Goal: Task Accomplishment & Management: Manage account settings

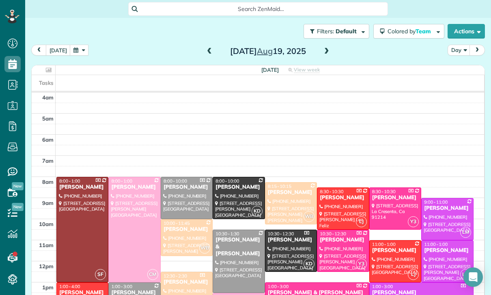
scroll to position [299, 0]
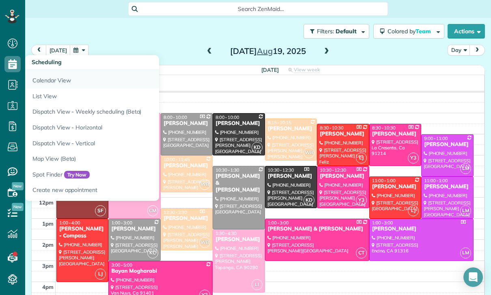
click at [52, 80] on link "Calendar View" at bounding box center [126, 79] width 203 height 19
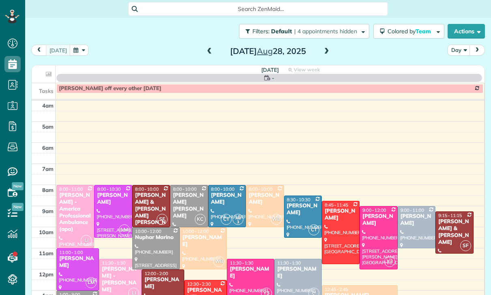
scroll to position [64, 0]
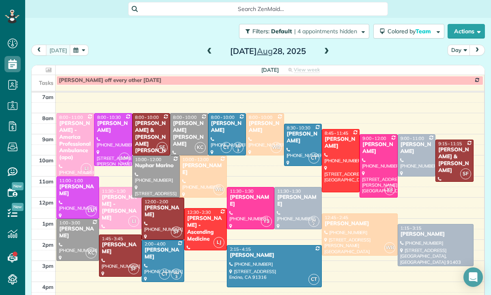
click at [159, 218] on div at bounding box center [163, 218] width 42 height 41
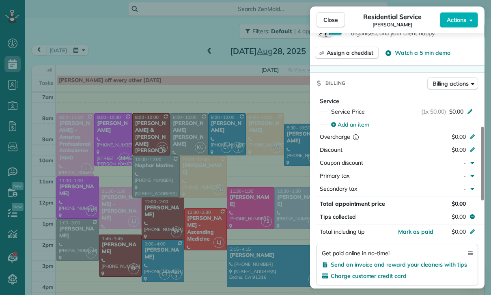
scroll to position [364, 0]
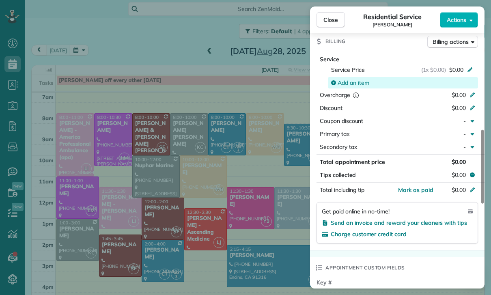
click at [349, 79] on span "Add an item" at bounding box center [354, 83] width 32 height 8
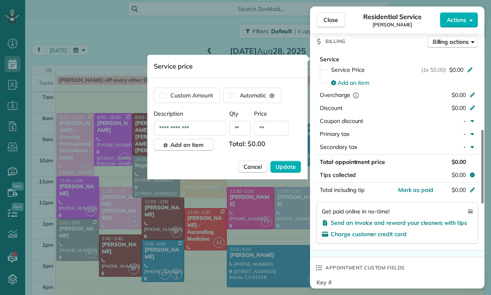
click at [276, 129] on input "**" at bounding box center [271, 128] width 34 height 15
type input "****"
click at [282, 170] on span "Update" at bounding box center [286, 167] width 20 height 8
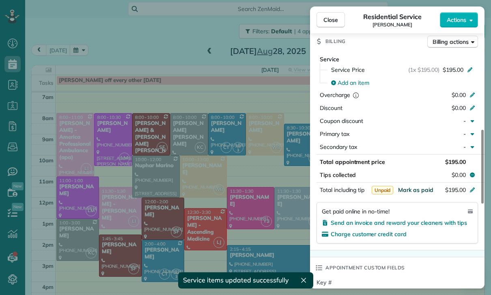
click at [411, 188] on span "Mark as paid" at bounding box center [415, 189] width 35 height 7
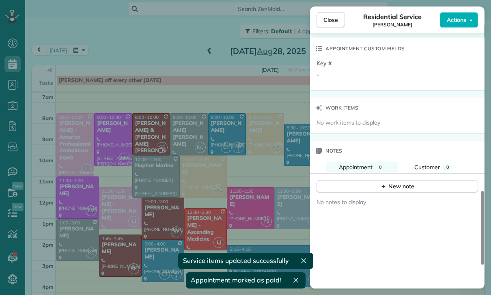
scroll to position [597, 0]
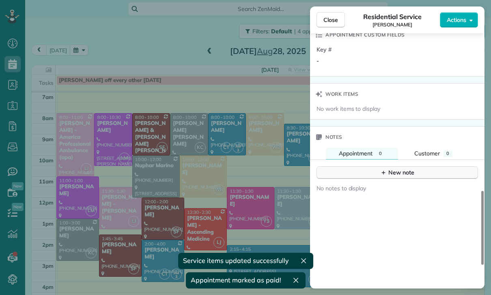
click at [399, 170] on div "New note" at bounding box center [397, 172] width 34 height 9
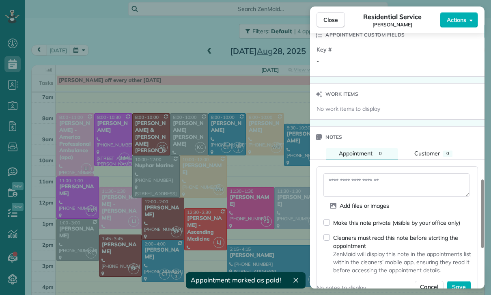
click at [356, 179] on textarea at bounding box center [396, 185] width 146 height 24
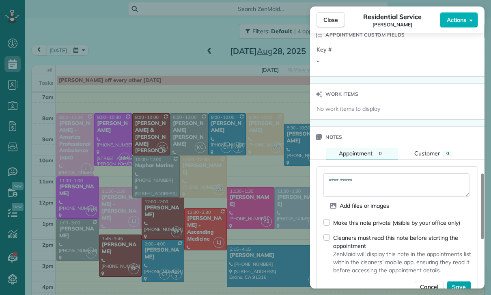
type textarea "**********"
click at [460, 281] on button "Save" at bounding box center [459, 287] width 24 height 12
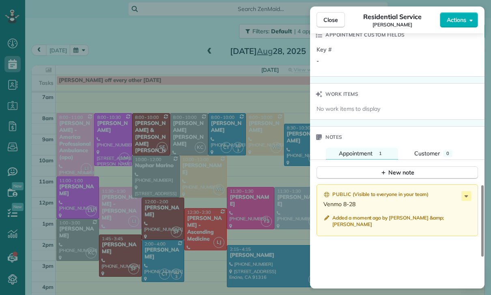
click at [124, 256] on div "Close Residential Service Melissa Lor Actions Status Confirmed Melissa Lor · Op…" at bounding box center [245, 147] width 491 height 295
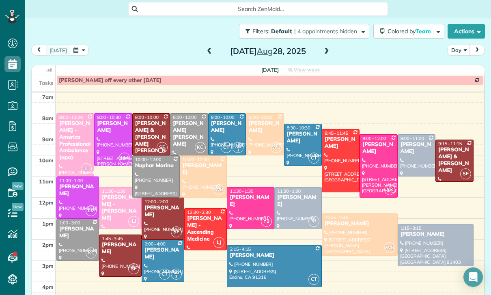
click at [112, 252] on div "Joanna Romana" at bounding box center [120, 248] width 38 height 14
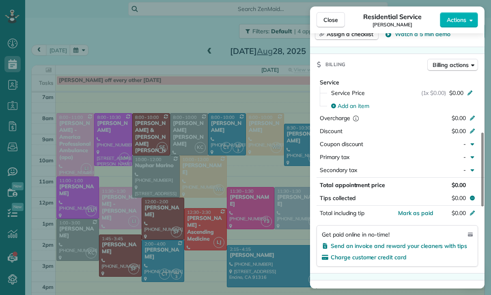
scroll to position [378, 0]
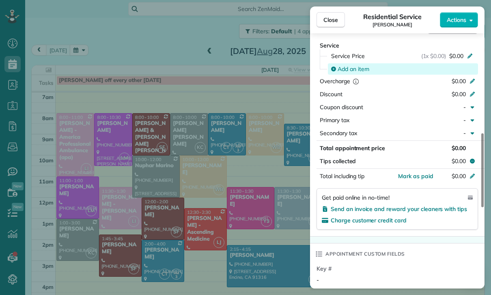
click at [357, 66] on span "Add an item" at bounding box center [354, 69] width 32 height 8
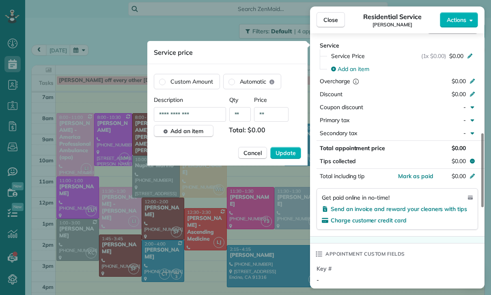
click at [272, 117] on input "**" at bounding box center [271, 114] width 34 height 15
type input "****"
click at [289, 151] on span "Update" at bounding box center [286, 153] width 20 height 8
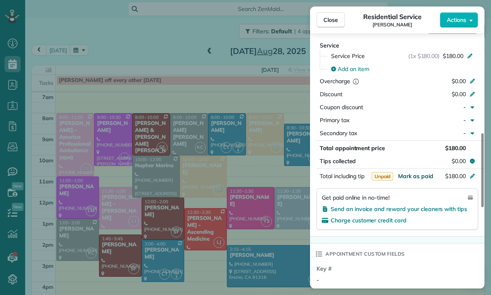
click at [410, 174] on span "Mark as paid" at bounding box center [415, 175] width 35 height 7
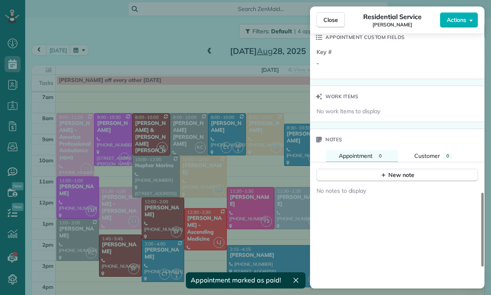
scroll to position [604, 0]
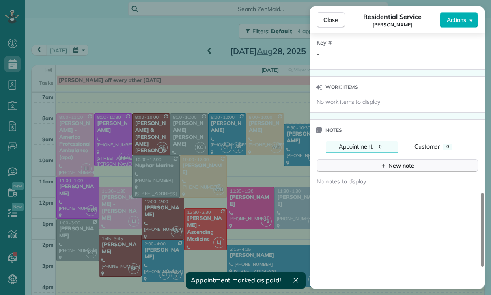
click at [401, 162] on div "New note" at bounding box center [397, 166] width 34 height 9
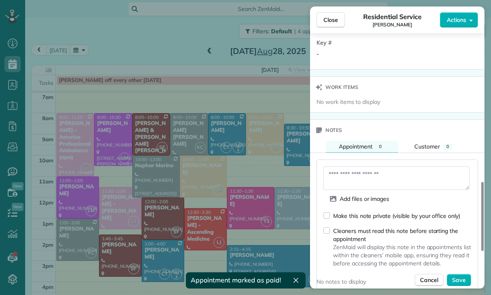
click at [351, 175] on textarea at bounding box center [396, 178] width 146 height 24
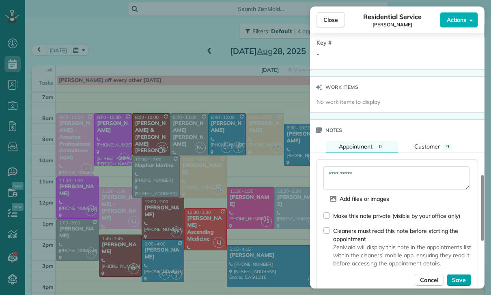
type textarea "**********"
click at [458, 278] on span "Save" at bounding box center [459, 280] width 14 height 8
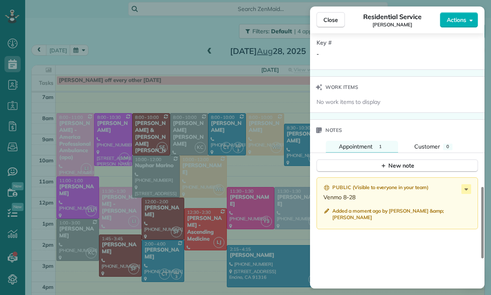
click at [198, 251] on div "Close Residential Service Joanna Romana Actions Status Confirmed Joanna Romana …" at bounding box center [245, 147] width 491 height 295
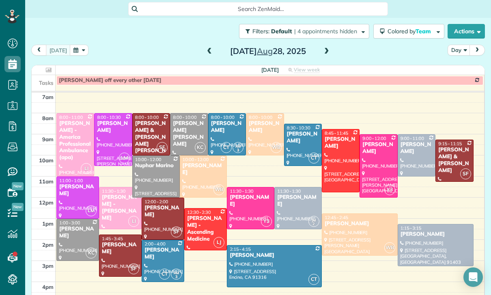
click at [159, 256] on div "Caitlin Cagampan" at bounding box center [163, 254] width 38 height 14
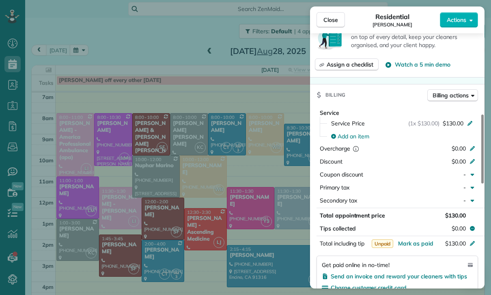
scroll to position [355, 0]
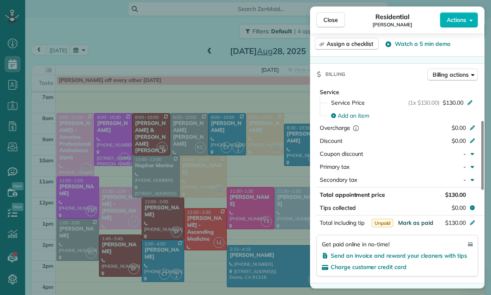
click at [421, 226] on span "Mark as paid" at bounding box center [415, 222] width 35 height 7
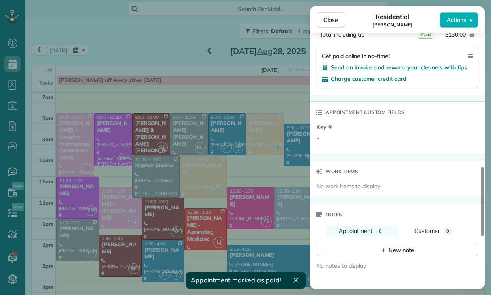
scroll to position [611, 0]
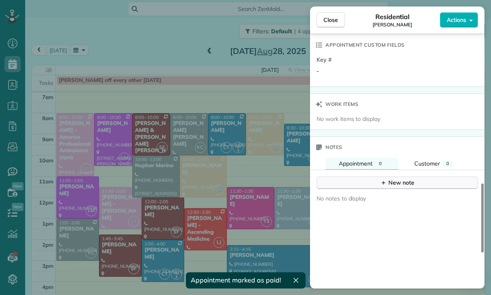
click at [398, 184] on div "New note" at bounding box center [397, 183] width 34 height 9
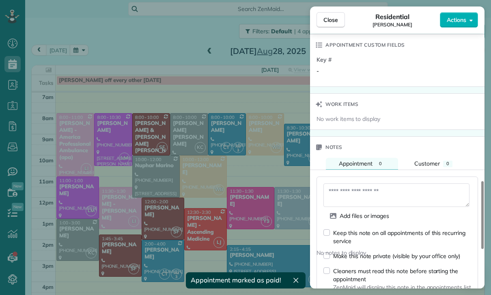
click at [346, 194] on textarea at bounding box center [396, 195] width 146 height 24
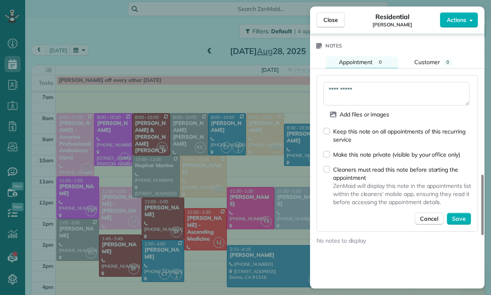
scroll to position [719, 0]
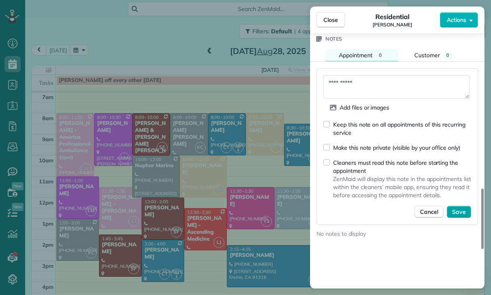
type textarea "**********"
click at [465, 208] on span "Save" at bounding box center [459, 212] width 14 height 8
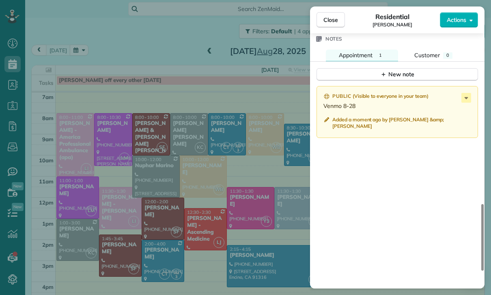
click at [155, 136] on div "Close Residential Caitlin Cagampan Actions Status Yet to Confirm Caitlin Cagamp…" at bounding box center [245, 147] width 491 height 295
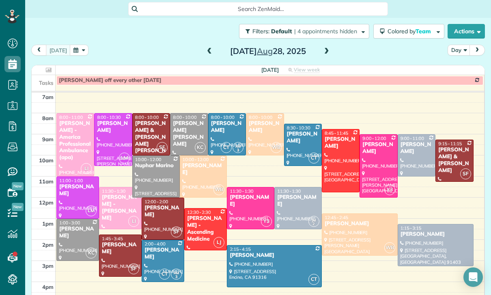
click at [150, 131] on div "Nicholas & Megan Klembith Richie" at bounding box center [151, 140] width 33 height 41
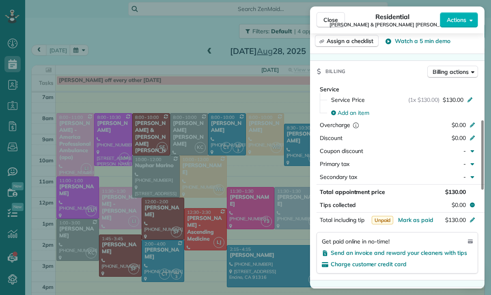
scroll to position [371, 0]
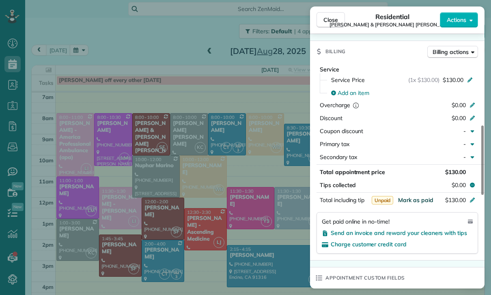
click at [406, 196] on span "Mark as paid" at bounding box center [415, 199] width 35 height 7
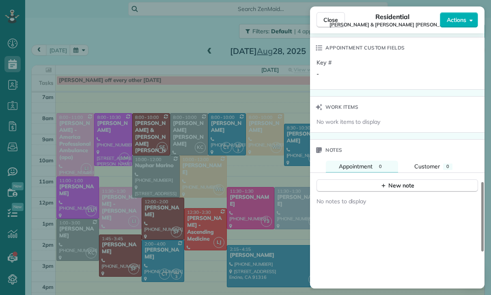
scroll to position [601, 0]
click at [396, 181] on div "New note" at bounding box center [397, 185] width 34 height 9
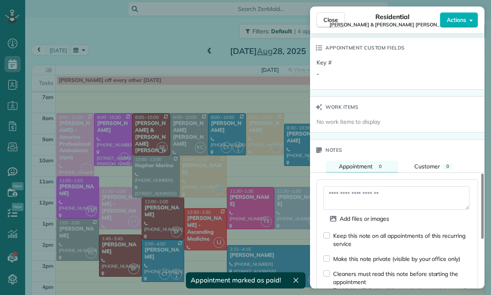
click at [352, 187] on textarea at bounding box center [396, 198] width 146 height 24
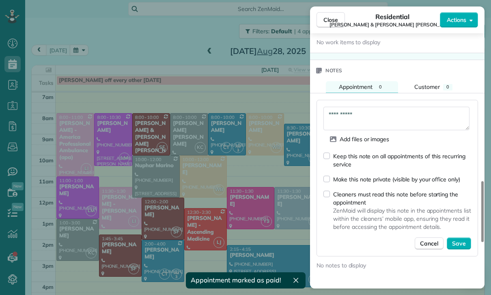
scroll to position [681, 0]
type textarea "**********"
click at [462, 240] on span "Save" at bounding box center [459, 244] width 14 height 8
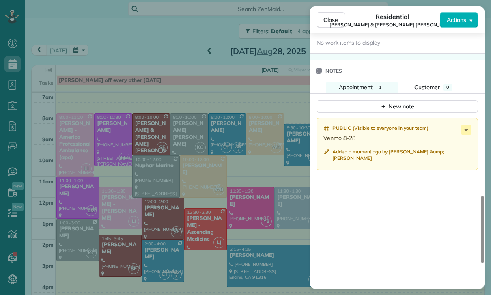
click at [240, 229] on div "Close Residential Nicholas & Megan Klembith Richie Actions Status Yet to Confir…" at bounding box center [245, 147] width 491 height 295
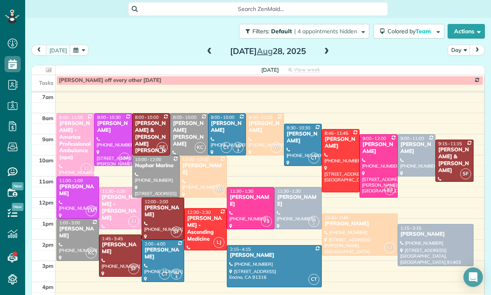
click at [213, 45] on div "Thursday Aug 28, 2025" at bounding box center [268, 51] width 130 height 13
click at [206, 49] on span at bounding box center [209, 51] width 9 height 7
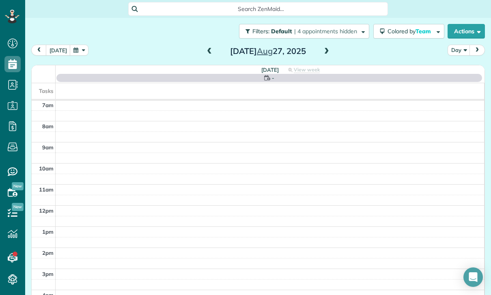
scroll to position [64, 0]
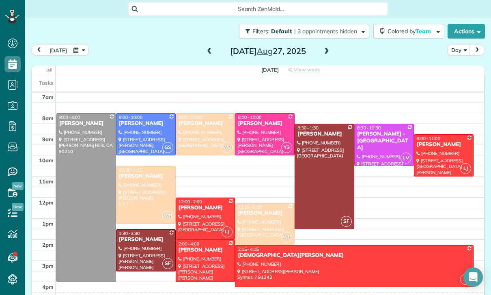
click at [313, 175] on div at bounding box center [324, 176] width 59 height 105
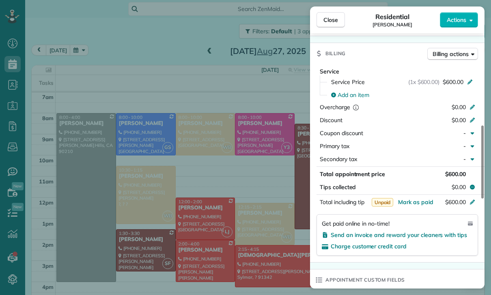
scroll to position [362, 0]
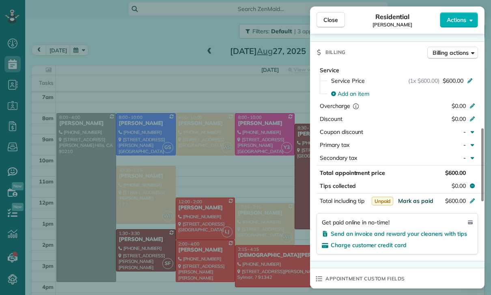
click at [418, 200] on span "Mark as paid" at bounding box center [415, 200] width 35 height 7
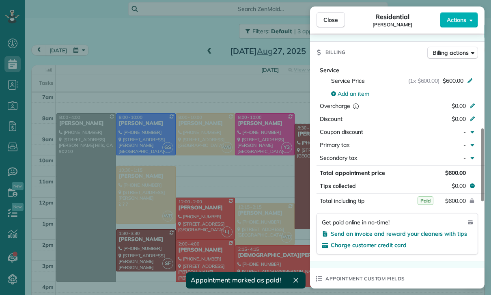
click at [414, 199] on button "$600.00" at bounding box center [434, 200] width 76 height 11
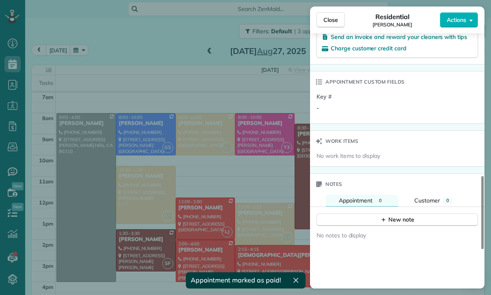
scroll to position [625, 0]
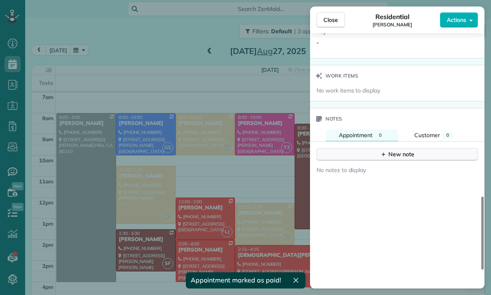
click at [396, 151] on div "New note" at bounding box center [397, 154] width 34 height 9
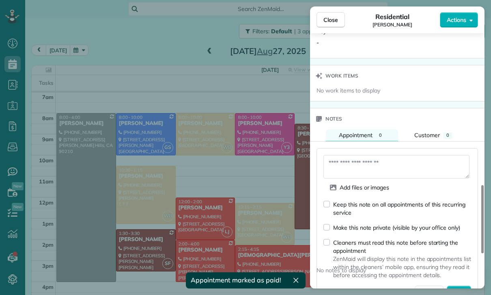
click at [356, 163] on textarea at bounding box center [396, 167] width 146 height 24
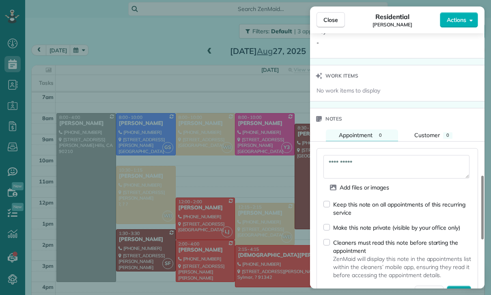
type textarea "**********"
click at [461, 290] on span "Save" at bounding box center [459, 292] width 14 height 8
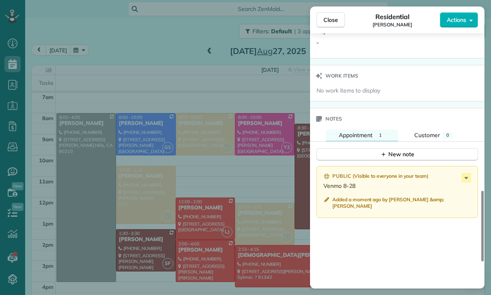
click at [198, 222] on div "Close Residential Stephanie Frank Actions Status Confirmed Stephanie Frank · Op…" at bounding box center [245, 147] width 491 height 295
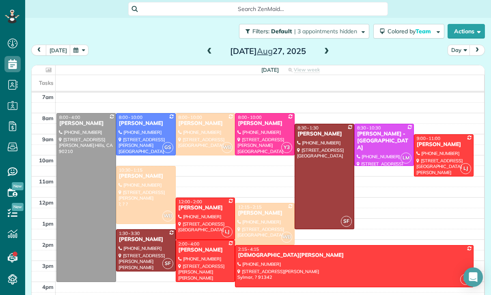
click at [196, 215] on div at bounding box center [205, 218] width 59 height 41
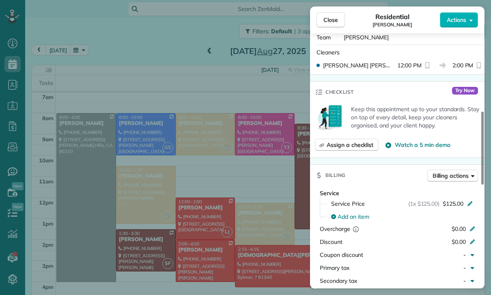
scroll to position [355, 0]
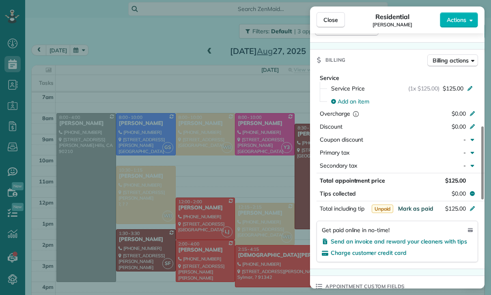
click at [412, 209] on span "Mark as paid" at bounding box center [415, 208] width 35 height 7
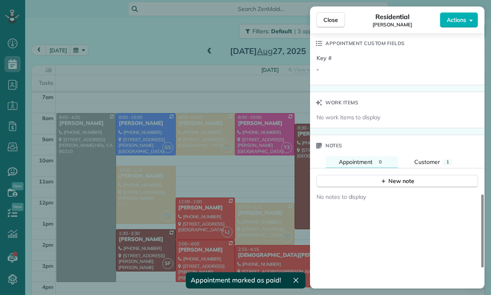
scroll to position [616, 0]
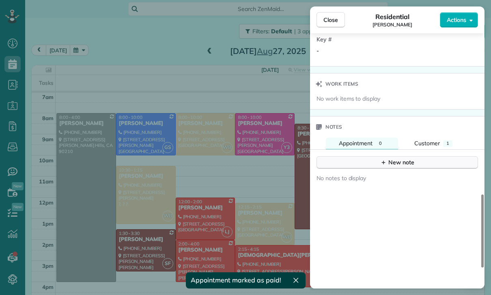
click at [399, 161] on div "New note" at bounding box center [397, 162] width 34 height 9
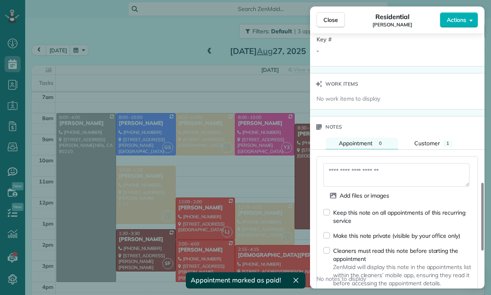
click at [356, 172] on textarea at bounding box center [396, 175] width 146 height 24
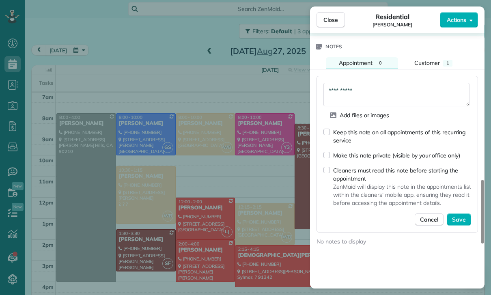
scroll to position [700, 0]
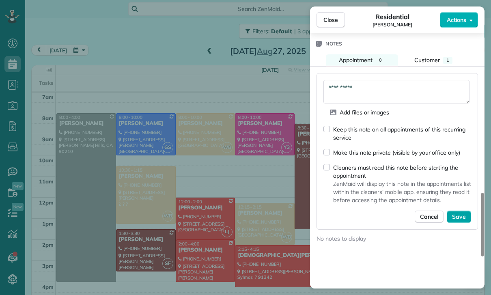
type textarea "**********"
click at [463, 217] on span "Save" at bounding box center [459, 217] width 14 height 8
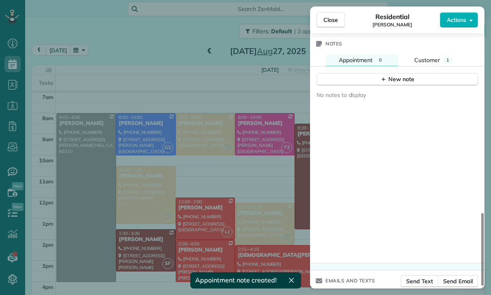
scroll to position [694, 0]
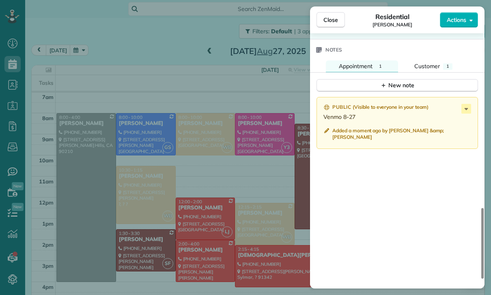
click at [198, 195] on div "Close Residential Jenny Cagampan Actions Status Confirmed Jenny Cagampan · Open…" at bounding box center [245, 147] width 491 height 295
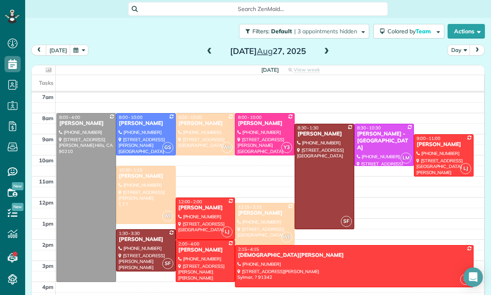
click at [76, 46] on button "button" at bounding box center [79, 50] width 19 height 11
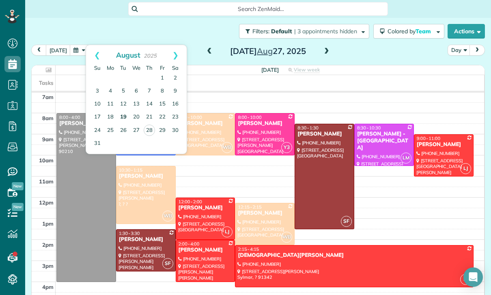
click at [123, 115] on link "19" at bounding box center [123, 117] width 13 height 13
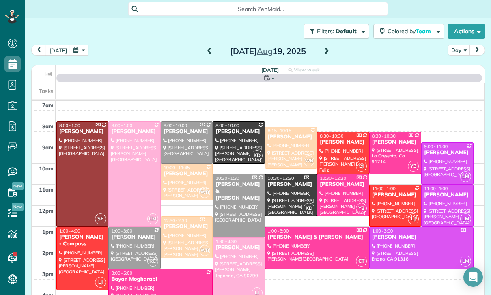
scroll to position [64, 0]
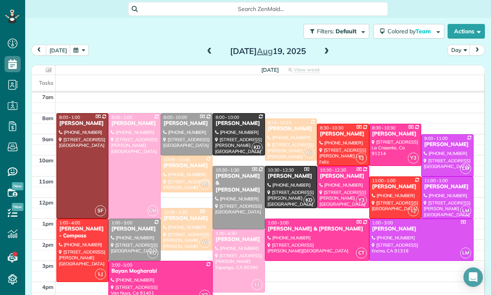
click at [239, 249] on div at bounding box center [238, 261] width 51 height 62
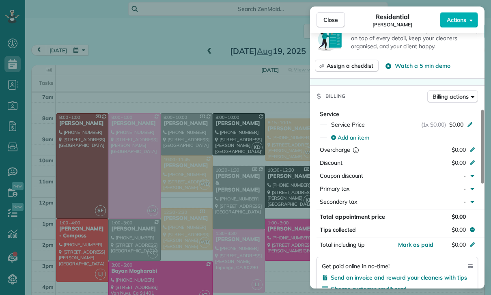
scroll to position [321, 0]
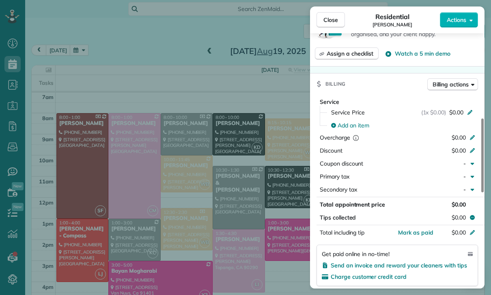
click at [352, 119] on div "Add an item" at bounding box center [402, 125] width 152 height 13
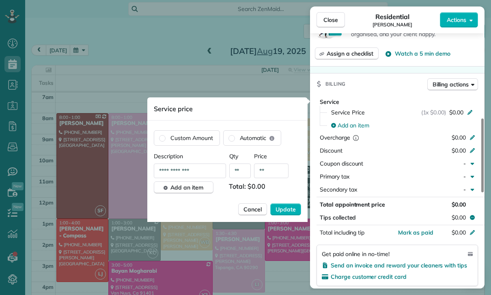
click at [272, 172] on input "**" at bounding box center [271, 171] width 34 height 15
type input "****"
click at [287, 210] on span "Update" at bounding box center [286, 209] width 20 height 8
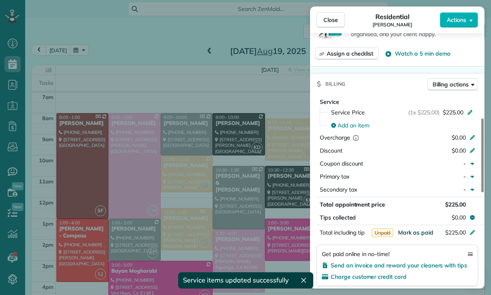
click at [413, 233] on span "Mark as paid" at bounding box center [415, 232] width 35 height 7
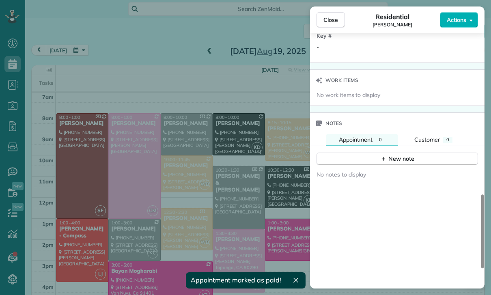
scroll to position [611, 0]
click at [395, 161] on div "New note" at bounding box center [397, 159] width 34 height 9
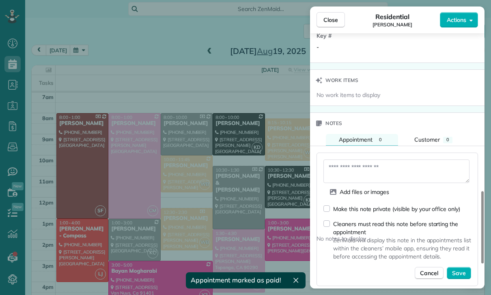
click at [359, 166] on textarea at bounding box center [396, 171] width 146 height 24
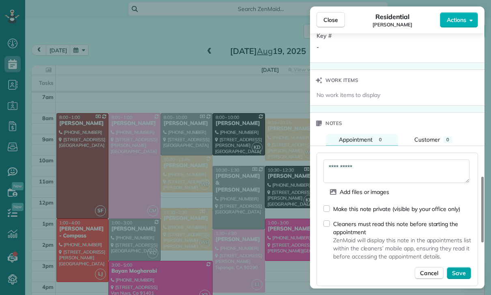
type textarea "**********"
click at [461, 274] on span "Save" at bounding box center [459, 273] width 14 height 8
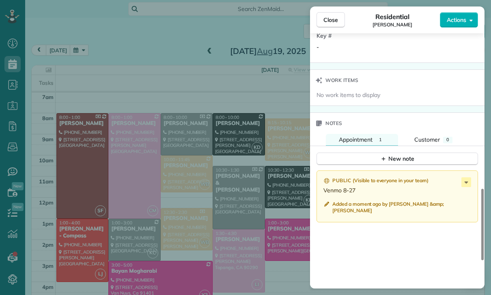
click at [220, 212] on div "Close Residential Connie Najah Actions Status Confirmed Connie Najah · Open pro…" at bounding box center [245, 147] width 491 height 295
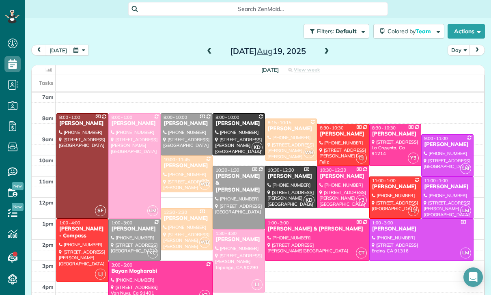
click at [79, 50] on button "button" at bounding box center [79, 50] width 19 height 11
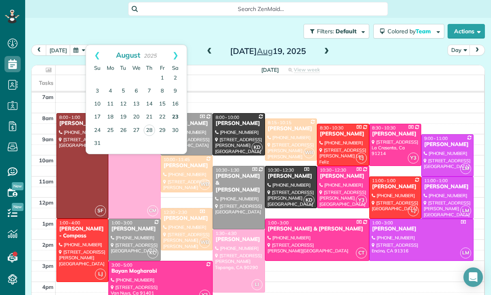
click at [179, 114] on link "23" at bounding box center [175, 117] width 13 height 13
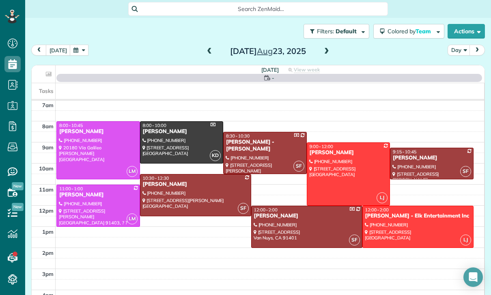
scroll to position [64, 0]
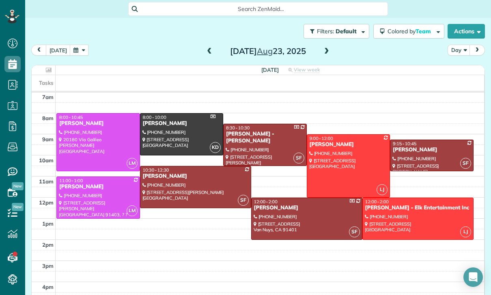
click at [408, 216] on div at bounding box center [418, 218] width 110 height 41
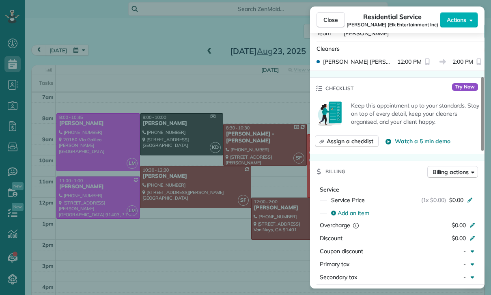
scroll to position [257, 0]
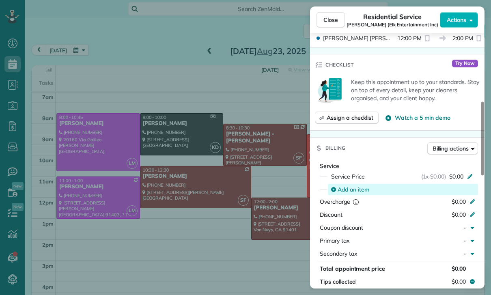
click at [351, 191] on span "Add an item" at bounding box center [354, 189] width 32 height 8
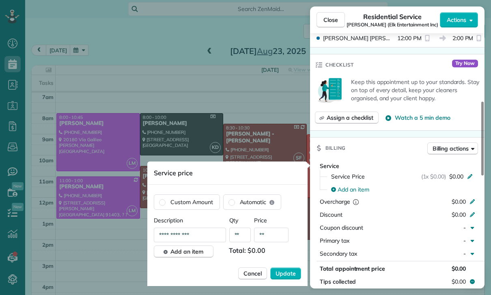
click at [276, 238] on input "**" at bounding box center [271, 235] width 34 height 15
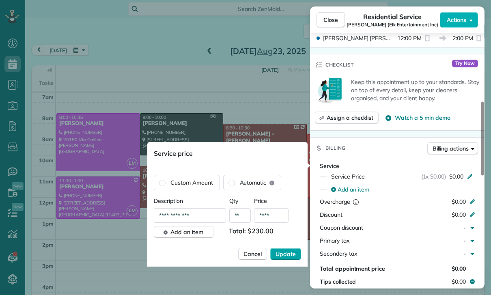
type input "****"
click at [286, 258] on span "Update" at bounding box center [286, 254] width 20 height 8
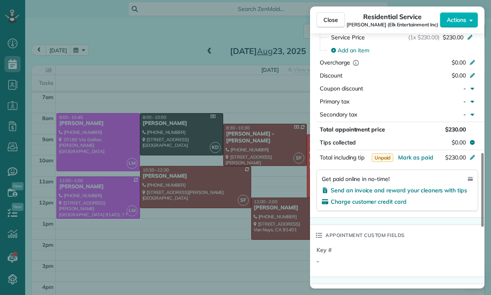
scroll to position [498, 0]
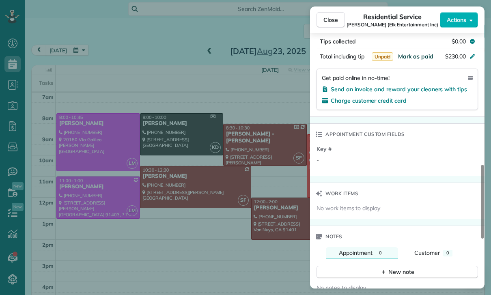
click at [414, 53] on span "Mark as paid" at bounding box center [415, 56] width 35 height 7
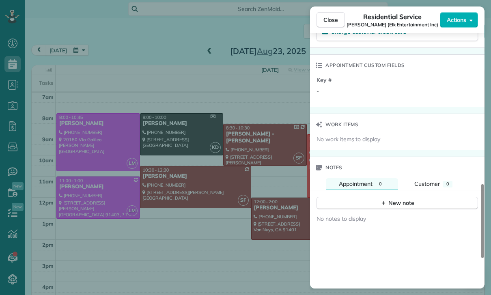
scroll to position [649, 0]
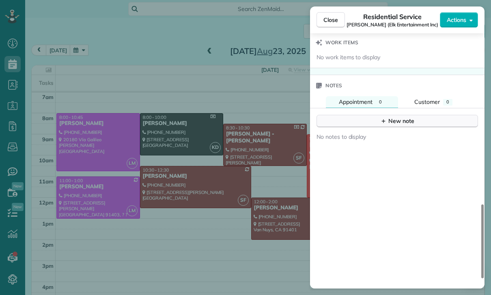
click at [401, 119] on div "New note" at bounding box center [397, 121] width 34 height 9
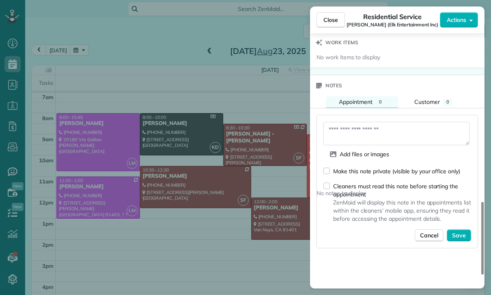
click at [357, 136] on textarea at bounding box center [396, 134] width 146 height 24
type textarea "**********"
click at [462, 235] on span "Save" at bounding box center [459, 235] width 14 height 8
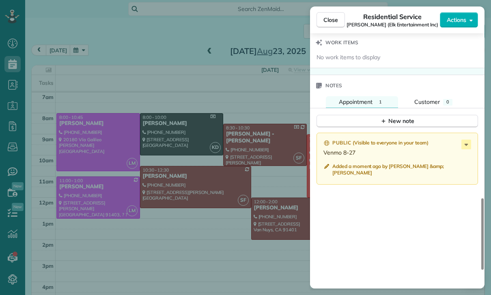
click at [205, 232] on div "Close Residential Service Evan Katz (Elk Entertainment Inc) Actions Status Conf…" at bounding box center [245, 147] width 491 height 295
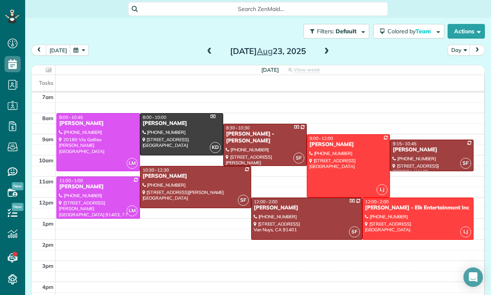
click at [76, 46] on button "button" at bounding box center [79, 50] width 19 height 11
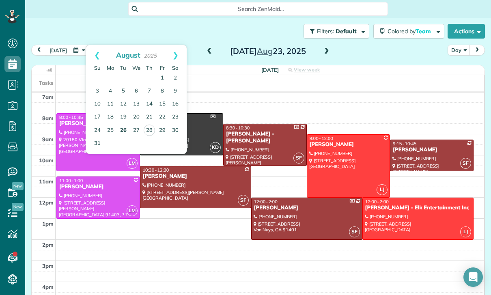
click at [125, 130] on link "26" at bounding box center [123, 130] width 13 height 13
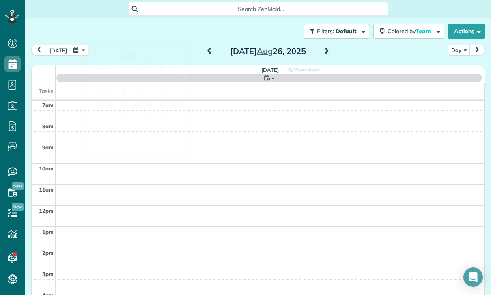
scroll to position [64, 0]
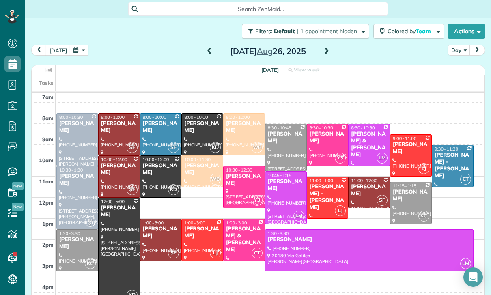
click at [240, 235] on div "Daniel & Kathy Mellitz" at bounding box center [244, 240] width 37 height 28
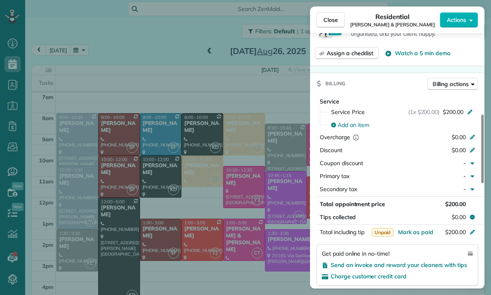
scroll to position [366, 0]
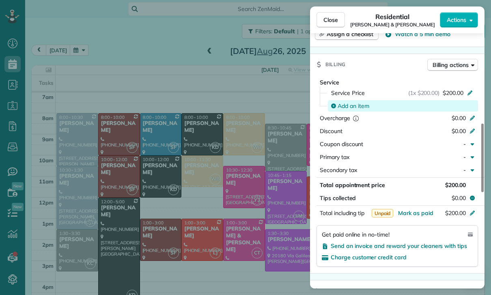
click at [355, 106] on span "Add an item" at bounding box center [354, 106] width 32 height 8
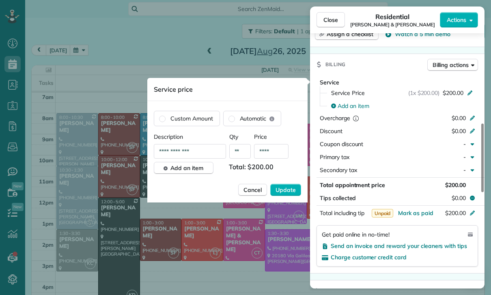
click at [281, 152] on input "****" at bounding box center [271, 151] width 34 height 15
type input "**"
type input "****"
click at [286, 187] on span "Update" at bounding box center [286, 190] width 20 height 8
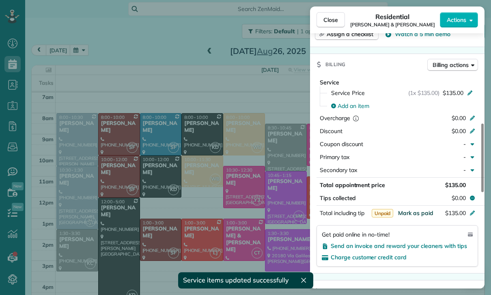
click at [413, 211] on span "Mark as paid" at bounding box center [415, 212] width 35 height 7
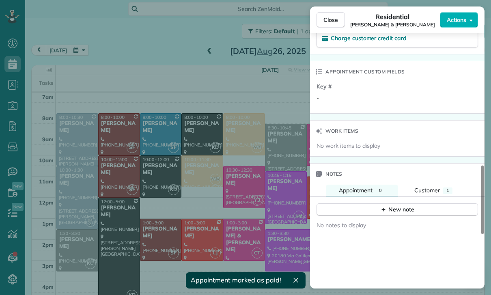
scroll to position [609, 0]
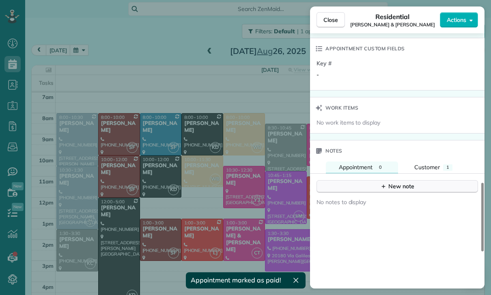
click at [393, 184] on div "New note" at bounding box center [397, 186] width 34 height 9
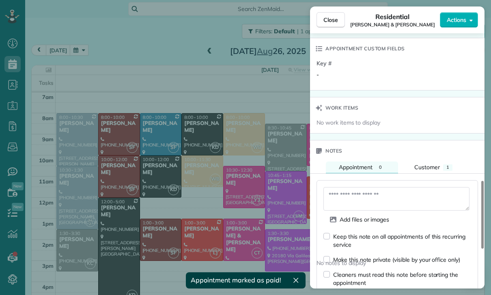
click at [366, 190] on textarea at bounding box center [396, 199] width 146 height 24
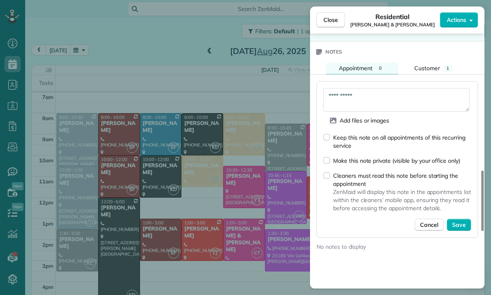
scroll to position [715, 0]
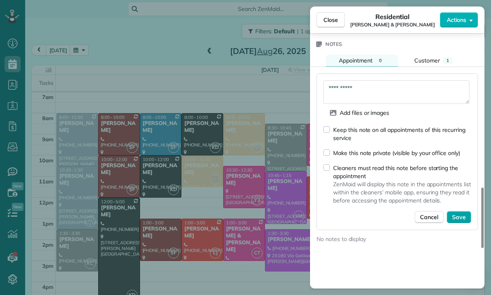
type textarea "**********"
click at [460, 217] on span "Save" at bounding box center [459, 217] width 14 height 8
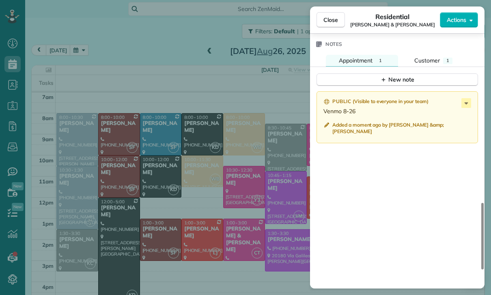
click at [205, 160] on div "Close Residential Daniel & Kathy Mellitz Actions Status Yet to Confirm Daniel &…" at bounding box center [245, 147] width 491 height 295
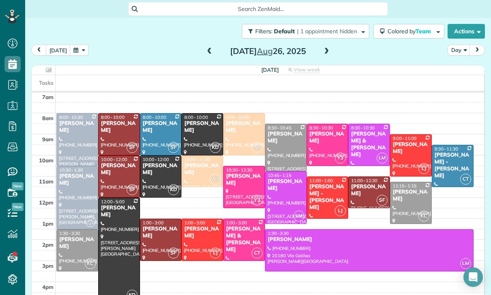
click at [80, 49] on button "button" at bounding box center [79, 50] width 19 height 11
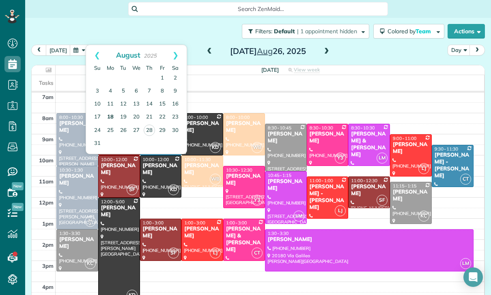
click at [110, 114] on link "18" at bounding box center [110, 117] width 13 height 13
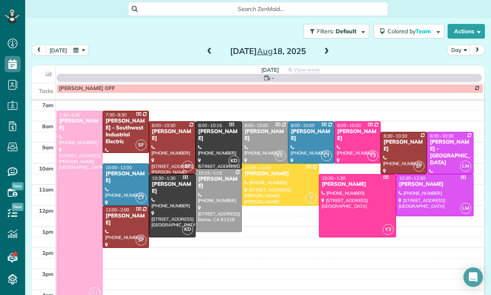
scroll to position [64, 0]
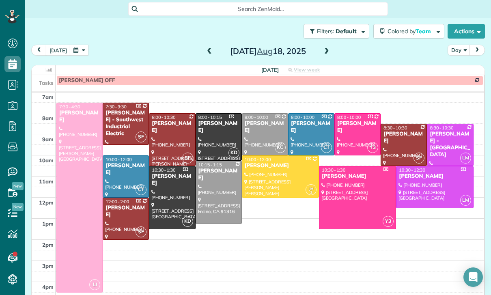
click at [220, 189] on div at bounding box center [218, 192] width 45 height 62
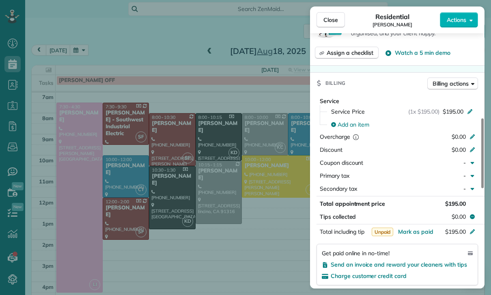
scroll to position [355, 0]
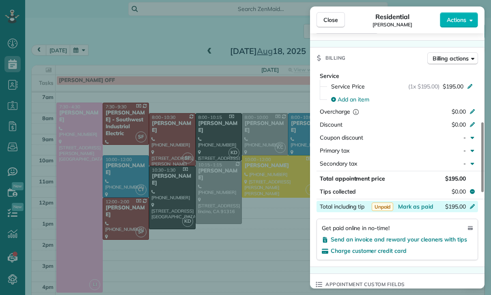
click at [418, 211] on div "$195.00" at bounding box center [429, 208] width 79 height 10
click at [441, 263] on div "Service Service Price (1x $195.00) $195.00 Add an item Overcharge $0.00 Discoun…" at bounding box center [397, 168] width 175 height 198
click at [414, 203] on span "Mark as paid" at bounding box center [415, 206] width 35 height 7
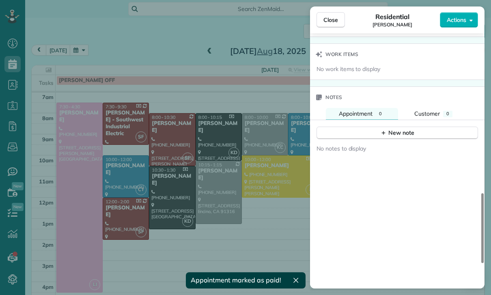
scroll to position [644, 0]
click at [402, 131] on div "New note" at bounding box center [397, 133] width 34 height 9
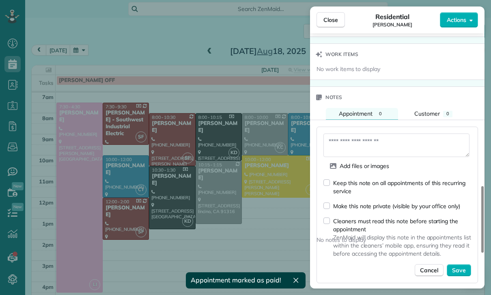
click at [354, 143] on textarea at bounding box center [396, 146] width 146 height 24
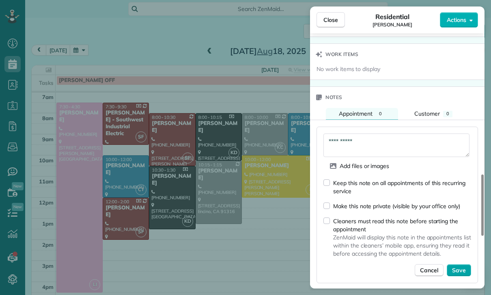
type textarea "**********"
click at [459, 266] on span "Save" at bounding box center [459, 270] width 14 height 8
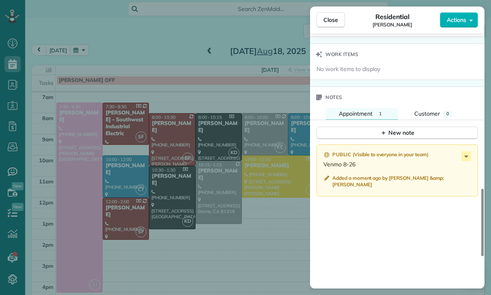
click at [256, 240] on div "Close Residential Sandy Hsu Actions Status Yet to Confirm Sandy Hsu · Open prof…" at bounding box center [245, 147] width 491 height 295
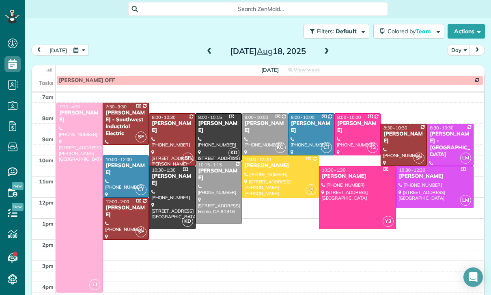
click at [72, 47] on button "button" at bounding box center [79, 50] width 19 height 11
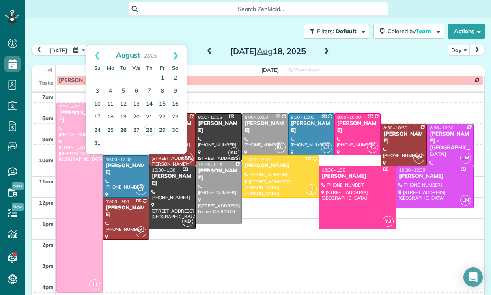
click at [117, 129] on link "26" at bounding box center [123, 130] width 13 height 13
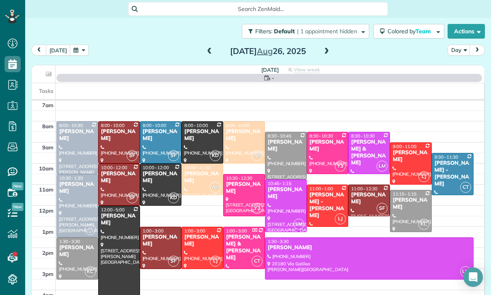
scroll to position [64, 0]
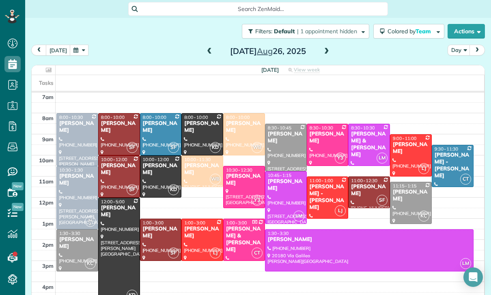
click at [156, 238] on div at bounding box center [160, 239] width 41 height 41
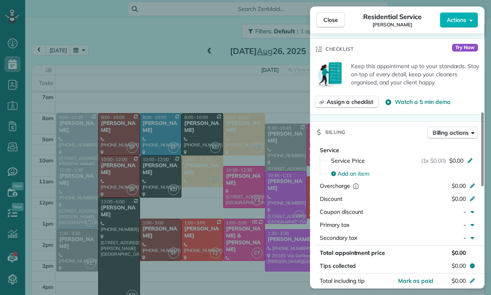
scroll to position [332, 0]
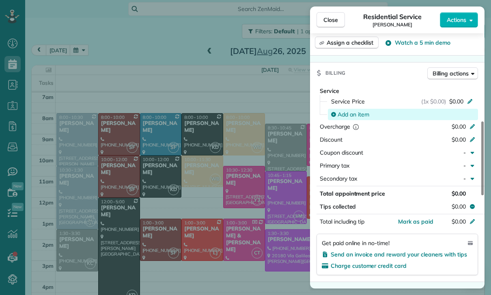
click at [364, 112] on span "Add an item" at bounding box center [354, 114] width 32 height 8
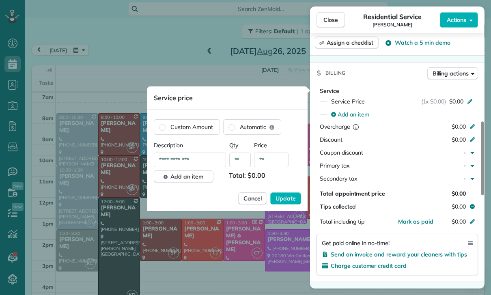
click at [278, 165] on input "**" at bounding box center [271, 160] width 34 height 15
type input "****"
click at [289, 197] on span "Update" at bounding box center [286, 198] width 20 height 8
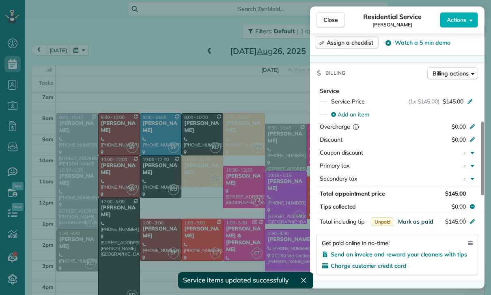
click at [416, 219] on span "Mark as paid" at bounding box center [415, 221] width 35 height 7
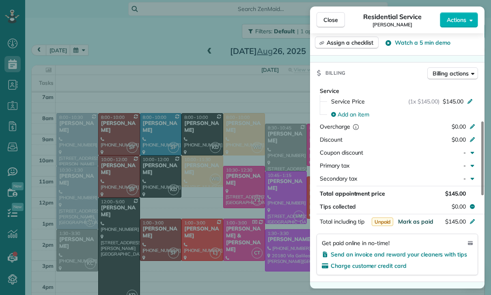
click at [415, 221] on span "Mark as paid" at bounding box center [415, 221] width 35 height 7
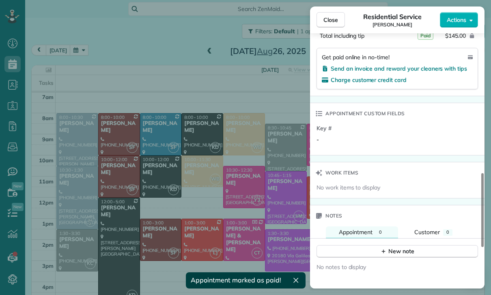
scroll to position [561, 0]
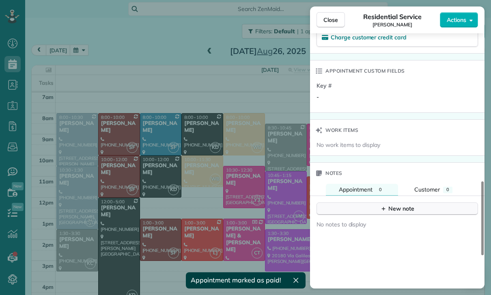
click at [426, 208] on button "New note" at bounding box center [398, 209] width 162 height 13
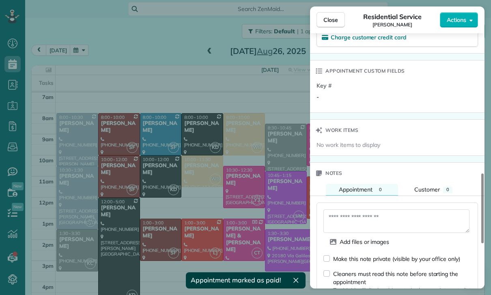
click at [409, 217] on textarea at bounding box center [396, 221] width 146 height 24
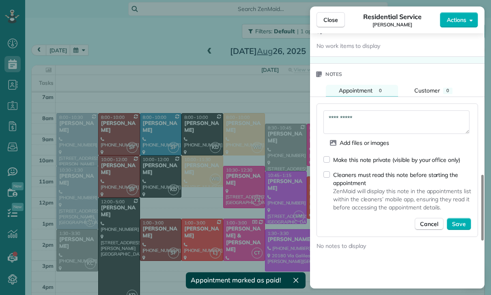
scroll to position [664, 0]
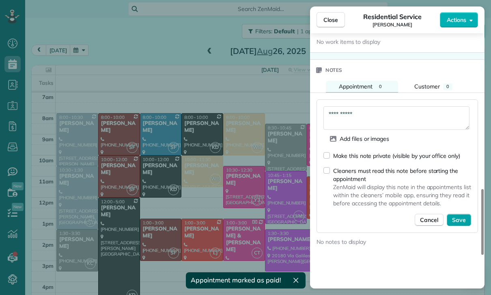
type textarea "**********"
click at [459, 218] on span "Save" at bounding box center [459, 220] width 14 height 8
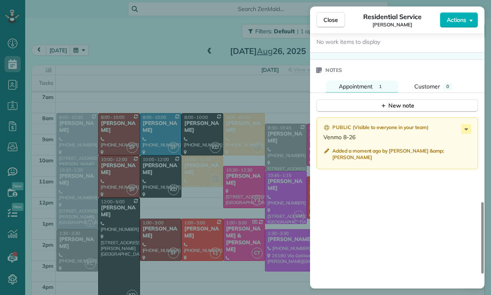
click at [183, 225] on div "Close Residential Service Anna Volkov Actions Status Confirmed Anna Volkov · Op…" at bounding box center [245, 147] width 491 height 295
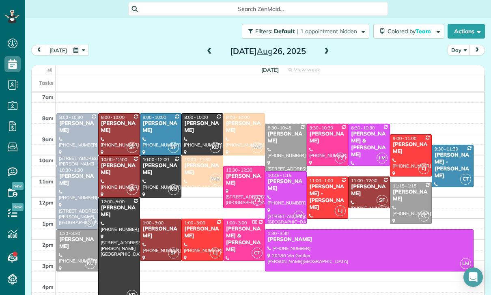
click at [210, 50] on span at bounding box center [209, 51] width 9 height 7
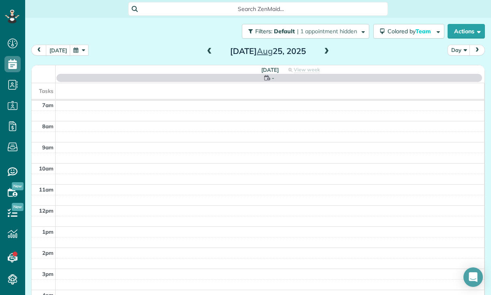
scroll to position [64, 0]
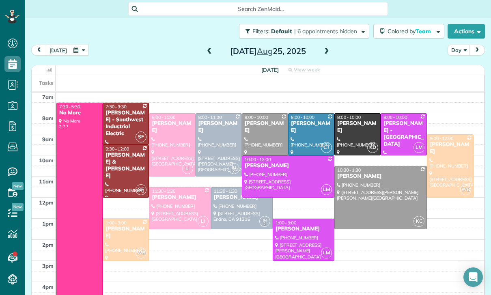
click at [280, 177] on div at bounding box center [288, 176] width 92 height 41
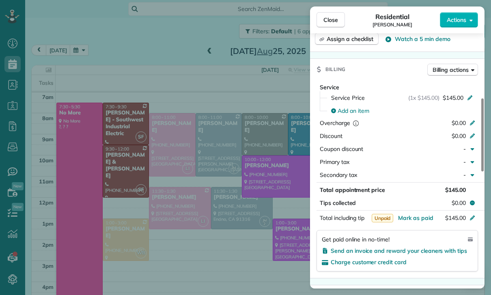
scroll to position [378, 0]
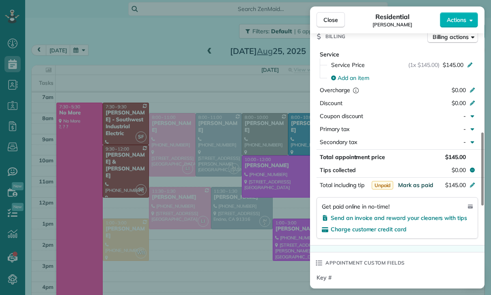
click at [407, 185] on span "Mark as paid" at bounding box center [415, 184] width 35 height 7
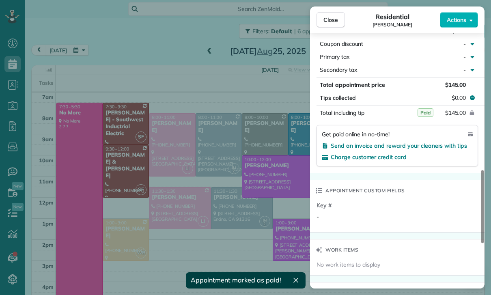
scroll to position [607, 0]
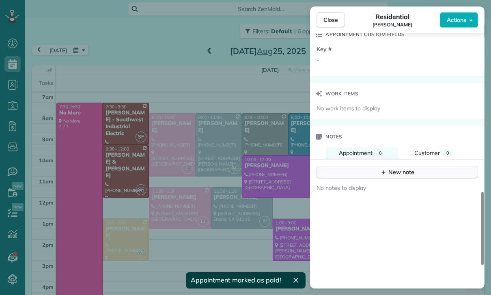
click at [384, 175] on div "New note" at bounding box center [397, 172] width 34 height 9
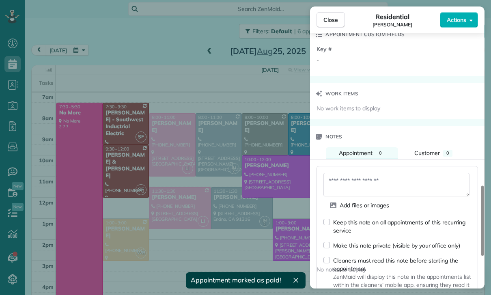
click at [354, 183] on textarea at bounding box center [396, 185] width 146 height 24
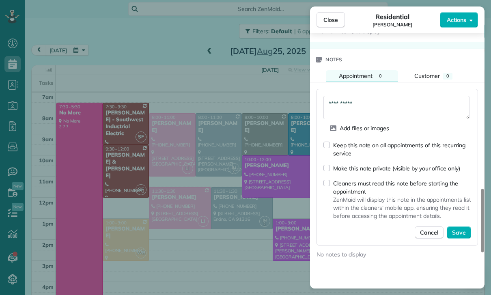
scroll to position [685, 0]
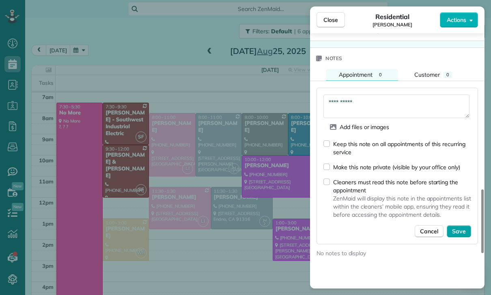
type textarea "**********"
click at [461, 230] on span "Save" at bounding box center [459, 231] width 14 height 8
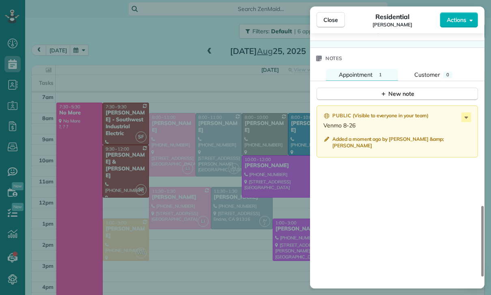
click at [232, 250] on div "Close Residential Carlee Malemute Actions Status Confirmed Carlee Malemute · Op…" at bounding box center [245, 147] width 491 height 295
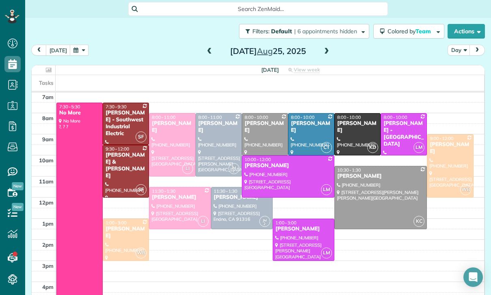
click at [327, 52] on span at bounding box center [326, 51] width 9 height 7
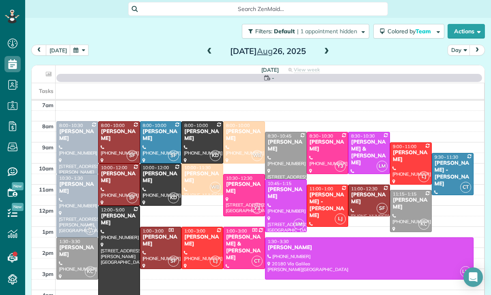
scroll to position [64, 0]
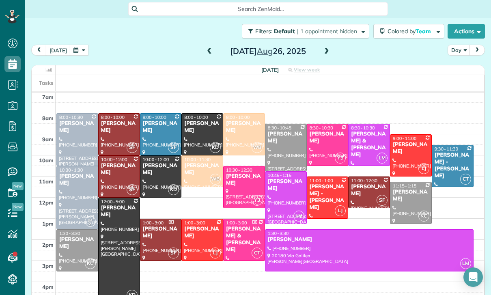
click at [282, 144] on div "Omi Crawford" at bounding box center [285, 138] width 37 height 14
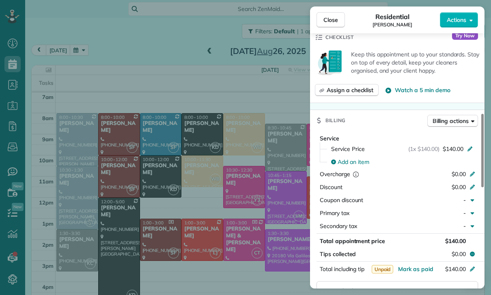
scroll to position [315, 0]
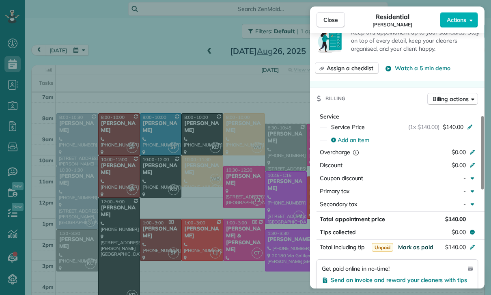
click at [417, 245] on span "Mark as paid" at bounding box center [415, 246] width 35 height 7
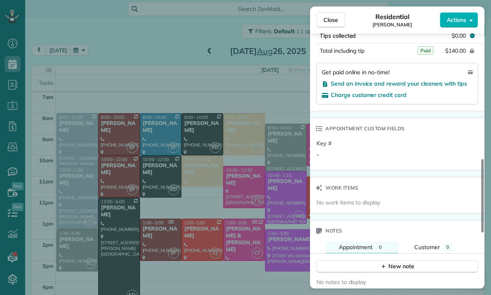
scroll to position [550, 0]
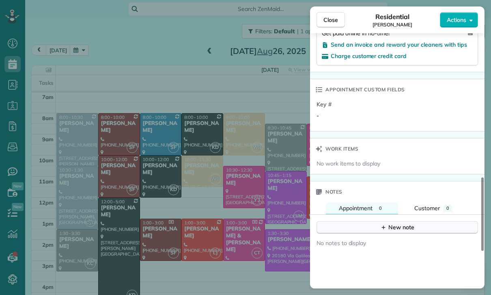
click at [394, 230] on div "New note" at bounding box center [397, 227] width 34 height 9
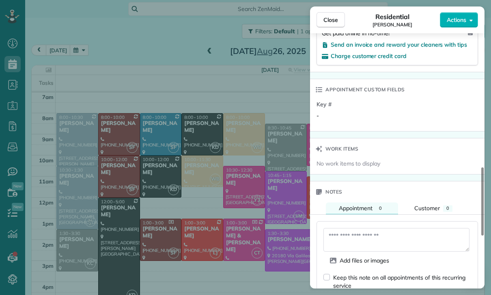
click at [361, 233] on textarea at bounding box center [396, 240] width 146 height 24
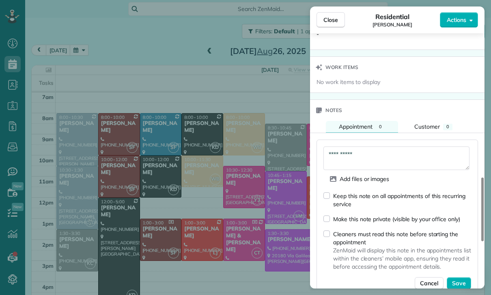
scroll to position [633, 0]
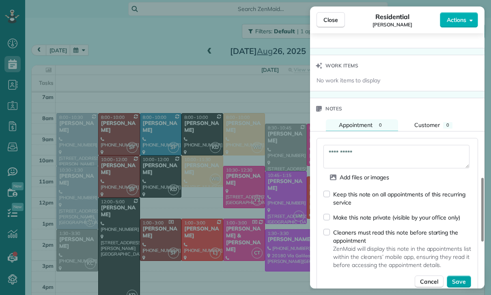
type textarea "**********"
click at [459, 278] on span "Save" at bounding box center [459, 282] width 14 height 8
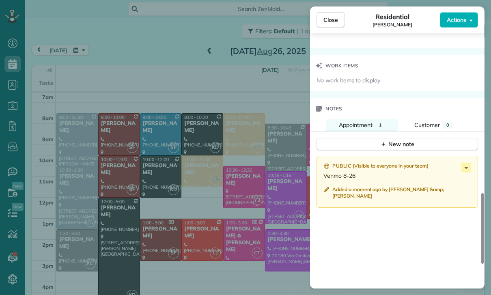
click at [244, 237] on div "Close Residential Omi Crawford Actions Status Confirmed Omi Crawford · Open pro…" at bounding box center [245, 147] width 491 height 295
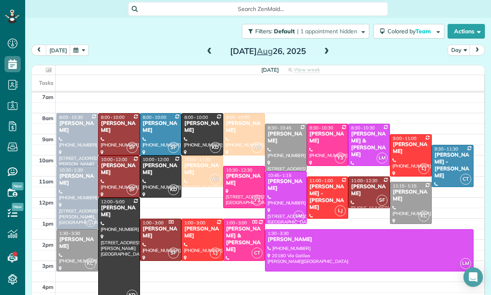
click at [156, 175] on div at bounding box center [160, 176] width 41 height 41
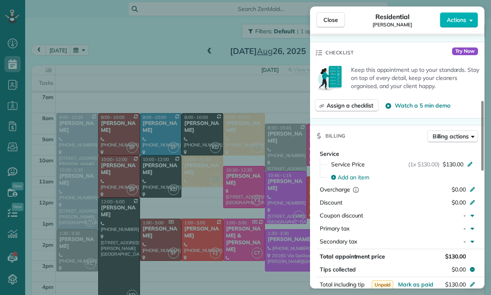
scroll to position [360, 0]
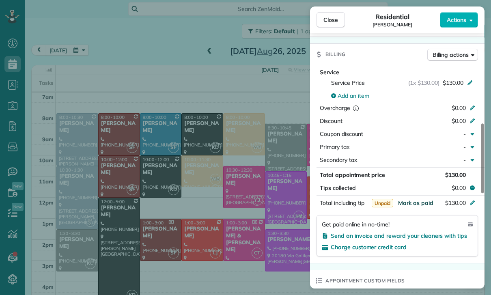
click at [410, 205] on span "Mark as paid" at bounding box center [415, 202] width 35 height 7
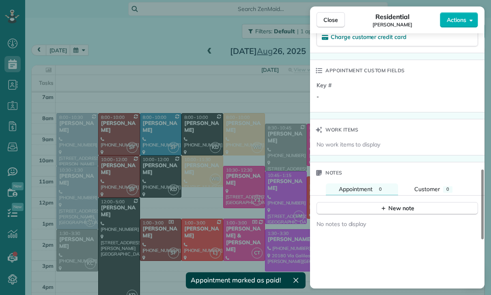
scroll to position [585, 0]
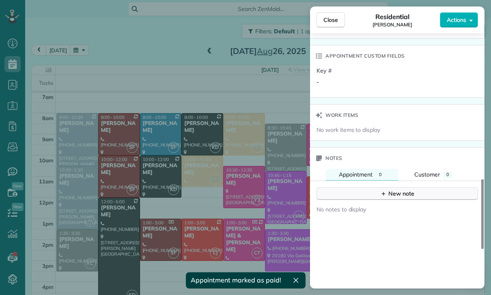
click at [394, 193] on div "New note" at bounding box center [397, 194] width 34 height 9
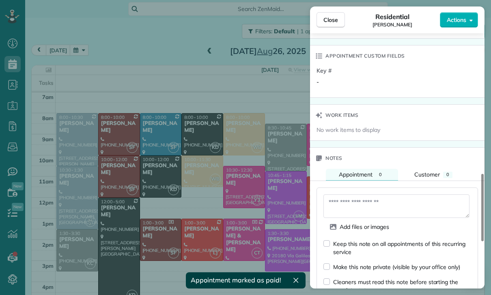
click at [349, 205] on textarea at bounding box center [396, 206] width 146 height 24
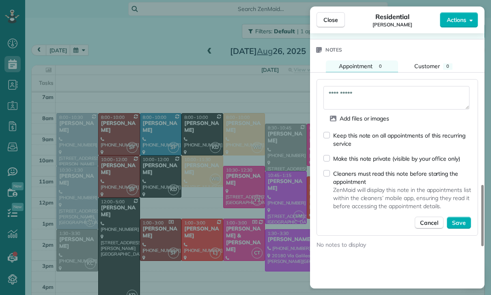
scroll to position [692, 0]
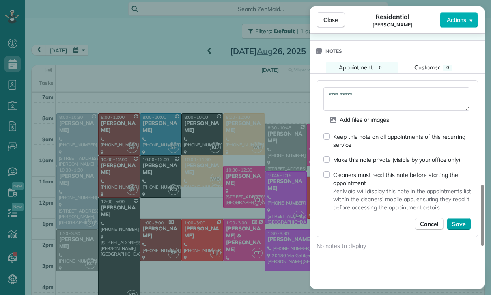
type textarea "**********"
click at [458, 220] on span "Save" at bounding box center [459, 224] width 14 height 8
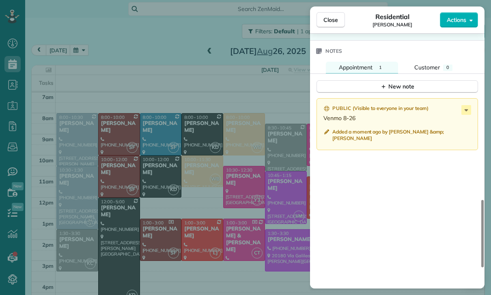
click at [241, 253] on div "Close Residential Jackie Stryker Actions Status Yet to Confirm Jackie Stryker ·…" at bounding box center [245, 147] width 491 height 295
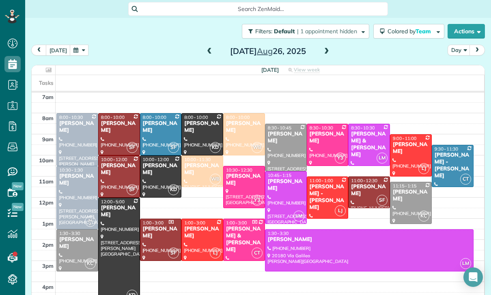
click at [360, 191] on div "Ruslan Magidov" at bounding box center [369, 190] width 37 height 14
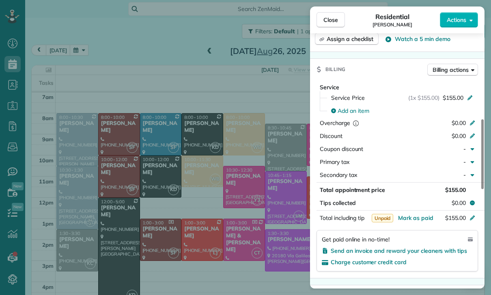
scroll to position [364, 0]
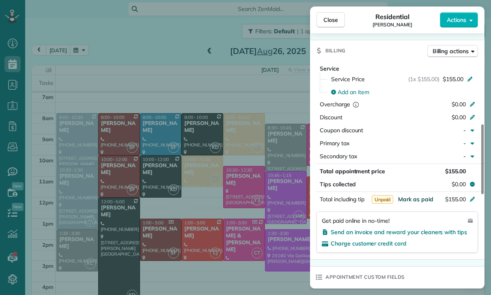
click at [413, 198] on span "Mark as paid" at bounding box center [415, 199] width 35 height 7
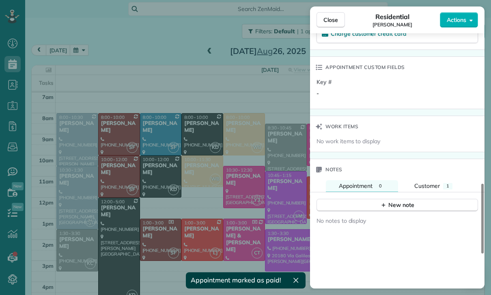
scroll to position [603, 0]
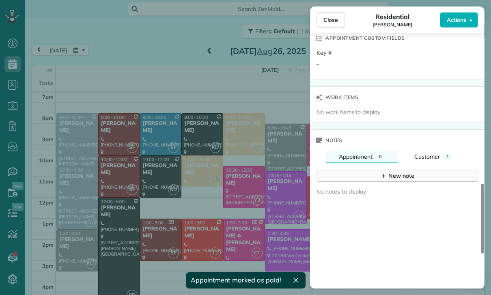
click at [401, 174] on div "New note" at bounding box center [397, 176] width 34 height 9
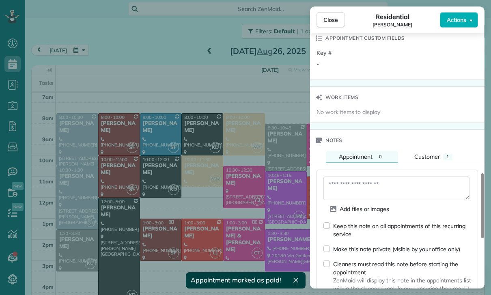
click at [361, 184] on textarea at bounding box center [396, 189] width 146 height 24
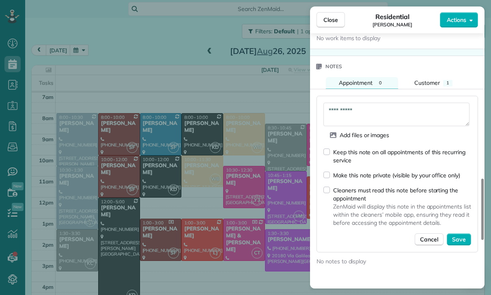
scroll to position [690, 0]
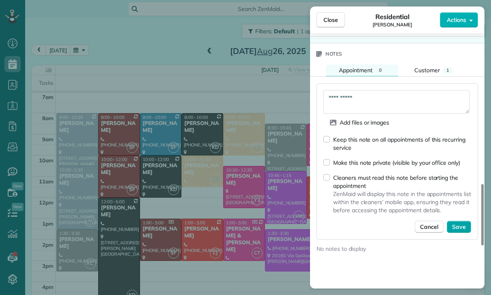
type textarea "**********"
click at [456, 228] on span "Save" at bounding box center [459, 227] width 14 height 8
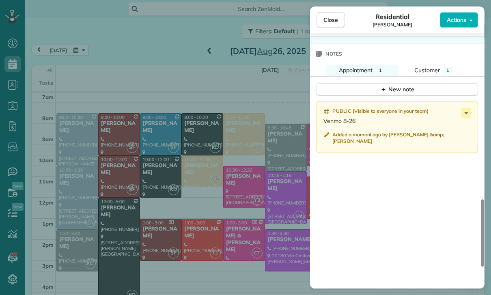
click at [192, 216] on div "Close Residential Ruslan Magidov Actions Status Yet to Confirm Ruslan Magidov ·…" at bounding box center [245, 147] width 491 height 295
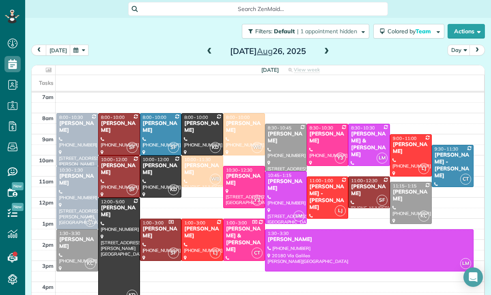
click at [80, 45] on button "button" at bounding box center [79, 50] width 19 height 11
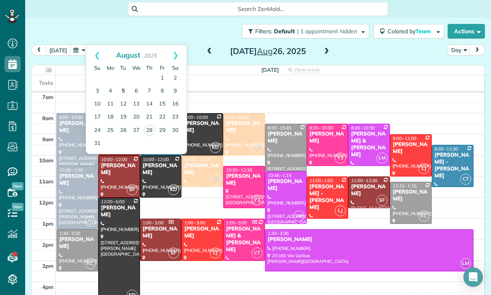
click at [126, 88] on link "5" at bounding box center [123, 91] width 13 height 13
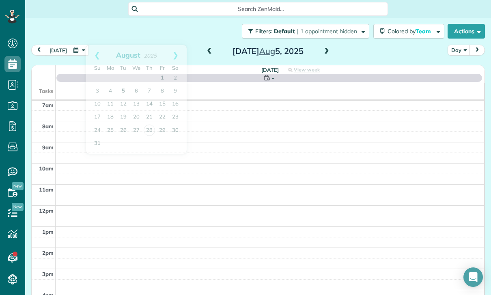
scroll to position [64, 0]
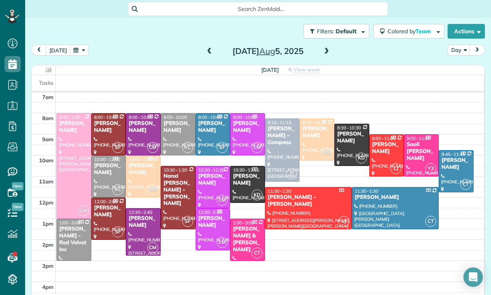
click at [170, 132] on div "Olivia Glantz" at bounding box center [178, 127] width 30 height 14
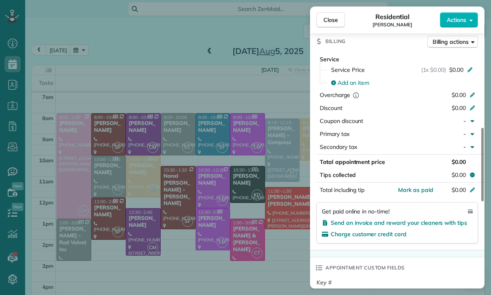
scroll to position [364, 0]
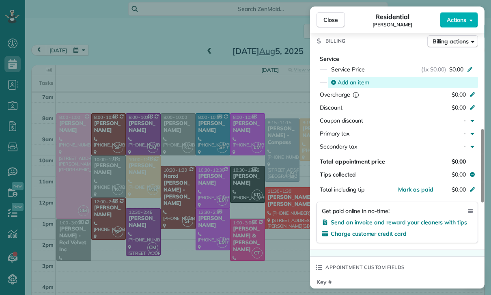
click at [346, 86] on span "Add an item" at bounding box center [354, 82] width 32 height 8
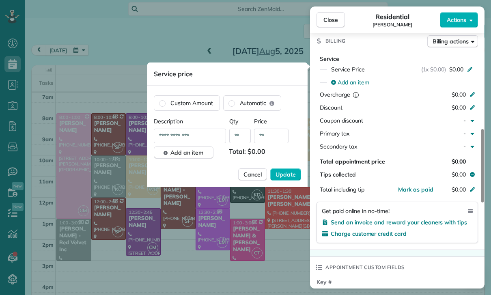
click at [280, 132] on input "**" at bounding box center [271, 136] width 34 height 15
type input "****"
click at [287, 174] on span "Update" at bounding box center [286, 174] width 20 height 8
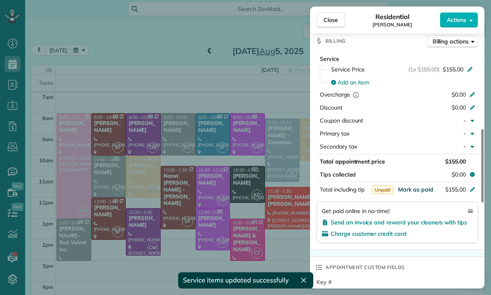
click at [409, 193] on span "Mark as paid" at bounding box center [415, 189] width 35 height 7
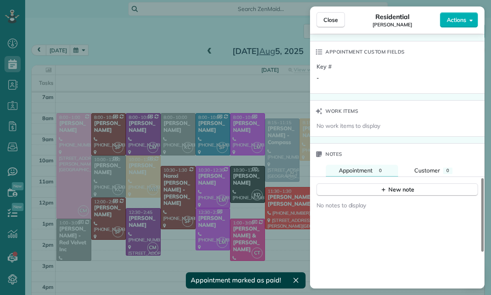
scroll to position [593, 0]
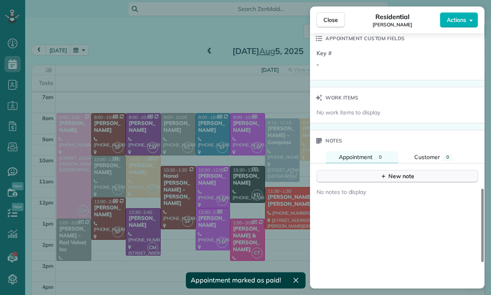
click at [396, 181] on div "New note" at bounding box center [397, 176] width 34 height 9
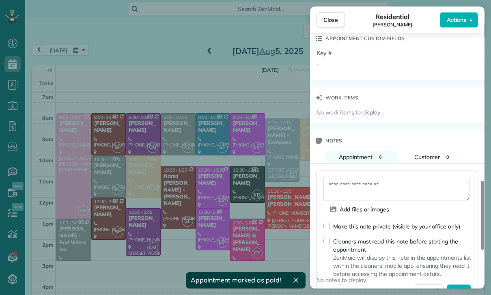
click at [359, 191] on textarea at bounding box center [396, 189] width 146 height 24
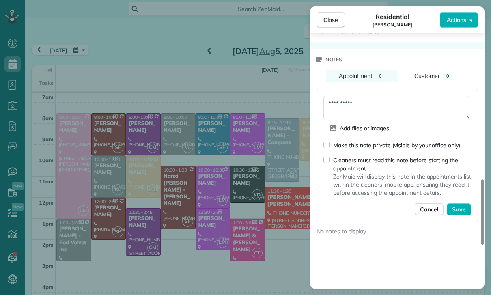
scroll to position [677, 0]
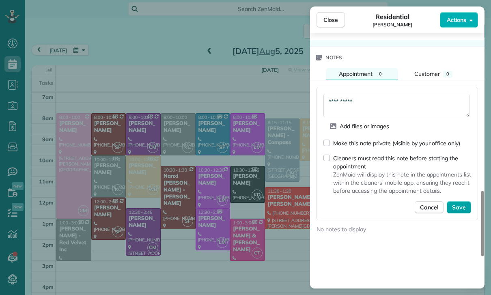
type textarea "**********"
click at [461, 210] on button "Save" at bounding box center [459, 207] width 24 height 12
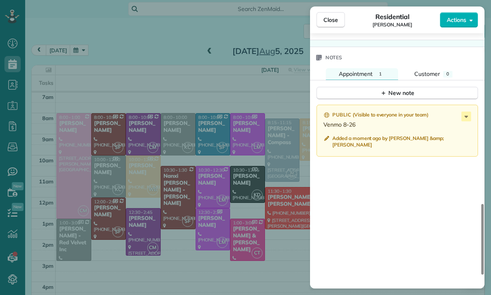
click at [147, 223] on div "Close Residential Olivia Glantz Actions Status Confirmed Olivia Glantz · Open p…" at bounding box center [245, 147] width 491 height 295
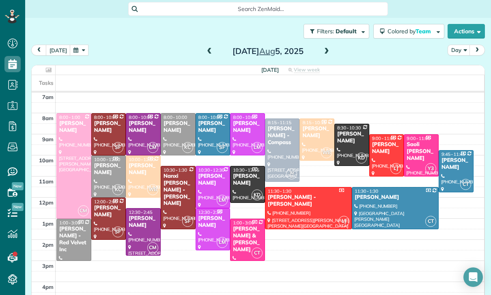
click at [80, 54] on button "button" at bounding box center [79, 50] width 19 height 11
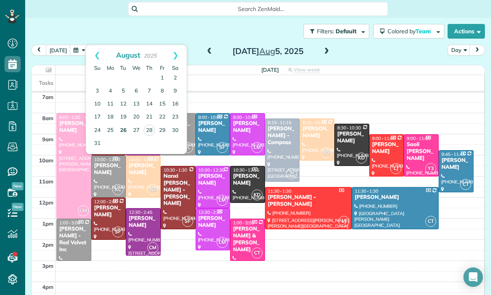
click at [124, 129] on link "26" at bounding box center [123, 130] width 13 height 13
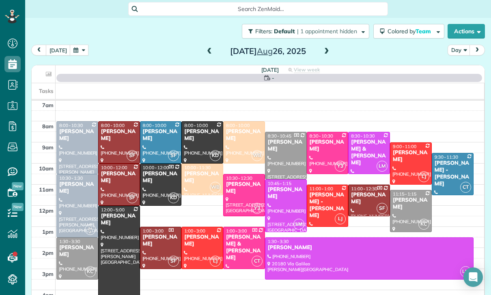
scroll to position [64, 0]
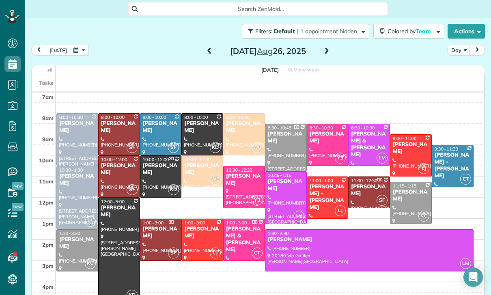
click at [323, 196] on div "Paul Vargas - Laura Neustaedter" at bounding box center [327, 197] width 37 height 28
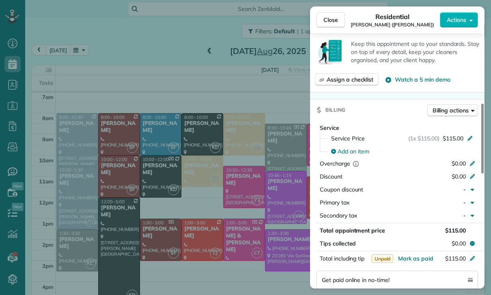
scroll to position [330, 0]
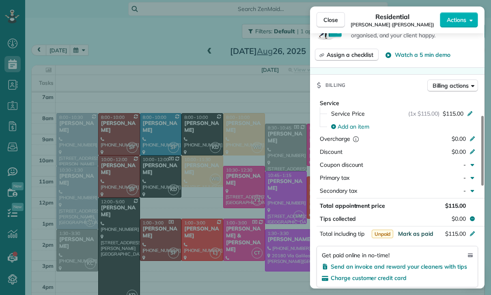
click at [412, 235] on span "Mark as paid" at bounding box center [415, 233] width 35 height 7
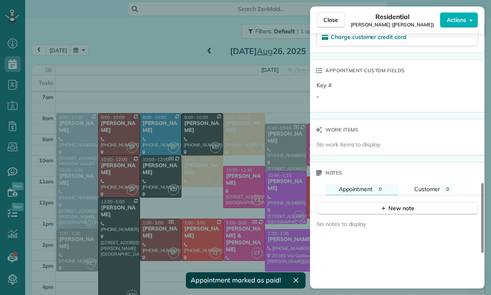
scroll to position [619, 0]
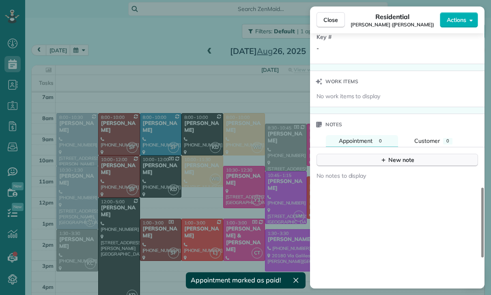
click at [391, 155] on button "New note" at bounding box center [398, 160] width 162 height 13
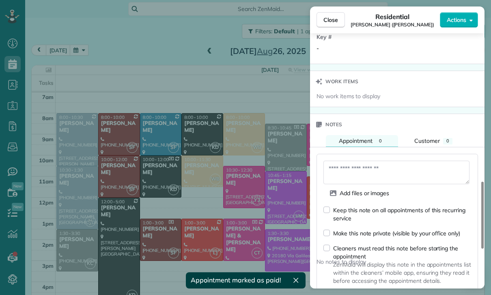
click at [353, 172] on textarea at bounding box center [396, 173] width 146 height 24
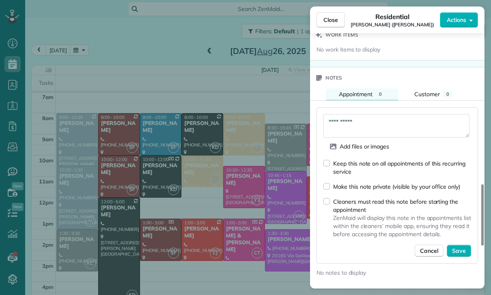
scroll to position [691, 0]
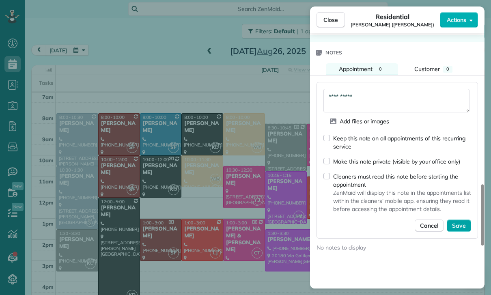
type textarea "**********"
click at [459, 228] on span "Save" at bounding box center [459, 226] width 14 height 8
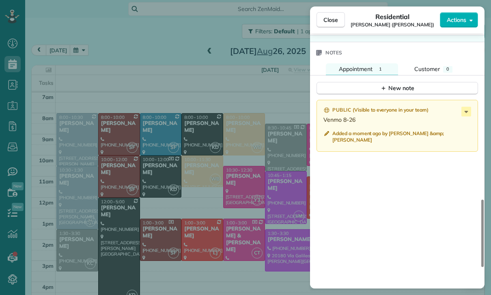
click at [144, 74] on div "Close Residential Paul Vargas (Laura Neustaedter) Actions Status Yet to Confirm…" at bounding box center [245, 147] width 491 height 295
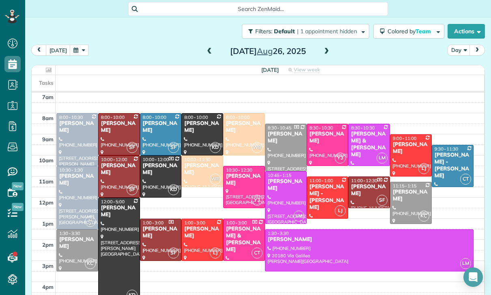
click at [77, 49] on button "button" at bounding box center [79, 50] width 19 height 11
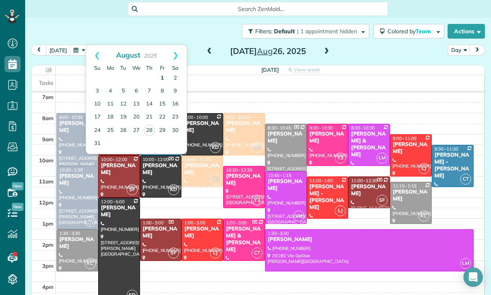
click at [164, 78] on link "1" at bounding box center [162, 78] width 13 height 13
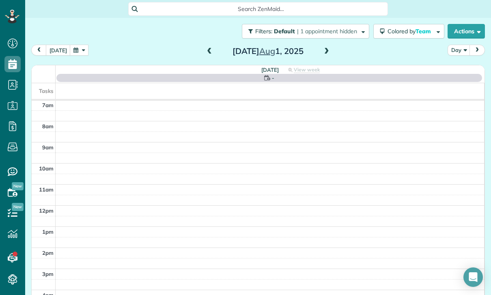
scroll to position [64, 0]
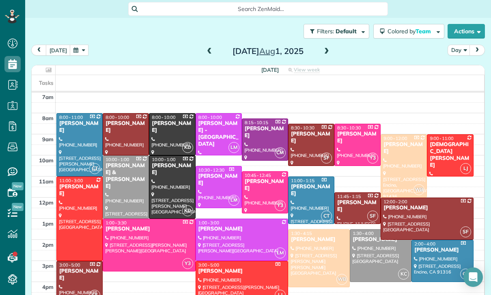
click at [317, 249] on div at bounding box center [319, 258] width 61 height 57
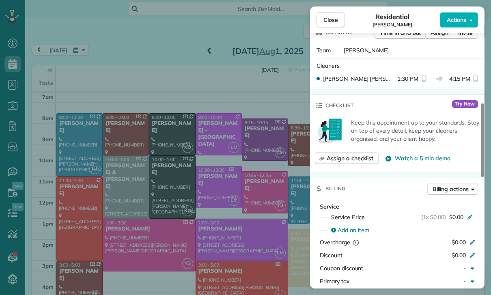
scroll to position [311, 0]
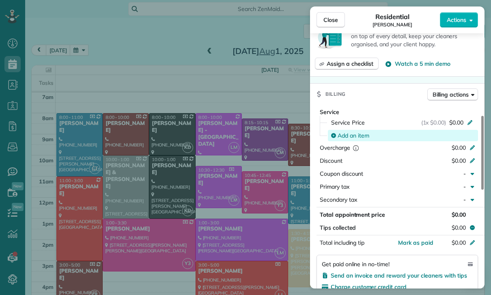
click at [353, 135] on span "Add an item" at bounding box center [354, 135] width 32 height 8
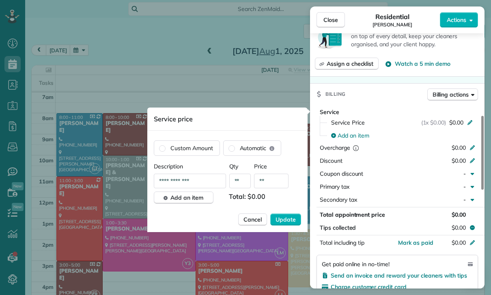
click at [272, 181] on input "**" at bounding box center [271, 181] width 34 height 15
type input "****"
click at [289, 221] on span "Update" at bounding box center [286, 219] width 20 height 8
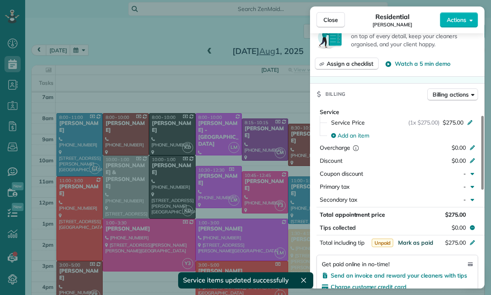
click at [410, 242] on span "Mark as paid" at bounding box center [415, 242] width 35 height 7
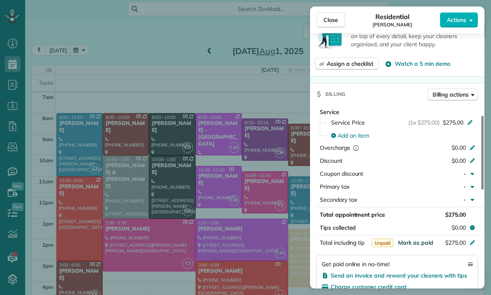
click at [413, 240] on span "Mark as paid" at bounding box center [415, 242] width 35 height 7
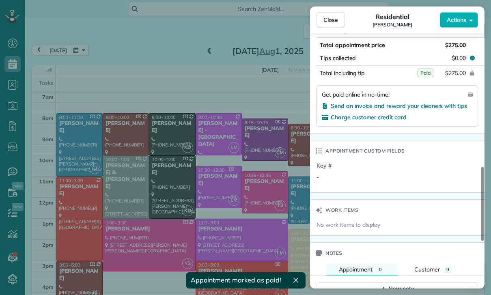
scroll to position [513, 0]
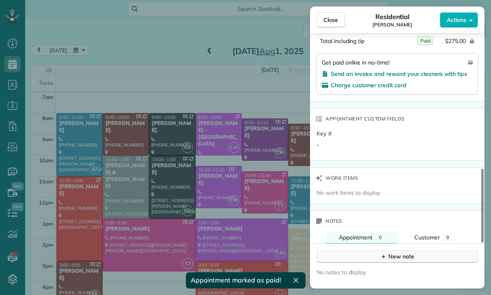
click at [391, 254] on div "New note" at bounding box center [397, 256] width 34 height 9
click at [359, 266] on textarea at bounding box center [396, 269] width 146 height 24
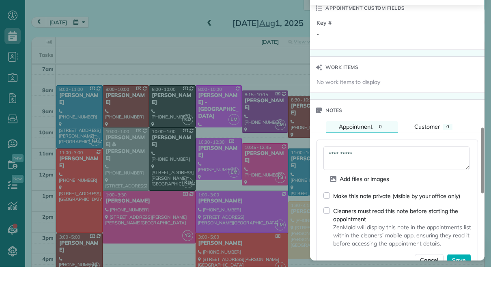
scroll to position [610, 0]
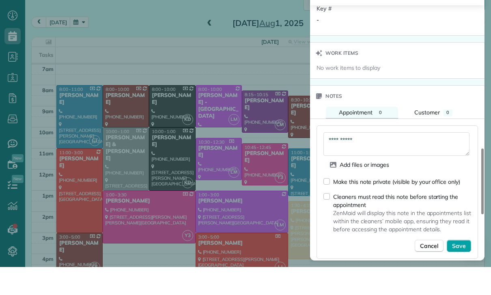
type textarea "**********"
click at [458, 270] on span "Save" at bounding box center [459, 274] width 14 height 8
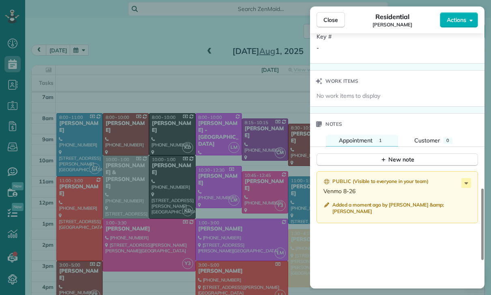
click at [177, 164] on div "Close Residential Danielle Josephs Actions Status Confirmed Danielle Josephs · …" at bounding box center [245, 147] width 491 height 295
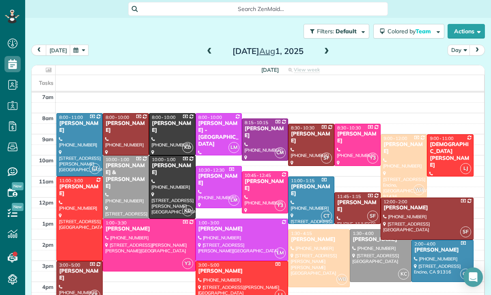
click at [83, 45] on button "button" at bounding box center [79, 50] width 19 height 11
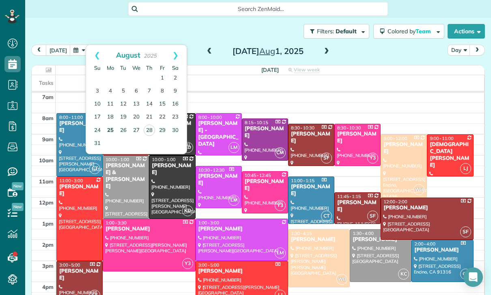
click at [111, 124] on link "25" at bounding box center [110, 130] width 13 height 13
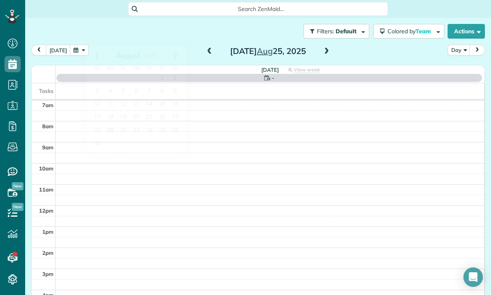
scroll to position [64, 0]
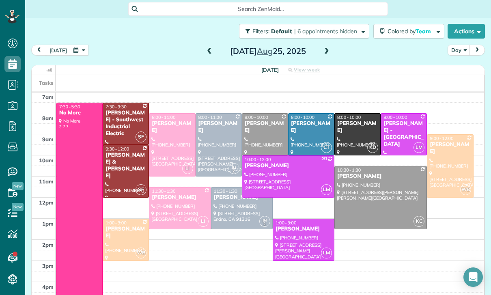
click at [252, 114] on div at bounding box center [264, 134] width 45 height 41
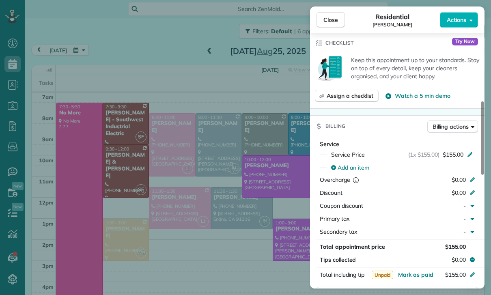
scroll to position [330, 0]
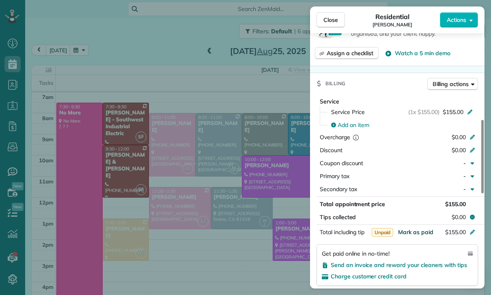
click at [410, 233] on span "Mark as paid" at bounding box center [415, 231] width 35 height 7
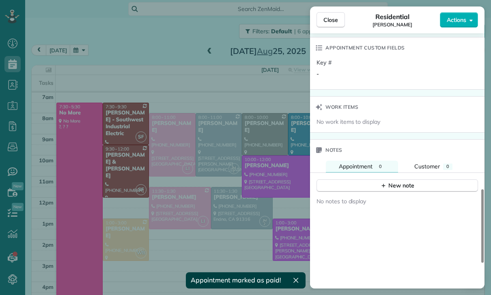
scroll to position [608, 0]
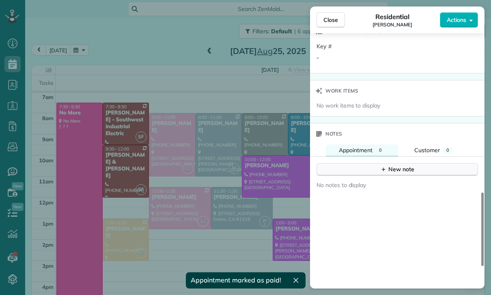
click at [392, 166] on div "New note" at bounding box center [397, 169] width 34 height 9
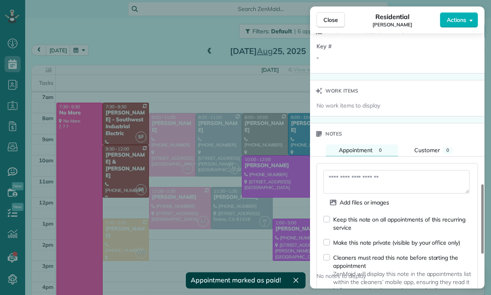
click at [359, 181] on textarea at bounding box center [396, 182] width 146 height 24
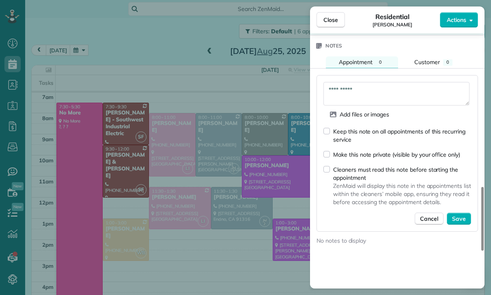
scroll to position [702, 0]
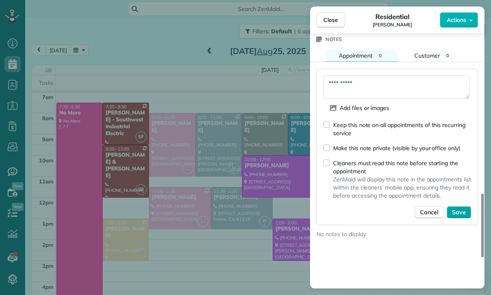
type textarea "**********"
click at [453, 216] on button "Save" at bounding box center [459, 212] width 24 height 12
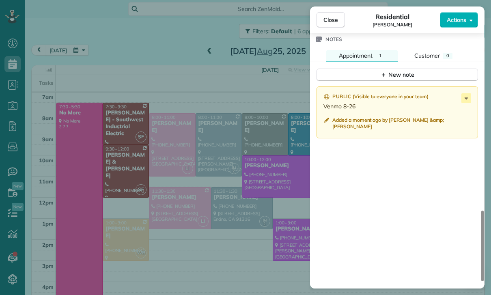
click at [179, 220] on div "Close Residential Amanda Hall Actions Status Confirmed Amanda Hall · Open profi…" at bounding box center [245, 147] width 491 height 295
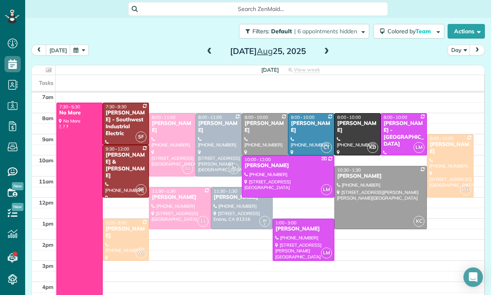
click at [79, 45] on button "button" at bounding box center [79, 50] width 19 height 11
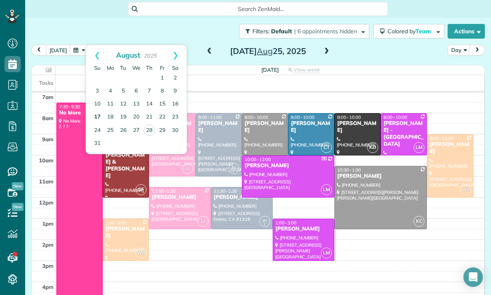
click at [97, 111] on link "17" at bounding box center [97, 117] width 13 height 13
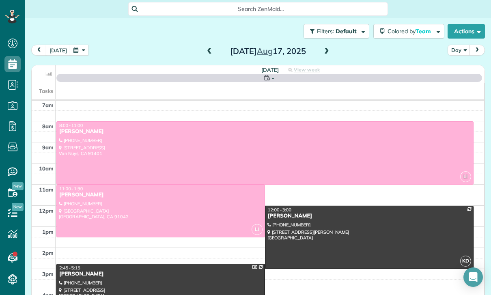
scroll to position [64, 0]
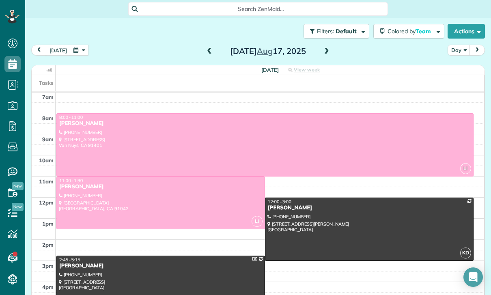
click at [309, 199] on div at bounding box center [369, 229] width 208 height 62
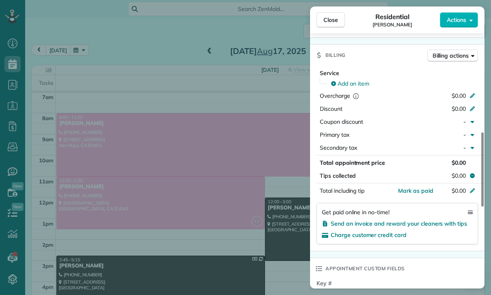
scroll to position [373, 0]
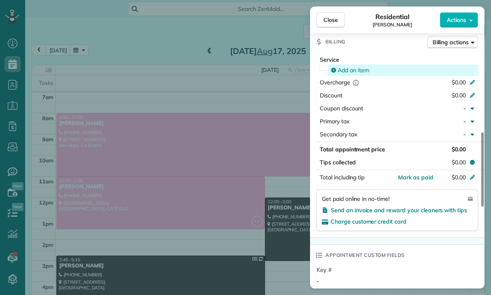
click at [347, 70] on span "Add an item" at bounding box center [354, 70] width 32 height 8
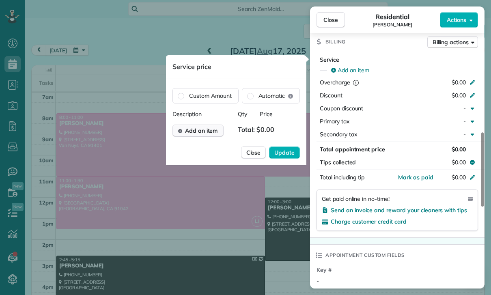
click at [207, 129] on span "Add an item" at bounding box center [201, 131] width 33 height 8
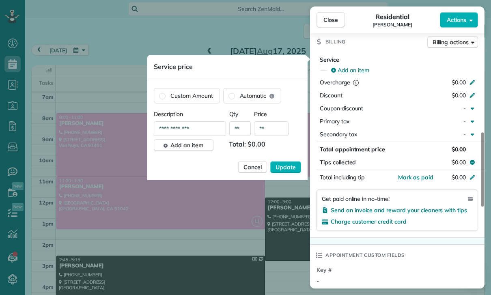
click at [276, 131] on input "**" at bounding box center [271, 128] width 34 height 15
type input "****"
click at [290, 167] on span "Update" at bounding box center [286, 167] width 20 height 8
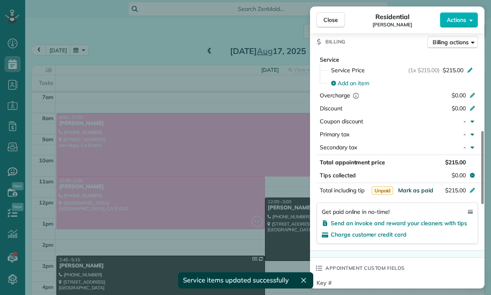
click at [416, 193] on span "Mark as paid" at bounding box center [415, 190] width 35 height 7
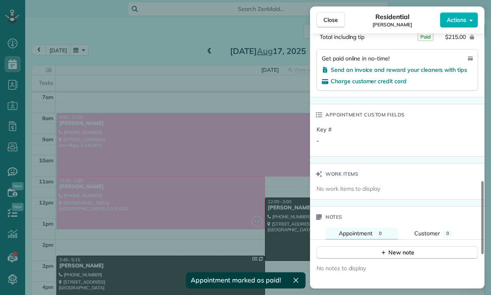
scroll to position [618, 0]
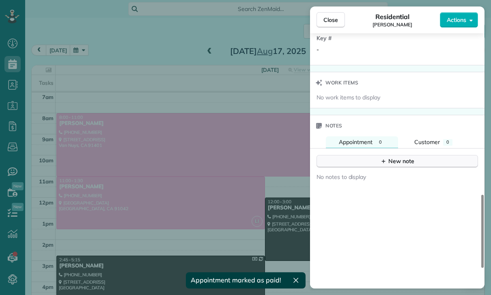
click at [381, 163] on icon "button" at bounding box center [383, 161] width 6 height 6
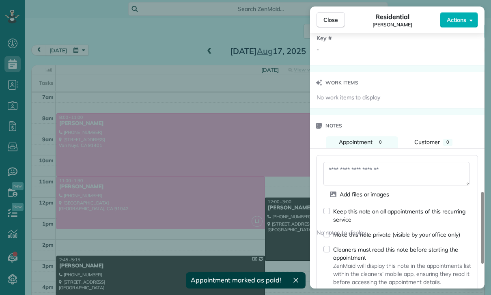
click at [350, 168] on textarea at bounding box center [396, 174] width 146 height 24
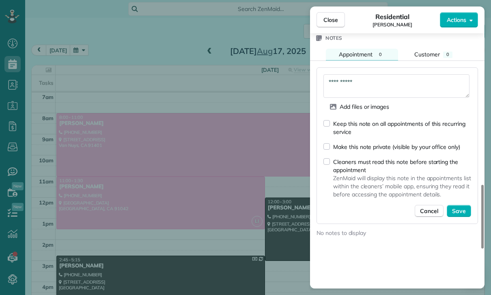
scroll to position [706, 0]
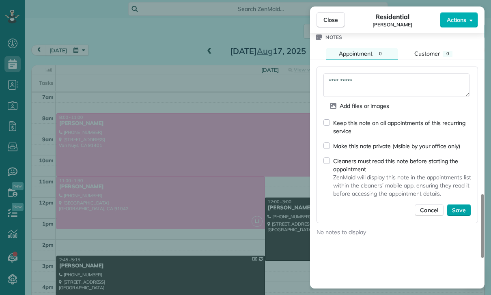
type textarea "**********"
click at [459, 211] on span "Save" at bounding box center [459, 210] width 14 height 8
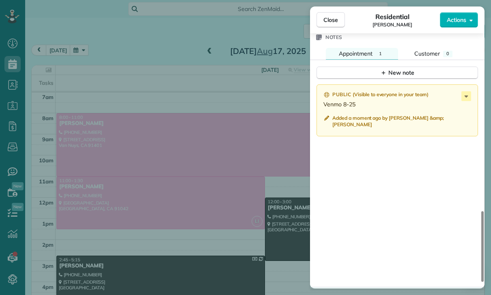
click at [182, 207] on div "Close Residential Jessie Runzel Actions Status Confirmed Jessie Runzel · Open p…" at bounding box center [245, 147] width 491 height 295
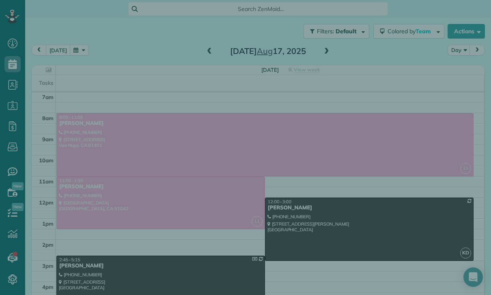
click at [182, 207] on div "Close Residential Jessie Runzel Actions Status Confirmed Jessie Runzel · Open p…" at bounding box center [245, 147] width 491 height 295
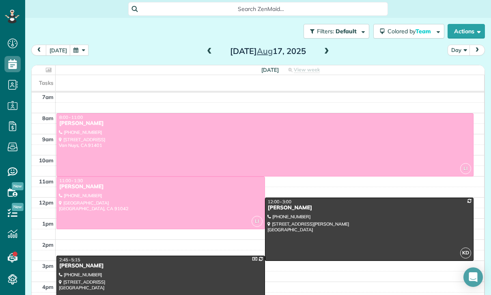
click at [80, 45] on button "button" at bounding box center [79, 50] width 19 height 11
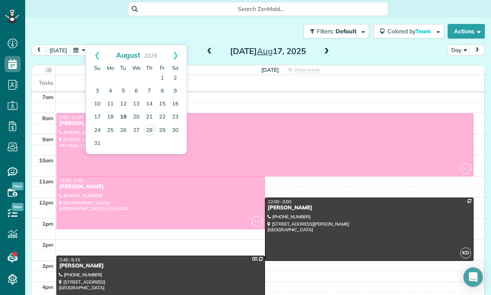
click at [126, 111] on link "19" at bounding box center [123, 117] width 13 height 13
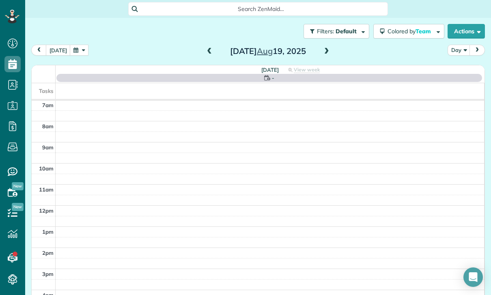
scroll to position [64, 0]
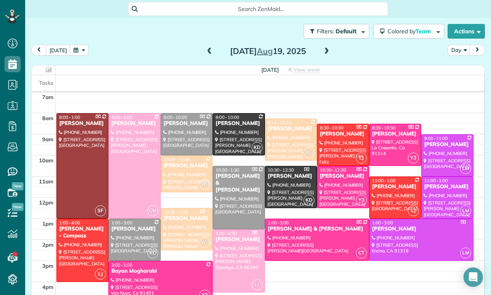
click at [231, 114] on div at bounding box center [238, 134] width 51 height 41
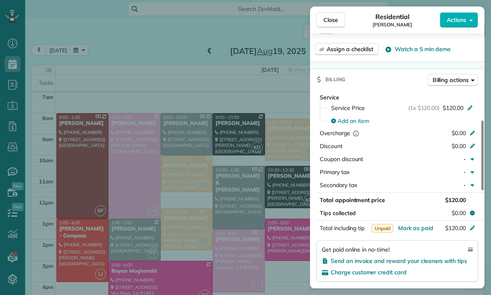
scroll to position [362, 0]
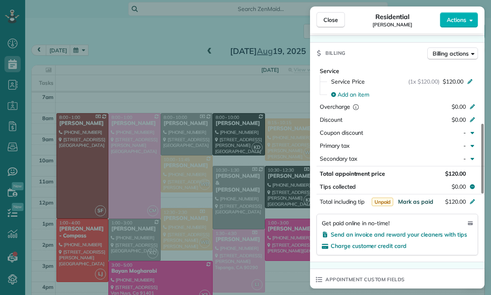
click at [414, 198] on span "Mark as paid" at bounding box center [415, 201] width 35 height 7
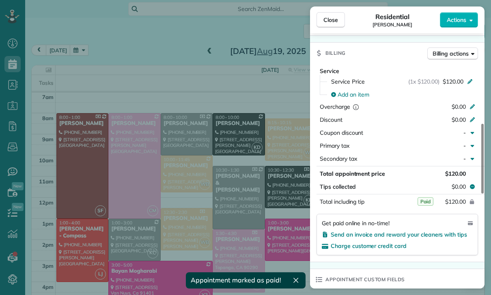
click at [413, 204] on button "$120.00" at bounding box center [434, 201] width 76 height 11
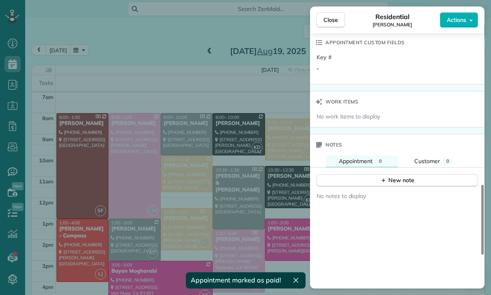
scroll to position [608, 0]
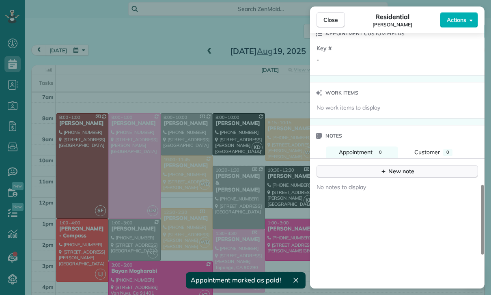
click at [391, 168] on div "New note" at bounding box center [397, 171] width 34 height 9
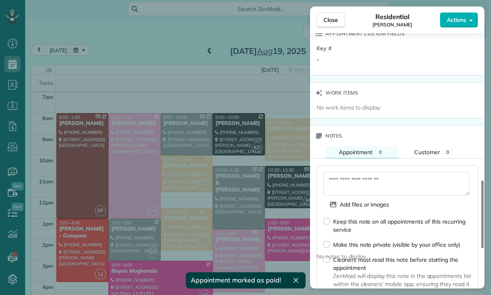
click at [349, 184] on textarea at bounding box center [396, 184] width 146 height 24
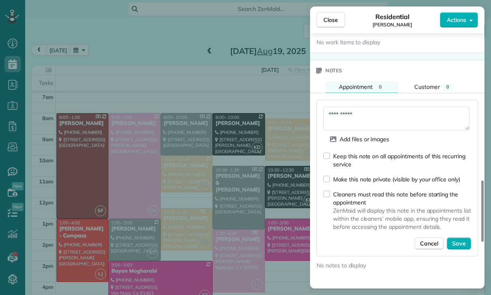
scroll to position [676, 0]
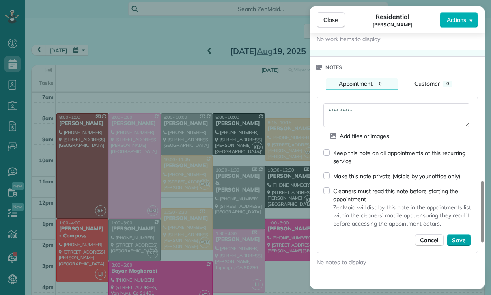
type textarea "**********"
click at [461, 238] on span "Save" at bounding box center [459, 240] width 14 height 8
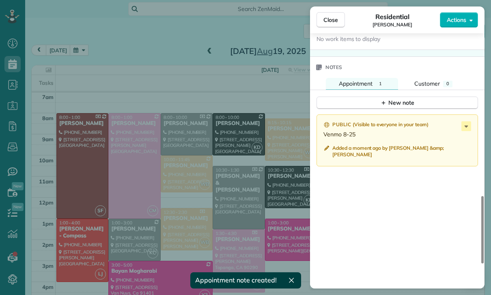
click at [97, 52] on div "Close Residential Anne Stevenson Actions Status Yet to Confirm Anne Stevenson ·…" at bounding box center [245, 147] width 491 height 295
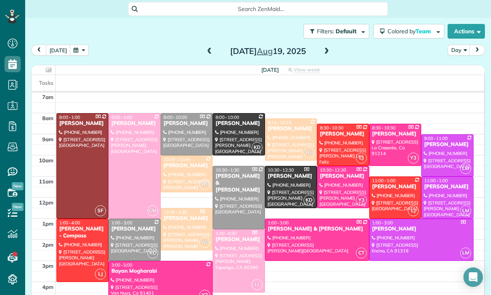
click at [81, 45] on button "button" at bounding box center [79, 50] width 19 height 11
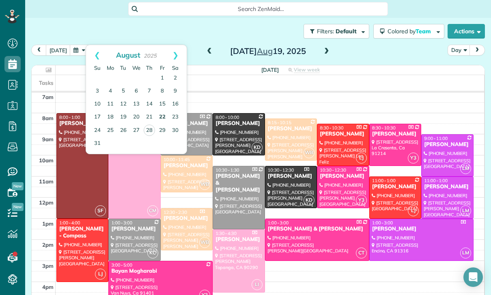
click at [160, 111] on link "22" at bounding box center [162, 117] width 13 height 13
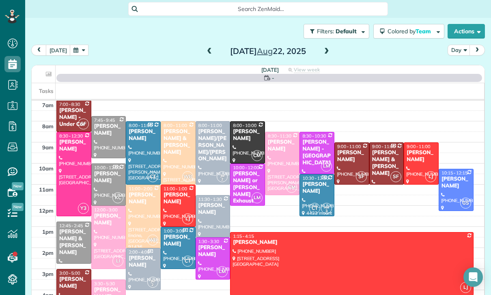
scroll to position [64, 0]
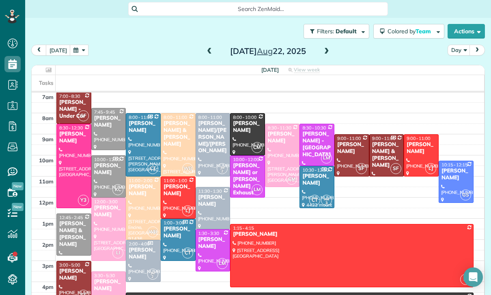
click at [242, 120] on div "Anne Stevenson" at bounding box center [248, 127] width 30 height 14
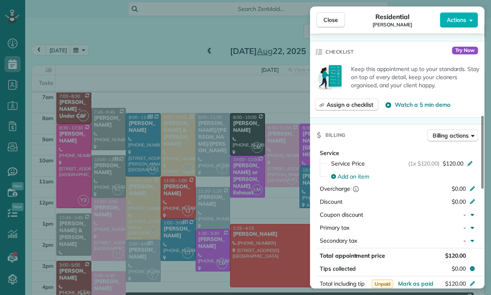
scroll to position [314, 0]
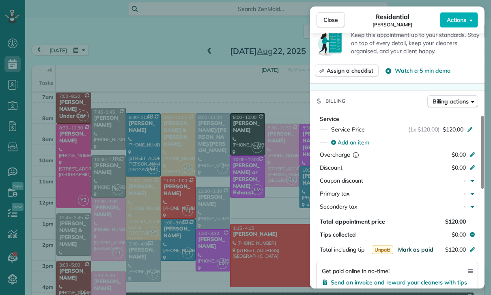
click at [420, 251] on span "Mark as paid" at bounding box center [415, 249] width 35 height 7
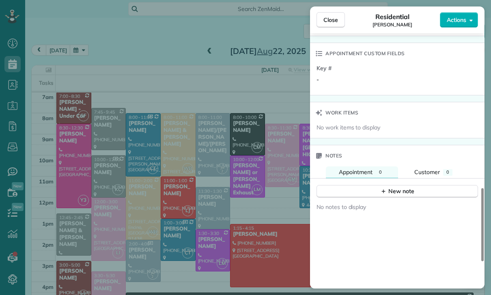
scroll to position [592, 0]
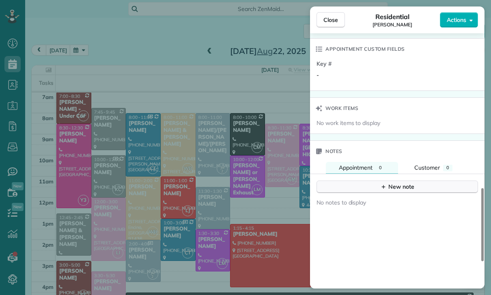
click at [403, 183] on div "New note" at bounding box center [397, 187] width 34 height 9
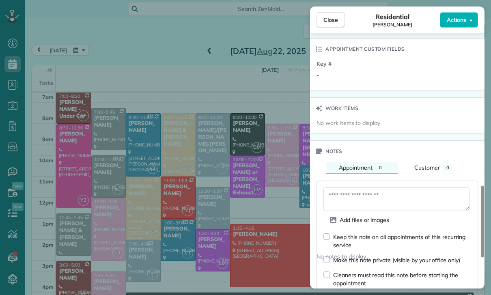
click at [362, 198] on textarea at bounding box center [396, 199] width 146 height 24
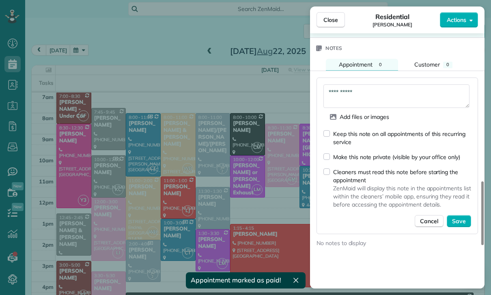
scroll to position [694, 0]
type textarea "**********"
click at [455, 222] on span "Save" at bounding box center [459, 222] width 14 height 8
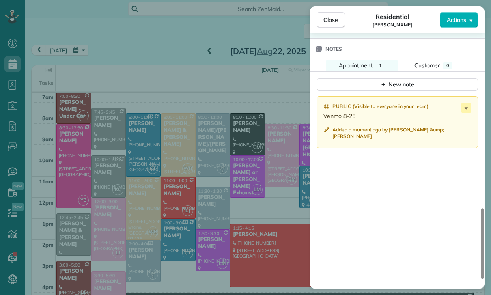
click at [170, 109] on div "Close Residential Anne Stevenson Actions Status Confirmed Anne Stevenson · Open…" at bounding box center [245, 147] width 491 height 295
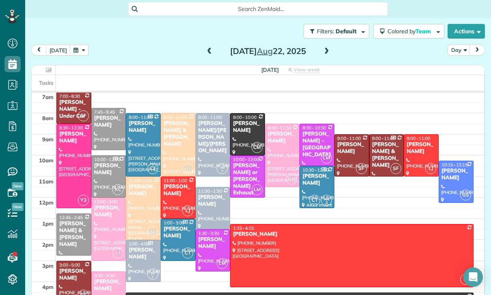
click at [83, 45] on button "button" at bounding box center [79, 50] width 19 height 11
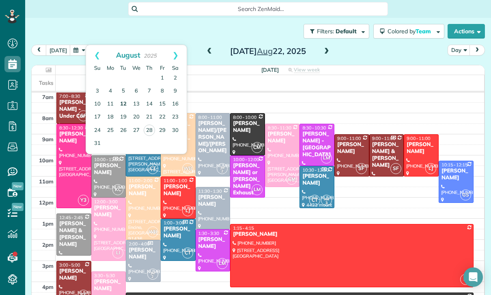
click at [121, 98] on link "12" at bounding box center [123, 104] width 13 height 13
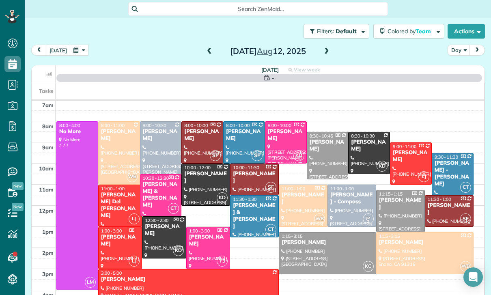
scroll to position [64, 0]
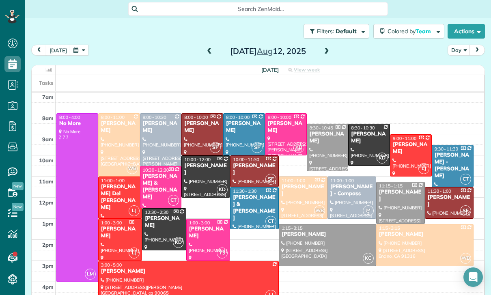
click at [374, 131] on div "Anne Stevenson" at bounding box center [369, 138] width 37 height 14
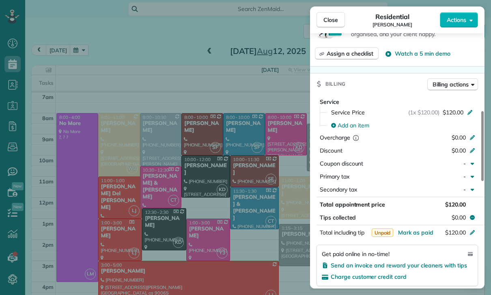
scroll to position [372, 0]
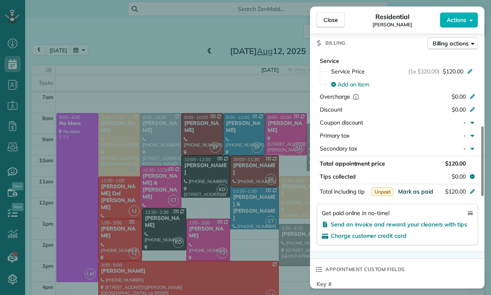
click at [415, 189] on span "Mark as paid" at bounding box center [415, 191] width 35 height 7
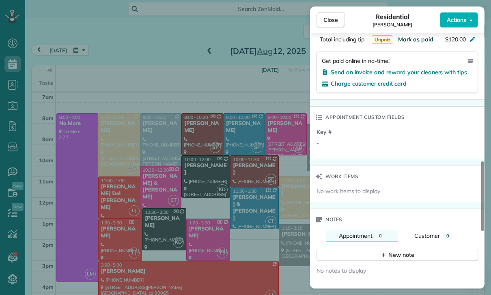
scroll to position [528, 0]
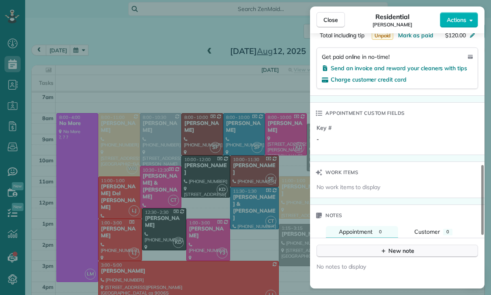
click at [392, 247] on div "New note" at bounding box center [397, 251] width 34 height 9
click at [345, 264] on textarea at bounding box center [396, 264] width 146 height 24
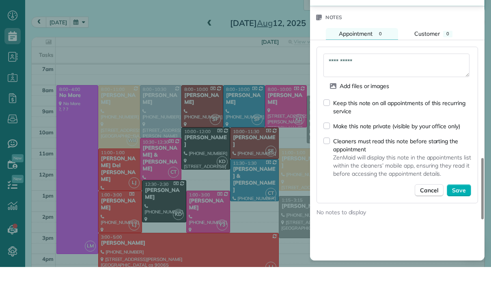
scroll to position [700, 0]
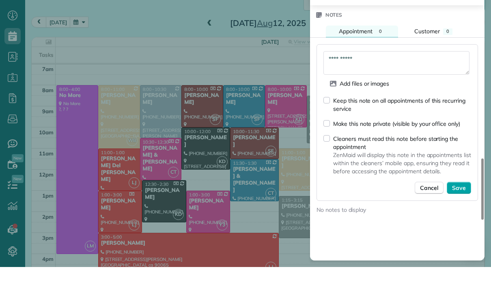
type textarea "**********"
click at [455, 210] on button "Save" at bounding box center [459, 216] width 24 height 12
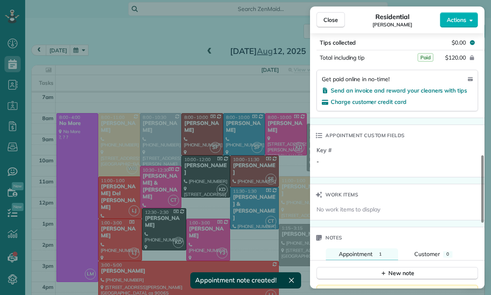
scroll to position [480, 0]
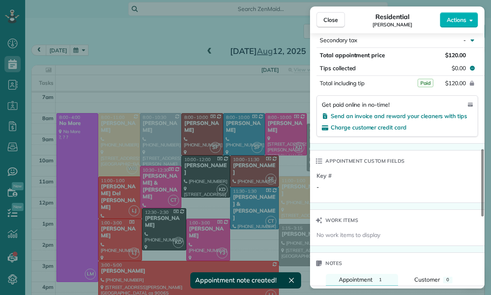
click at [267, 204] on div "Close Residential Anne Stevenson Actions Status Yet to Confirm Anne Stevenson ·…" at bounding box center [245, 147] width 491 height 295
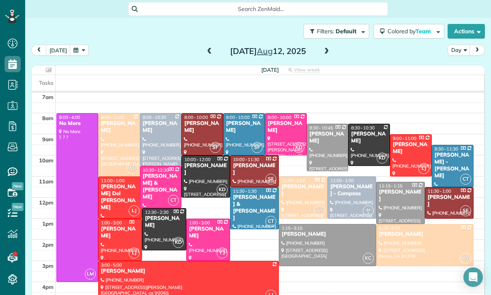
click at [78, 45] on button "button" at bounding box center [79, 50] width 19 height 11
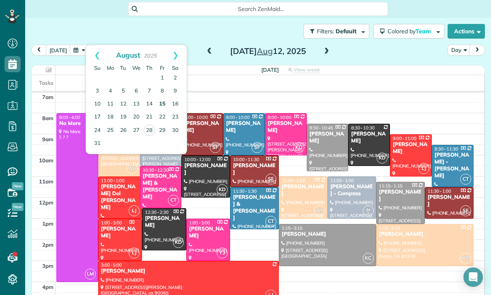
click at [163, 98] on link "15" at bounding box center [162, 104] width 13 height 13
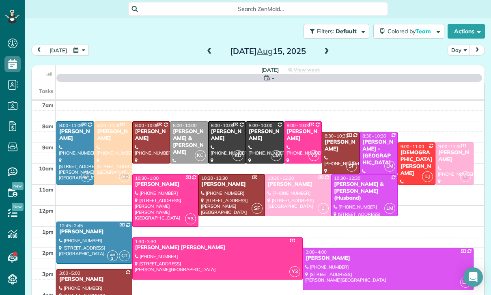
scroll to position [64, 0]
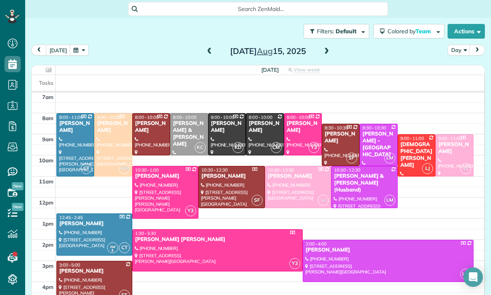
click at [260, 120] on div "Anne Stevenson" at bounding box center [264, 127] width 33 height 14
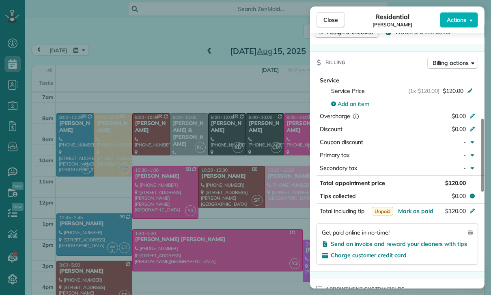
scroll to position [364, 0]
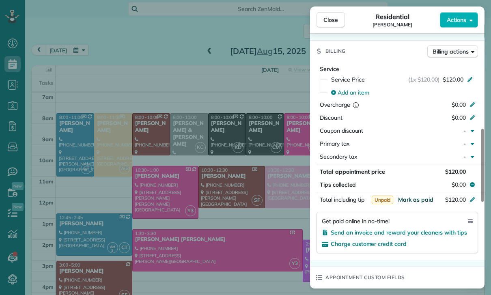
click at [411, 199] on span "Mark as paid" at bounding box center [415, 199] width 35 height 7
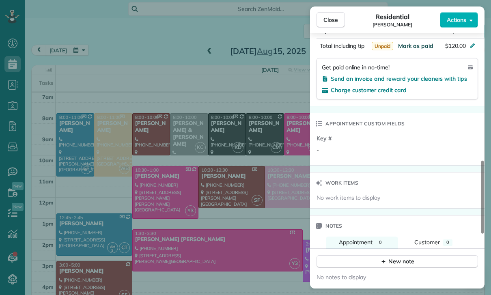
scroll to position [522, 0]
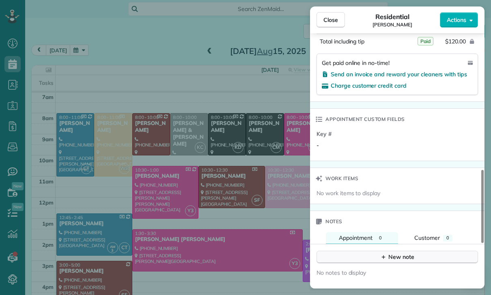
click at [398, 257] on div "New note" at bounding box center [397, 257] width 34 height 9
click at [360, 263] on textarea at bounding box center [396, 270] width 146 height 24
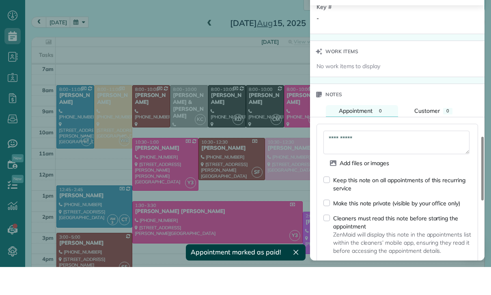
scroll to position [634, 0]
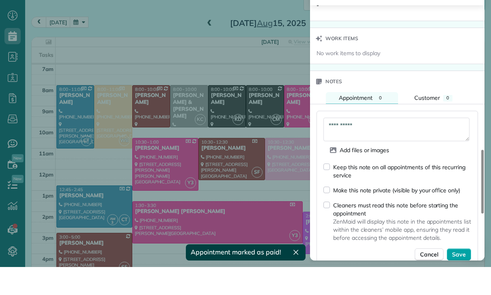
type textarea "**********"
click at [457, 276] on button "Save" at bounding box center [459, 282] width 24 height 12
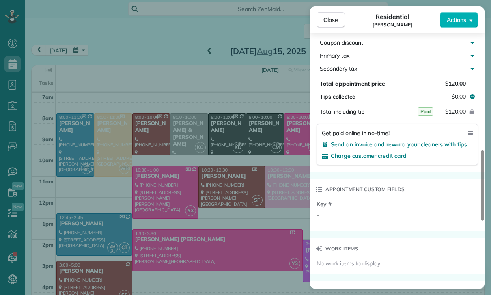
scroll to position [442, 0]
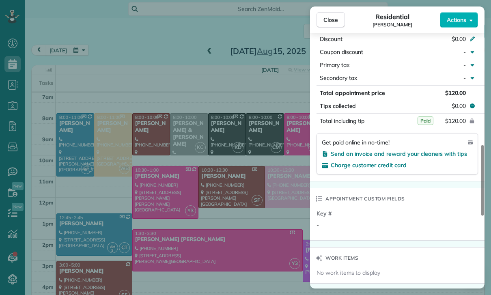
click at [243, 197] on div "Close Residential Anne Stevenson Actions Status Confirmed Anne Stevenson · Open…" at bounding box center [245, 147] width 491 height 295
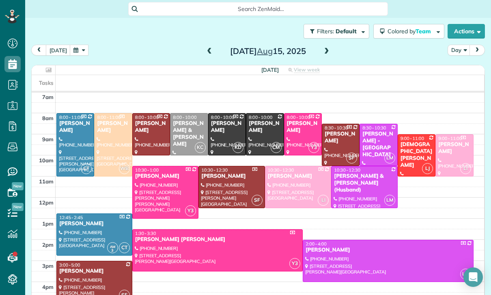
click at [80, 45] on button "button" at bounding box center [79, 50] width 19 height 11
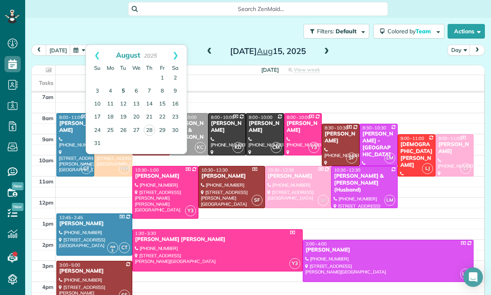
click at [120, 85] on link "5" at bounding box center [123, 91] width 13 height 13
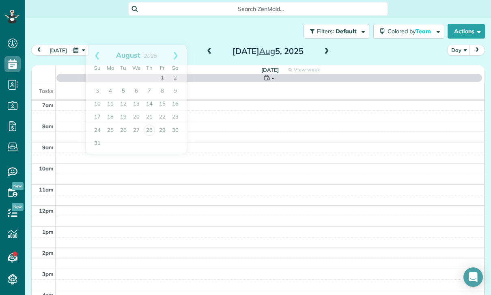
scroll to position [64, 0]
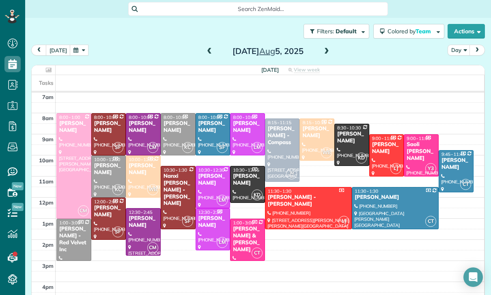
click at [354, 131] on div "Anne Stevenson" at bounding box center [352, 138] width 30 height 14
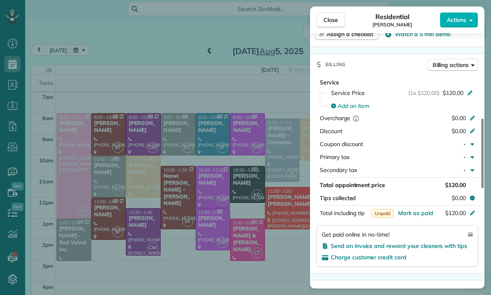
scroll to position [376, 0]
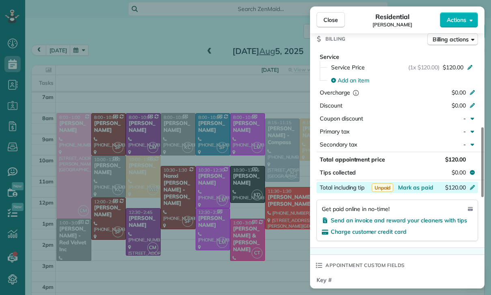
click at [415, 183] on div "Total including tip $120.00" at bounding box center [398, 187] width 162 height 11
click at [430, 252] on div "Status Yet to Confirm Anne Stevenson · Open profile MOBILE (314) 629-5811 Copy …" at bounding box center [397, 170] width 175 height 1006
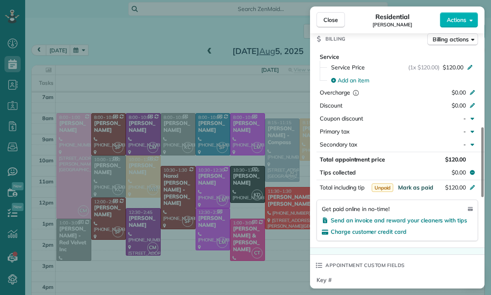
click at [416, 189] on span "Mark as paid" at bounding box center [415, 187] width 35 height 7
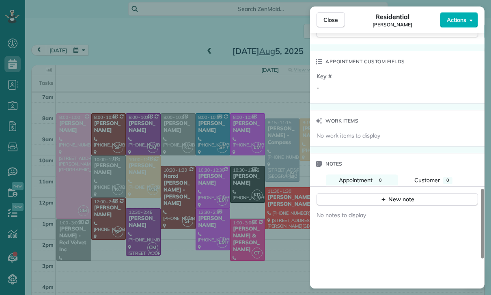
scroll to position [641, 0]
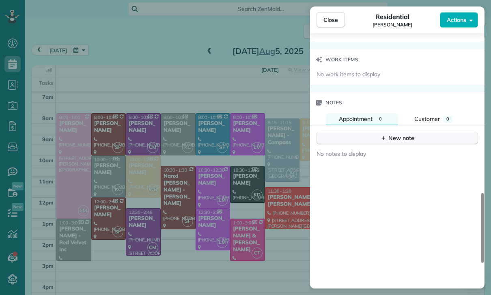
click at [401, 140] on div "New note" at bounding box center [397, 138] width 34 height 9
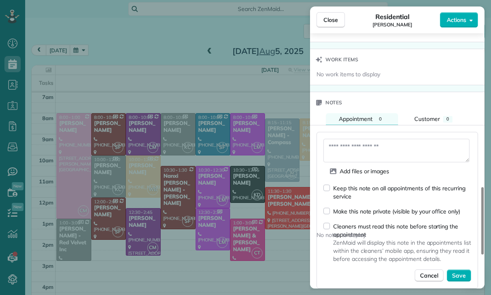
click at [362, 148] on textarea at bounding box center [396, 151] width 146 height 24
type textarea "**********"
click at [461, 273] on span "Save" at bounding box center [459, 276] width 14 height 8
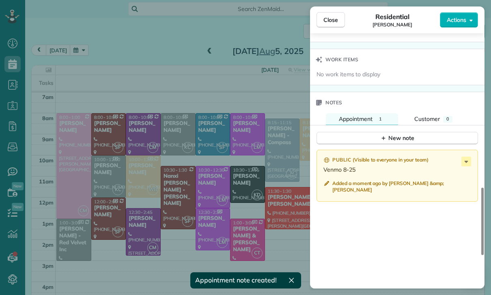
click at [158, 182] on div "Close Residential Anne Stevenson Actions Status Yet to Confirm Anne Stevenson ·…" at bounding box center [245, 147] width 491 height 295
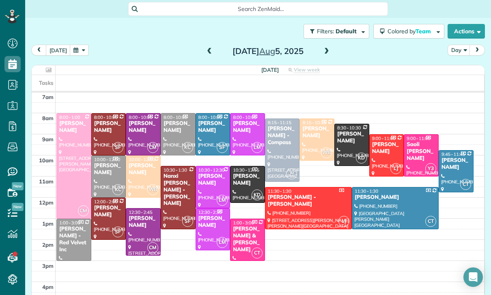
click at [75, 45] on button "button" at bounding box center [79, 50] width 19 height 11
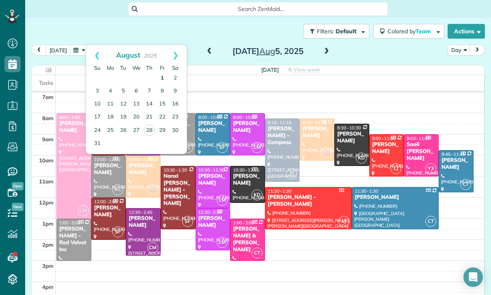
click at [160, 72] on link "1" at bounding box center [162, 78] width 13 height 13
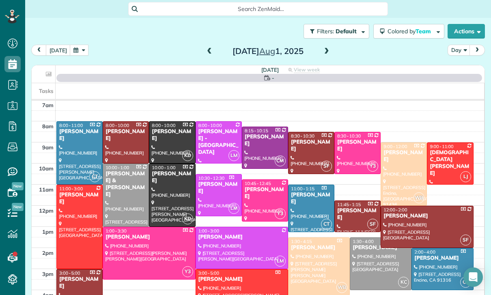
scroll to position [64, 0]
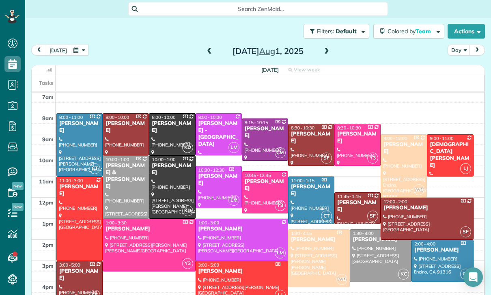
click at [166, 114] on div at bounding box center [171, 134] width 45 height 41
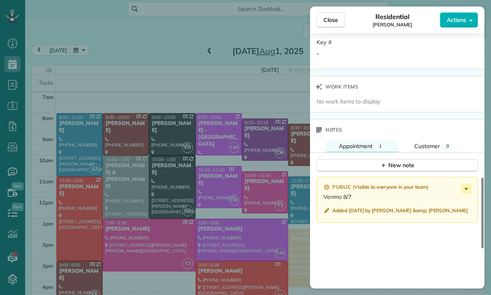
scroll to position [625, 0]
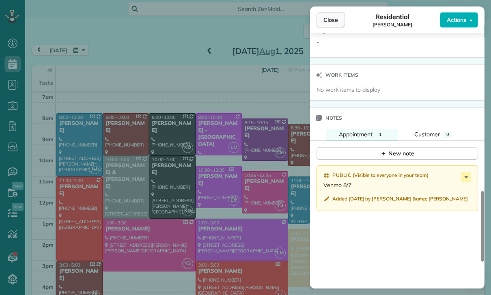
click at [328, 16] on span "Close" at bounding box center [330, 20] width 15 height 8
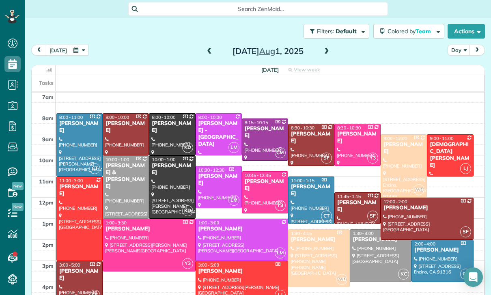
click at [75, 45] on button "button" at bounding box center [79, 50] width 19 height 11
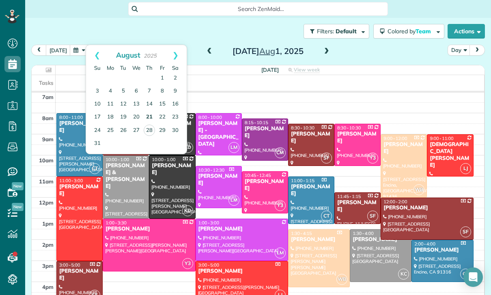
click at [149, 111] on link "21" at bounding box center [149, 117] width 13 height 13
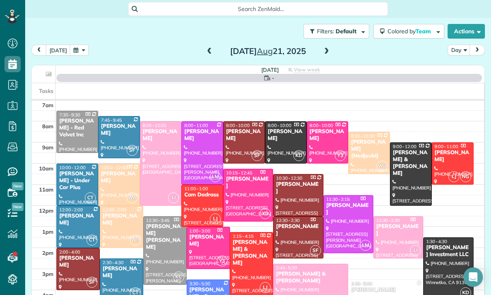
scroll to position [64, 0]
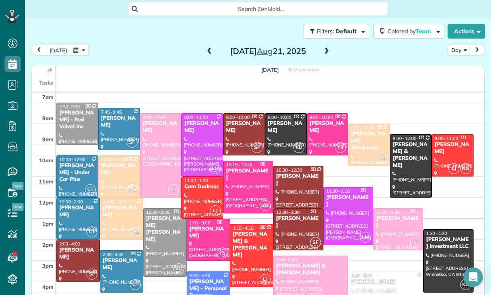
click at [70, 205] on div "Aparna Ramaswamy" at bounding box center [78, 212] width 39 height 14
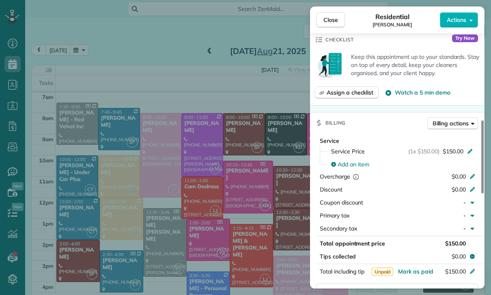
scroll to position [376, 0]
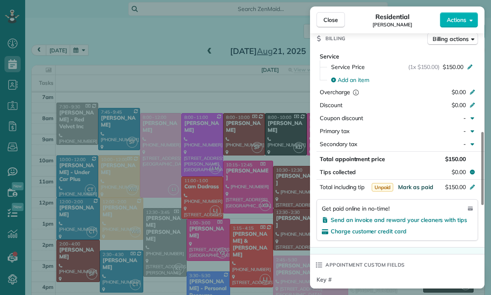
click at [420, 185] on span "Mark as paid" at bounding box center [415, 186] width 35 height 7
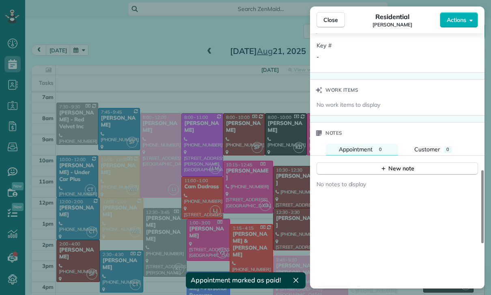
scroll to position [662, 0]
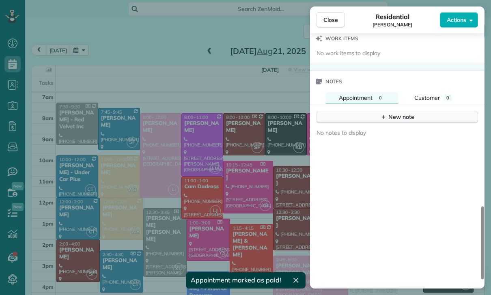
click at [390, 120] on div "New note" at bounding box center [397, 117] width 34 height 9
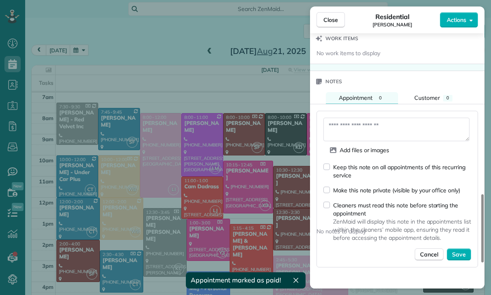
click at [353, 126] on textarea at bounding box center [396, 130] width 146 height 24
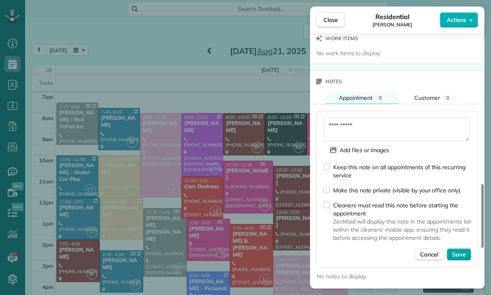
type textarea "**********"
click at [467, 251] on button "Save" at bounding box center [459, 254] width 24 height 12
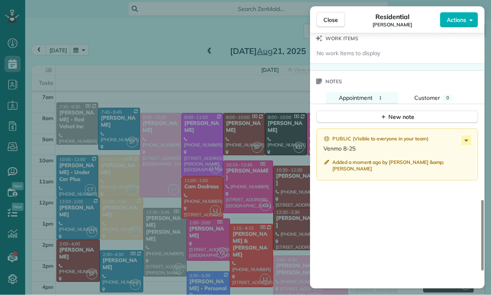
click at [82, 21] on div "Close Residential Aparna Ramaswamy Actions Status Confirmed Aparna Ramaswamy · …" at bounding box center [245, 147] width 491 height 295
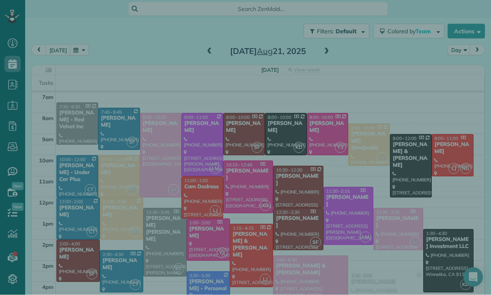
scroll to position [26, 0]
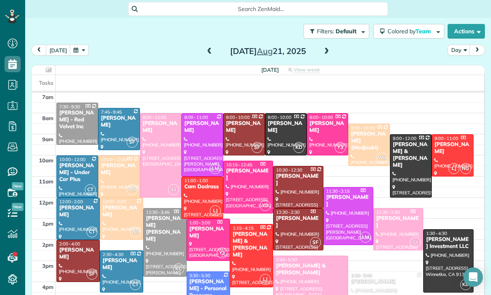
click at [80, 45] on button "button" at bounding box center [79, 50] width 19 height 11
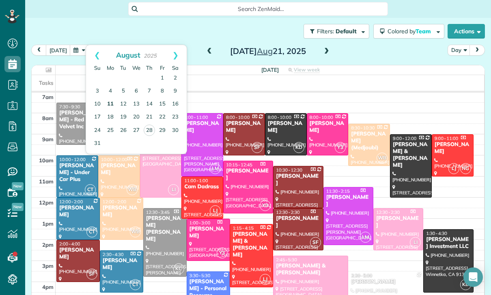
click at [110, 98] on link "11" at bounding box center [110, 104] width 13 height 13
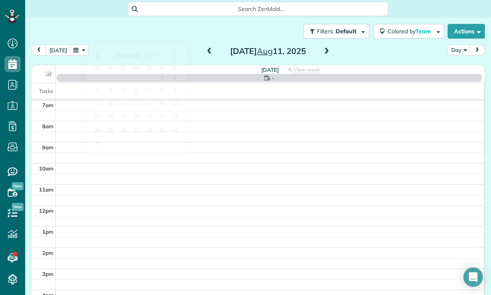
scroll to position [64, 0]
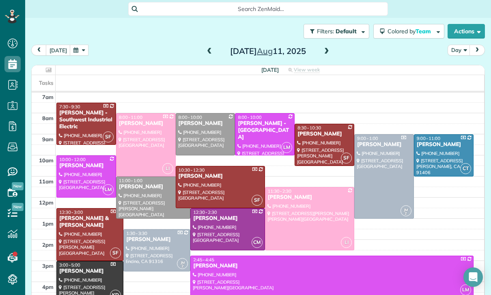
click at [310, 187] on div at bounding box center [309, 218] width 88 height 62
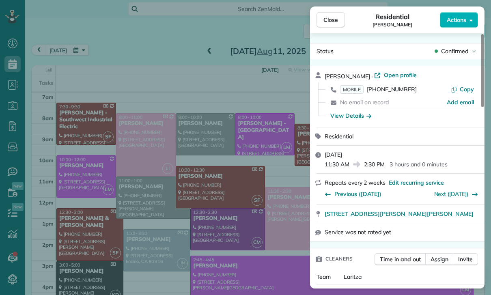
click at [148, 138] on div "Close Residential Melissa Yoshimura Actions Status Confirmed Melissa Yoshimura …" at bounding box center [245, 147] width 491 height 295
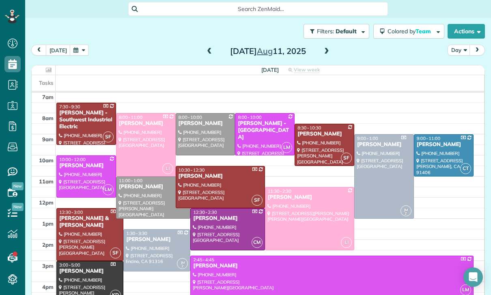
click at [289, 190] on div at bounding box center [309, 218] width 88 height 62
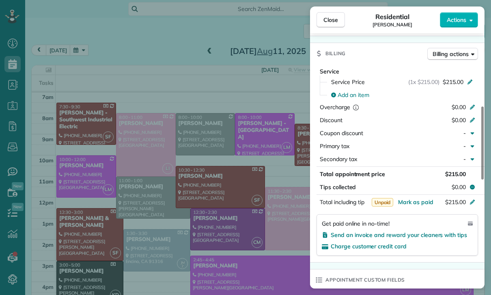
scroll to position [380, 0]
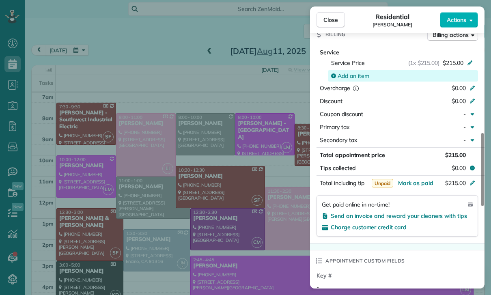
click at [348, 75] on span "Add an item" at bounding box center [354, 76] width 32 height 8
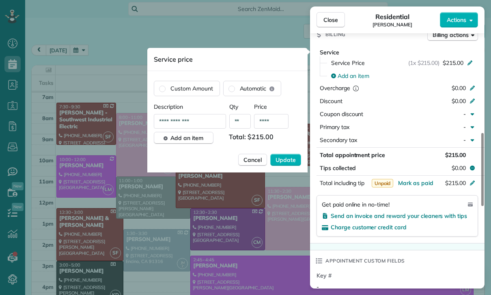
click at [280, 123] on input "****" at bounding box center [271, 121] width 34 height 15
type input "**"
type input "****"
click at [280, 163] on span "Update" at bounding box center [286, 160] width 20 height 8
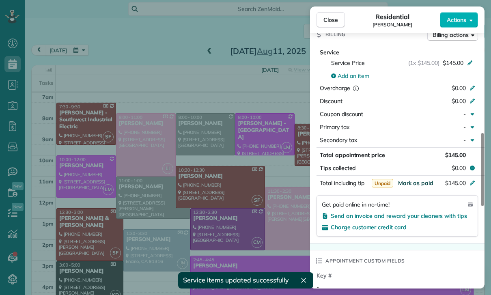
click at [412, 185] on span "Mark as paid" at bounding box center [415, 182] width 35 height 7
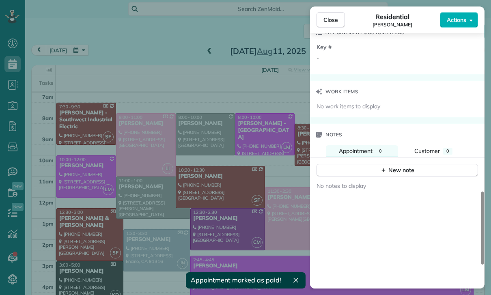
scroll to position [638, 0]
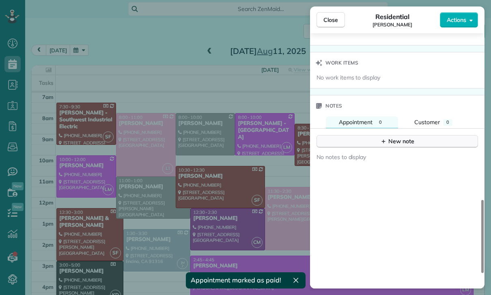
click at [398, 144] on div "New note" at bounding box center [397, 141] width 34 height 9
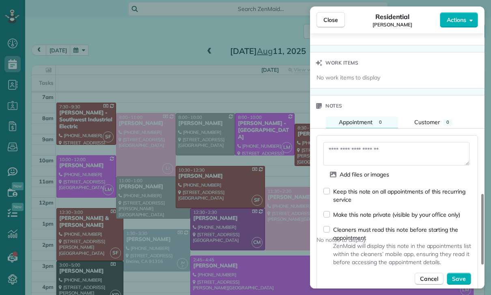
click at [355, 151] on textarea at bounding box center [396, 154] width 146 height 24
type textarea "**********"
click at [460, 279] on span "Save" at bounding box center [459, 279] width 14 height 8
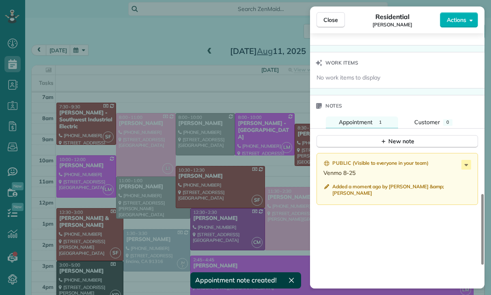
click at [222, 213] on div "Close Residential Melissa Yoshimura Actions Status Confirmed Melissa Yoshimura …" at bounding box center [245, 147] width 491 height 295
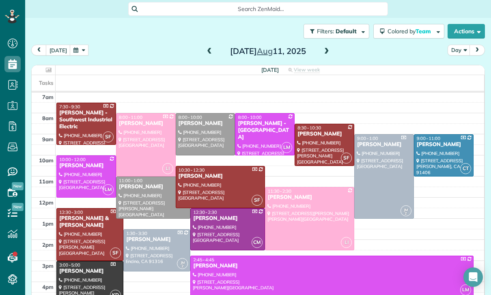
click at [80, 45] on button "button" at bounding box center [79, 50] width 19 height 11
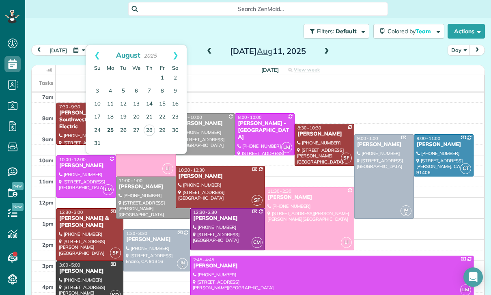
click at [112, 124] on link "25" at bounding box center [110, 130] width 13 height 13
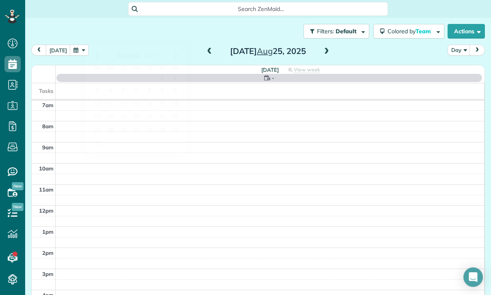
scroll to position [64, 0]
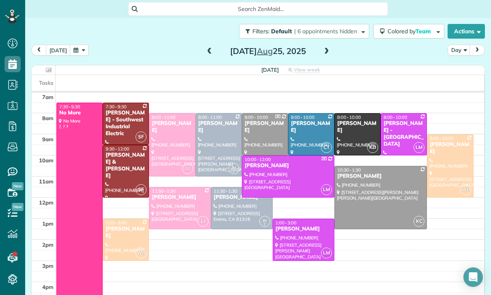
click at [382, 166] on div at bounding box center [381, 197] width 92 height 62
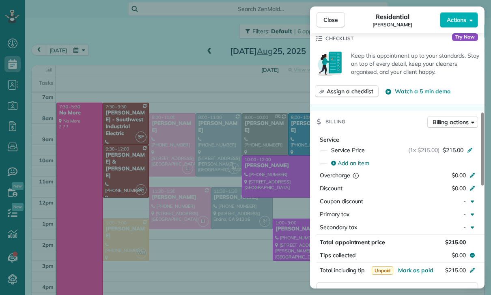
scroll to position [302, 0]
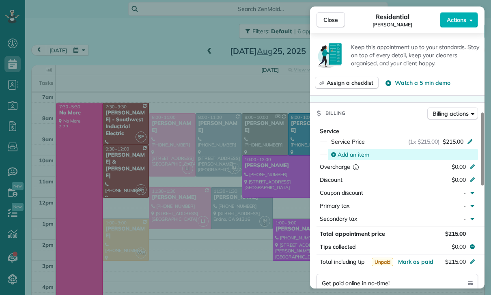
click at [353, 153] on span "Add an item" at bounding box center [354, 155] width 32 height 8
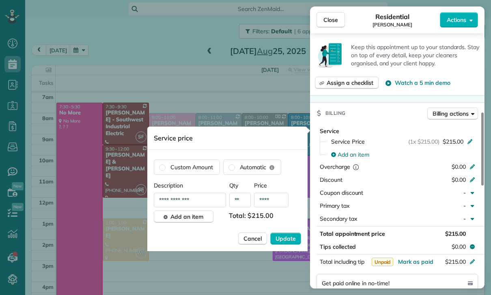
click at [271, 202] on input "****" at bounding box center [271, 200] width 34 height 15
type input "**"
type input "****"
click at [289, 244] on button "Update" at bounding box center [285, 239] width 31 height 12
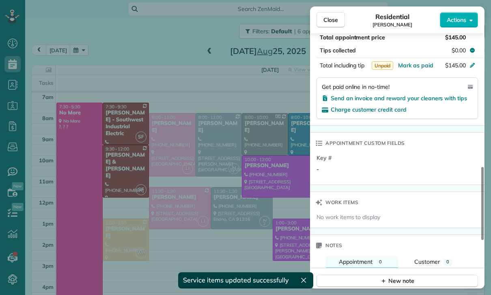
scroll to position [535, 0]
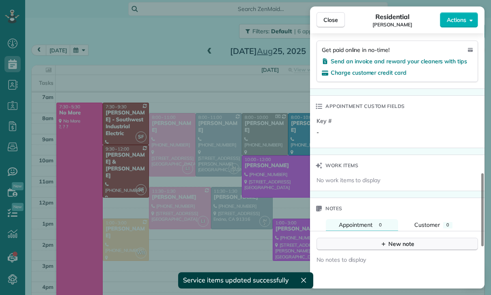
click at [389, 241] on div "New note" at bounding box center [397, 244] width 34 height 9
click at [347, 259] on textarea at bounding box center [396, 257] width 146 height 24
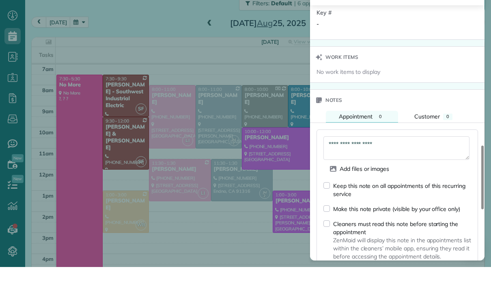
scroll to position [631, 0]
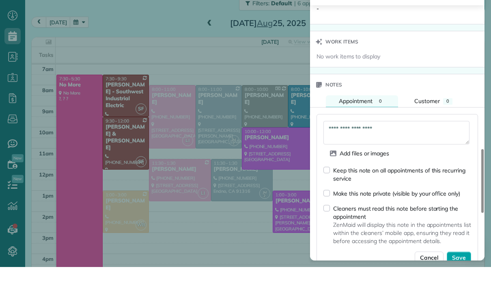
type textarea "**********"
click at [460, 280] on button "Save" at bounding box center [459, 286] width 24 height 12
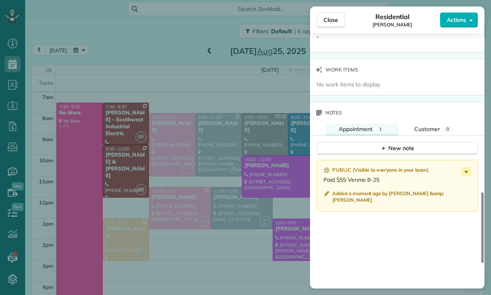
click at [224, 207] on div "Close Residential Melissa Yoshimura Actions Status Confirmed Melissa Yoshimura …" at bounding box center [245, 147] width 491 height 295
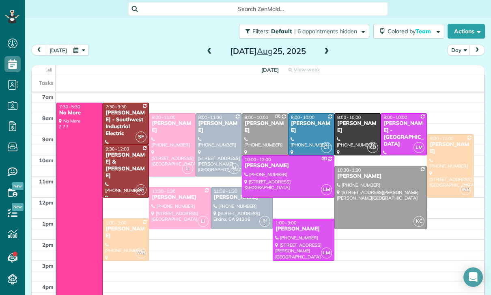
click at [75, 45] on button "button" at bounding box center [79, 50] width 19 height 11
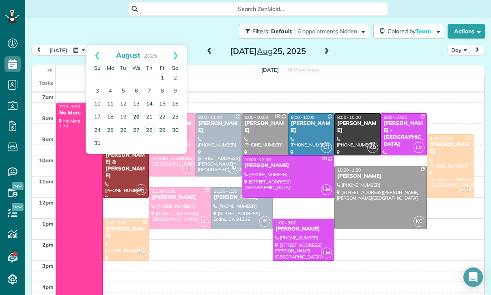
click at [137, 111] on link "20" at bounding box center [136, 117] width 13 height 13
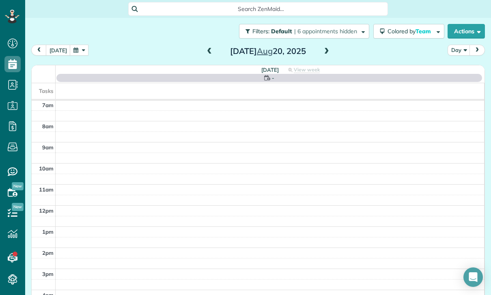
scroll to position [64, 0]
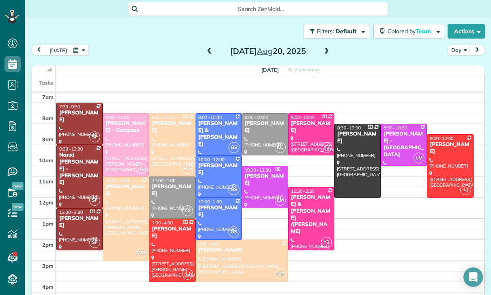
click at [124, 191] on div at bounding box center [125, 219] width 45 height 84
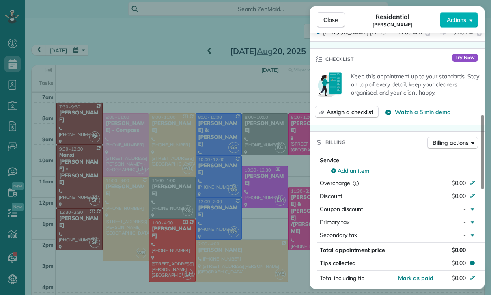
scroll to position [337, 0]
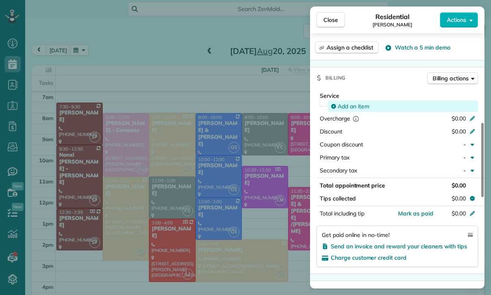
click at [350, 104] on span "Add an item" at bounding box center [354, 106] width 32 height 8
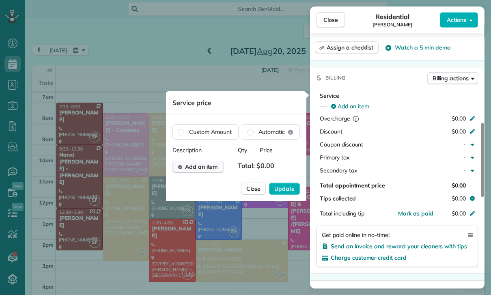
click at [209, 168] on span "Add an item" at bounding box center [201, 167] width 33 height 8
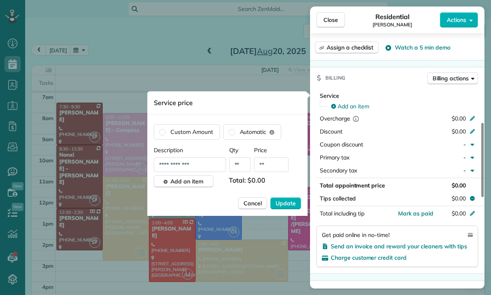
click at [273, 168] on input "**" at bounding box center [271, 164] width 34 height 15
type input "****"
click at [290, 204] on span "Update" at bounding box center [286, 203] width 20 height 8
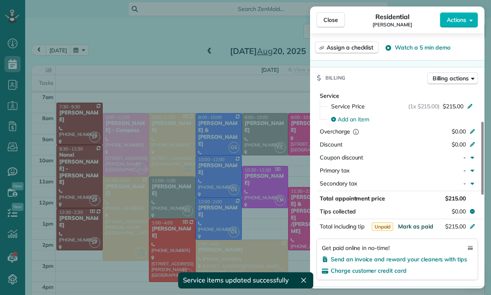
click at [416, 225] on span "Mark as paid" at bounding box center [415, 226] width 35 height 7
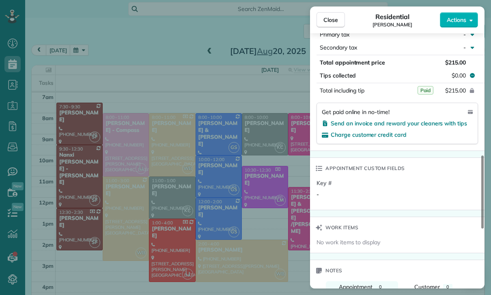
scroll to position [593, 0]
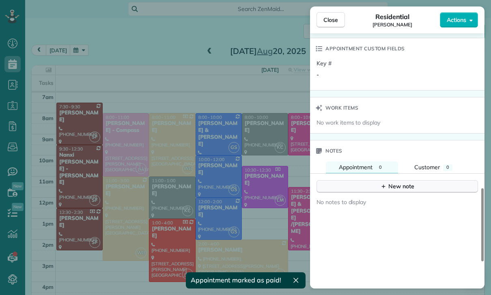
click at [380, 185] on icon "button" at bounding box center [383, 186] width 6 height 6
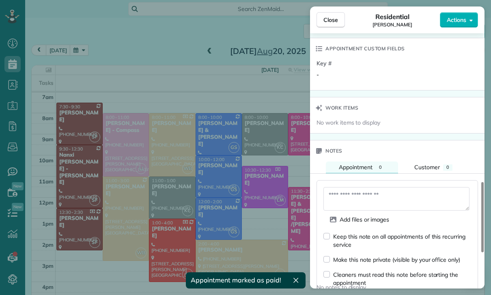
click at [348, 195] on textarea at bounding box center [396, 199] width 146 height 24
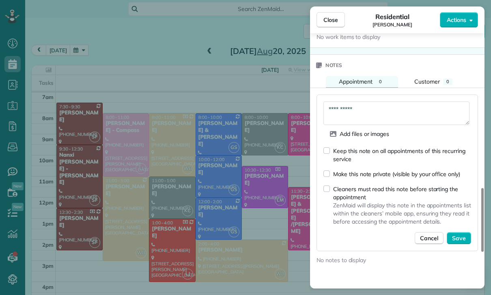
scroll to position [677, 0]
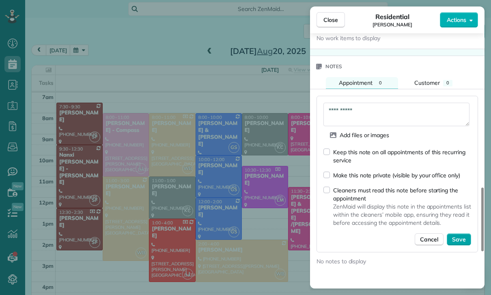
type textarea "**********"
click at [458, 236] on span "Save" at bounding box center [459, 239] width 14 height 8
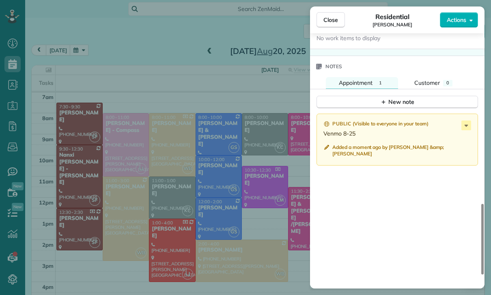
click at [238, 233] on div "Close Residential Kelsey Cross Actions Status Confirmed Kelsey Cross · Open pro…" at bounding box center [245, 147] width 491 height 295
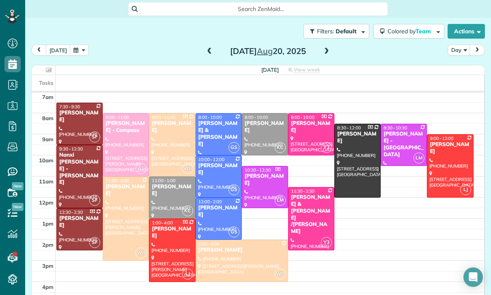
click at [243, 240] on div at bounding box center [242, 260] width 92 height 41
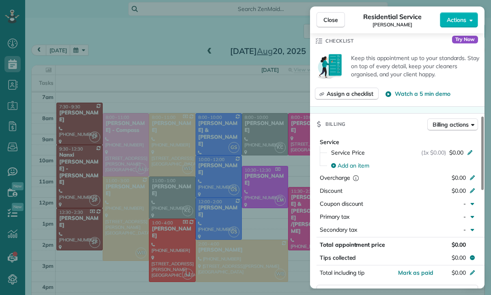
scroll to position [317, 0]
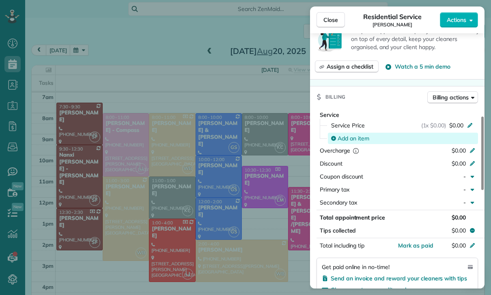
click at [347, 139] on span "Add an item" at bounding box center [354, 138] width 32 height 8
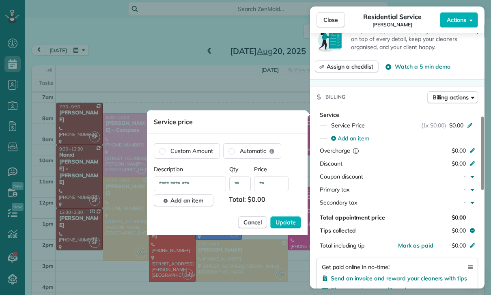
click at [278, 187] on input "**" at bounding box center [271, 184] width 34 height 15
type input "****"
click at [287, 224] on span "Update" at bounding box center [286, 222] width 20 height 8
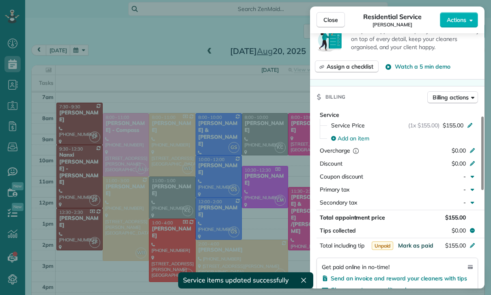
click at [413, 246] on span "Mark as paid" at bounding box center [415, 245] width 35 height 7
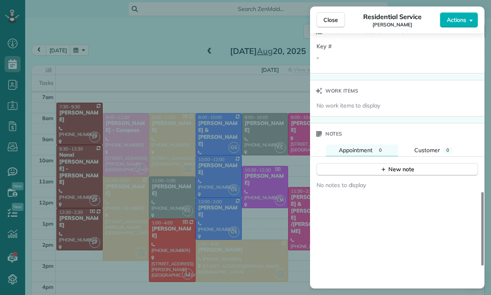
scroll to position [617, 0]
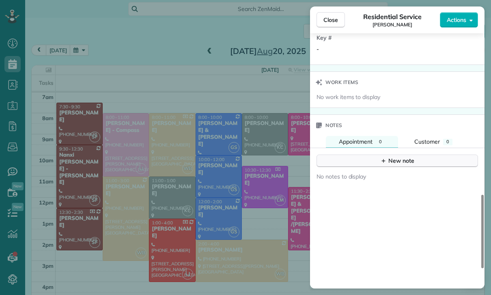
click at [397, 157] on div "New note" at bounding box center [397, 161] width 34 height 9
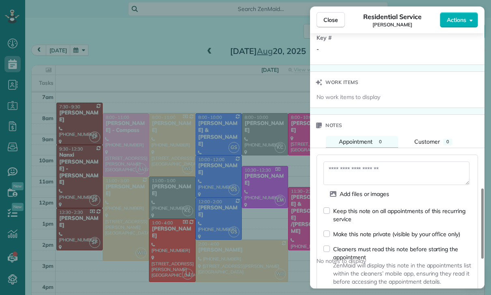
click at [345, 172] on textarea at bounding box center [396, 174] width 146 height 24
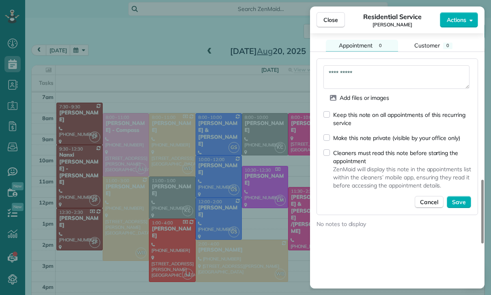
scroll to position [713, 0]
type textarea "**********"
click at [463, 203] on span "Save" at bounding box center [459, 202] width 14 height 8
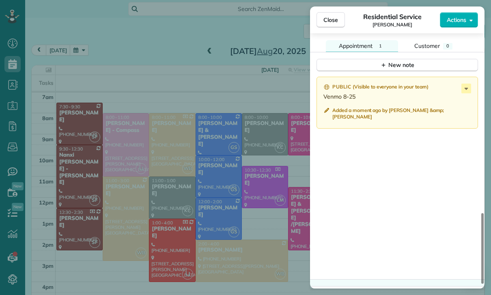
click at [240, 225] on div "Close Residential Service Kelsey Cross Actions Status Confirmed Kelsey Cross · …" at bounding box center [245, 147] width 491 height 295
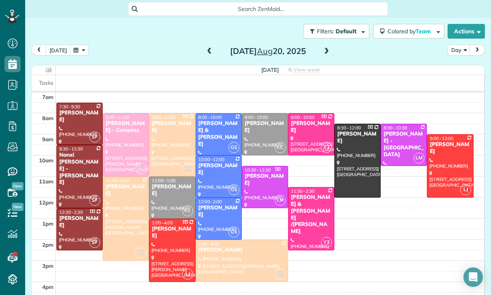
click at [83, 45] on button "button" at bounding box center [79, 50] width 19 height 11
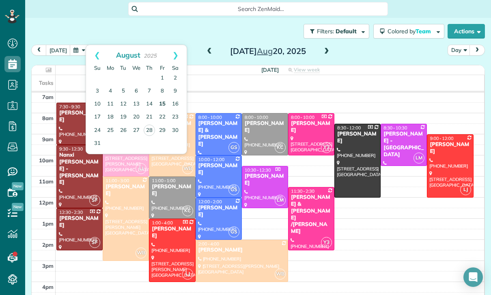
click at [158, 98] on link "15" at bounding box center [162, 104] width 13 height 13
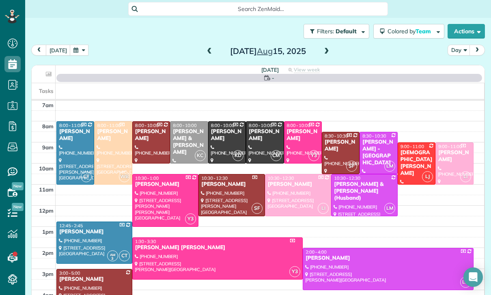
scroll to position [64, 0]
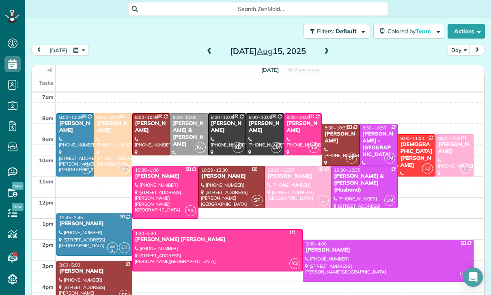
click at [88, 261] on div at bounding box center [94, 281] width 75 height 41
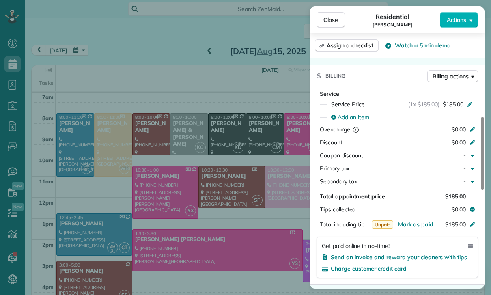
scroll to position [344, 0]
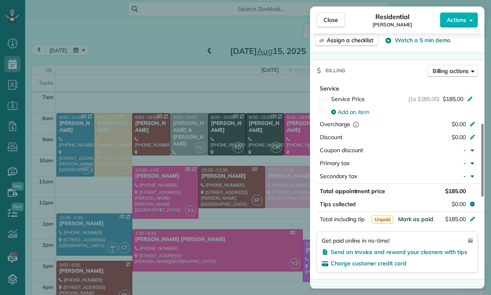
click at [415, 218] on span "Mark as paid" at bounding box center [415, 218] width 35 height 7
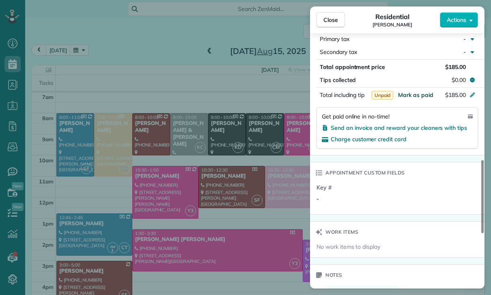
scroll to position [535, 0]
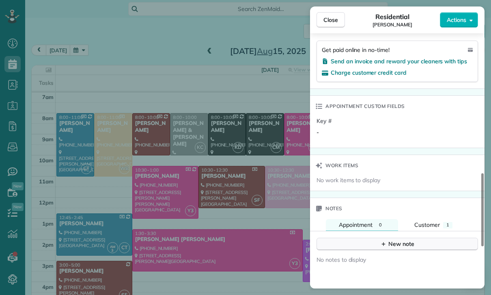
click at [405, 242] on div "New note" at bounding box center [397, 244] width 34 height 9
click at [352, 252] on textarea at bounding box center [396, 257] width 146 height 24
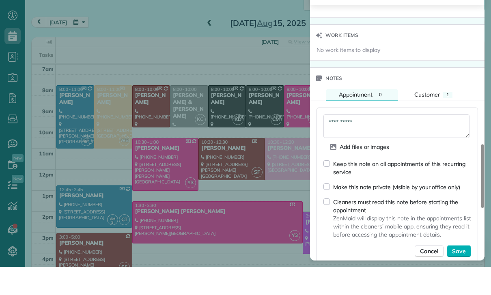
scroll to position [667, 0]
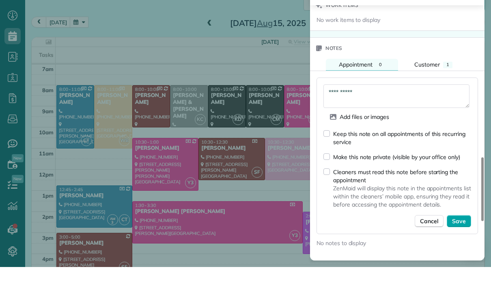
type textarea "**********"
click at [461, 245] on span "Save" at bounding box center [459, 249] width 14 height 8
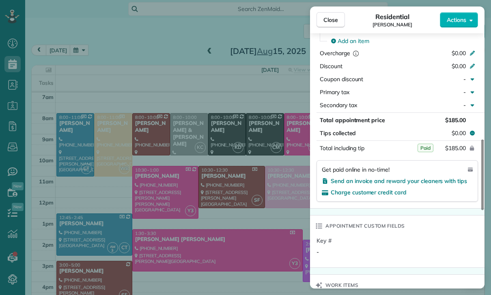
scroll to position [411, 0]
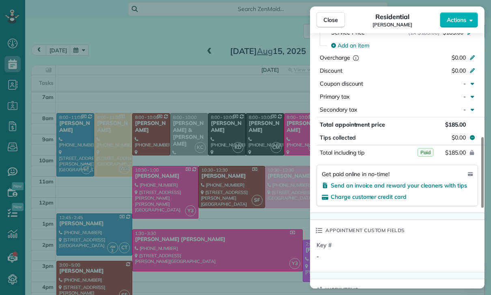
click at [275, 224] on div "Close Residential Yvette Barlowe Actions Status Confirmed Yvette Barlowe · Open…" at bounding box center [245, 147] width 491 height 295
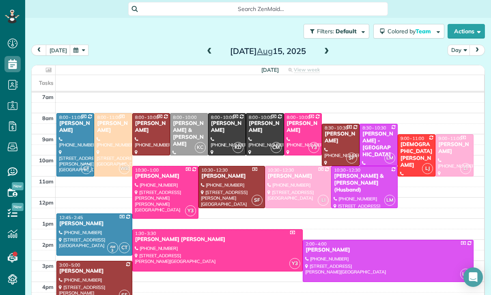
click at [78, 45] on button "button" at bounding box center [79, 50] width 19 height 11
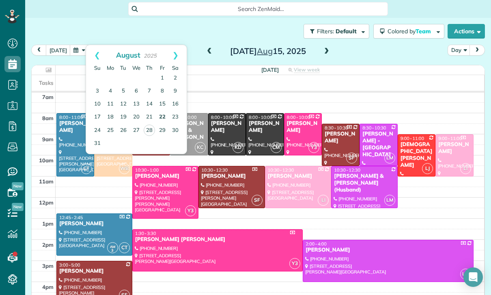
click at [160, 111] on link "22" at bounding box center [162, 117] width 13 height 13
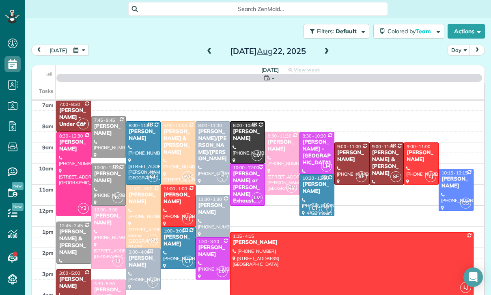
scroll to position [64, 0]
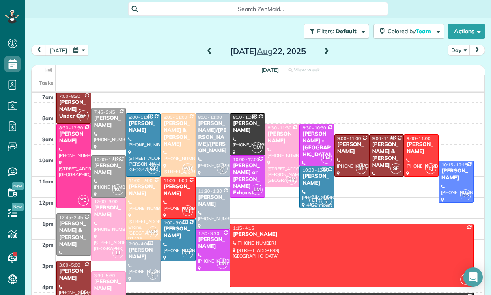
click at [68, 268] on div "Yvette Barlowe" at bounding box center [74, 275] width 30 height 14
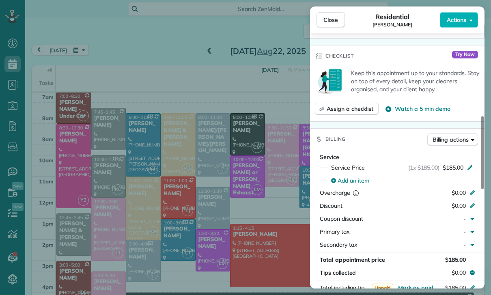
scroll to position [331, 0]
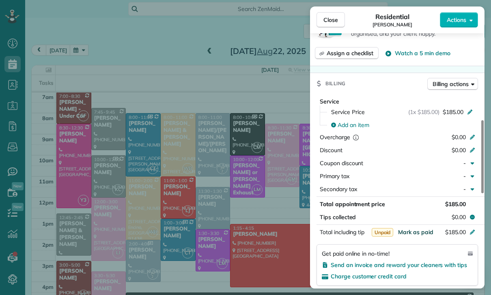
click at [413, 234] on span "Mark as paid" at bounding box center [415, 231] width 35 height 7
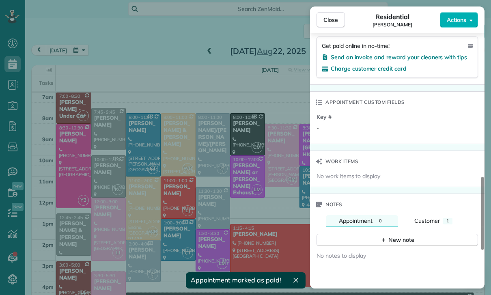
scroll to position [540, 0]
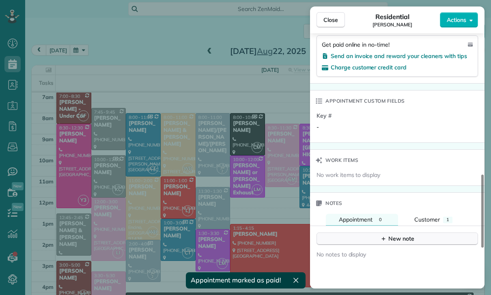
click at [393, 237] on div "New note" at bounding box center [397, 239] width 34 height 9
click at [351, 250] on textarea at bounding box center [396, 251] width 146 height 24
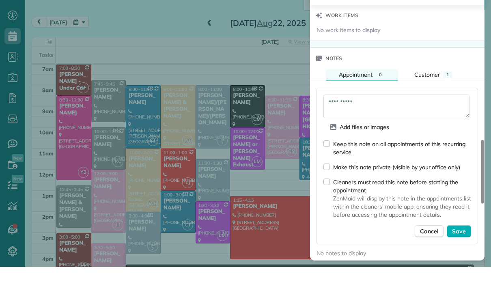
scroll to position [666, 0]
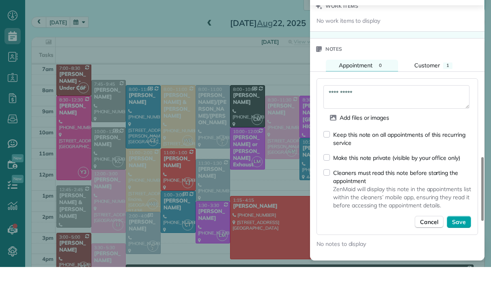
type textarea "**********"
click at [458, 246] on span "Save" at bounding box center [459, 250] width 14 height 8
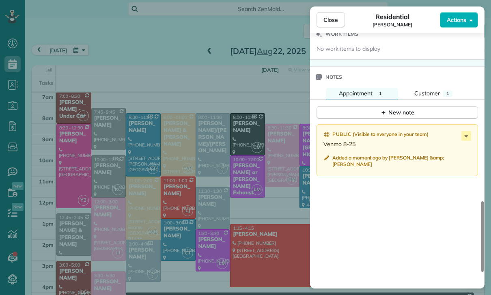
click at [248, 237] on div "Close Residential Yvette Barlowe Actions Status Confirmed Yvette Barlowe · Open…" at bounding box center [245, 147] width 491 height 295
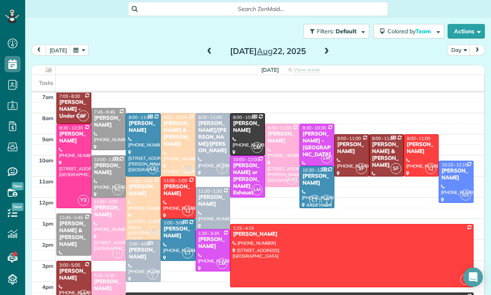
click at [79, 45] on button "button" at bounding box center [79, 50] width 19 height 11
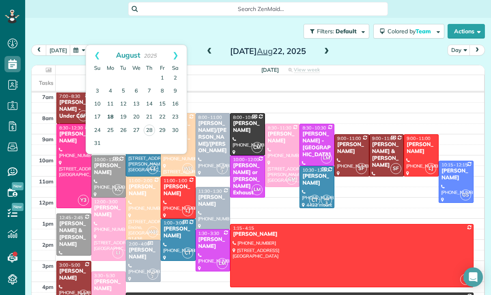
click at [111, 111] on link "18" at bounding box center [110, 117] width 13 height 13
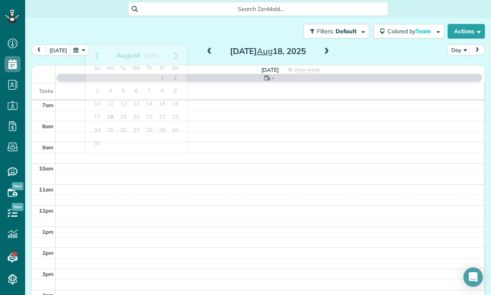
scroll to position [64, 0]
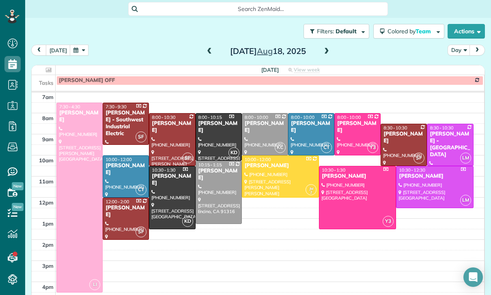
click at [175, 114] on div at bounding box center [171, 140] width 45 height 52
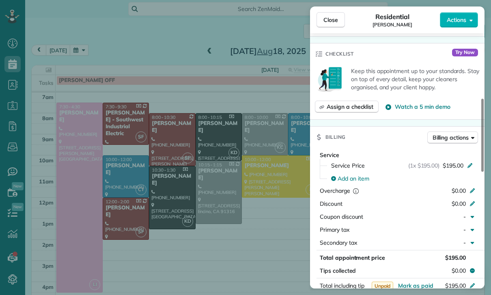
scroll to position [314, 0]
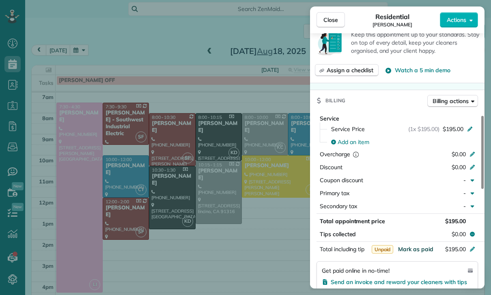
click at [414, 246] on span "Mark as paid" at bounding box center [415, 249] width 35 height 7
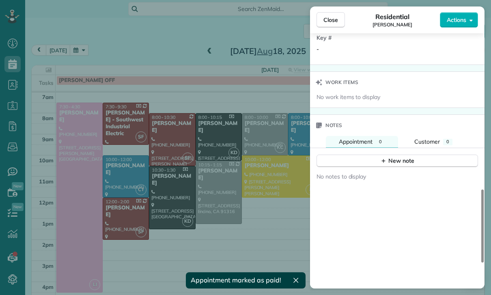
scroll to position [622, 0]
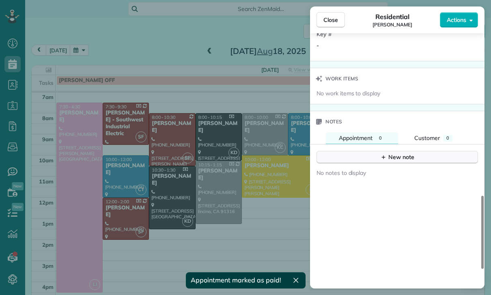
click at [398, 158] on div "New note" at bounding box center [397, 157] width 34 height 9
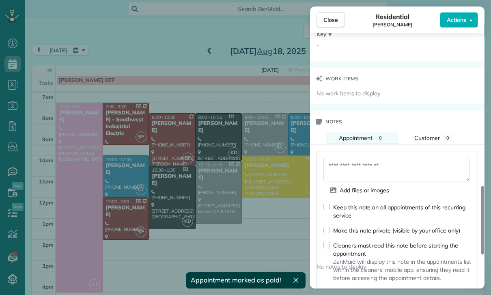
click at [358, 165] on textarea at bounding box center [396, 170] width 146 height 24
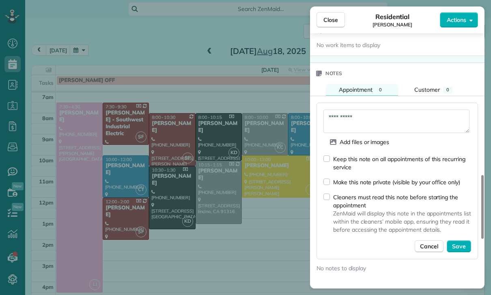
scroll to position [693, 0]
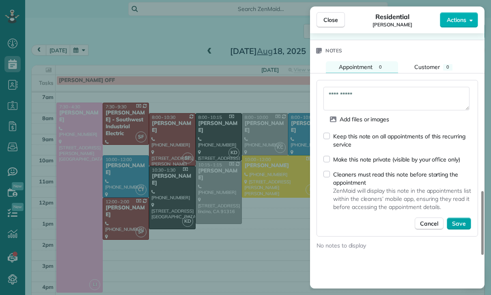
type textarea "**********"
click at [458, 225] on span "Save" at bounding box center [459, 224] width 14 height 8
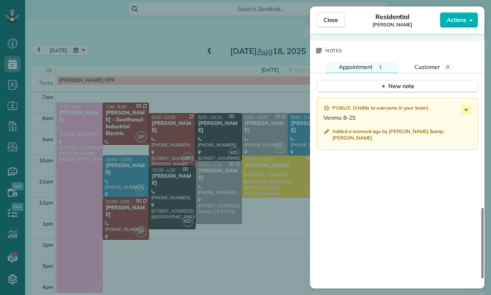
click at [241, 229] on div "Close Residential Kendal Horowitz Actions Status Confirmed Kendal Horowitz · Op…" at bounding box center [245, 147] width 491 height 295
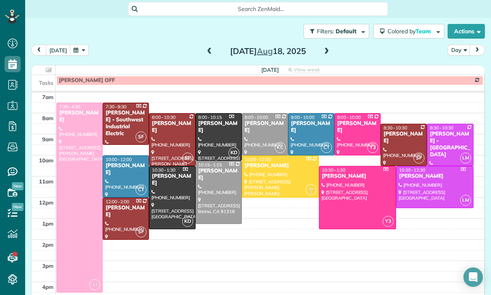
click at [82, 45] on button "button" at bounding box center [79, 50] width 19 height 11
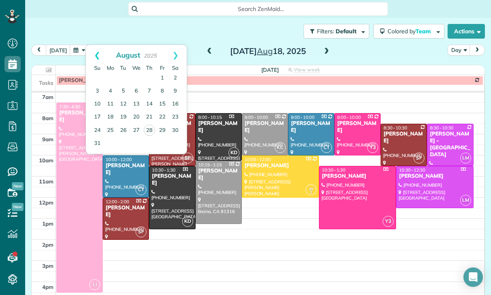
click at [94, 45] on link "Prev" at bounding box center [97, 55] width 22 height 20
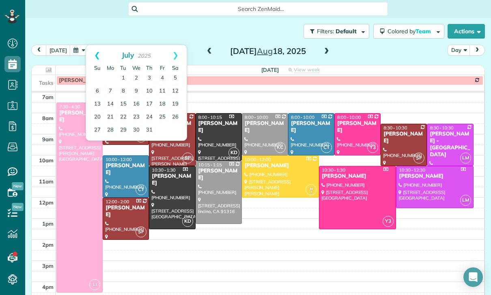
click at [96, 45] on link "Prev" at bounding box center [97, 55] width 22 height 20
click at [136, 98] on link "18" at bounding box center [136, 104] width 13 height 13
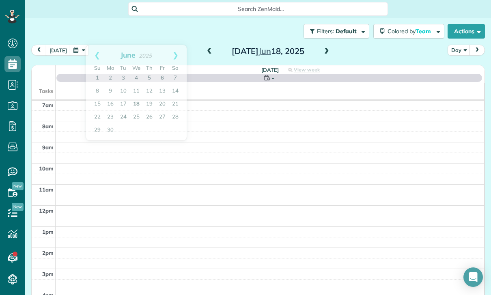
scroll to position [64, 0]
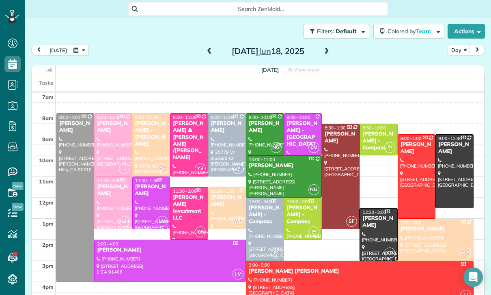
click at [142, 119] on div at bounding box center [151, 145] width 37 height 62
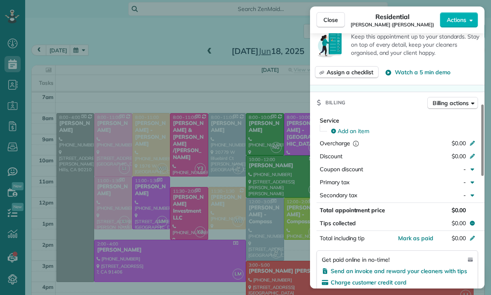
scroll to position [339, 0]
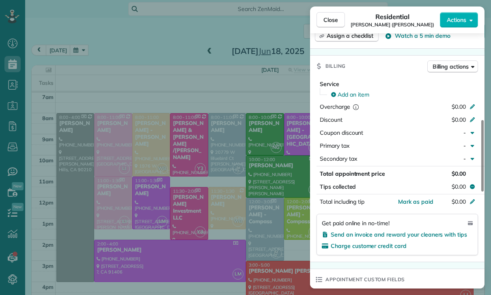
click at [353, 88] on div "Add an item" at bounding box center [402, 94] width 152 height 13
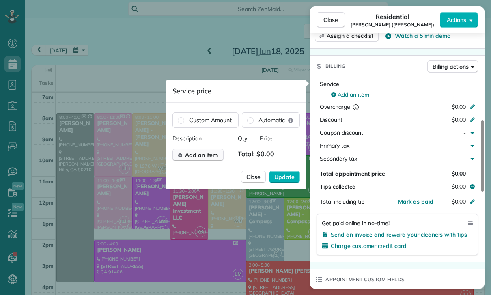
click at [206, 156] on span "Add an item" at bounding box center [201, 155] width 33 height 8
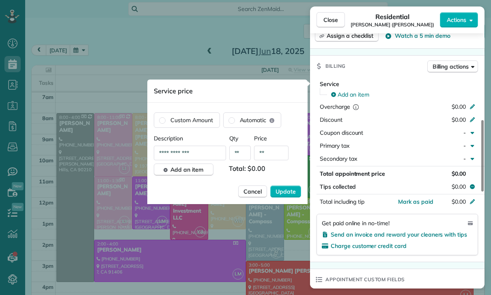
click at [275, 153] on input "**" at bounding box center [271, 153] width 34 height 15
type input "****"
click at [287, 188] on span "Update" at bounding box center [286, 191] width 20 height 8
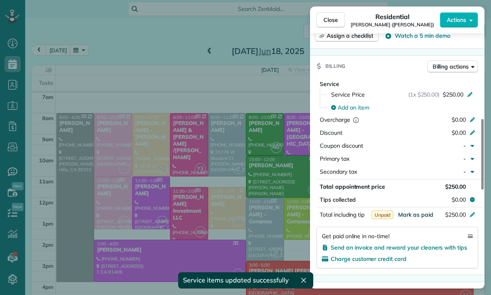
click at [411, 217] on span "Mark as paid" at bounding box center [415, 214] width 35 height 7
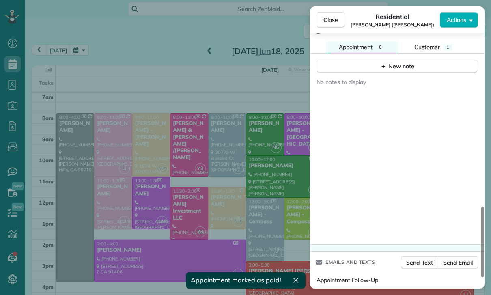
scroll to position [713, 0]
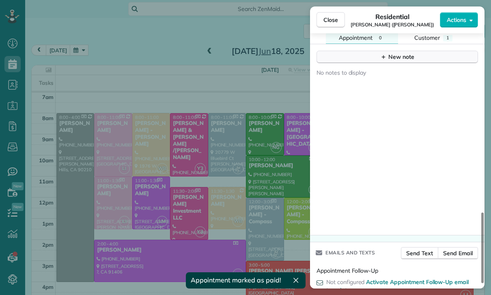
click at [401, 56] on div "New note" at bounding box center [397, 57] width 34 height 9
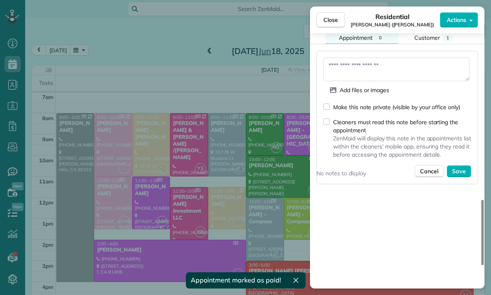
click at [362, 69] on textarea at bounding box center [396, 70] width 146 height 24
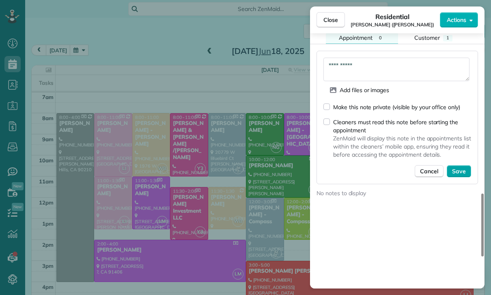
type textarea "**********"
click at [464, 168] on span "Save" at bounding box center [459, 171] width 14 height 8
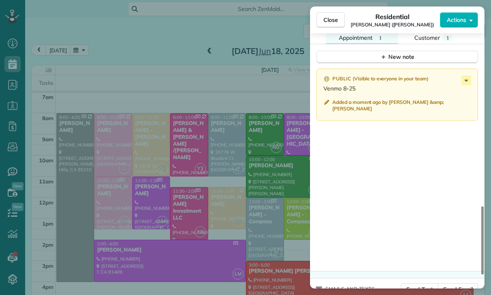
click at [196, 222] on div "Close Residential Debbie Yanez (Cory Ivy) Actions Status Confirmed Debbie Yanez…" at bounding box center [245, 147] width 491 height 295
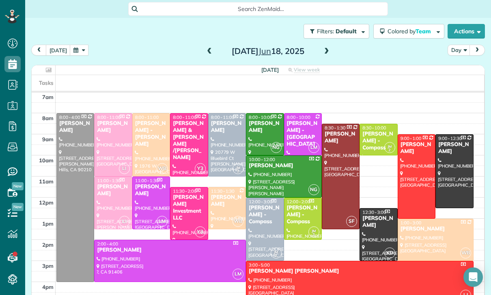
click at [83, 45] on button "button" at bounding box center [79, 50] width 19 height 11
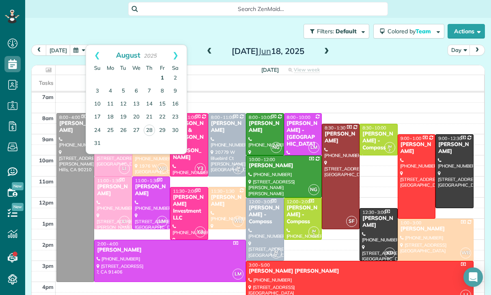
click at [164, 72] on link "1" at bounding box center [162, 78] width 13 height 13
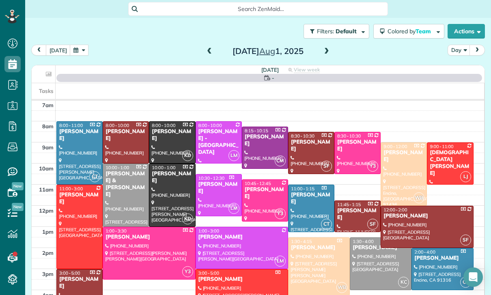
scroll to position [64, 0]
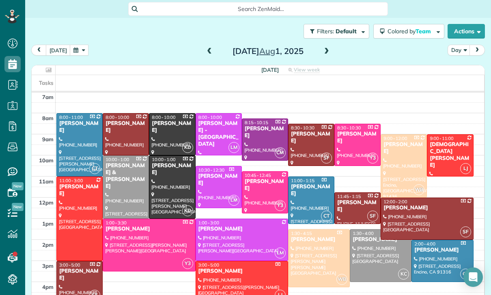
click at [450, 135] on div at bounding box center [449, 155] width 45 height 41
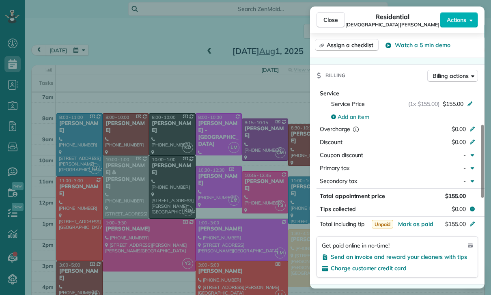
scroll to position [349, 0]
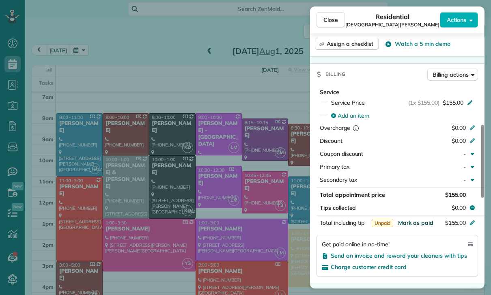
click at [409, 219] on span "Mark as paid" at bounding box center [415, 222] width 35 height 7
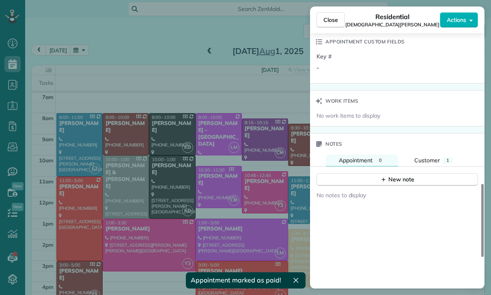
scroll to position [616, 0]
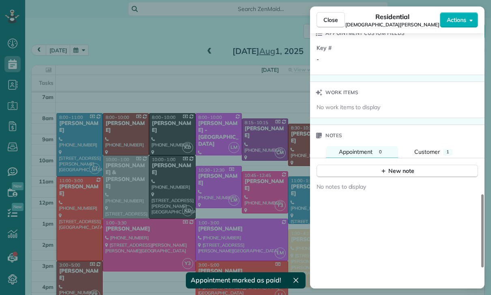
click at [403, 158] on div "New note" at bounding box center [397, 167] width 175 height 19
click at [378, 165] on button "New note" at bounding box center [398, 171] width 162 height 13
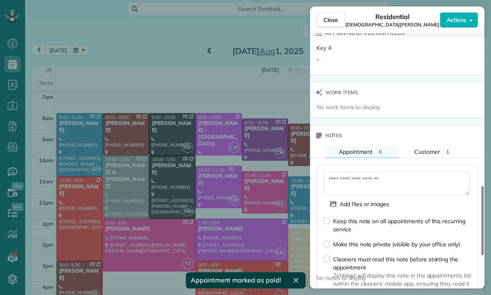
click at [347, 174] on textarea at bounding box center [396, 184] width 146 height 24
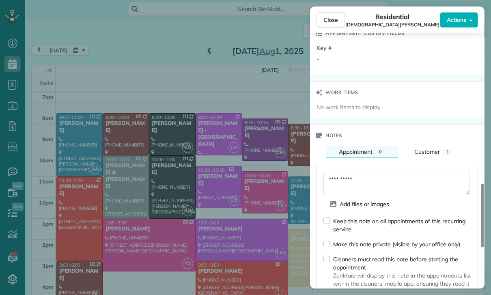
scroll to position [705, 0]
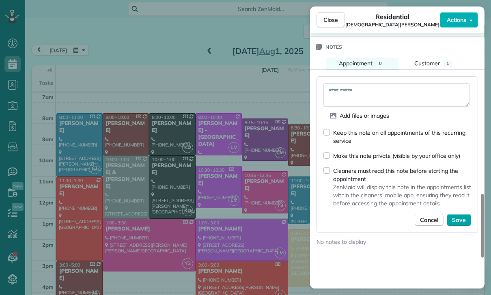
type textarea "**********"
click at [462, 216] on span "Save" at bounding box center [459, 220] width 14 height 8
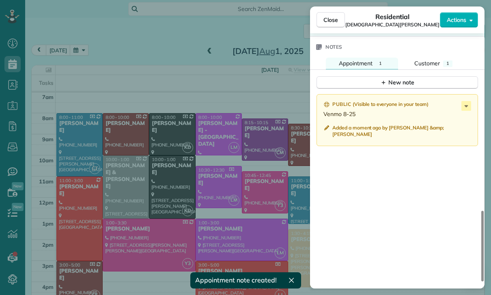
click at [226, 217] on div "Close Residential Kristen Larson Actions Status Confirmed Kristen Larson · Open…" at bounding box center [245, 147] width 491 height 295
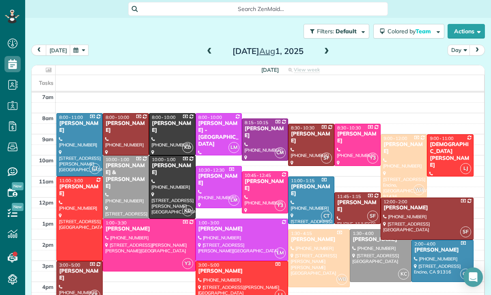
click at [76, 45] on button "button" at bounding box center [79, 50] width 19 height 11
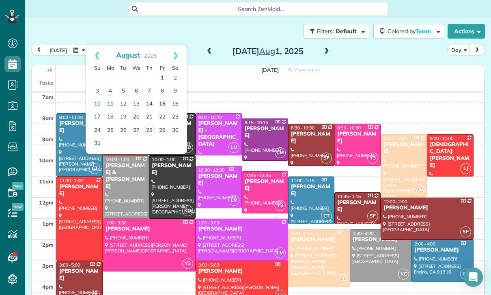
click at [162, 98] on link "15" at bounding box center [162, 104] width 13 height 13
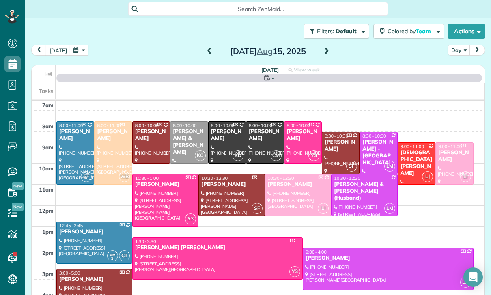
scroll to position [64, 0]
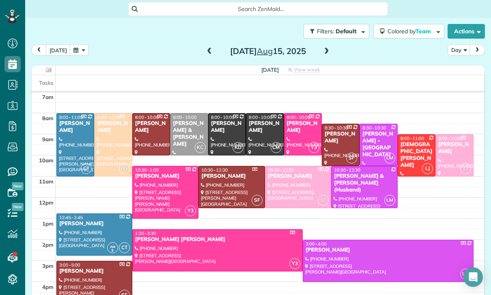
click at [409, 141] on div "Kristen Larson" at bounding box center [416, 155] width 33 height 28
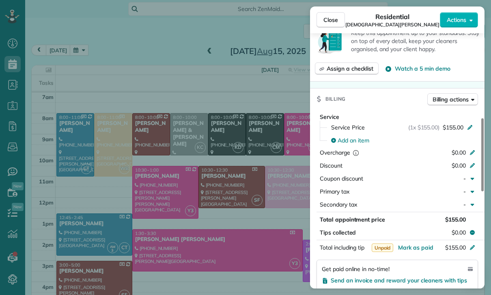
scroll to position [324, 0]
click at [415, 244] on span "Mark as paid" at bounding box center [415, 247] width 35 height 7
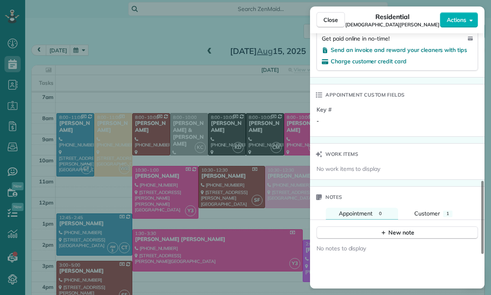
scroll to position [564, 0]
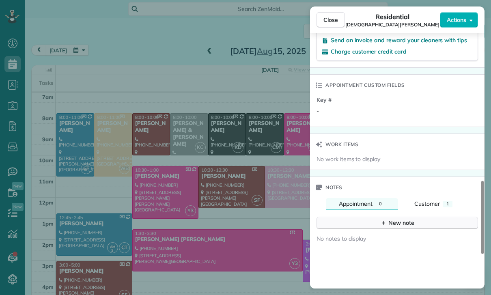
click at [395, 217] on button "New note" at bounding box center [398, 223] width 162 height 13
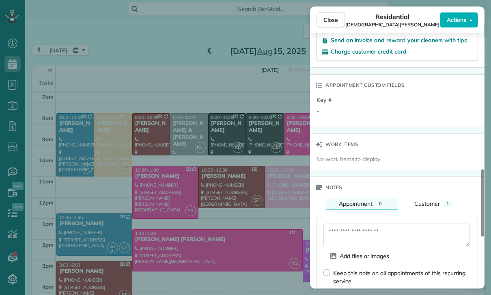
click at [357, 229] on textarea at bounding box center [396, 236] width 146 height 24
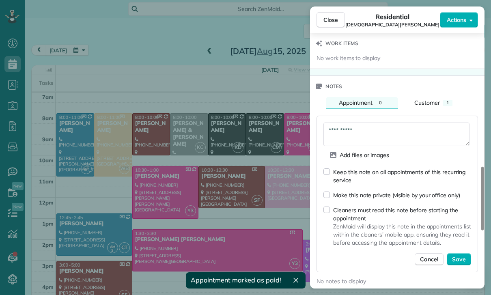
scroll to position [669, 0]
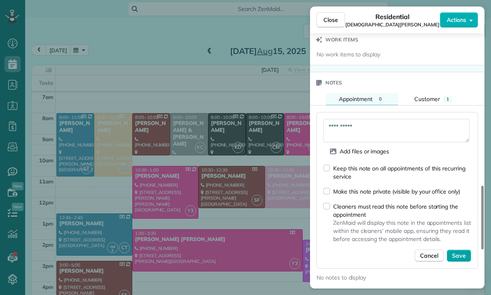
type textarea "**********"
click at [459, 252] on span "Save" at bounding box center [459, 256] width 14 height 8
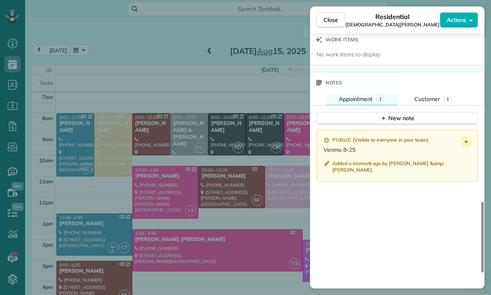
click at [205, 217] on div "Close Residential Kristen Larson Actions Status Confirmed Kristen Larson · Open…" at bounding box center [245, 147] width 491 height 295
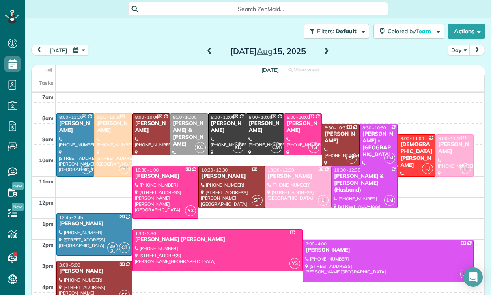
click at [76, 45] on button "button" at bounding box center [79, 50] width 19 height 11
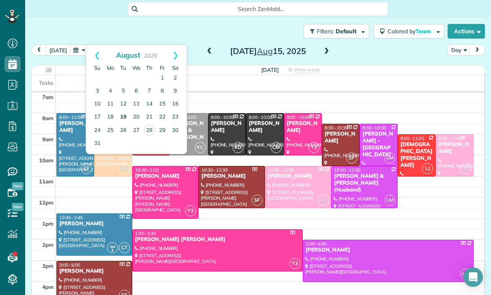
click at [121, 111] on link "19" at bounding box center [123, 117] width 13 height 13
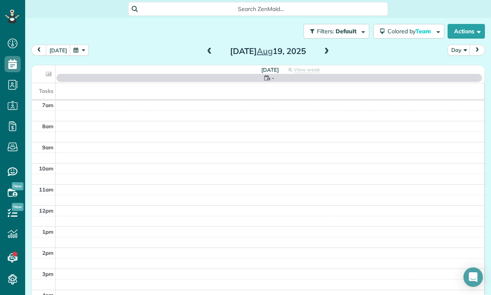
scroll to position [64, 0]
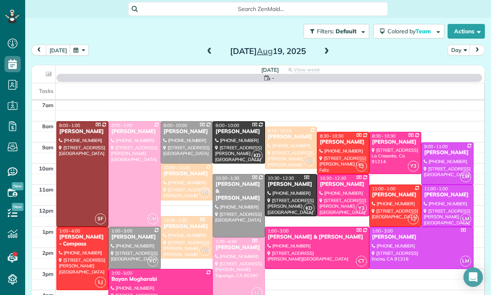
click at [177, 164] on div at bounding box center [186, 182] width 51 height 36
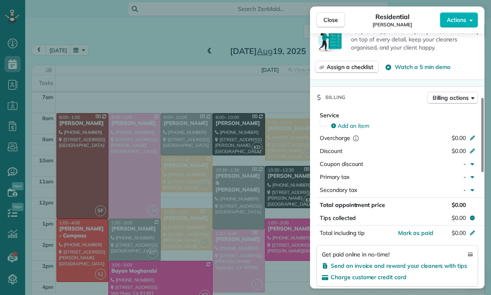
scroll to position [330, 0]
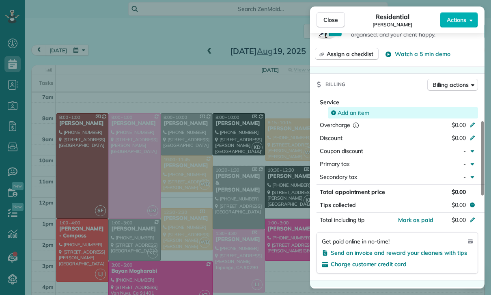
click at [349, 110] on span "Add an item" at bounding box center [354, 113] width 32 height 8
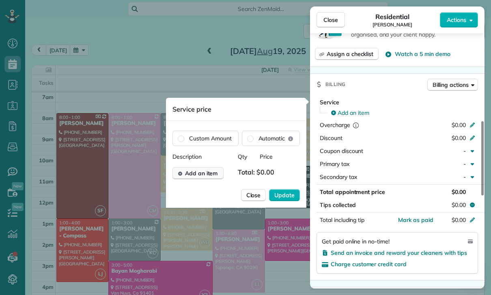
click at [203, 178] on button "Add an item" at bounding box center [197, 173] width 51 height 12
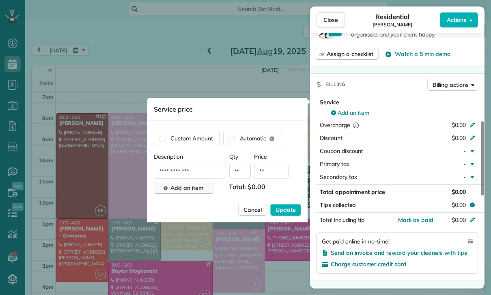
click at [272, 170] on input "**" at bounding box center [271, 171] width 34 height 15
type input "****"
click at [289, 212] on span "Update" at bounding box center [286, 210] width 20 height 8
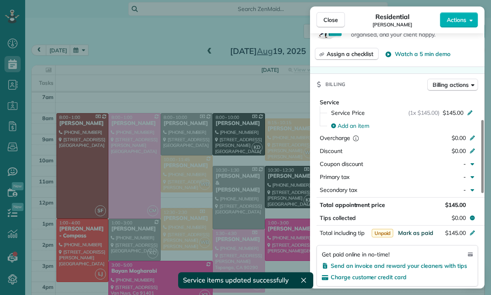
click at [416, 232] on span "Mark as paid" at bounding box center [415, 232] width 35 height 7
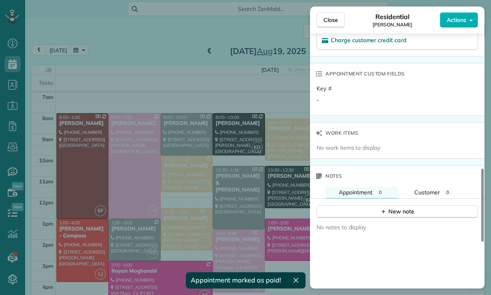
scroll to position [599, 0]
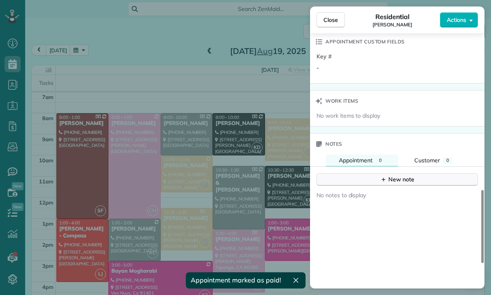
click at [398, 177] on div "New note" at bounding box center [397, 179] width 34 height 9
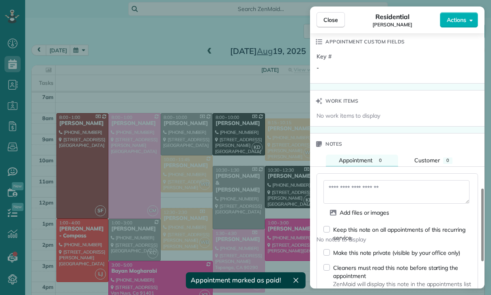
click at [345, 189] on textarea at bounding box center [396, 192] width 146 height 24
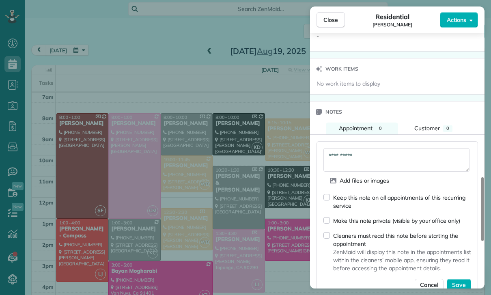
scroll to position [706, 0]
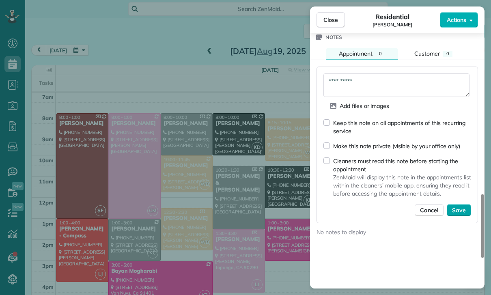
type textarea "**********"
click at [461, 212] on span "Save" at bounding box center [459, 210] width 14 height 8
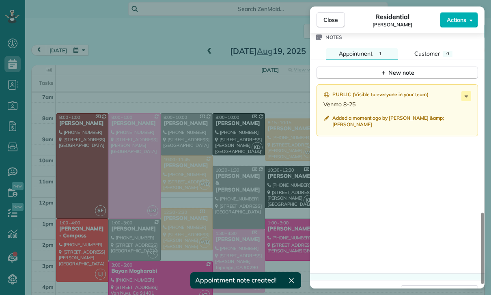
scroll to position [702, 0]
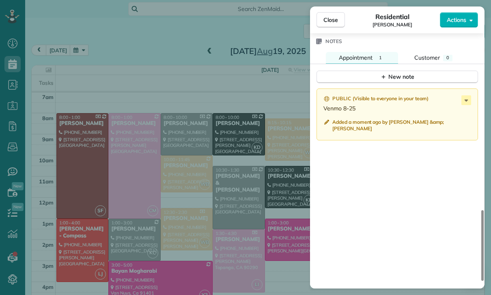
click at [201, 159] on div "Close Residential Eddie Beetly Actions Status Confirmed Eddie Beetly · Open pro…" at bounding box center [245, 147] width 491 height 295
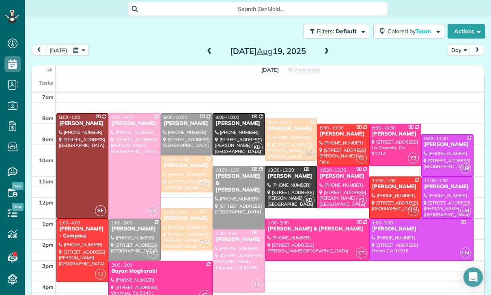
click at [78, 18] on div "Filters: Default | 6 appointments hidden Colored by Team Color by Cleaner Color…" at bounding box center [258, 31] width 466 height 27
click at [76, 45] on button "button" at bounding box center [79, 50] width 19 height 11
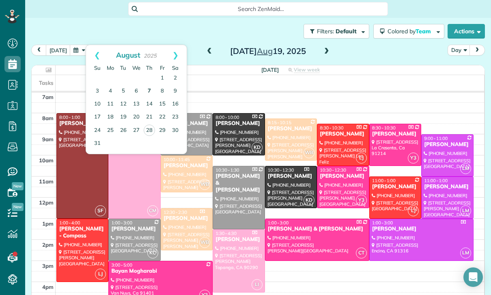
click at [147, 85] on link "7" at bounding box center [149, 91] width 13 height 13
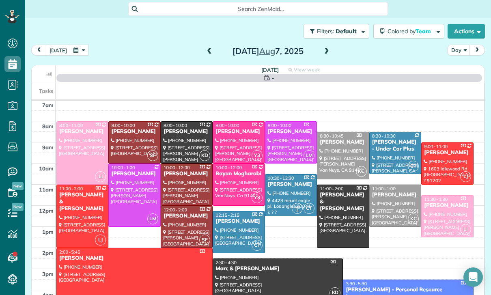
scroll to position [64, 0]
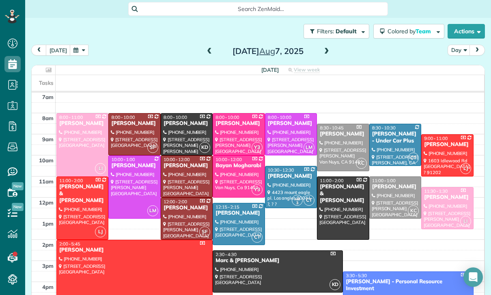
click at [393, 177] on div at bounding box center [395, 197] width 51 height 41
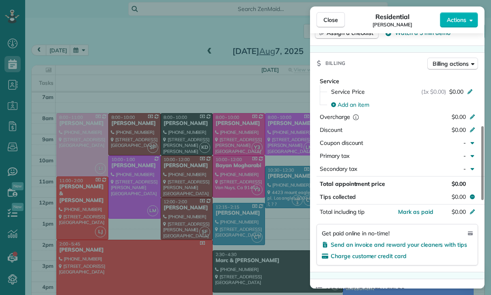
scroll to position [340, 0]
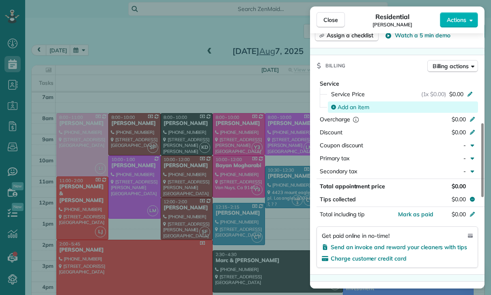
click at [351, 103] on span "Add an item" at bounding box center [354, 107] width 32 height 8
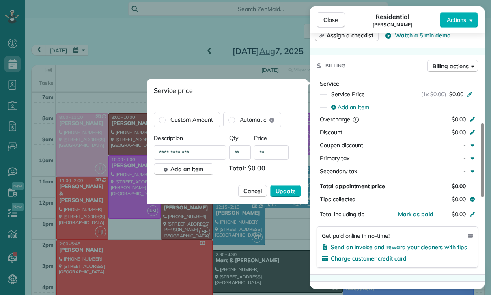
click at [276, 155] on input "**" at bounding box center [271, 152] width 34 height 15
type input "****"
click at [289, 192] on span "Update" at bounding box center [286, 191] width 20 height 8
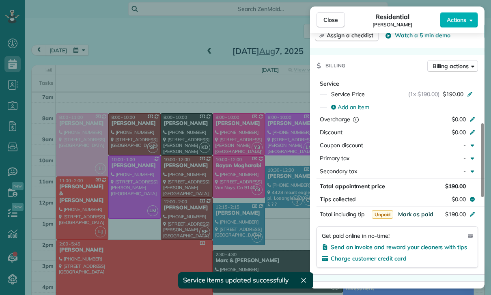
click at [412, 216] on span "Mark as paid" at bounding box center [415, 214] width 35 height 7
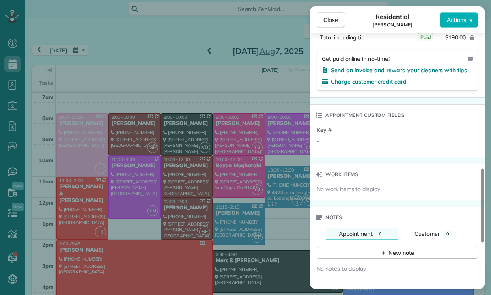
scroll to position [583, 0]
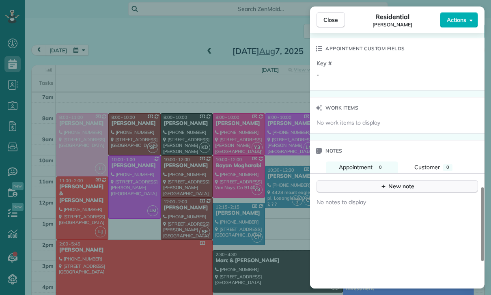
click at [395, 187] on div "New note" at bounding box center [397, 186] width 34 height 9
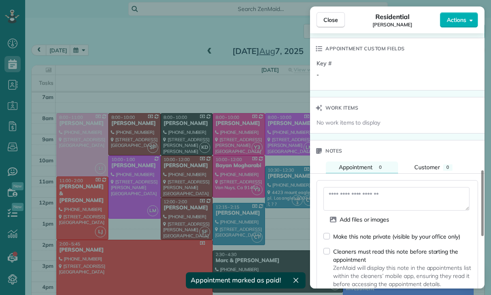
click at [362, 198] on textarea at bounding box center [396, 199] width 146 height 24
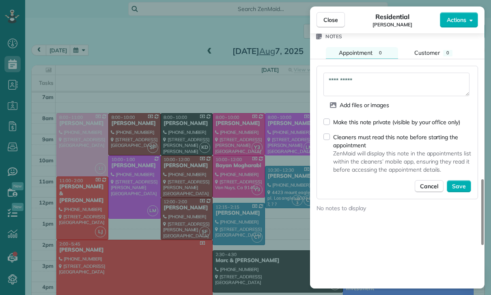
scroll to position [702, 0]
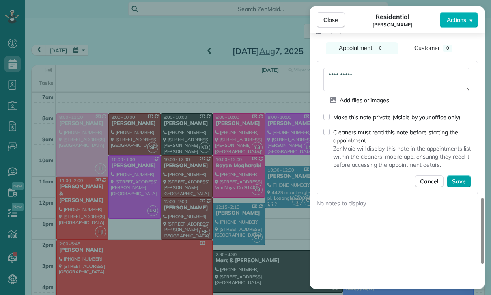
type textarea "**********"
click at [461, 182] on span "Save" at bounding box center [459, 181] width 14 height 8
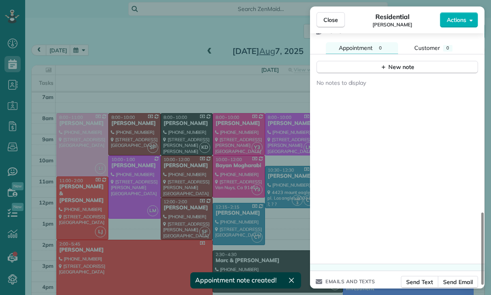
scroll to position [684, 0]
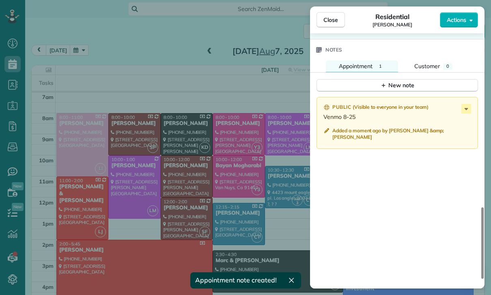
click at [279, 222] on div "Close Residential Erik Santiago Actions Status Confirmed Erik Santiago · Open p…" at bounding box center [245, 147] width 491 height 295
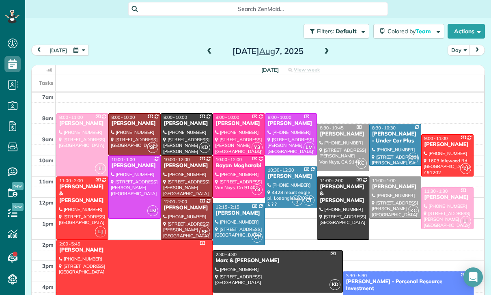
click at [76, 45] on button "button" at bounding box center [79, 50] width 19 height 11
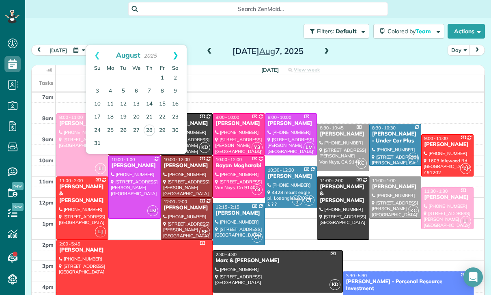
click at [178, 45] on link "Next" at bounding box center [175, 55] width 22 height 20
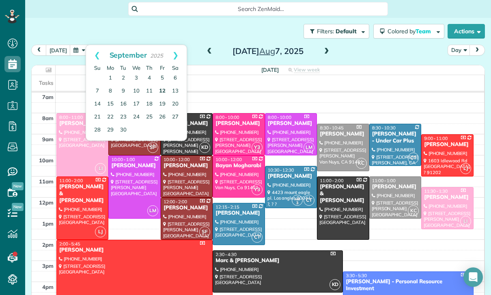
click at [162, 85] on link "12" at bounding box center [162, 91] width 13 height 13
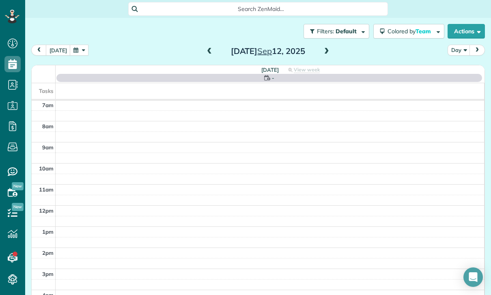
scroll to position [64, 0]
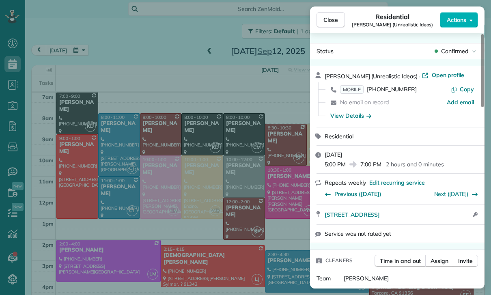
click at [85, 16] on div "Close Residential Grace Bellamy (Unrealistic Ideas) Actions Status Confirmed Gr…" at bounding box center [245, 147] width 491 height 295
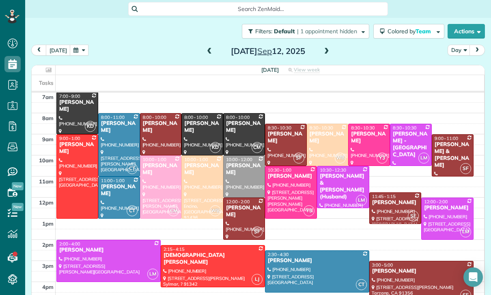
click at [75, 45] on button "button" at bounding box center [79, 50] width 19 height 11
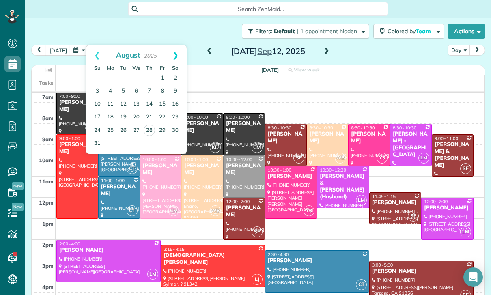
click at [178, 45] on link "Next" at bounding box center [175, 55] width 22 height 20
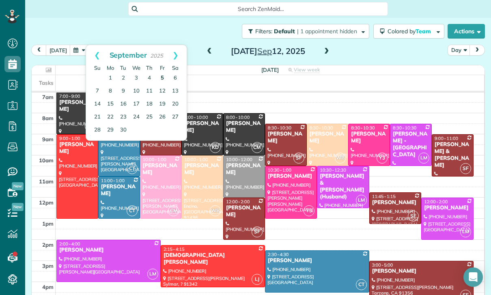
click at [161, 72] on link "5" at bounding box center [162, 78] width 13 height 13
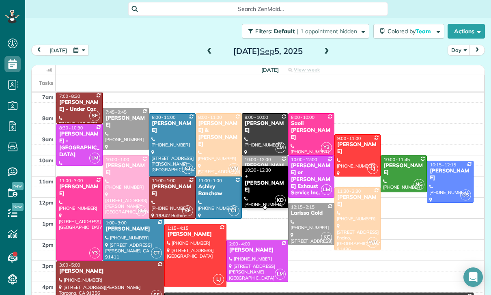
scroll to position [64, 0]
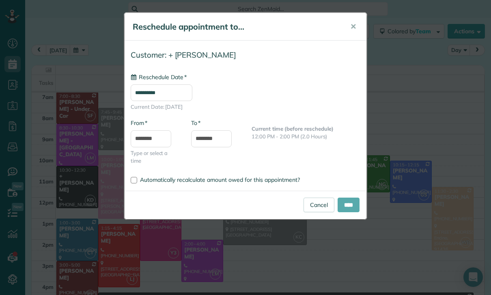
type input "**********"
click at [347, 207] on input "****" at bounding box center [349, 205] width 22 height 15
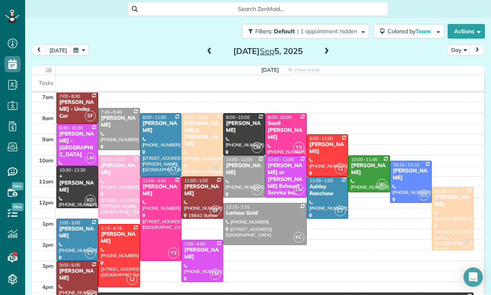
click at [84, 45] on button "button" at bounding box center [79, 50] width 19 height 11
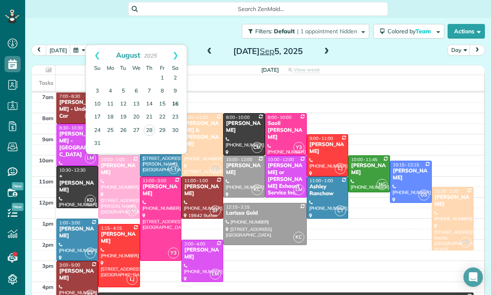
click at [176, 98] on link "16" at bounding box center [175, 104] width 13 height 13
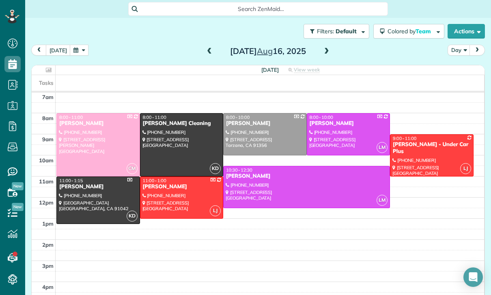
click at [79, 45] on button "button" at bounding box center [79, 50] width 19 height 11
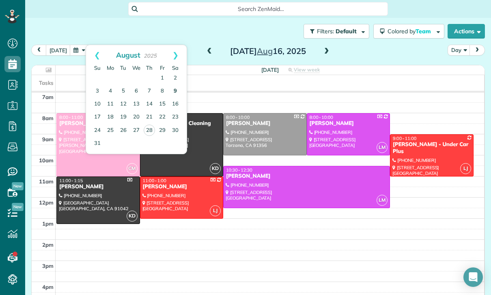
click at [177, 85] on link "9" at bounding box center [175, 91] width 13 height 13
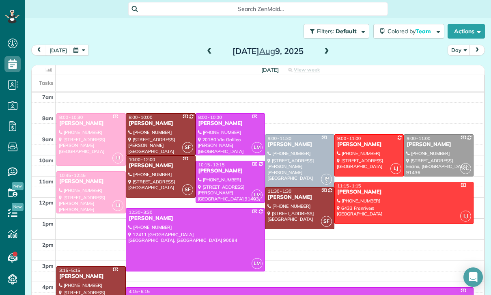
click at [371, 135] on div at bounding box center [369, 155] width 69 height 41
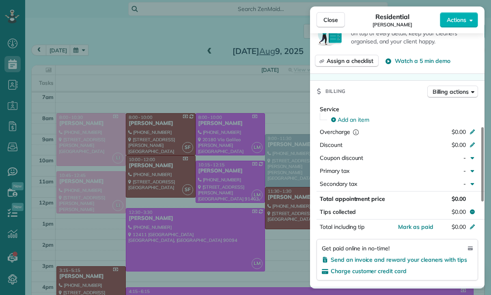
scroll to position [353, 0]
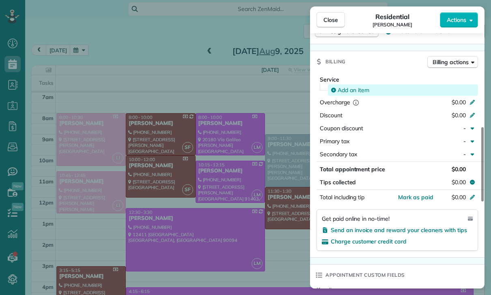
click at [353, 84] on div "Add an item" at bounding box center [403, 89] width 150 height 11
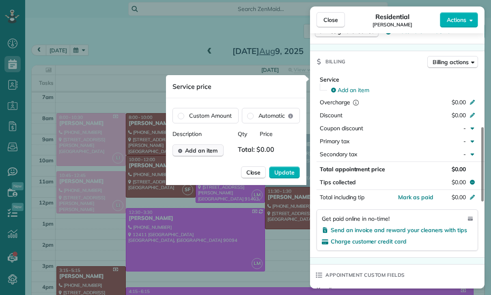
click at [191, 153] on span "Add an item" at bounding box center [201, 151] width 33 height 8
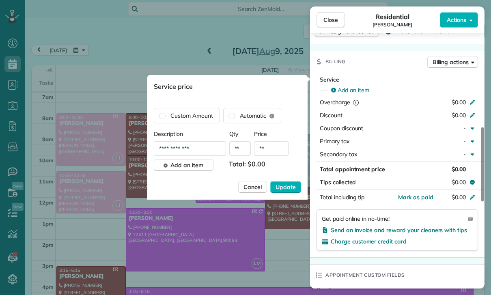
click at [278, 151] on input "**" at bounding box center [271, 148] width 34 height 15
type input "****"
click at [280, 186] on span "Update" at bounding box center [286, 187] width 20 height 8
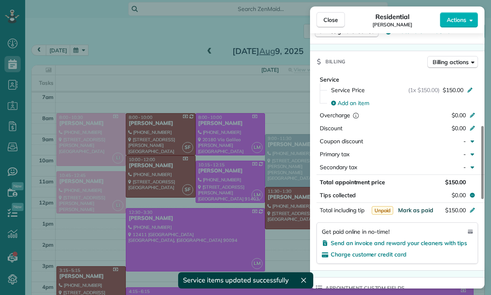
click at [412, 211] on span "Mark as paid" at bounding box center [415, 210] width 35 height 7
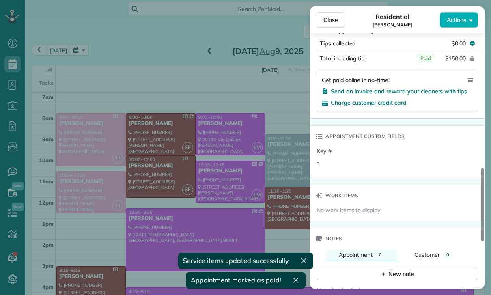
scroll to position [569, 0]
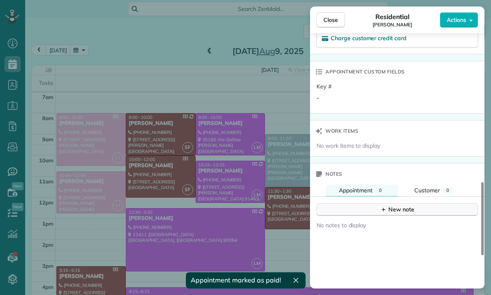
click at [395, 214] on button "New note" at bounding box center [398, 209] width 162 height 13
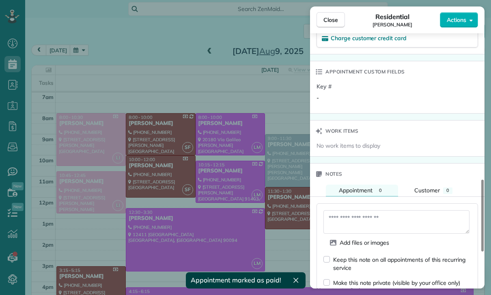
click at [357, 214] on textarea at bounding box center [396, 222] width 146 height 24
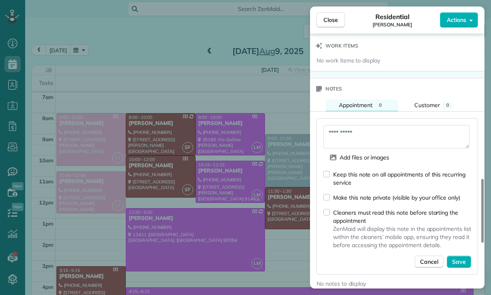
scroll to position [657, 0]
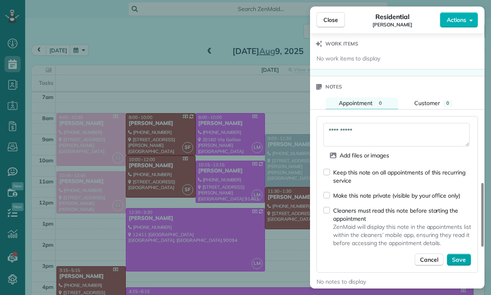
type textarea "**********"
click at [461, 256] on span "Save" at bounding box center [459, 260] width 14 height 8
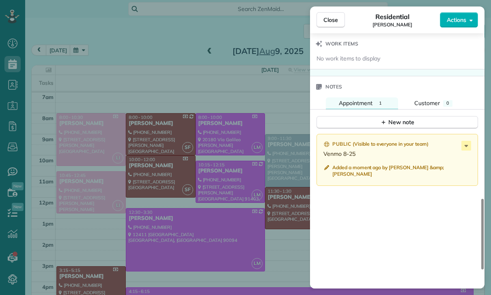
click at [182, 187] on div "Close Residential Michelle Parris Actions Status Confirmed Michelle Parris · Op…" at bounding box center [245, 147] width 491 height 295
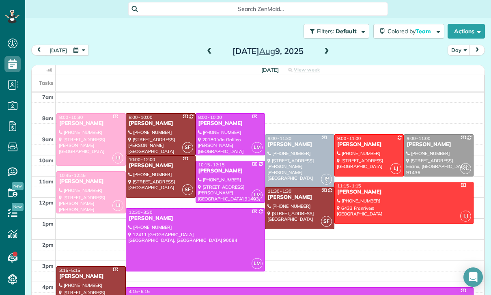
click at [79, 45] on button "button" at bounding box center [79, 50] width 19 height 11
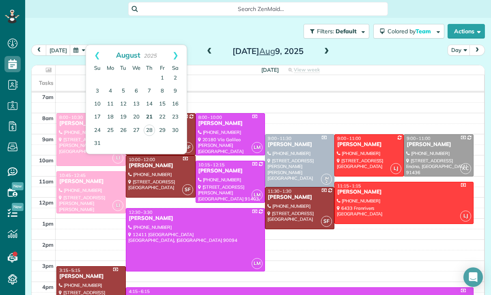
click at [151, 111] on link "21" at bounding box center [149, 117] width 13 height 13
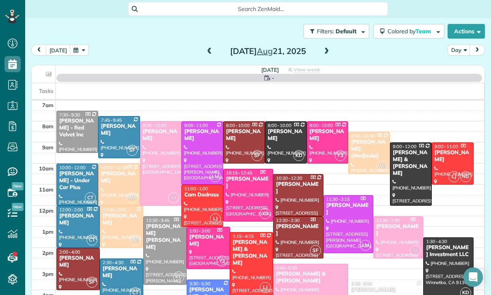
scroll to position [64, 0]
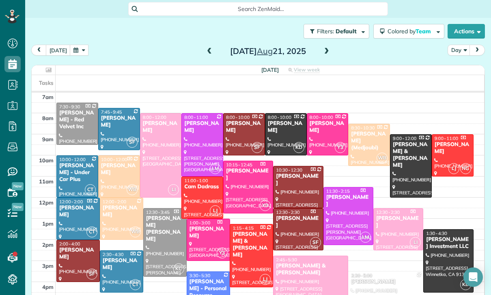
click at [81, 45] on button "button" at bounding box center [79, 50] width 19 height 11
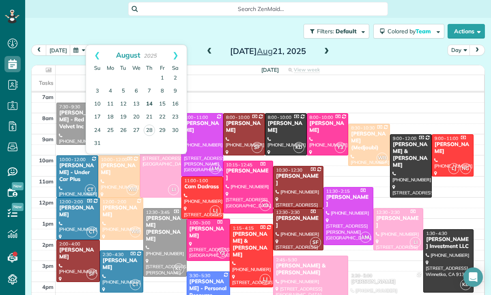
click at [149, 98] on link "14" at bounding box center [149, 104] width 13 height 13
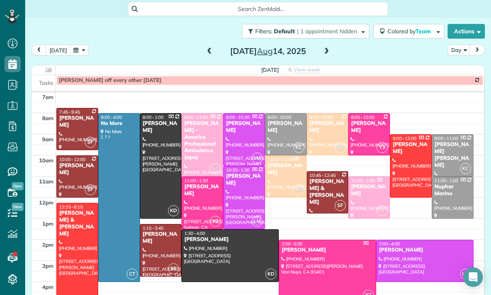
click at [323, 120] on div "Sophie Brower" at bounding box center [327, 127] width 37 height 14
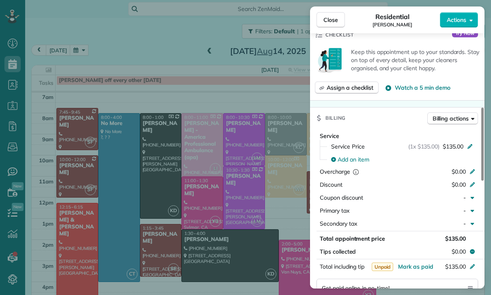
scroll to position [334, 0]
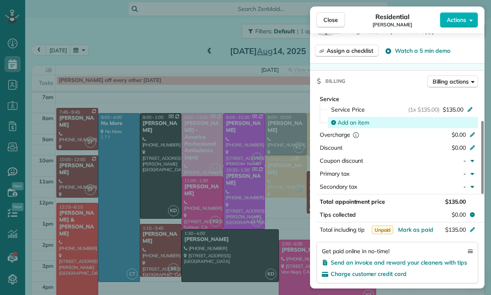
click at [348, 121] on span "Add an item" at bounding box center [354, 123] width 32 height 8
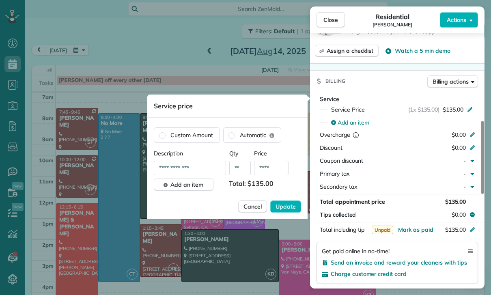
click at [275, 170] on input "****" at bounding box center [271, 168] width 34 height 15
type input "****"
click at [294, 207] on span "Update" at bounding box center [286, 207] width 20 height 8
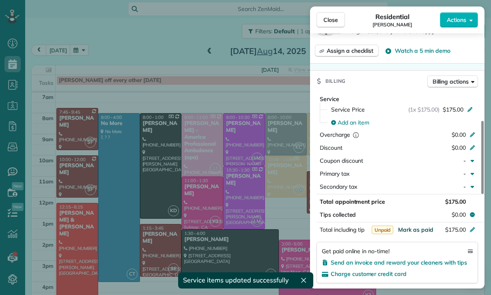
click at [412, 229] on span "Mark as paid" at bounding box center [415, 229] width 35 height 7
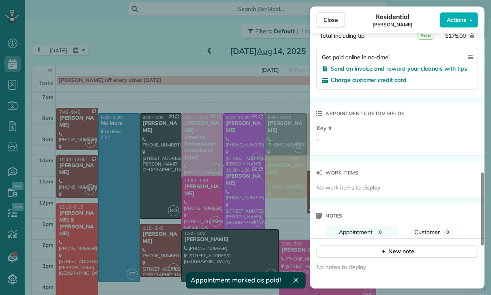
scroll to position [593, 0]
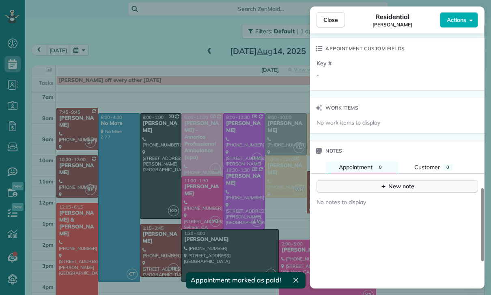
click at [390, 185] on div "New note" at bounding box center [397, 186] width 34 height 9
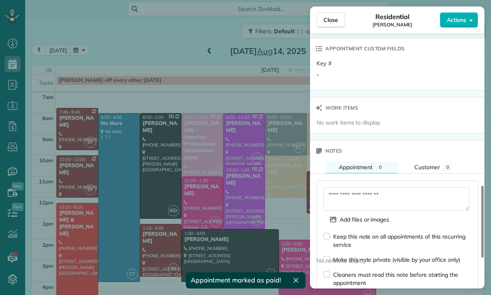
click at [347, 199] on textarea at bounding box center [396, 199] width 146 height 24
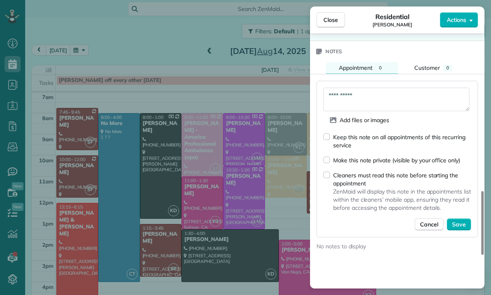
scroll to position [692, 0]
type textarea "**********"
click at [459, 223] on span "Save" at bounding box center [459, 224] width 14 height 8
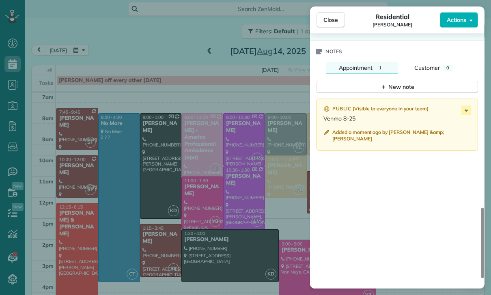
click at [226, 233] on div "Close Residential Sophie Brower Actions Status Confirmed Sophie Brower · Open p…" at bounding box center [245, 147] width 491 height 295
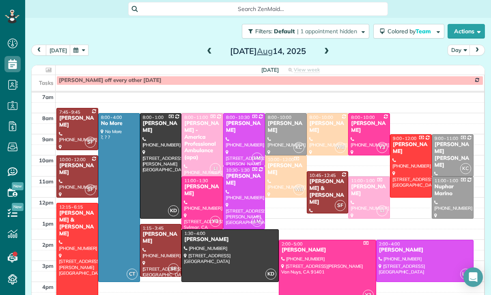
click at [78, 45] on button "button" at bounding box center [79, 50] width 19 height 11
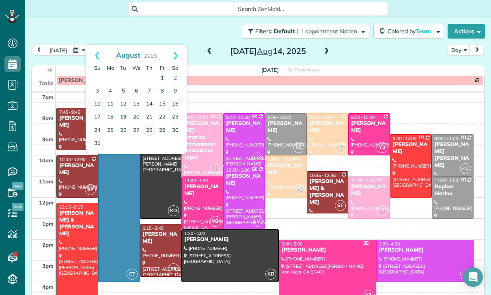
click at [125, 111] on link "19" at bounding box center [123, 117] width 13 height 13
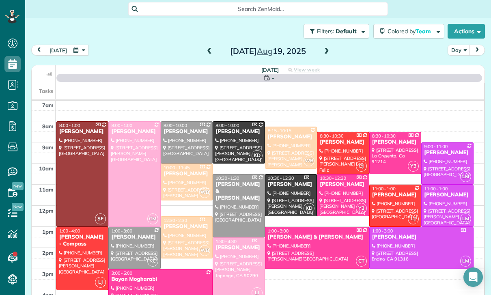
scroll to position [64, 0]
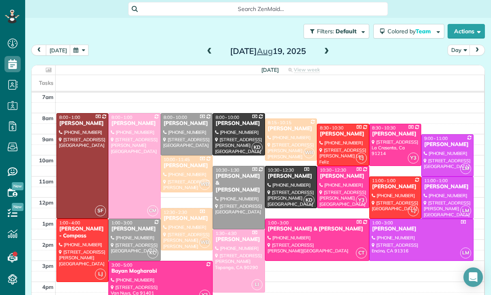
click at [325, 45] on span at bounding box center [326, 51] width 9 height 12
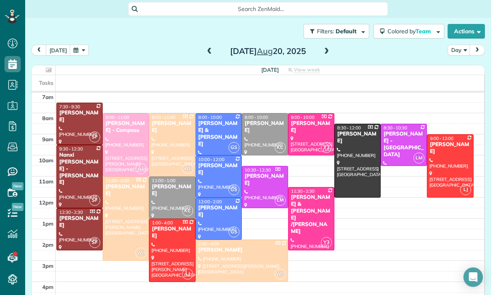
click at [75, 103] on div at bounding box center [79, 123] width 45 height 41
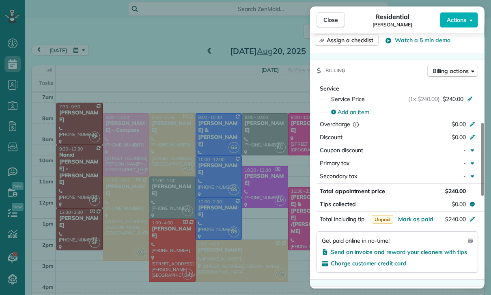
scroll to position [345, 0]
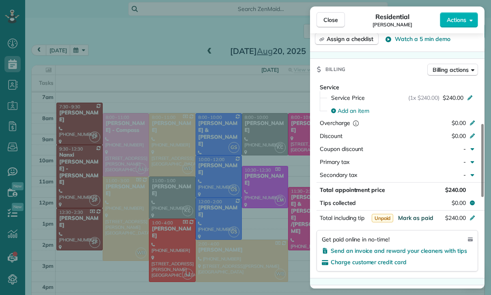
click at [414, 218] on span "Mark as paid" at bounding box center [415, 217] width 35 height 7
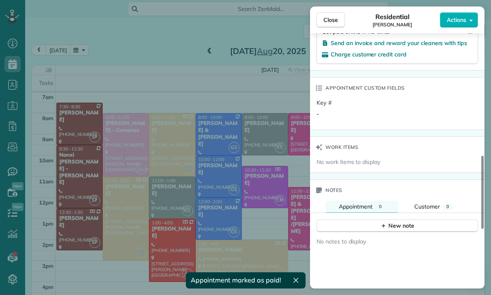
scroll to position [587, 0]
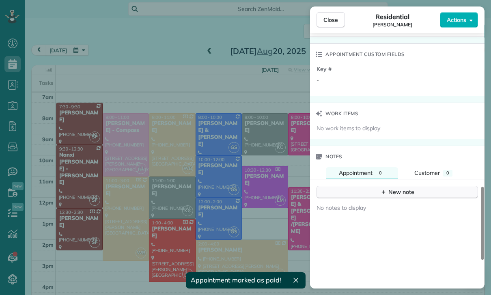
click at [388, 194] on div "New note" at bounding box center [397, 192] width 34 height 9
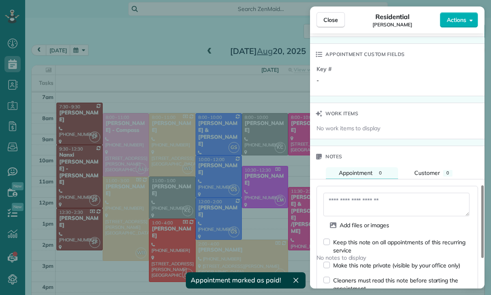
click at [355, 204] on textarea at bounding box center [396, 205] width 146 height 24
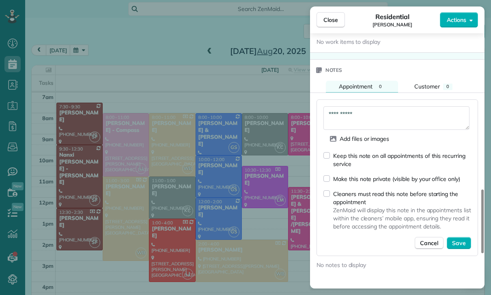
scroll to position [692, 0]
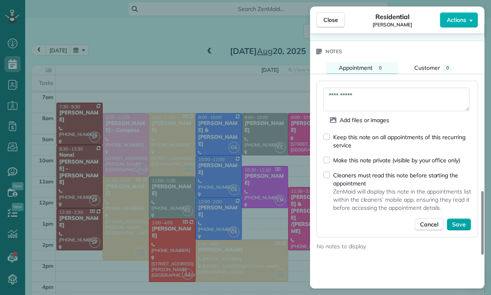
type textarea "**********"
click at [461, 225] on span "Save" at bounding box center [459, 224] width 14 height 8
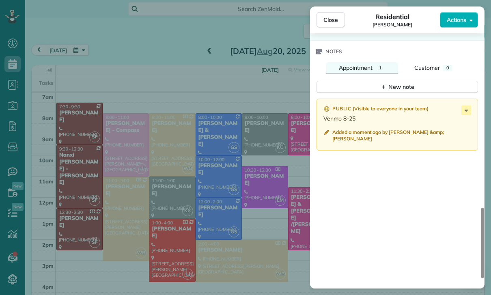
click at [191, 224] on div "Close Residential BJ Carretta Actions Status Confirmed BJ Carretta · Open profi…" at bounding box center [245, 147] width 491 height 295
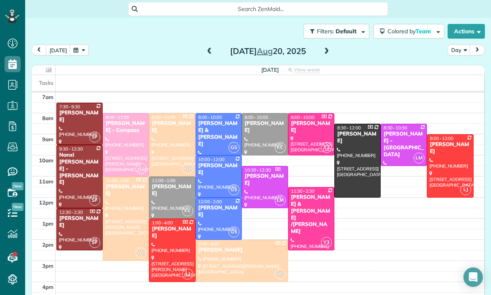
click at [326, 48] on span at bounding box center [326, 51] width 9 height 7
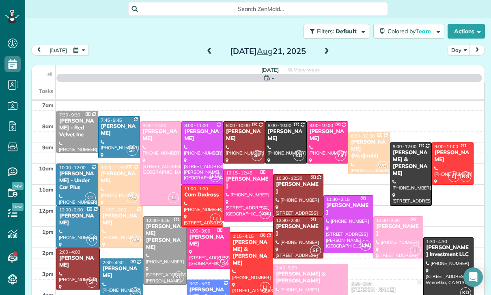
scroll to position [64, 0]
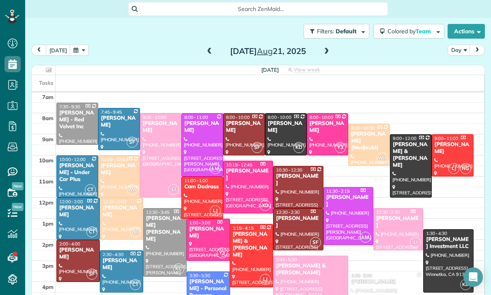
click at [116, 115] on div "Sarah Sonnier" at bounding box center [119, 122] width 37 height 14
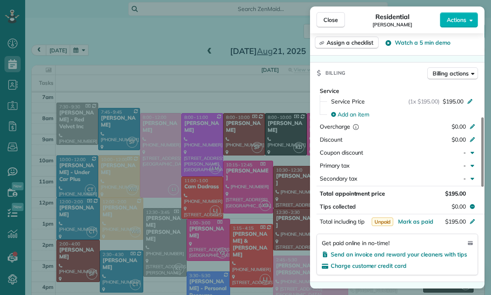
scroll to position [379, 0]
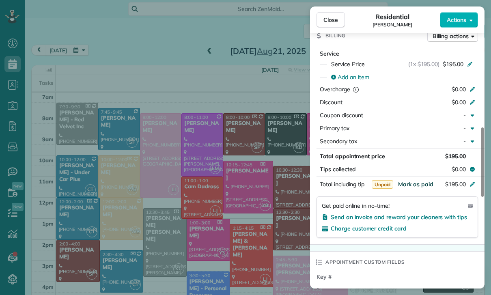
click at [412, 184] on span "Mark as paid" at bounding box center [415, 184] width 35 height 7
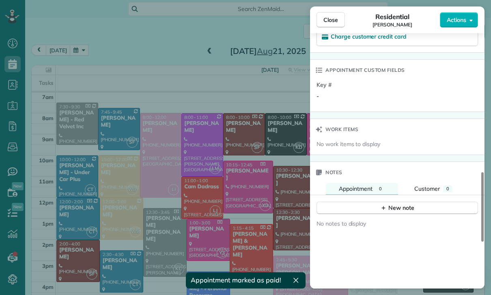
scroll to position [591, 0]
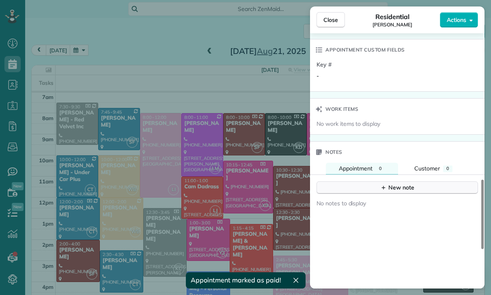
click at [400, 190] on div "New note" at bounding box center [397, 187] width 34 height 9
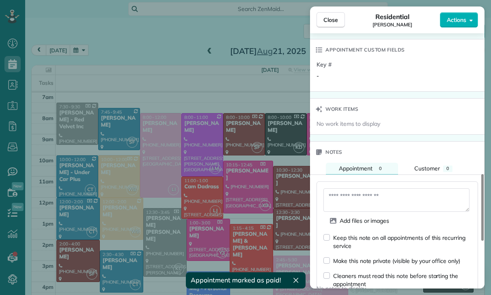
click at [356, 196] on textarea at bounding box center [396, 200] width 146 height 24
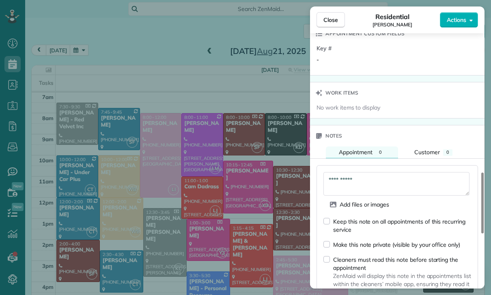
scroll to position [682, 0]
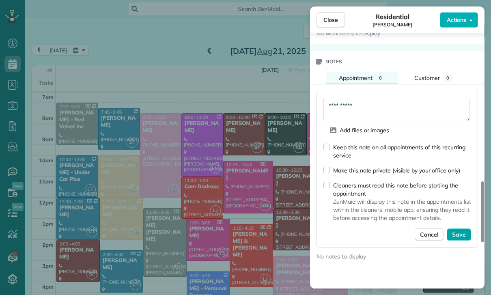
type textarea "**********"
click at [456, 231] on span "Save" at bounding box center [459, 235] width 14 height 8
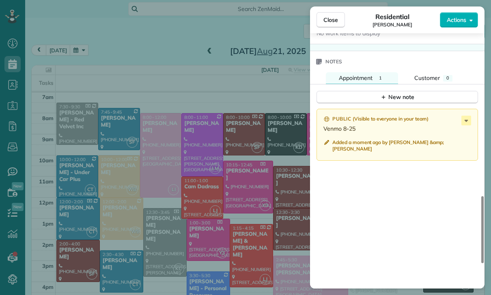
click at [201, 213] on div "Close Residential Sarah Sonnier Actions Status Yet to Confirm Sarah Sonnier · O…" at bounding box center [245, 147] width 491 height 295
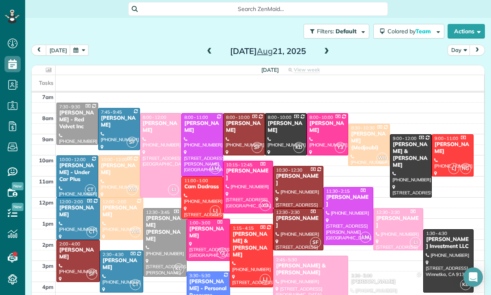
click at [81, 45] on button "button" at bounding box center [79, 50] width 19 height 11
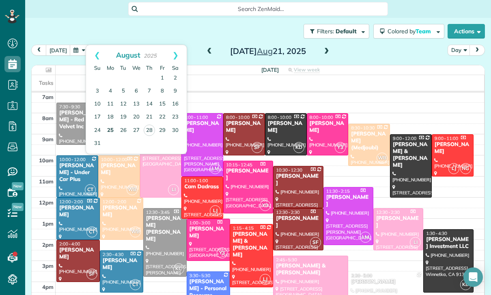
click at [109, 124] on link "25" at bounding box center [110, 130] width 13 height 13
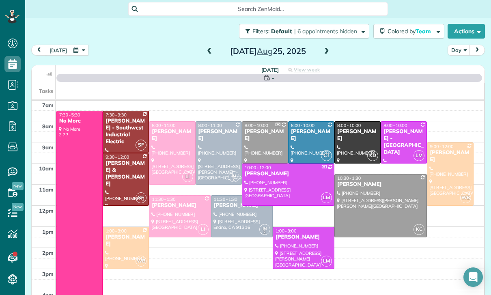
scroll to position [64, 0]
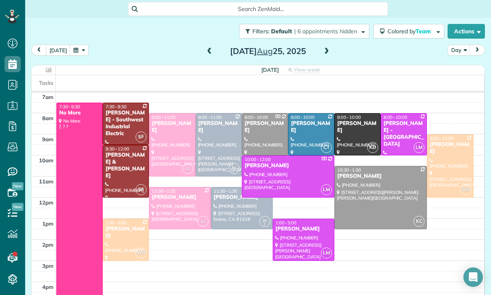
click at [303, 114] on div at bounding box center [311, 134] width 45 height 41
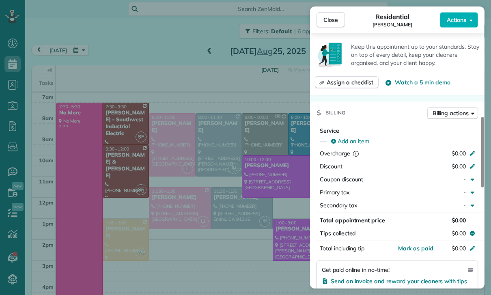
scroll to position [332, 0]
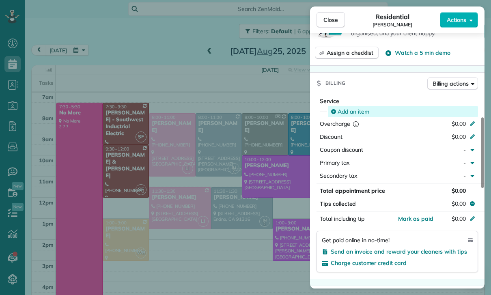
click at [345, 111] on span "Add an item" at bounding box center [354, 112] width 32 height 8
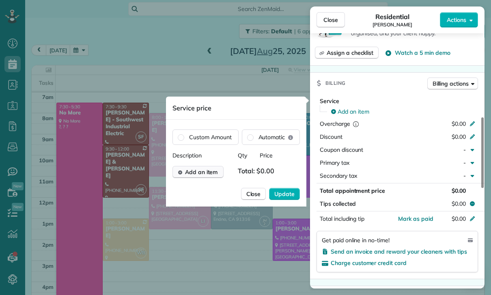
click at [203, 173] on span "Add an item" at bounding box center [201, 172] width 33 height 8
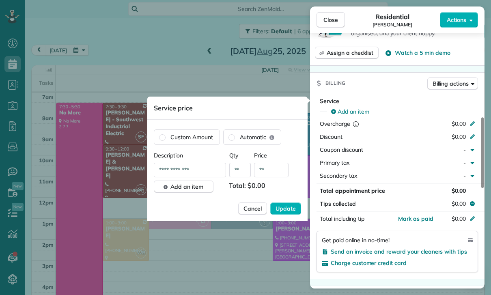
click at [276, 168] on input "**" at bounding box center [271, 170] width 34 height 15
type input "****"
click at [288, 209] on span "Update" at bounding box center [286, 209] width 20 height 8
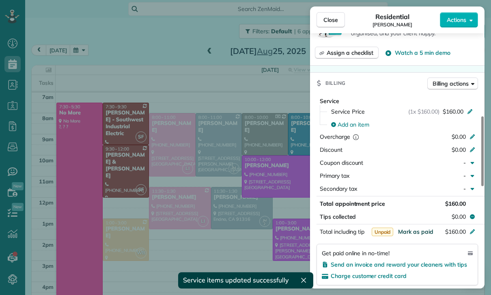
click at [411, 233] on span "Mark as paid" at bounding box center [415, 231] width 35 height 7
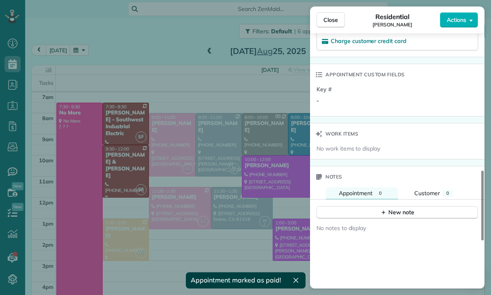
scroll to position [632, 0]
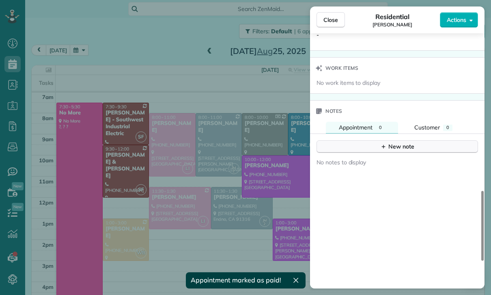
click at [399, 147] on div "New note" at bounding box center [397, 146] width 34 height 9
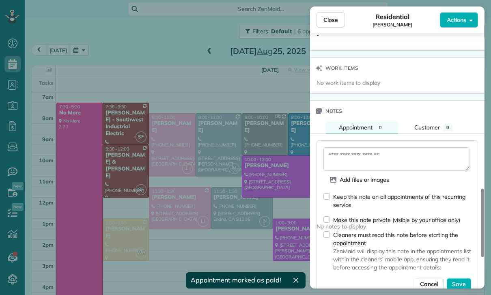
click at [355, 153] on textarea at bounding box center [396, 159] width 146 height 24
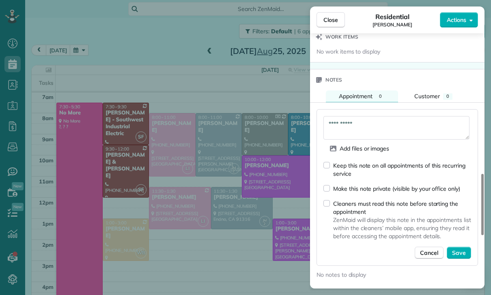
scroll to position [684, 0]
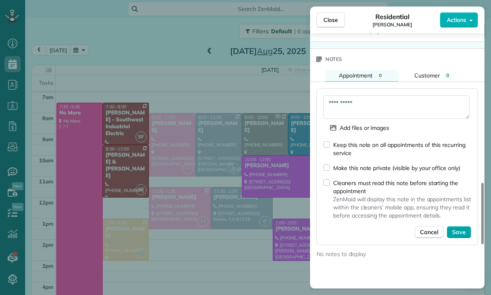
type textarea "**********"
click at [458, 233] on span "Save" at bounding box center [459, 232] width 14 height 8
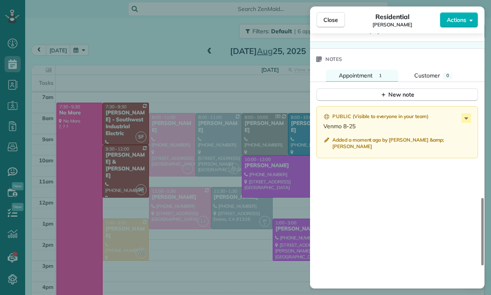
click at [256, 211] on div "Close Residential Sonali Mehta Actions Status Yet to Confirm Sonali Mehta · Ope…" at bounding box center [245, 147] width 491 height 295
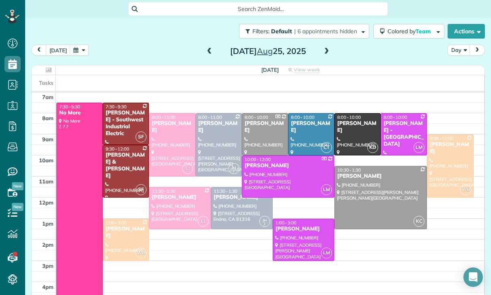
click at [207, 48] on span at bounding box center [209, 51] width 9 height 7
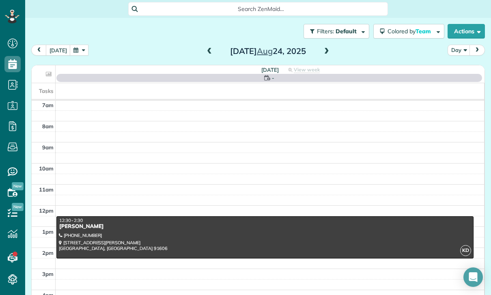
scroll to position [64, 0]
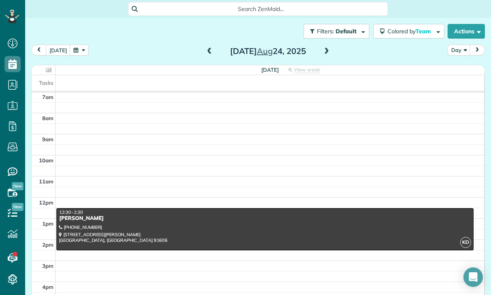
click at [209, 48] on span at bounding box center [209, 51] width 9 height 7
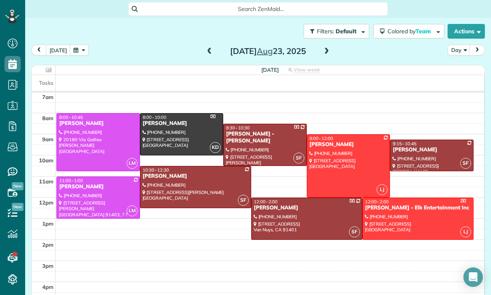
click at [419, 147] on div "Tess Vinnedge" at bounding box center [431, 150] width 79 height 7
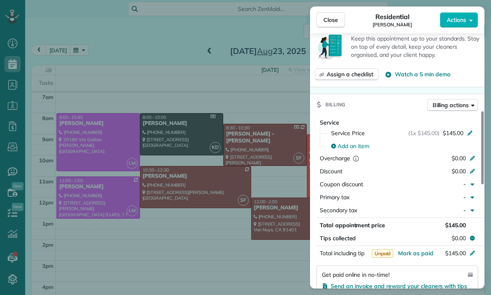
scroll to position [331, 0]
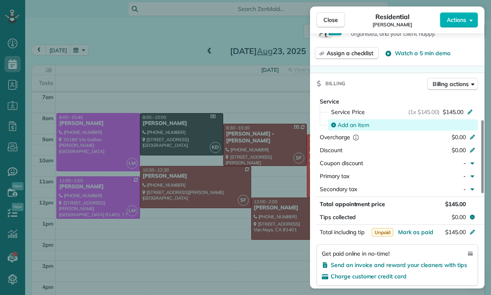
click at [353, 121] on span "Add an item" at bounding box center [354, 125] width 32 height 8
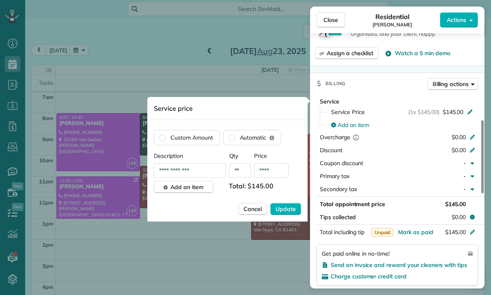
click at [284, 171] on input "****" at bounding box center [271, 170] width 34 height 15
type input "**"
type input "****"
click at [290, 207] on span "Update" at bounding box center [286, 209] width 20 height 8
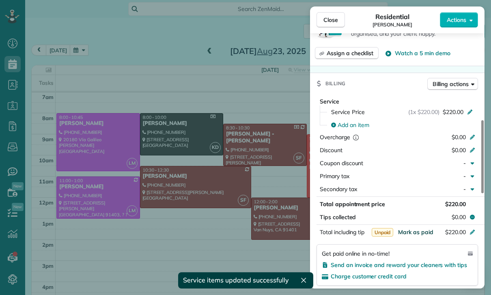
click at [413, 233] on span "Mark as paid" at bounding box center [415, 231] width 35 height 7
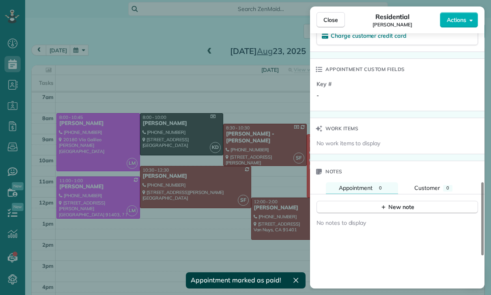
scroll to position [573, 0]
click at [399, 208] on div "New note" at bounding box center [397, 206] width 34 height 9
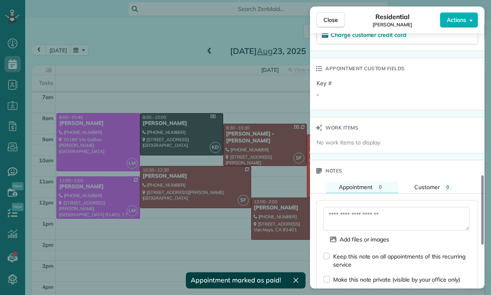
click at [353, 217] on textarea at bounding box center [396, 219] width 146 height 24
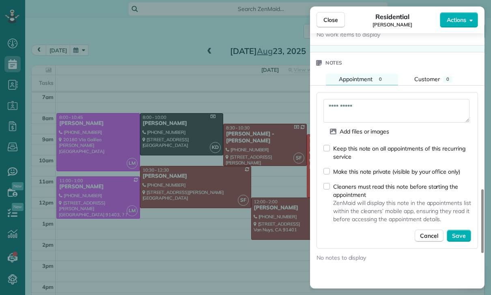
scroll to position [685, 0]
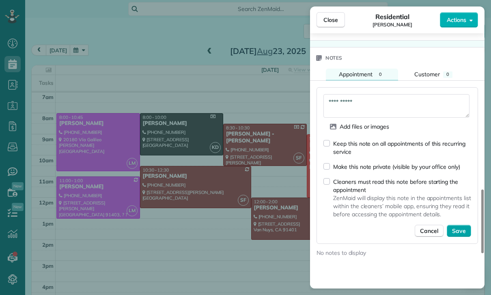
type textarea "**********"
click at [459, 230] on span "Save" at bounding box center [459, 231] width 14 height 8
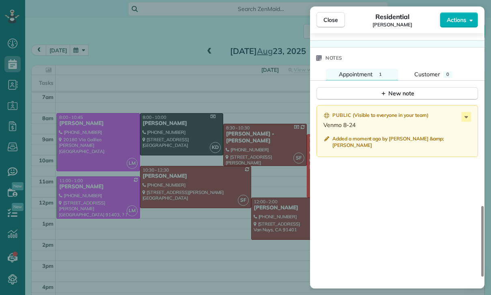
click at [238, 240] on div "Close Residential Tess Vinnedge Actions Status Confirmed Tess Vinnedge · Open p…" at bounding box center [245, 147] width 491 height 295
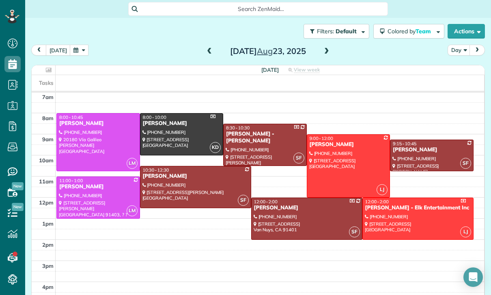
click at [82, 45] on button "button" at bounding box center [79, 50] width 19 height 11
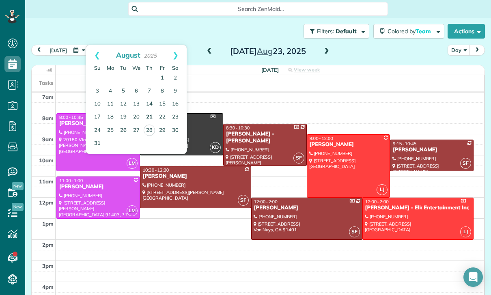
click at [149, 111] on link "21" at bounding box center [149, 117] width 13 height 13
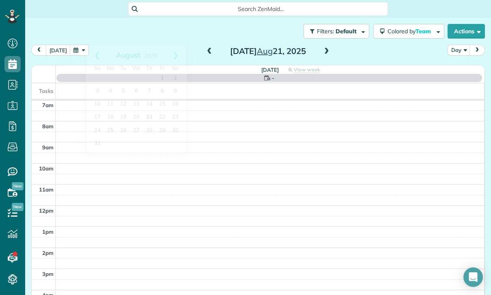
scroll to position [64, 0]
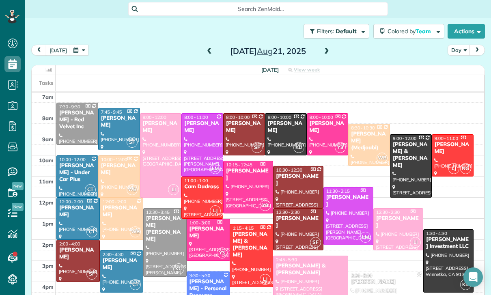
click at [114, 205] on div "Leslee Brennan" at bounding box center [121, 212] width 39 height 14
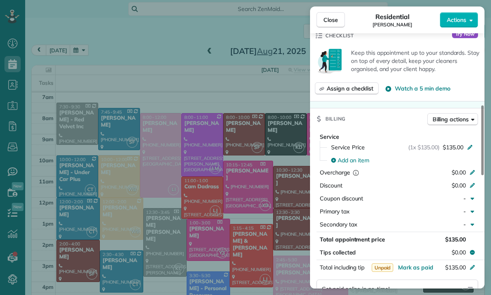
scroll to position [319, 0]
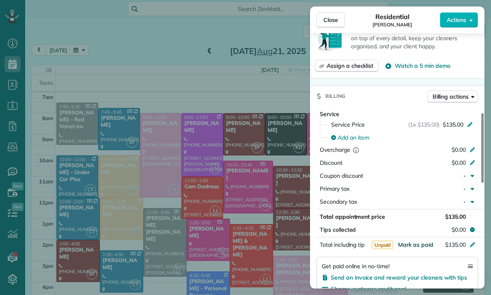
click at [422, 243] on span "Mark as paid" at bounding box center [415, 244] width 35 height 7
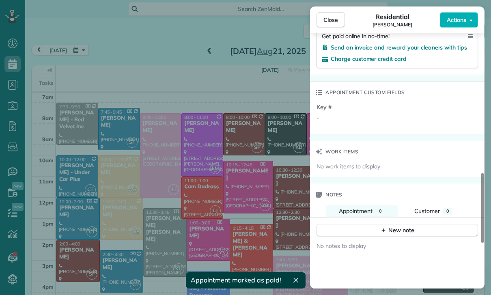
scroll to position [560, 0]
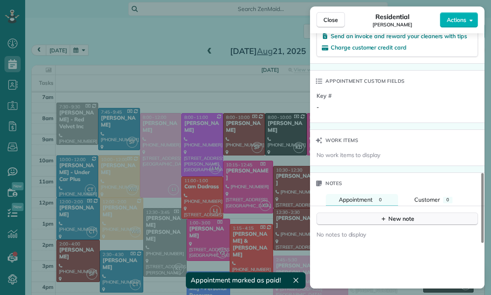
click at [399, 220] on div "New note" at bounding box center [397, 219] width 34 height 9
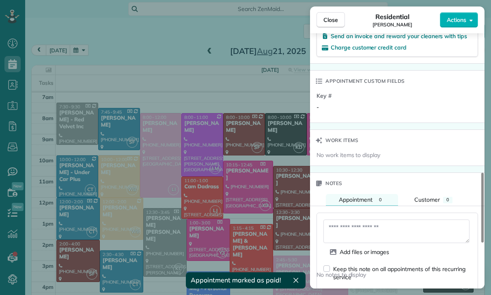
click at [360, 230] on textarea at bounding box center [396, 232] width 146 height 24
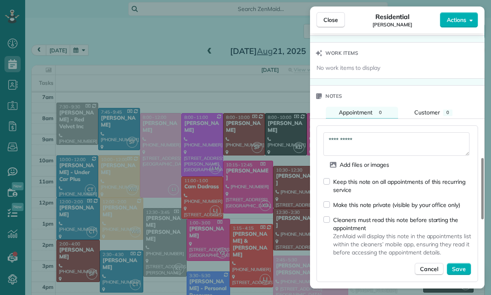
scroll to position [658, 0]
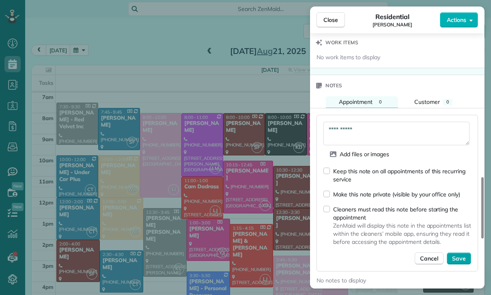
type textarea "**********"
click at [457, 255] on span "Save" at bounding box center [459, 258] width 14 height 8
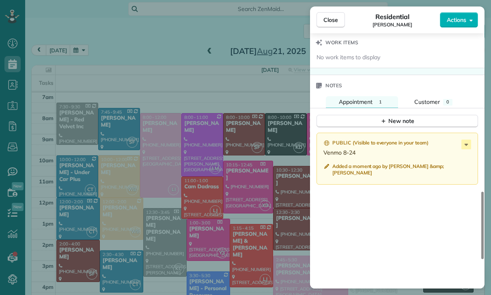
click at [237, 207] on div "Close Residential Leslee Brennan Actions Status Yet to Confirm Leslee Brennan ·…" at bounding box center [245, 147] width 491 height 295
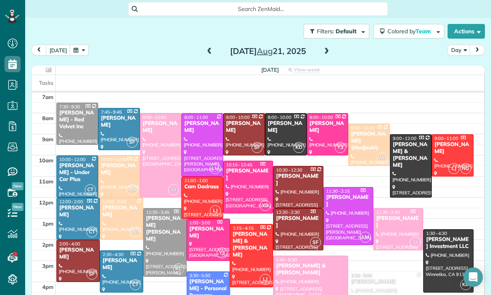
click at [79, 45] on button "button" at bounding box center [79, 50] width 19 height 11
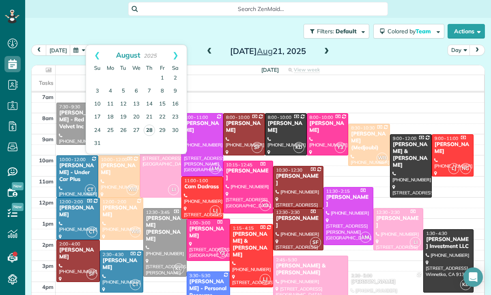
click at [149, 125] on link "28" at bounding box center [149, 130] width 11 height 11
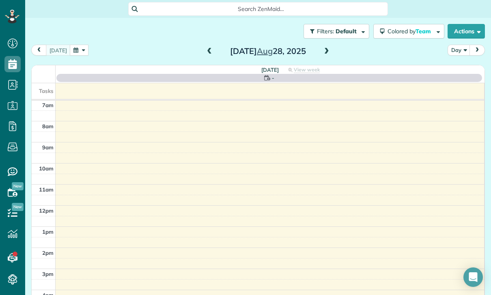
scroll to position [64, 0]
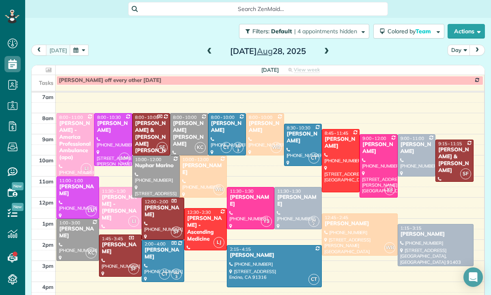
click at [453, 147] on div "Brian & Valerie Albert" at bounding box center [454, 161] width 33 height 28
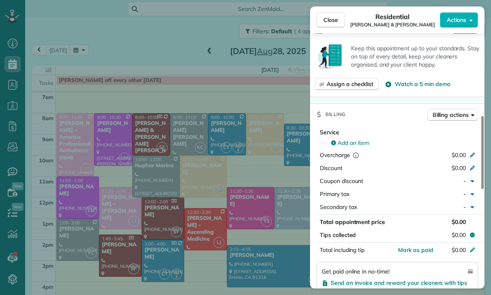
scroll to position [376, 0]
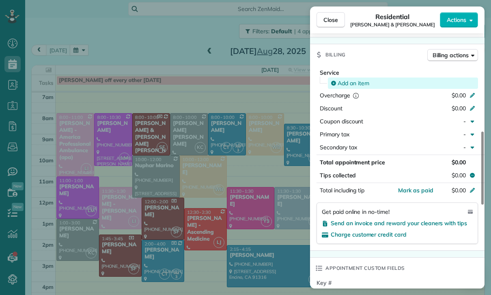
click at [354, 84] on span "Add an item" at bounding box center [354, 83] width 32 height 8
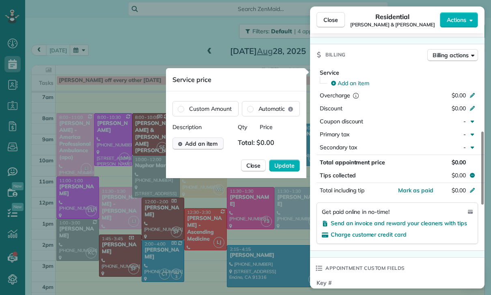
click at [193, 139] on button "Add an item" at bounding box center [197, 144] width 51 height 12
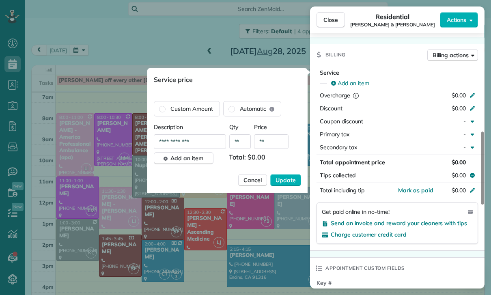
click at [280, 138] on input "**" at bounding box center [271, 141] width 34 height 15
type input "****"
click at [282, 177] on span "Update" at bounding box center [286, 180] width 20 height 8
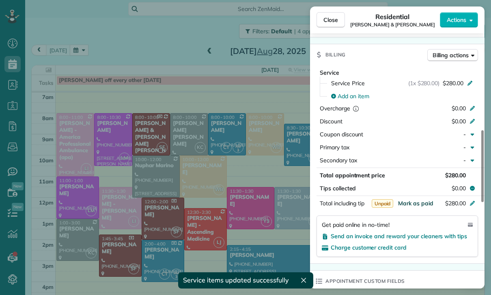
click at [413, 203] on span "Mark as paid" at bounding box center [415, 203] width 35 height 7
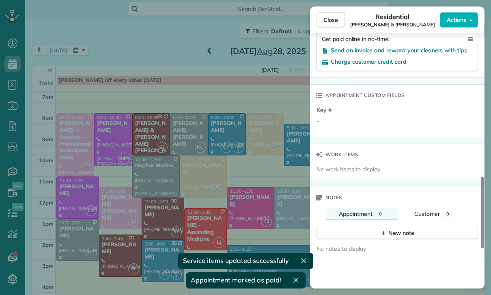
scroll to position [645, 0]
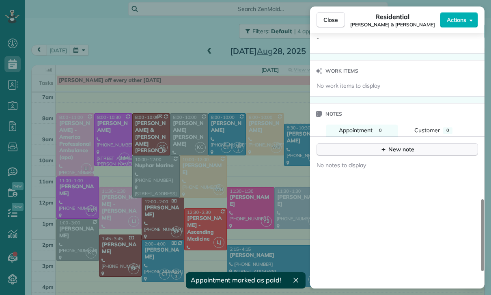
click at [400, 154] on button "New note" at bounding box center [398, 149] width 162 height 13
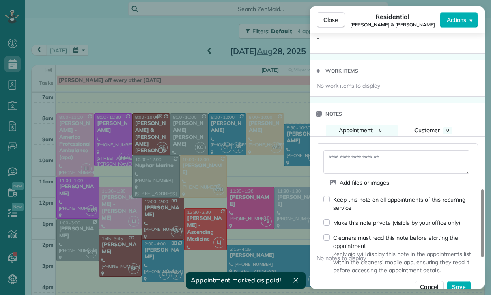
click at [352, 158] on textarea at bounding box center [396, 162] width 146 height 24
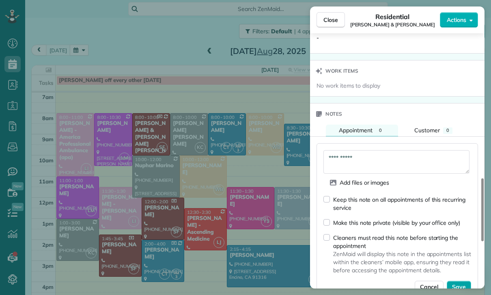
type textarea "**********"
click at [465, 289] on span "Save" at bounding box center [459, 287] width 14 height 8
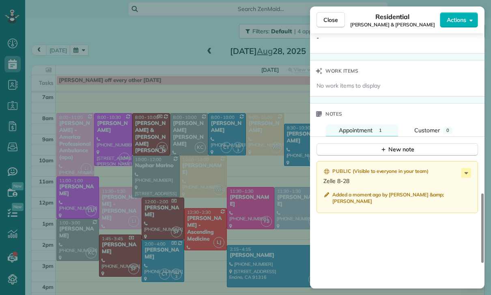
click at [212, 222] on div "Close Residential Brian & Valerie Albert Actions Status Confirmed Brian & Valer…" at bounding box center [245, 147] width 491 height 295
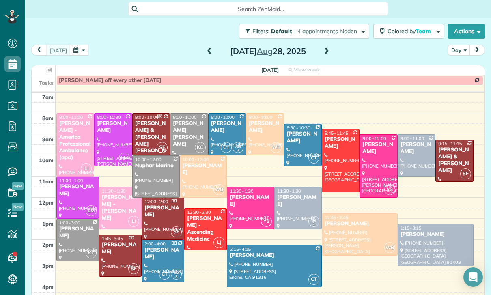
click at [74, 45] on button "button" at bounding box center [79, 50] width 19 height 11
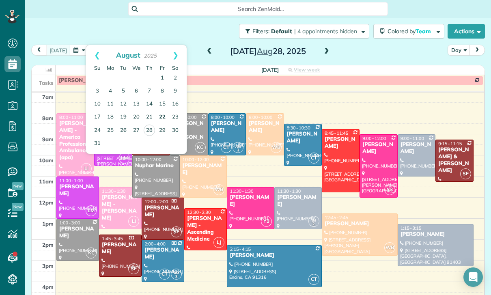
click at [164, 111] on link "22" at bounding box center [162, 117] width 13 height 13
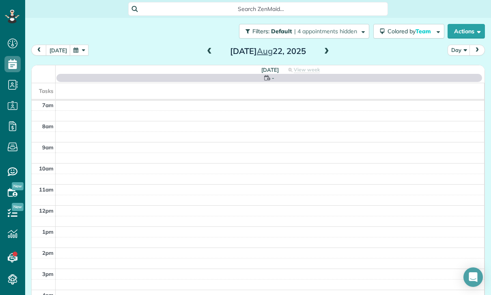
scroll to position [64, 0]
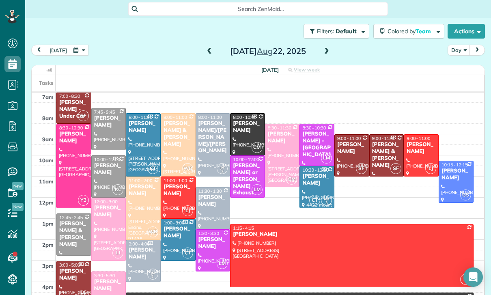
click at [138, 183] on div at bounding box center [143, 208] width 34 height 62
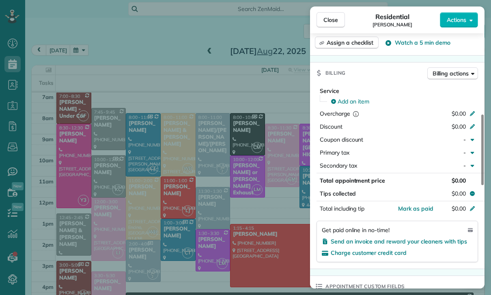
scroll to position [363, 0]
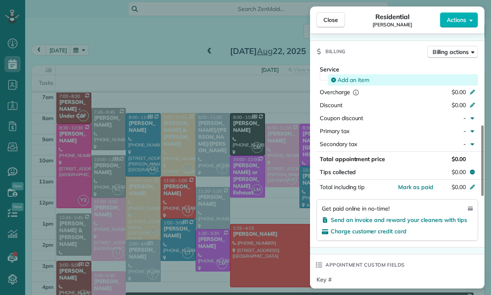
click at [343, 78] on span "Add an item" at bounding box center [354, 80] width 32 height 8
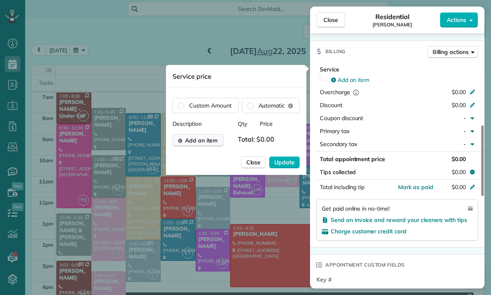
click at [200, 142] on span "Add an item" at bounding box center [201, 140] width 33 height 8
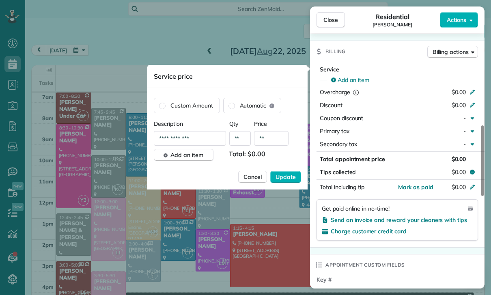
click at [265, 136] on input "**" at bounding box center [271, 138] width 34 height 15
type input "****"
click at [287, 179] on span "Update" at bounding box center [286, 177] width 20 height 8
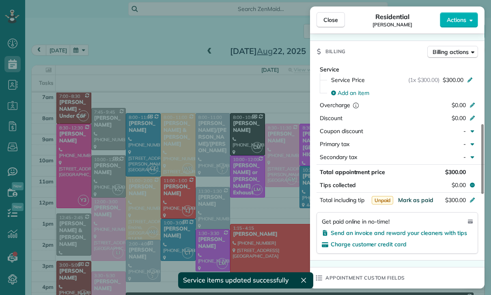
click at [416, 201] on span "Mark as paid" at bounding box center [415, 199] width 35 height 7
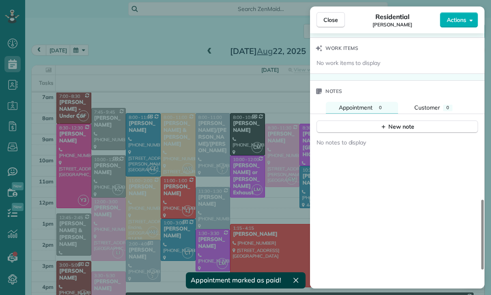
scroll to position [668, 0]
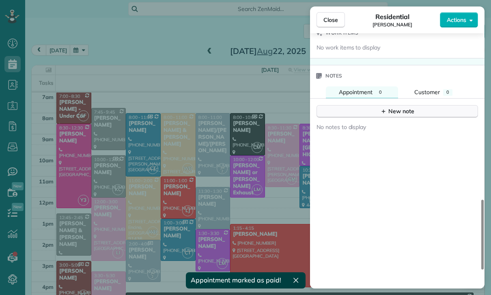
click at [390, 115] on div "New note" at bounding box center [397, 111] width 34 height 9
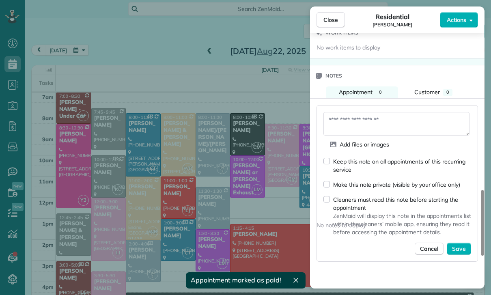
click at [353, 121] on textarea at bounding box center [396, 124] width 146 height 24
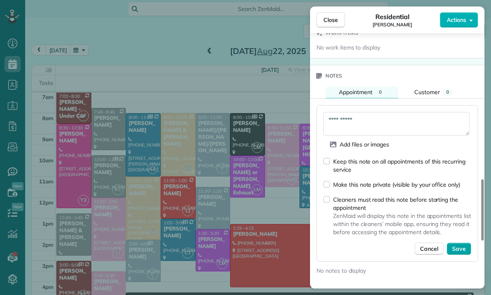
type textarea "**********"
click at [467, 250] on button "Save" at bounding box center [459, 249] width 24 height 12
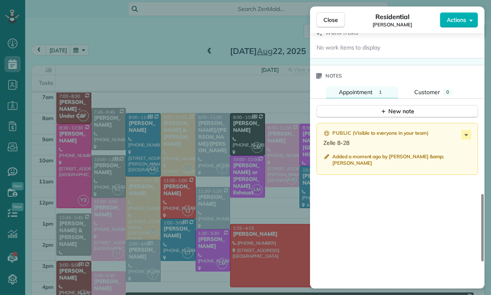
click at [258, 228] on div "Close Residential Erin Emmerson Actions Status Yet to Confirm Erin Emmerson · O…" at bounding box center [245, 147] width 491 height 295
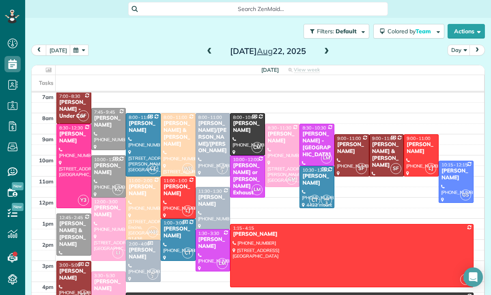
click at [77, 45] on button "button" at bounding box center [79, 50] width 19 height 11
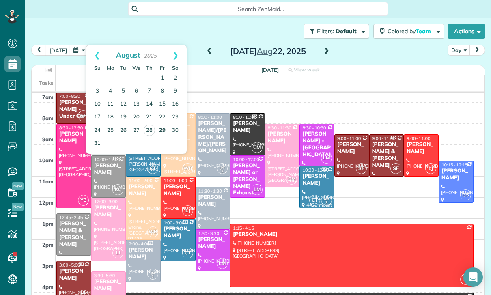
click at [165, 124] on link "29" at bounding box center [162, 130] width 13 height 13
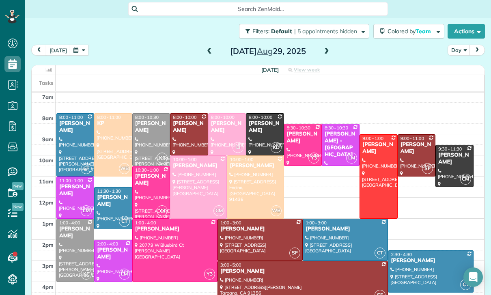
click at [208, 48] on span at bounding box center [209, 51] width 9 height 7
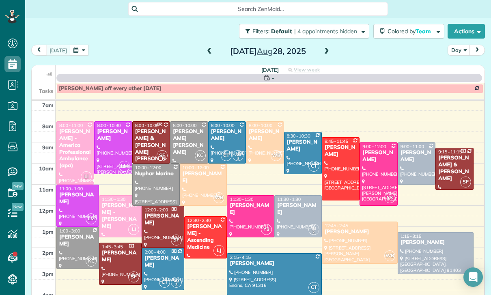
scroll to position [64, 0]
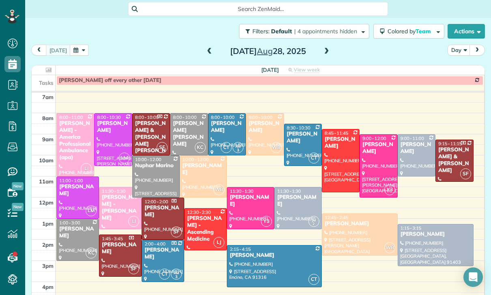
click at [256, 114] on span "8:00 - 10:00" at bounding box center [261, 117] width 24 height 6
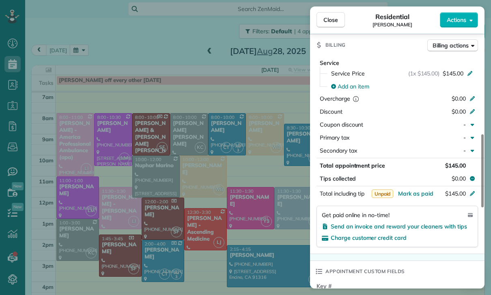
scroll to position [385, 0]
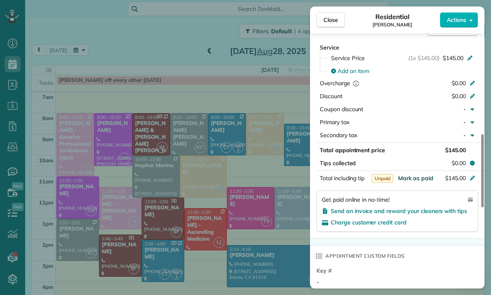
click at [410, 178] on span "Mark as paid" at bounding box center [415, 178] width 35 height 7
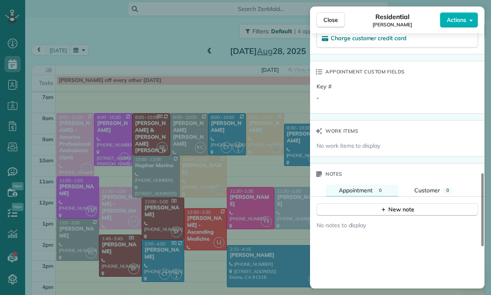
scroll to position [604, 0]
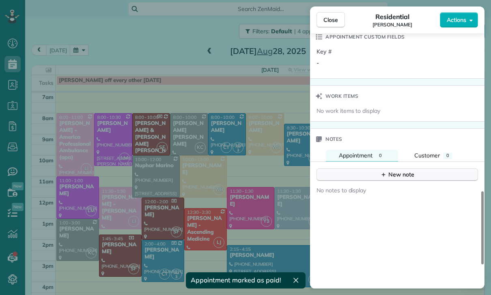
click at [384, 172] on icon "button" at bounding box center [383, 174] width 6 height 6
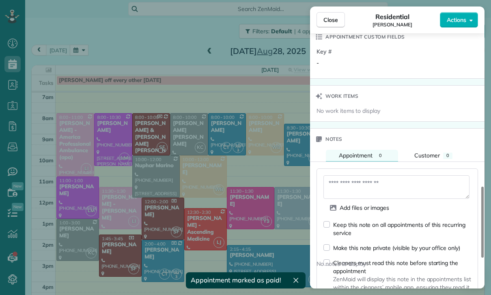
click at [355, 183] on textarea at bounding box center [396, 187] width 146 height 24
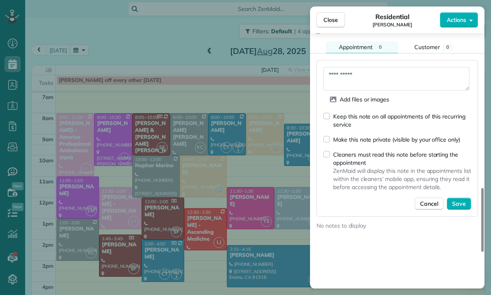
scroll to position [714, 0]
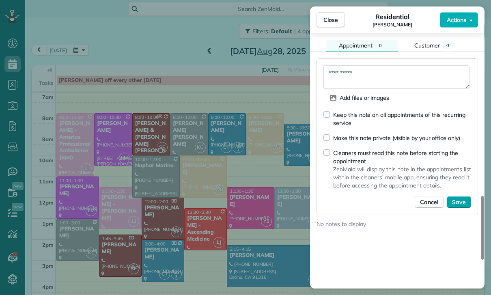
type textarea "**********"
click at [461, 201] on span "Save" at bounding box center [459, 202] width 14 height 8
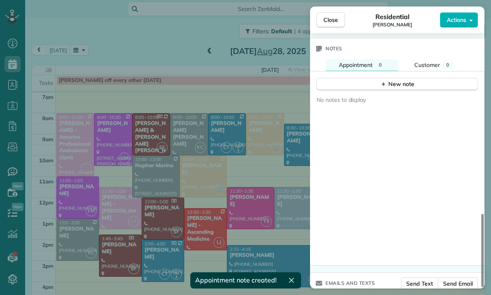
scroll to position [694, 0]
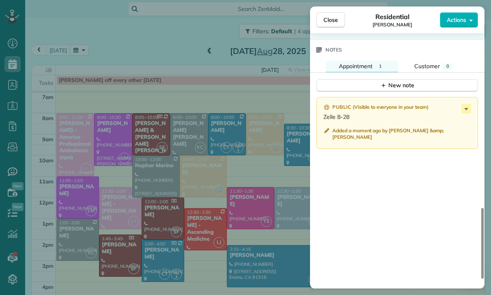
click at [279, 246] on div "Close Residential Renee Russin Actions Status Confirmed Renee Russin · Open pro…" at bounding box center [245, 147] width 491 height 295
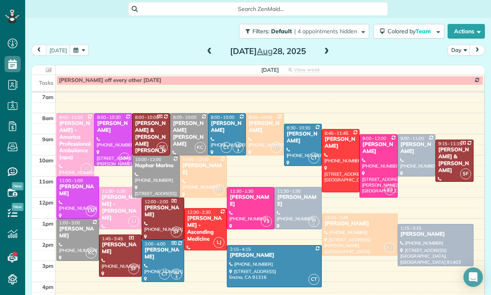
click at [210, 45] on span at bounding box center [209, 51] width 9 height 12
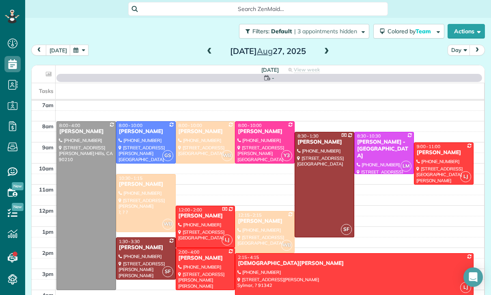
scroll to position [64, 0]
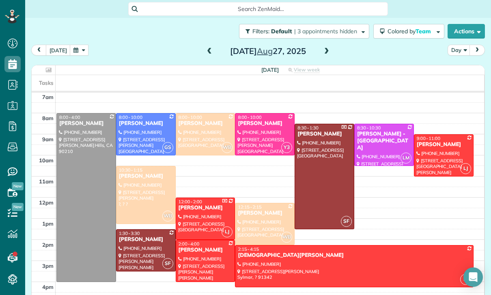
click at [207, 48] on span at bounding box center [209, 51] width 9 height 7
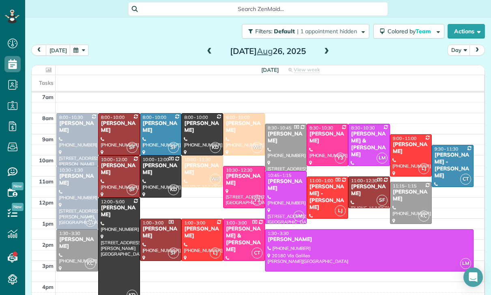
click at [295, 230] on div at bounding box center [369, 250] width 208 height 41
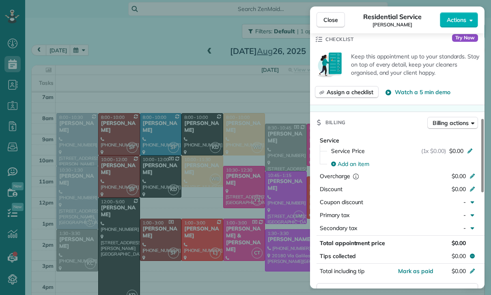
scroll to position [336, 0]
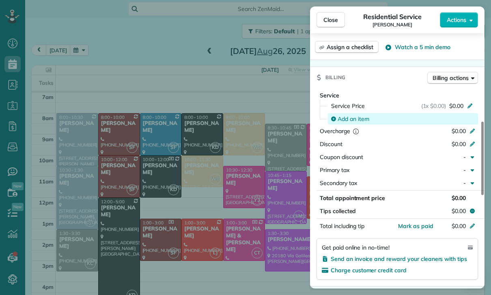
click at [359, 121] on span "Add an item" at bounding box center [354, 119] width 32 height 8
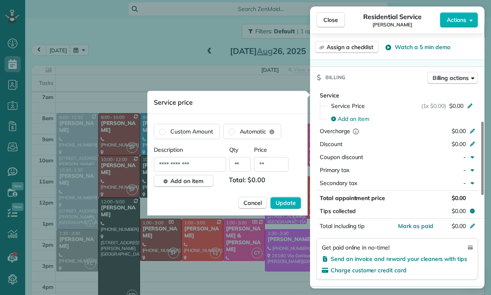
click at [276, 166] on input "**" at bounding box center [271, 164] width 34 height 15
type input "****"
click at [285, 205] on span "Update" at bounding box center [286, 203] width 20 height 8
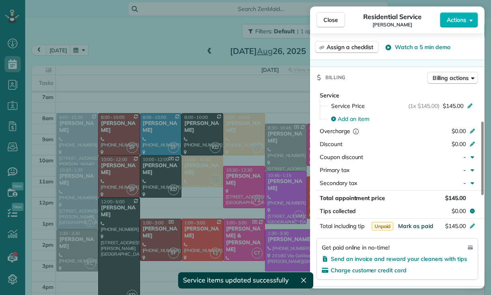
click at [421, 226] on span "Mark as paid" at bounding box center [415, 225] width 35 height 7
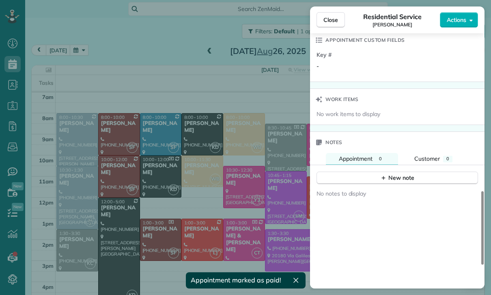
scroll to position [614, 0]
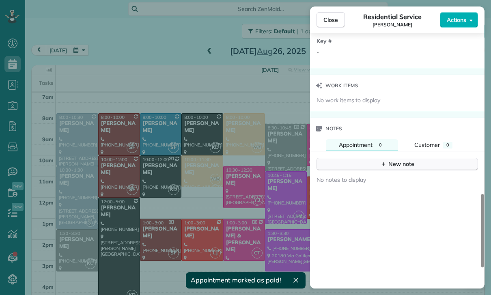
click at [394, 164] on div "New note" at bounding box center [397, 164] width 34 height 9
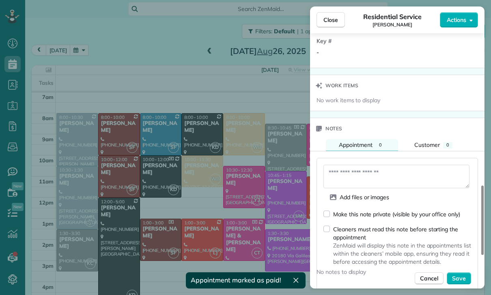
click at [349, 176] on textarea at bounding box center [396, 177] width 146 height 24
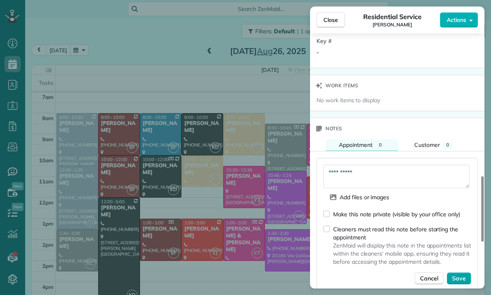
type textarea "**********"
click at [459, 277] on span "Save" at bounding box center [459, 278] width 14 height 8
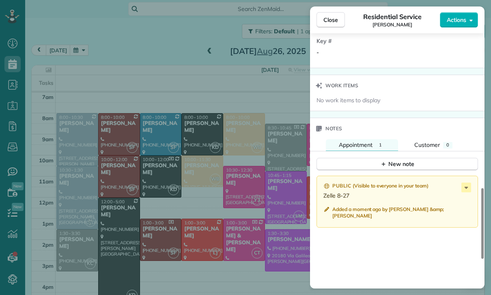
click at [199, 216] on div "Close Residential Service Asher Yousif Actions Status Confirmed Asher Yousif · …" at bounding box center [245, 147] width 491 height 295
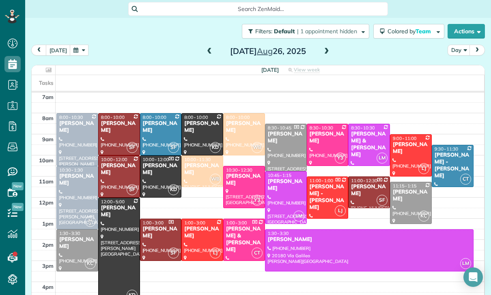
click at [327, 48] on span at bounding box center [326, 51] width 9 height 7
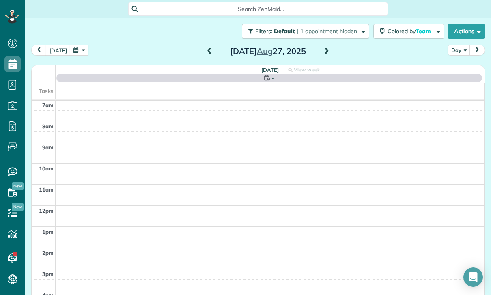
scroll to position [64, 0]
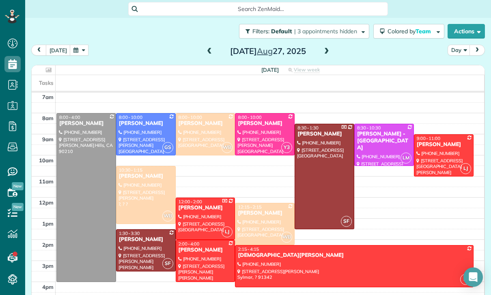
click at [146, 166] on div at bounding box center [145, 194] width 59 height 57
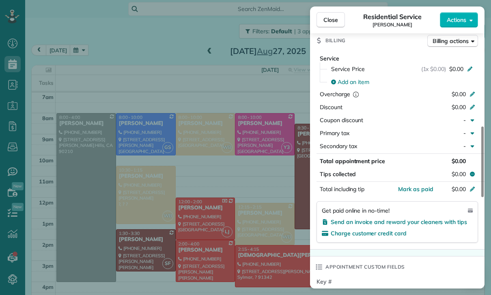
scroll to position [369, 0]
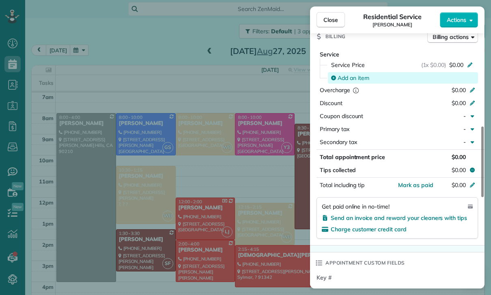
click at [349, 75] on span "Add an item" at bounding box center [354, 78] width 32 height 8
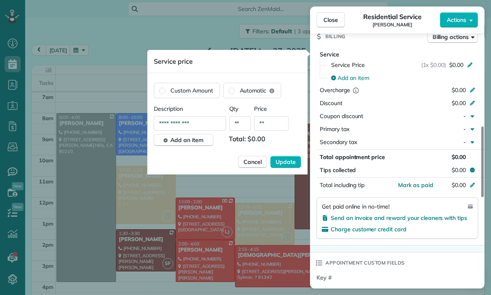
click at [272, 124] on input "**" at bounding box center [271, 123] width 34 height 15
type input "****"
click at [287, 159] on span "Update" at bounding box center [286, 162] width 20 height 8
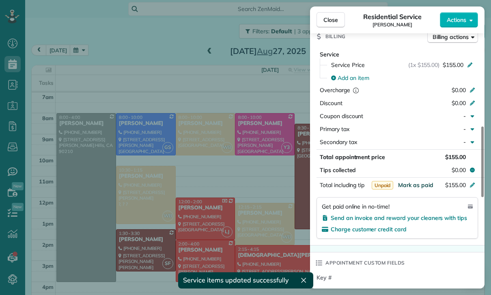
click at [409, 186] on span "Mark as paid" at bounding box center [415, 184] width 35 height 7
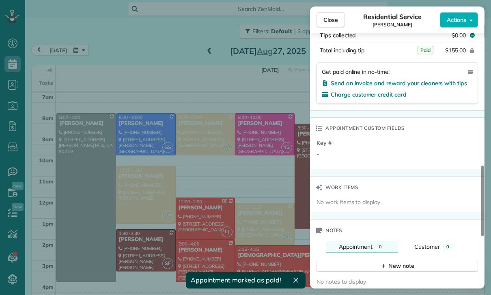
scroll to position [580, 0]
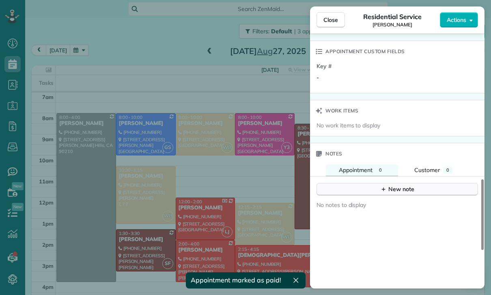
click at [394, 188] on div "New note" at bounding box center [397, 189] width 34 height 9
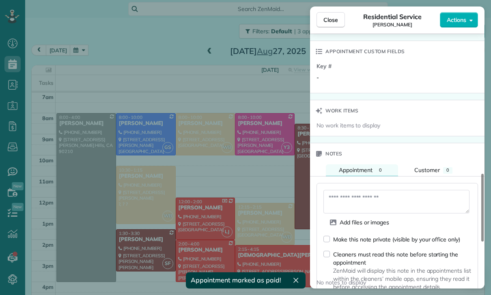
click at [357, 196] on textarea at bounding box center [396, 202] width 146 height 24
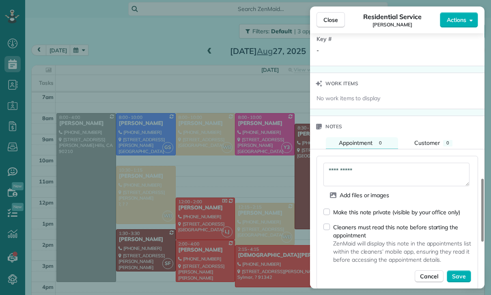
scroll to position [677, 0]
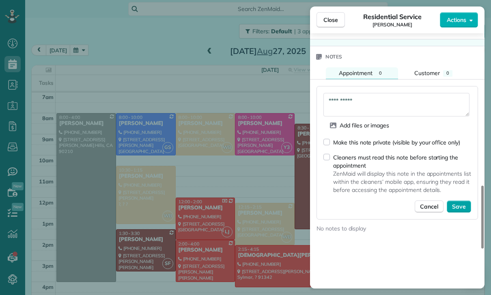
type textarea "**********"
click at [458, 208] on span "Save" at bounding box center [459, 207] width 14 height 8
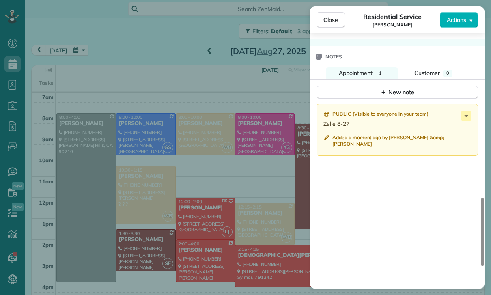
click at [229, 246] on div "Close Residential Service Matt Pham Actions Status Confirmed Matt Pham · Open p…" at bounding box center [245, 147] width 491 height 295
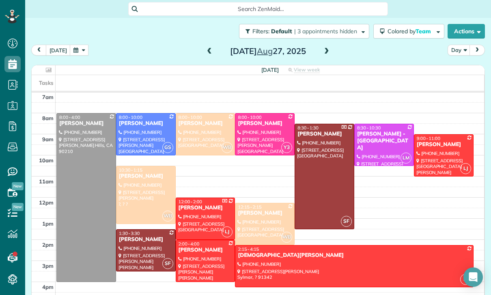
click at [209, 48] on span at bounding box center [209, 51] width 9 height 7
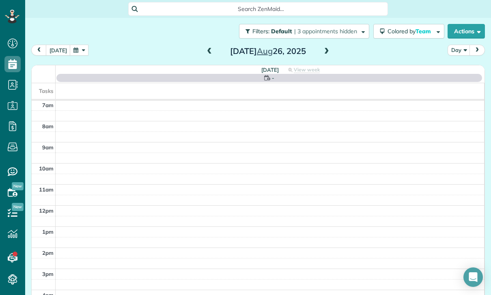
scroll to position [64, 0]
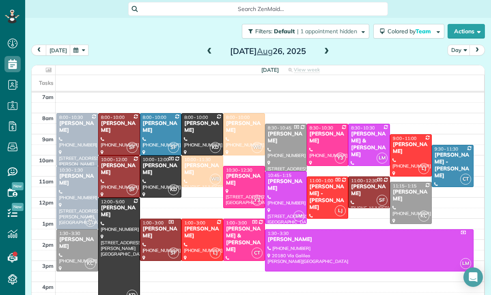
click at [401, 189] on div "Jean Cooper" at bounding box center [410, 196] width 37 height 14
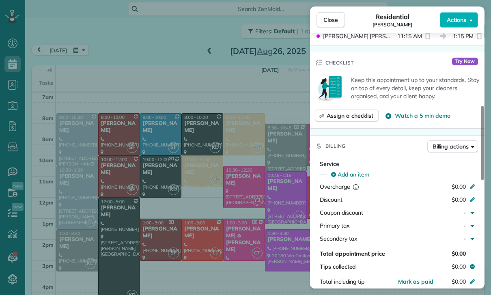
scroll to position [302, 0]
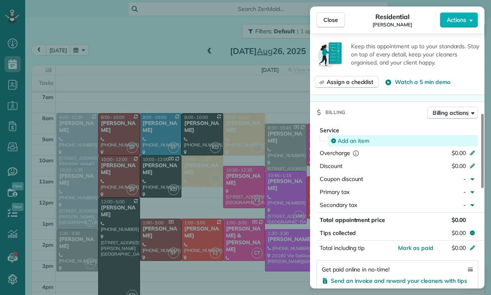
click at [348, 140] on span "Add an item" at bounding box center [354, 141] width 32 height 8
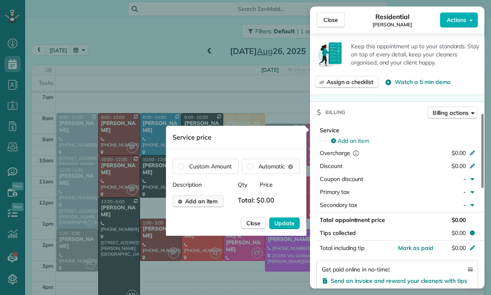
click at [204, 200] on span "Add an item" at bounding box center [201, 201] width 33 height 8
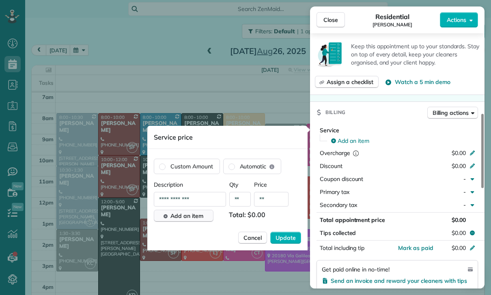
click at [280, 199] on input "**" at bounding box center [271, 199] width 34 height 15
type input "****"
click at [287, 237] on span "Update" at bounding box center [286, 238] width 20 height 8
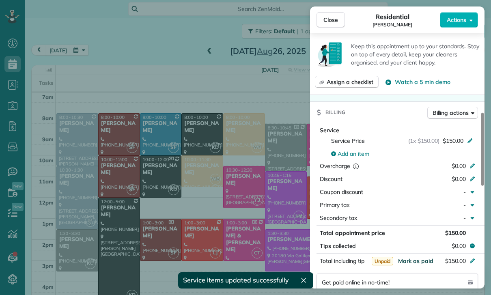
click at [409, 263] on span "Mark as paid" at bounding box center [415, 260] width 35 height 7
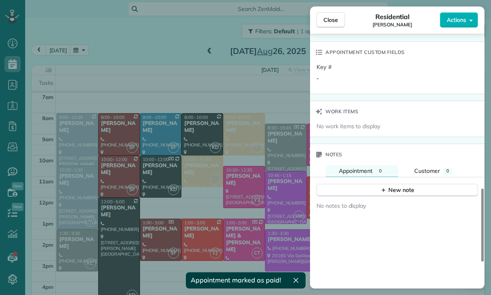
scroll to position [594, 0]
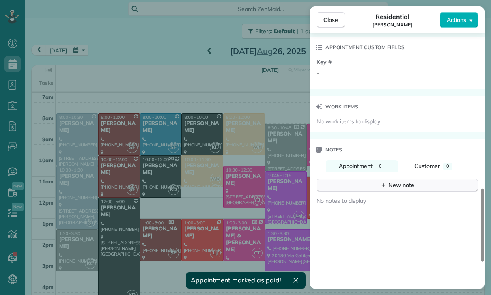
click at [405, 182] on div "New note" at bounding box center [397, 185] width 34 height 9
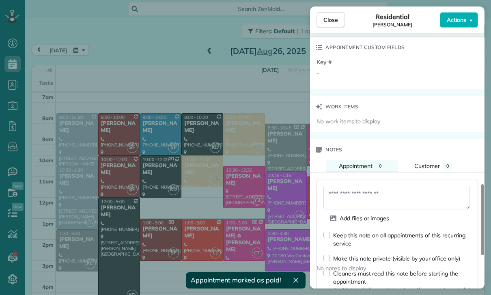
click at [347, 201] on textarea at bounding box center [396, 198] width 146 height 24
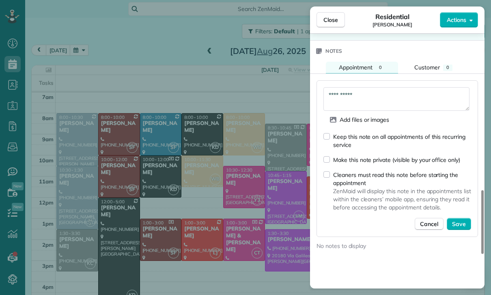
scroll to position [692, 0]
type textarea "**********"
click at [460, 224] on span "Save" at bounding box center [459, 225] width 14 height 8
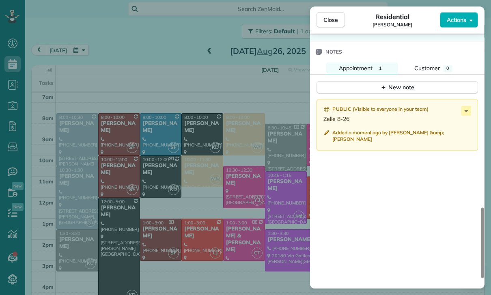
click at [219, 252] on div "Close Residential Jean Cooper Actions Status Confirmed Jean Cooper · Open profi…" at bounding box center [245, 147] width 491 height 295
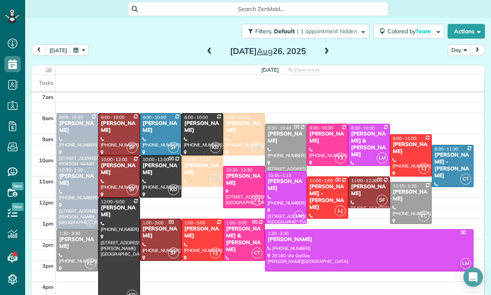
click at [81, 45] on button "button" at bounding box center [79, 50] width 19 height 11
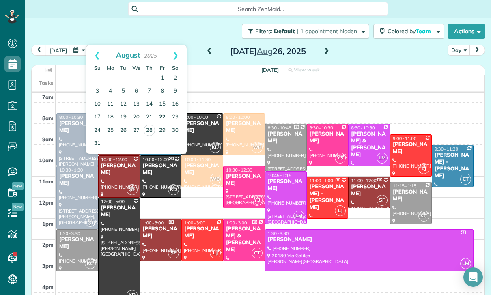
click at [163, 111] on link "22" at bounding box center [162, 117] width 13 height 13
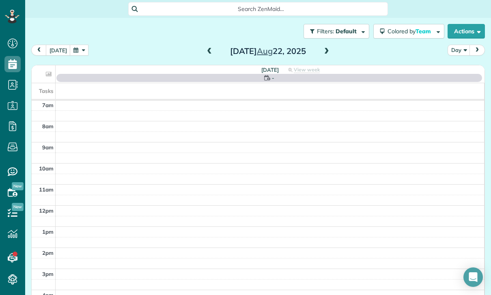
scroll to position [64, 0]
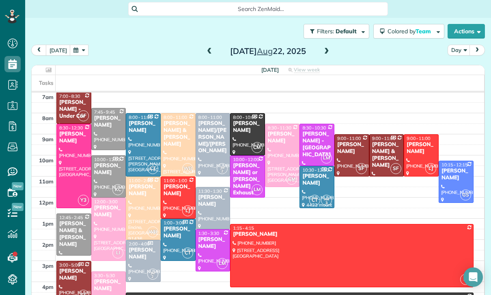
click at [207, 48] on span at bounding box center [209, 51] width 9 height 7
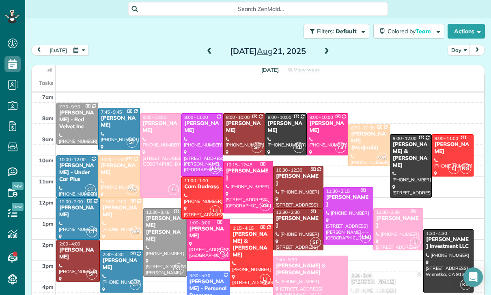
click at [207, 48] on span at bounding box center [209, 51] width 9 height 7
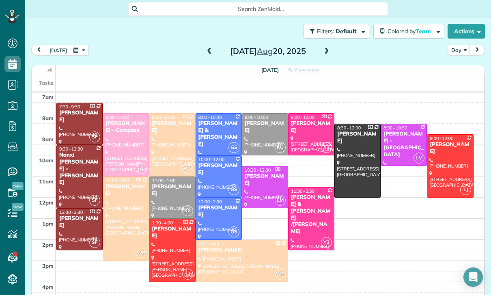
click at [325, 48] on span at bounding box center [326, 51] width 9 height 7
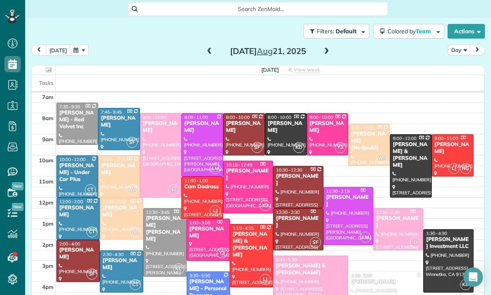
click at [444, 236] on div "Larry Tsai - Shelby Investment LLC" at bounding box center [448, 243] width 45 height 14
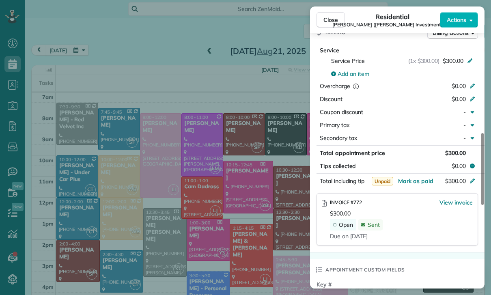
scroll to position [399, 0]
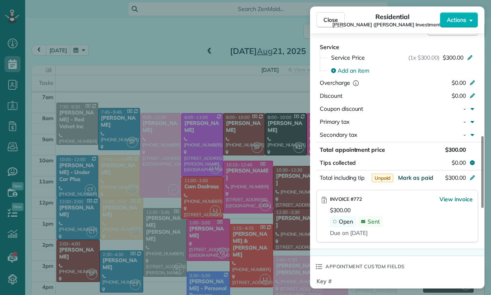
click at [413, 174] on span "Mark as paid" at bounding box center [415, 177] width 35 height 7
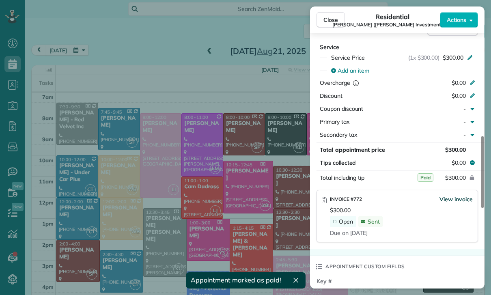
click at [457, 195] on span "View invoice" at bounding box center [456, 199] width 33 height 8
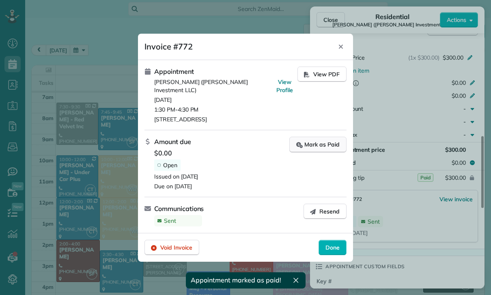
click at [319, 140] on div "Mark as Paid" at bounding box center [317, 144] width 43 height 9
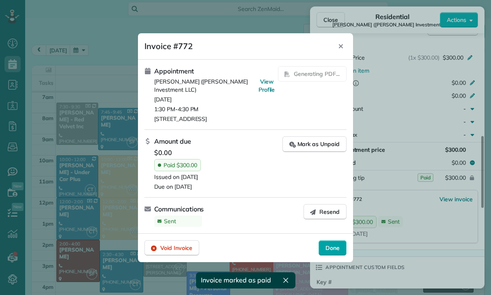
click at [333, 250] on span "Done" at bounding box center [332, 248] width 14 height 8
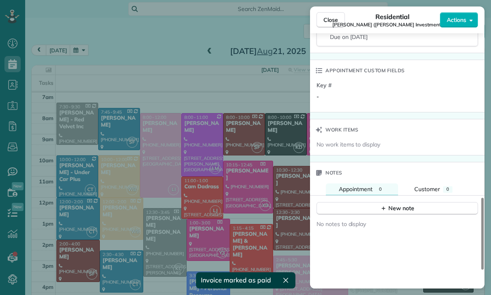
scroll to position [662, 0]
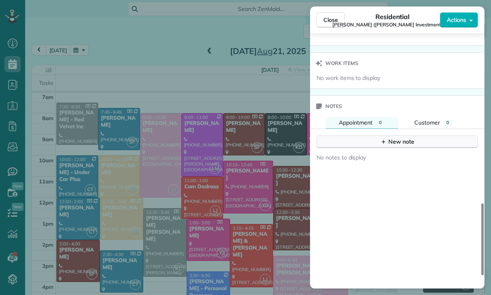
click at [394, 138] on div "New note" at bounding box center [397, 142] width 34 height 9
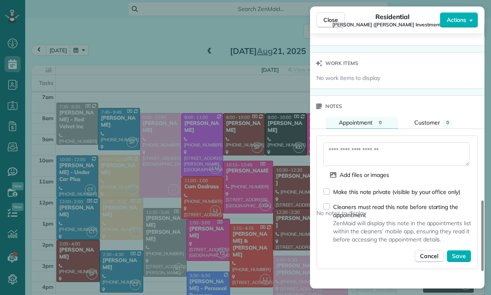
click at [355, 146] on textarea at bounding box center [396, 154] width 146 height 24
type textarea "**********"
click at [461, 252] on span "Save" at bounding box center [459, 256] width 14 height 8
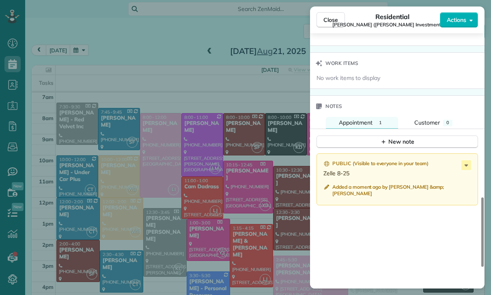
click at [220, 224] on div "Close Residential Larry Tsai (Shelby Investment LLC) Actions Status Confirmed L…" at bounding box center [245, 147] width 491 height 295
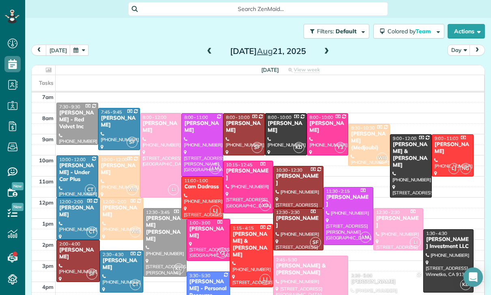
click at [80, 45] on button "button" at bounding box center [79, 50] width 19 height 11
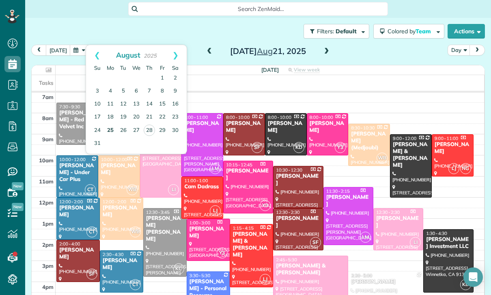
click at [116, 124] on link "25" at bounding box center [110, 130] width 13 height 13
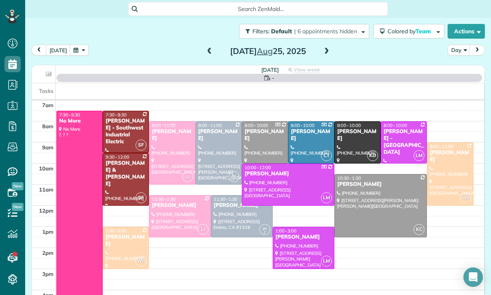
scroll to position [64, 0]
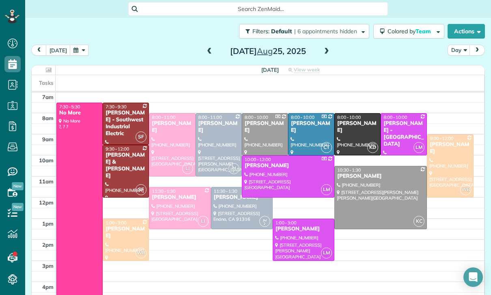
click at [176, 194] on div "Jessica Wise" at bounding box center [179, 197] width 57 height 7
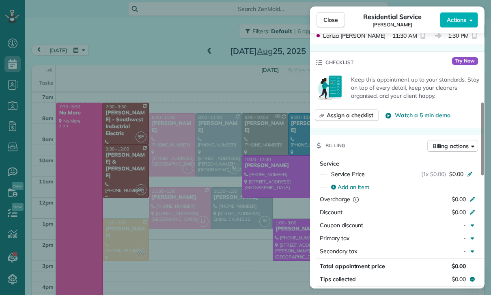
scroll to position [284, 0]
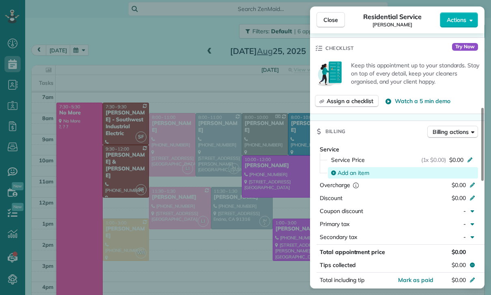
click at [348, 172] on span "Add an item" at bounding box center [354, 173] width 32 height 8
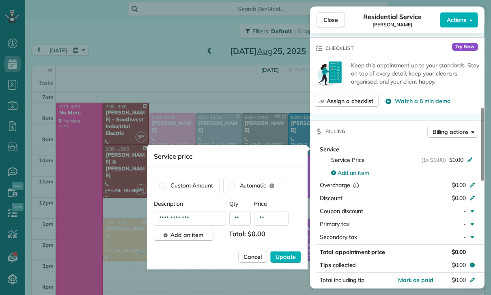
click at [280, 221] on input "**" at bounding box center [271, 218] width 34 height 15
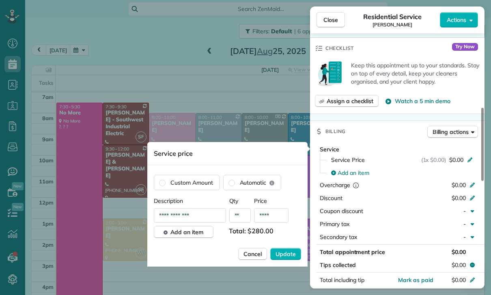
type input "****"
click at [283, 246] on div "**********" at bounding box center [227, 232] width 147 height 70
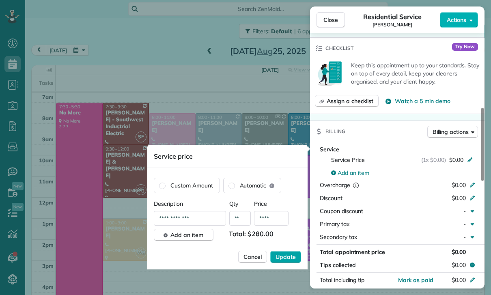
click at [291, 252] on button "Update" at bounding box center [285, 257] width 31 height 12
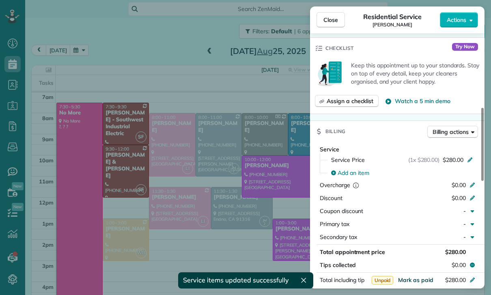
click at [410, 280] on span "Mark as paid" at bounding box center [415, 279] width 35 height 7
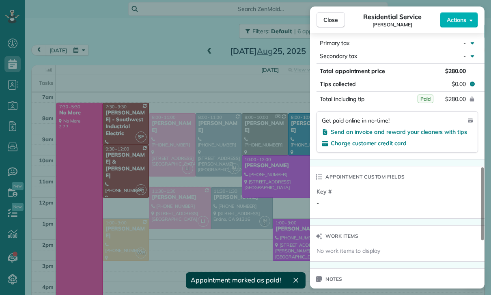
scroll to position [552, 0]
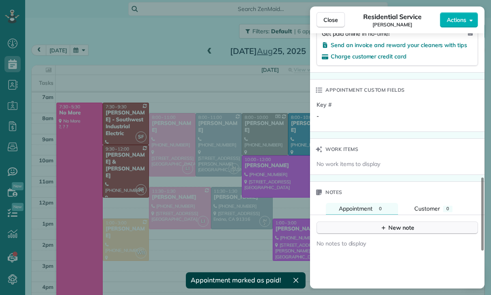
click at [399, 229] on div "New note" at bounding box center [397, 228] width 34 height 9
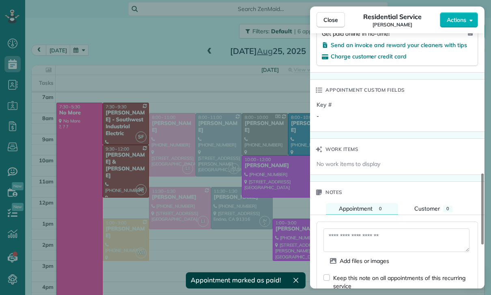
click at [366, 234] on textarea at bounding box center [396, 240] width 146 height 24
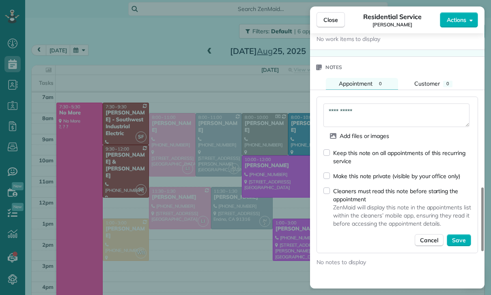
scroll to position [677, 0]
type textarea "**********"
click at [460, 239] on span "Save" at bounding box center [459, 240] width 14 height 8
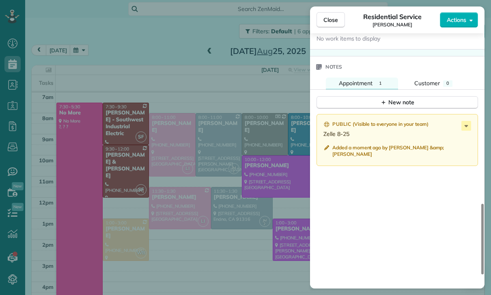
click at [215, 207] on div "Close Residential Service Jessica Wise Actions Status Confirmed Jessica Wise · …" at bounding box center [245, 147] width 491 height 295
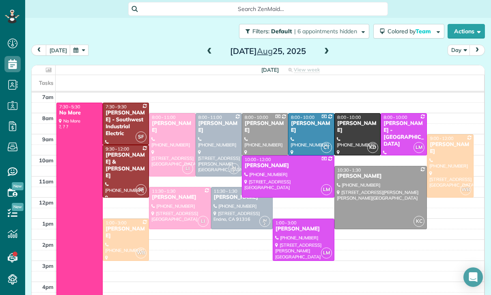
click at [205, 48] on span at bounding box center [209, 51] width 9 height 7
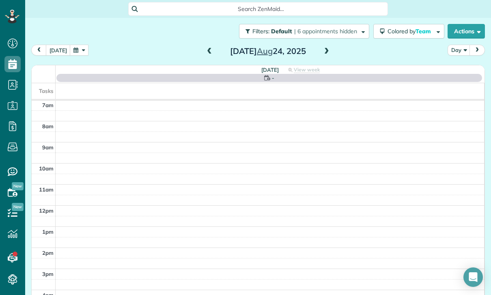
scroll to position [64, 0]
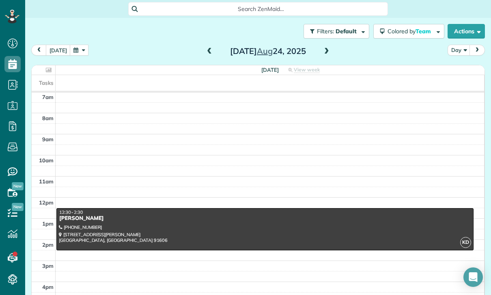
click at [208, 48] on span at bounding box center [209, 51] width 9 height 7
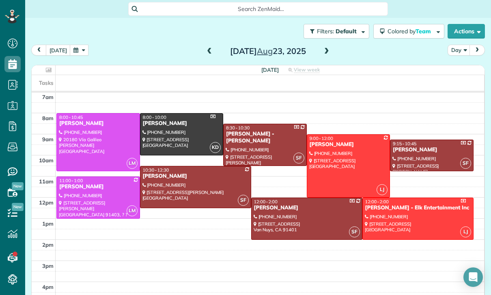
click at [95, 116] on div at bounding box center [98, 142] width 83 height 57
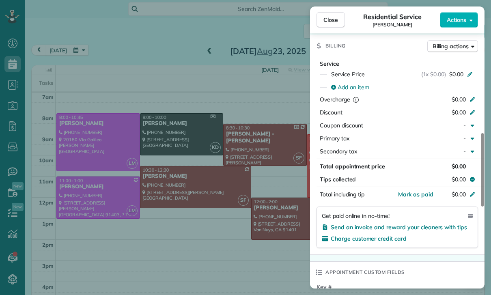
scroll to position [380, 0]
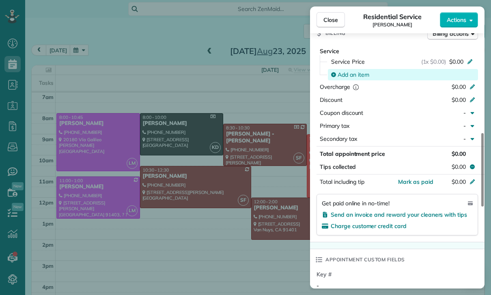
click at [348, 73] on span "Add an item" at bounding box center [354, 75] width 32 height 8
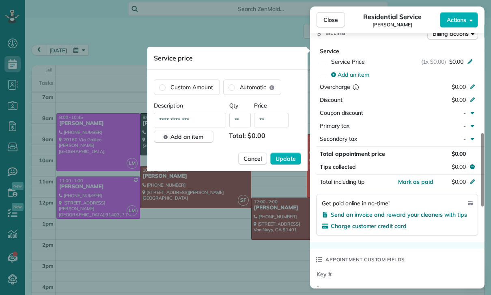
click at [275, 123] on input "**" at bounding box center [271, 120] width 34 height 15
type input "****"
click at [292, 159] on span "Update" at bounding box center [286, 159] width 20 height 8
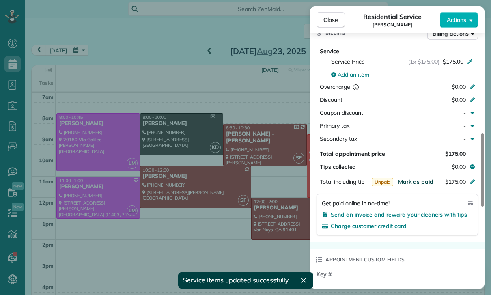
click at [413, 182] on span "Mark as paid" at bounding box center [415, 181] width 35 height 7
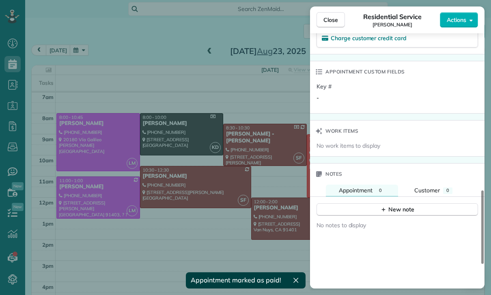
scroll to position [607, 0]
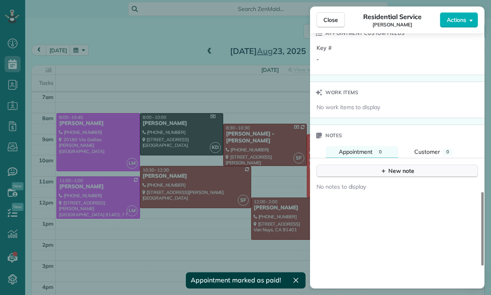
click at [396, 175] on button "New note" at bounding box center [398, 171] width 162 height 13
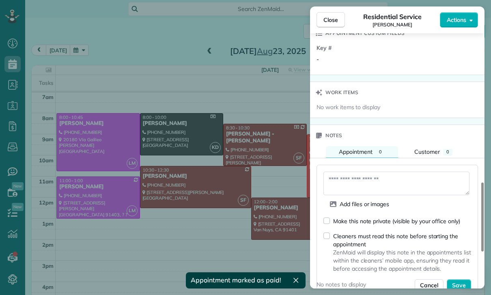
click at [356, 183] on textarea at bounding box center [396, 184] width 146 height 24
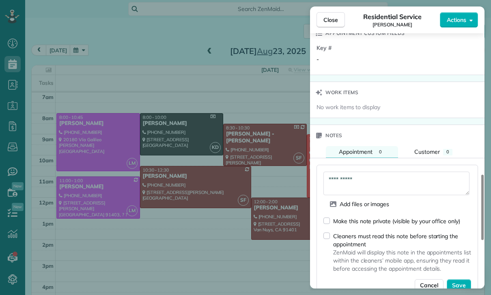
type textarea "**********"
click at [470, 278] on div "Make this note private (visible by your office only) Cleaners must read this no…" at bounding box center [397, 254] width 148 height 75
click at [458, 289] on button "Save" at bounding box center [459, 285] width 24 height 12
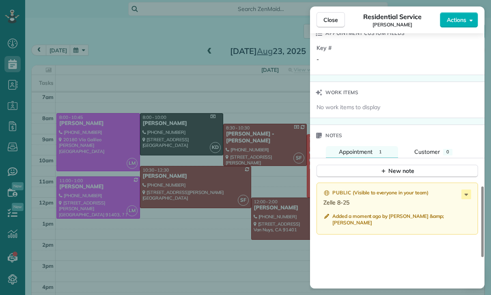
click at [233, 232] on div "Close Residential Service Asher Yousif Actions Status Confirmed Asher Yousif · …" at bounding box center [245, 147] width 491 height 295
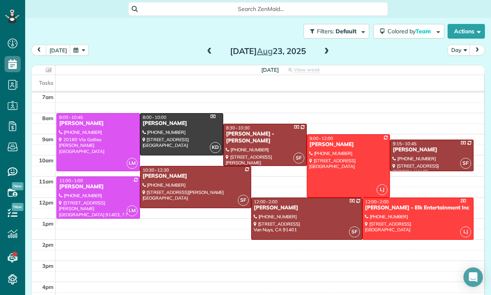
click at [83, 45] on button "button" at bounding box center [79, 50] width 19 height 11
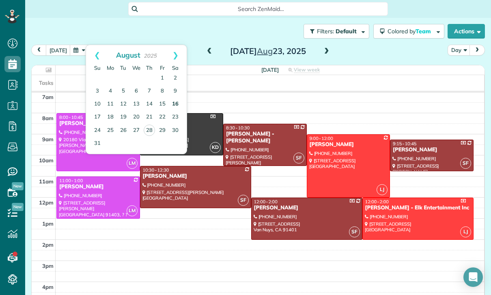
click at [177, 98] on link "16" at bounding box center [175, 104] width 13 height 13
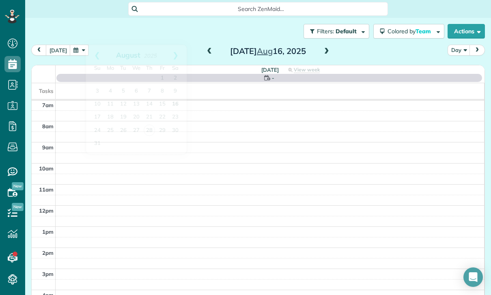
scroll to position [64, 0]
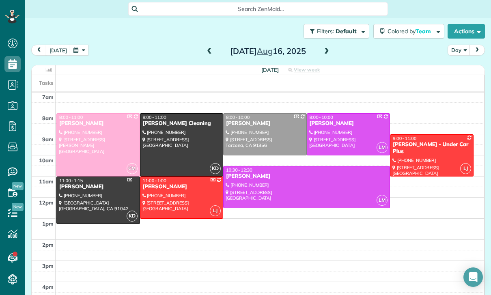
click at [81, 45] on button "button" at bounding box center [79, 50] width 19 height 11
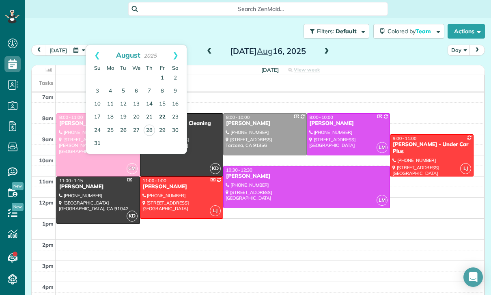
click at [166, 111] on link "22" at bounding box center [162, 117] width 13 height 13
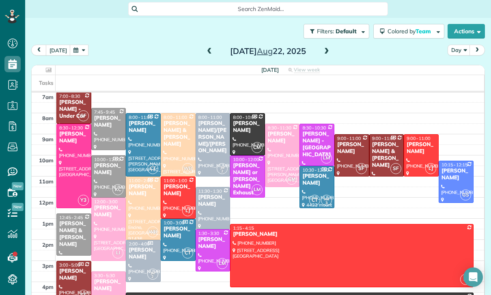
click at [353, 135] on div at bounding box center [352, 155] width 34 height 41
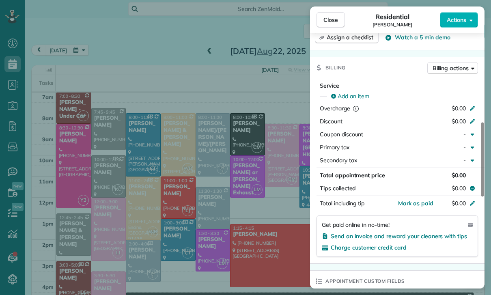
scroll to position [347, 0]
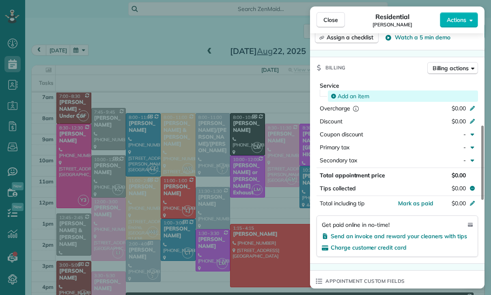
click at [356, 95] on span "Add an item" at bounding box center [354, 96] width 32 height 8
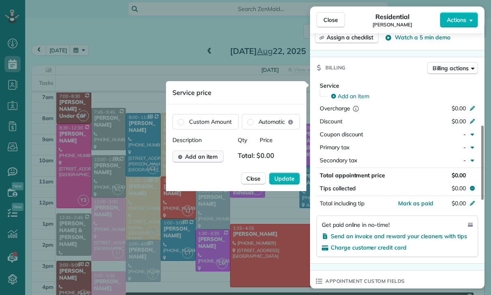
click at [207, 156] on span "Add an item" at bounding box center [201, 157] width 33 height 8
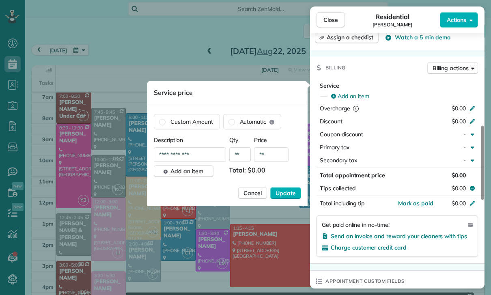
click at [272, 155] on input "**" at bounding box center [271, 154] width 34 height 15
type input "****"
click at [280, 194] on span "Update" at bounding box center [286, 193] width 20 height 8
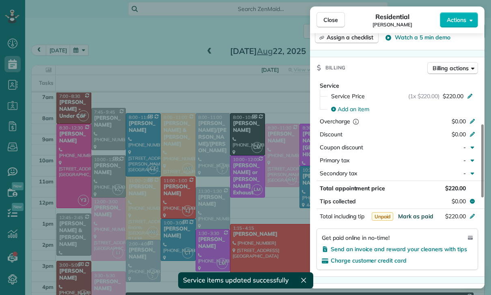
click at [414, 217] on span "Mark as paid" at bounding box center [415, 216] width 35 height 7
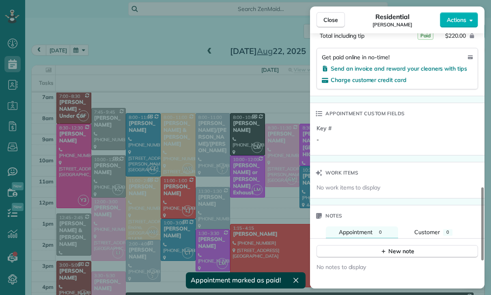
scroll to position [640, 0]
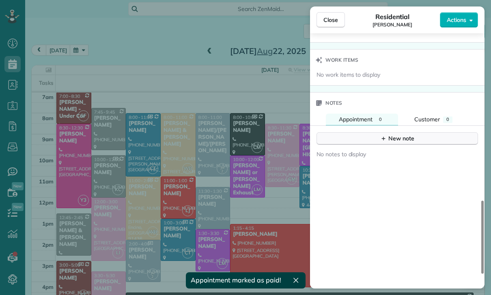
click at [398, 138] on div "New note" at bounding box center [397, 138] width 34 height 9
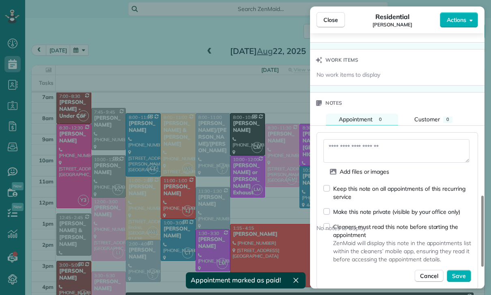
click at [348, 147] on textarea at bounding box center [396, 151] width 146 height 24
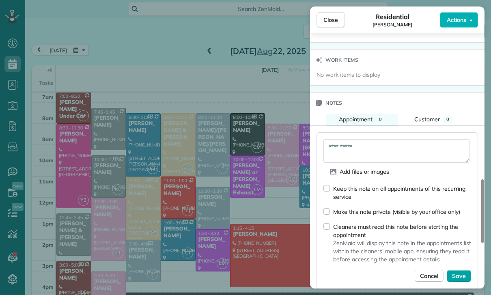
type textarea "**********"
click at [461, 273] on span "Save" at bounding box center [459, 276] width 14 height 8
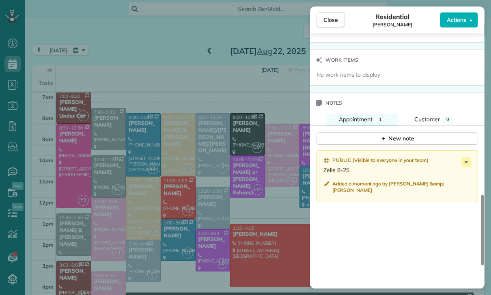
click at [222, 224] on div "Close Residential Kate Revill Actions Status Confirmed Kate Revill · Open profi…" at bounding box center [245, 147] width 491 height 295
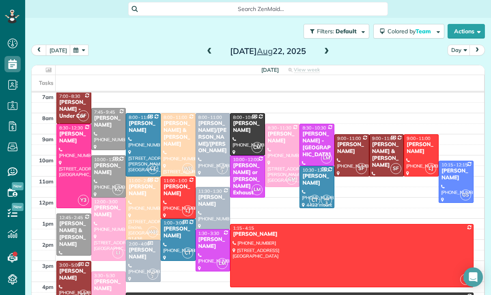
click at [78, 18] on div "Filters: Default | 6 appointments hidden Colored by Team Color by Cleaner Color…" at bounding box center [258, 31] width 466 height 27
click at [77, 45] on button "button" at bounding box center [79, 50] width 19 height 11
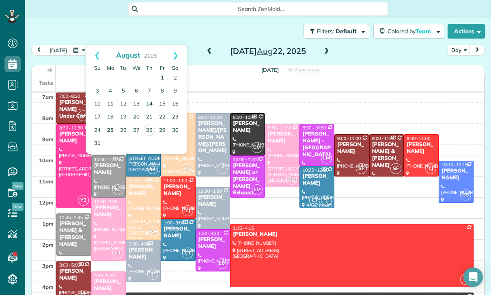
click at [110, 124] on link "25" at bounding box center [110, 130] width 13 height 13
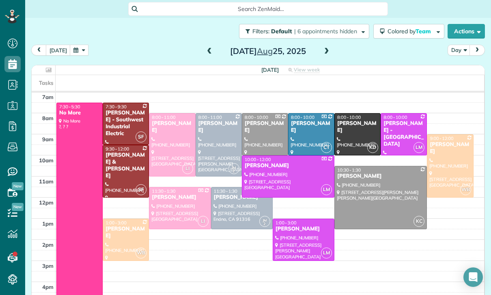
scroll to position [65, 0]
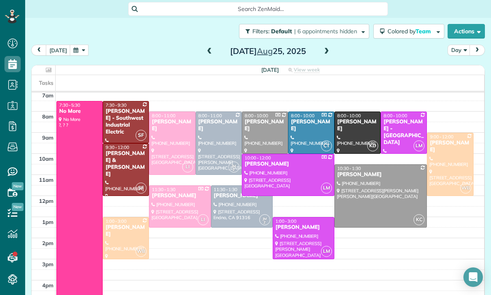
click at [210, 115] on div at bounding box center [218, 143] width 45 height 62
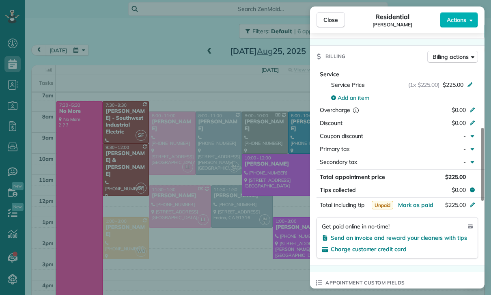
scroll to position [361, 0]
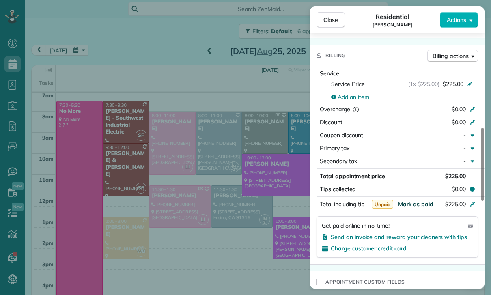
click at [412, 203] on span "Mark as paid" at bounding box center [415, 203] width 35 height 7
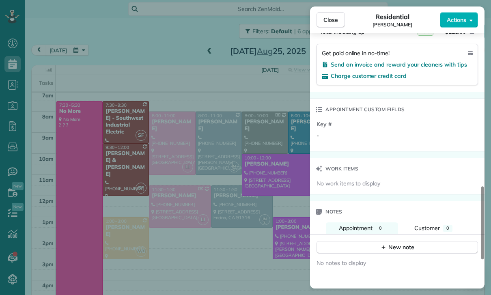
scroll to position [641, 0]
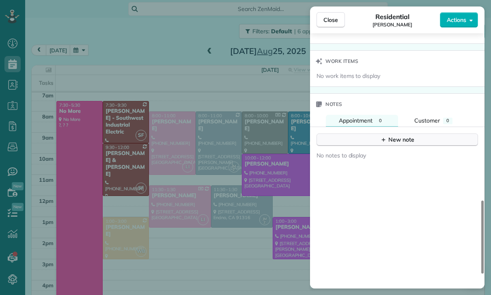
click at [404, 140] on div "New note" at bounding box center [397, 140] width 34 height 9
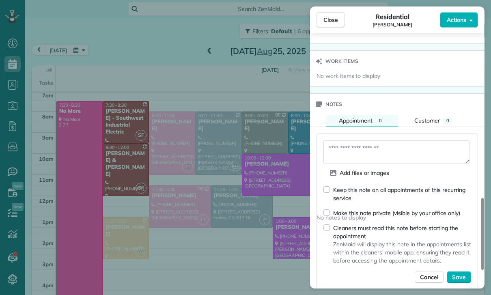
click at [360, 151] on textarea at bounding box center [396, 152] width 146 height 24
type textarea "**********"
click at [460, 282] on button "Save" at bounding box center [459, 277] width 24 height 12
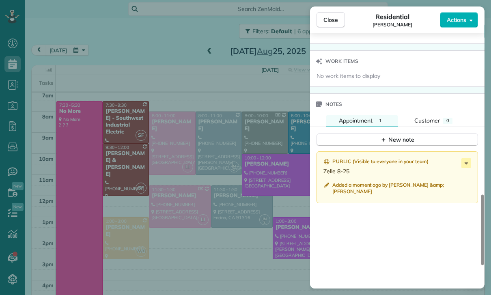
click at [222, 257] on div "Close Residential Klaudia Moran Actions Status Confirmed Klaudia Moran · Open p…" at bounding box center [245, 147] width 491 height 295
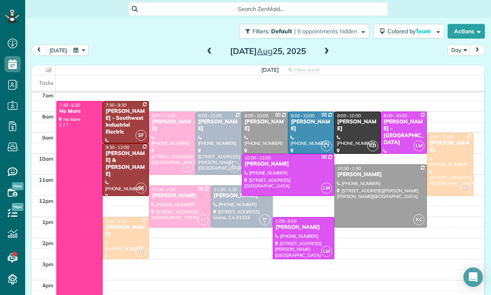
click at [205, 48] on span at bounding box center [209, 51] width 9 height 7
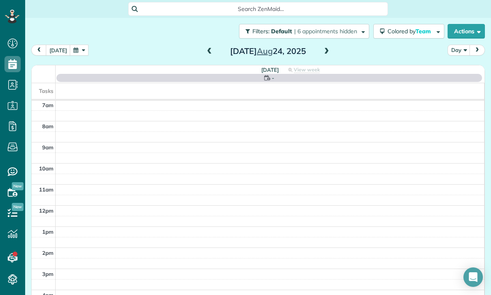
scroll to position [64, 0]
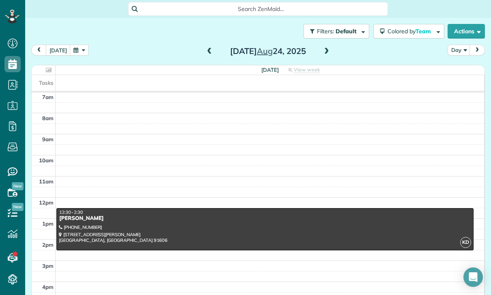
click at [208, 45] on span at bounding box center [209, 51] width 9 height 12
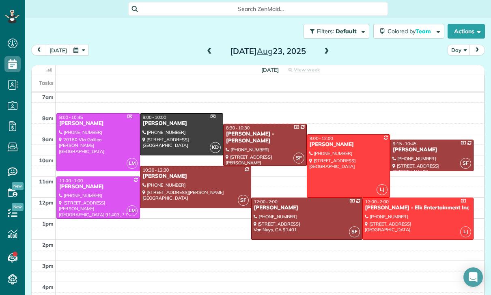
click at [210, 48] on span at bounding box center [209, 51] width 9 height 7
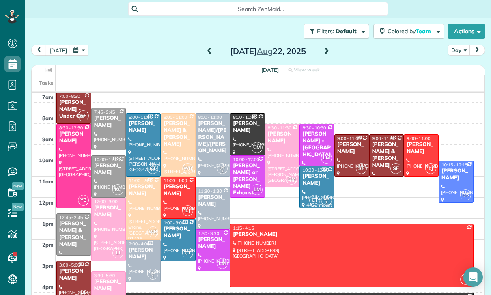
click at [265, 224] on div at bounding box center [352, 255] width 242 height 62
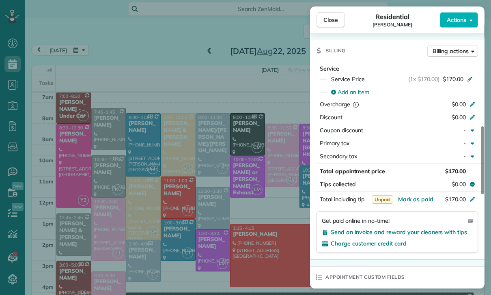
scroll to position [381, 0]
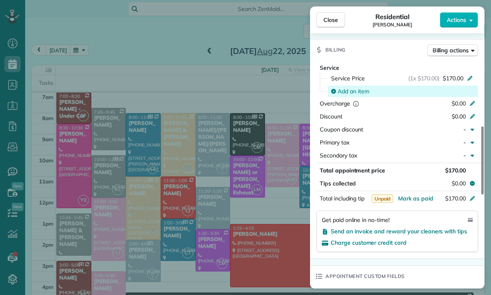
click at [355, 89] on span "Add an item" at bounding box center [354, 91] width 32 height 8
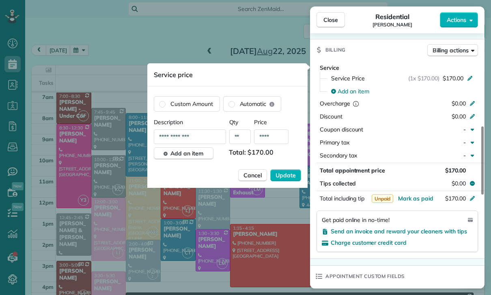
click at [276, 136] on input "****" at bounding box center [271, 136] width 34 height 15
type input "**"
type input "****"
click at [287, 172] on span "Update" at bounding box center [286, 175] width 20 height 8
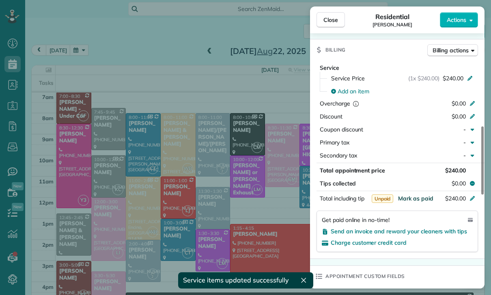
click at [418, 198] on span "Mark as paid" at bounding box center [415, 198] width 35 height 7
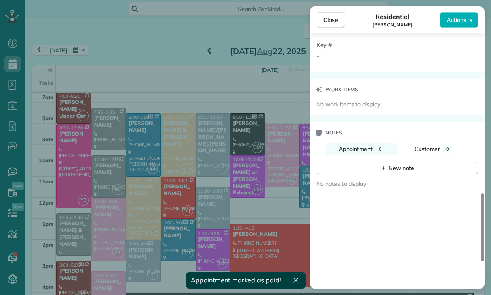
scroll to position [656, 0]
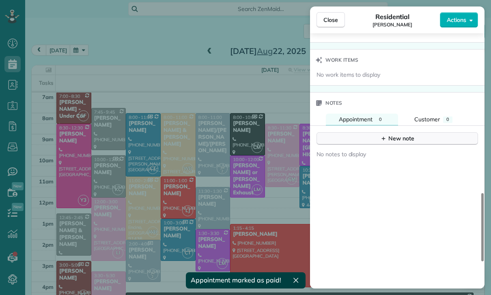
click at [397, 138] on div "New note" at bounding box center [397, 138] width 34 height 9
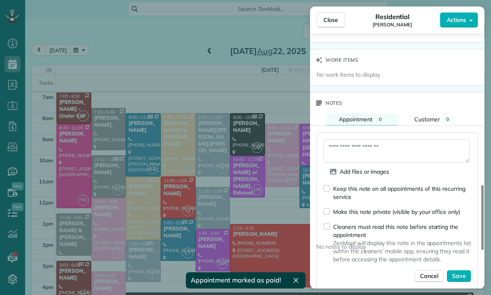
click at [351, 146] on textarea at bounding box center [396, 151] width 146 height 24
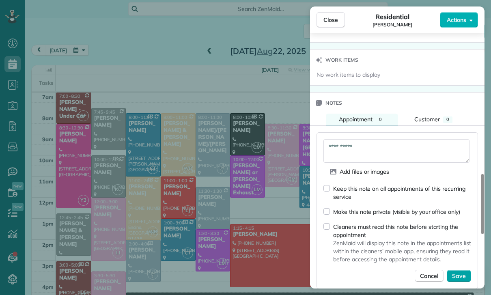
type textarea "**********"
click at [461, 274] on span "Save" at bounding box center [459, 276] width 14 height 8
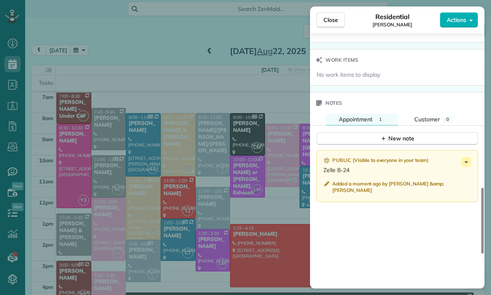
click at [259, 229] on div "Close Residential Ben Phan Actions Status Yet to Confirm Ben Phan · Open profil…" at bounding box center [245, 147] width 491 height 295
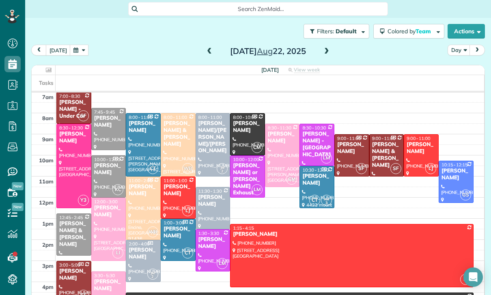
click at [329, 48] on span at bounding box center [326, 51] width 9 height 7
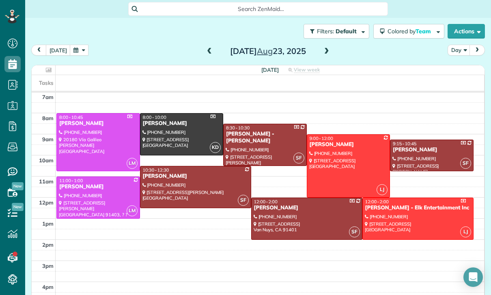
click at [325, 45] on span at bounding box center [326, 51] width 9 height 12
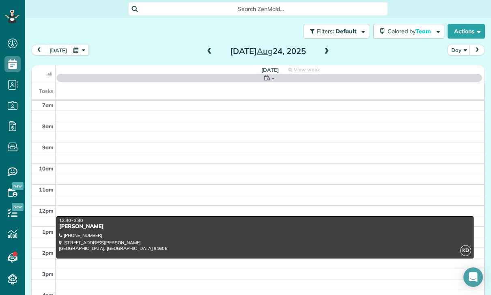
scroll to position [64, 0]
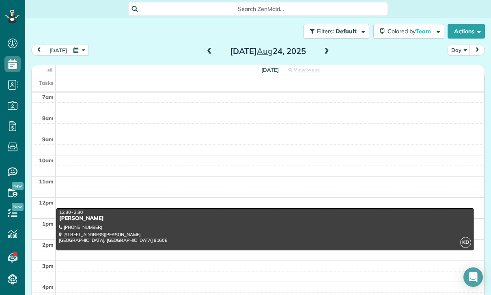
click at [249, 209] on div at bounding box center [265, 229] width 416 height 41
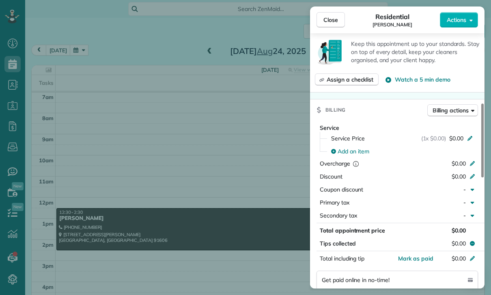
scroll to position [323, 0]
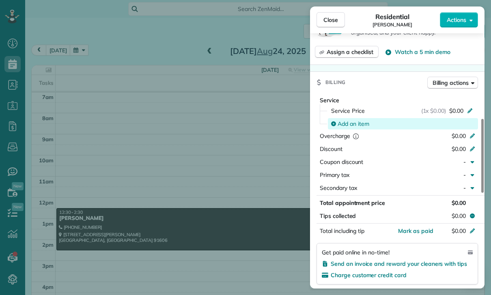
click at [347, 124] on span "Add an item" at bounding box center [354, 124] width 32 height 8
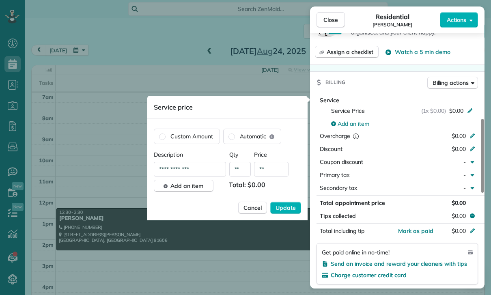
click at [272, 167] on input "**" at bounding box center [271, 169] width 34 height 15
type input "****"
click at [287, 207] on span "Update" at bounding box center [286, 208] width 20 height 8
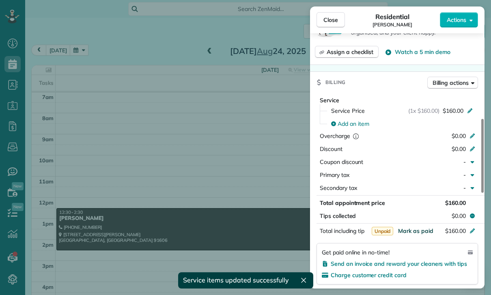
click at [412, 232] on span "Mark as paid" at bounding box center [415, 230] width 35 height 7
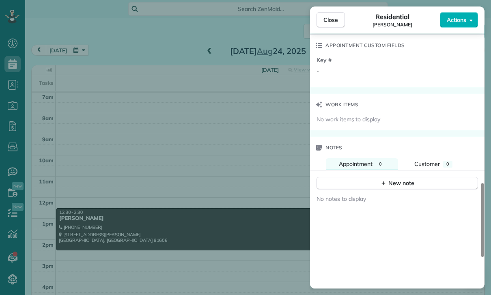
scroll to position [590, 0]
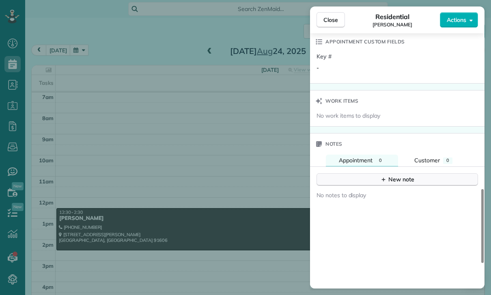
click at [401, 175] on div "New note" at bounding box center [397, 179] width 34 height 9
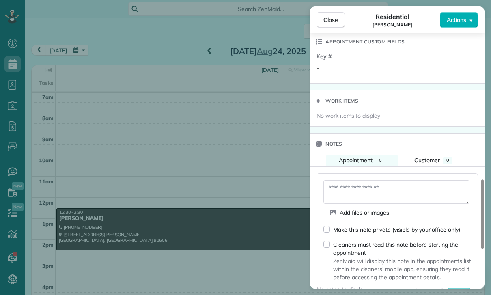
click at [360, 189] on textarea at bounding box center [396, 192] width 146 height 24
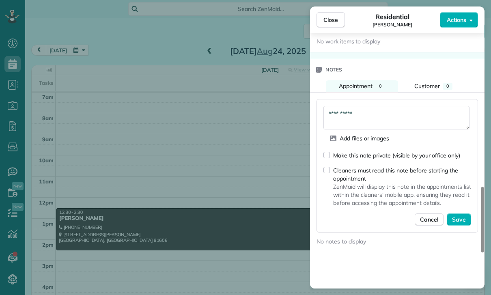
scroll to position [668, 0]
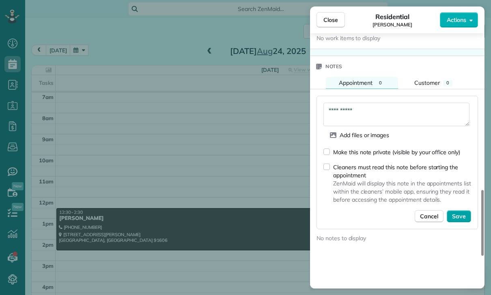
type textarea "**********"
click at [456, 214] on span "Save" at bounding box center [459, 216] width 14 height 8
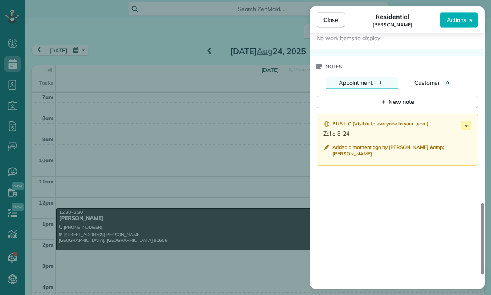
click at [230, 224] on div "Close Residential Gabrielle Stone Actions Status Confirmed Gabrielle Stone · Op…" at bounding box center [245, 147] width 491 height 295
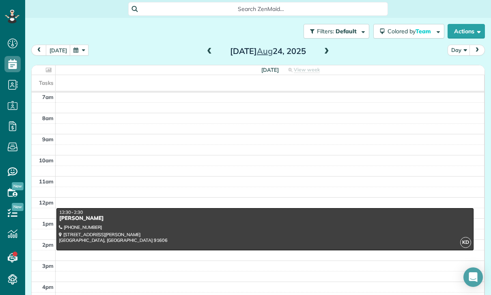
click at [72, 45] on button "button" at bounding box center [79, 50] width 19 height 11
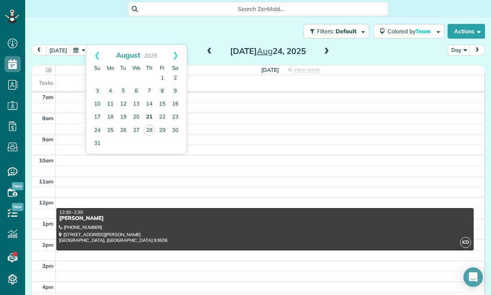
click at [149, 111] on link "21" at bounding box center [149, 117] width 13 height 13
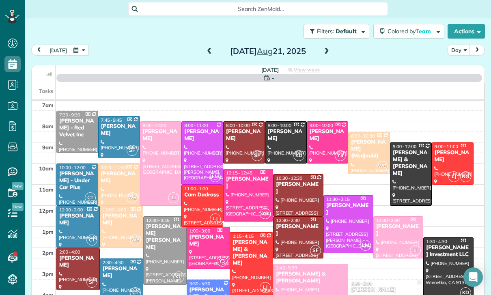
scroll to position [64, 0]
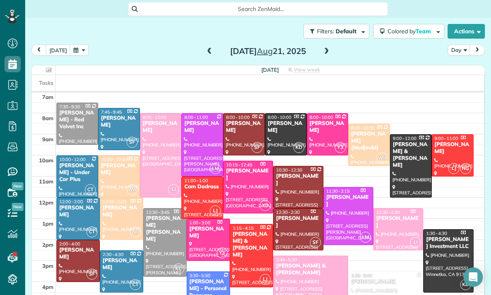
click at [200, 119] on div at bounding box center [202, 145] width 41 height 62
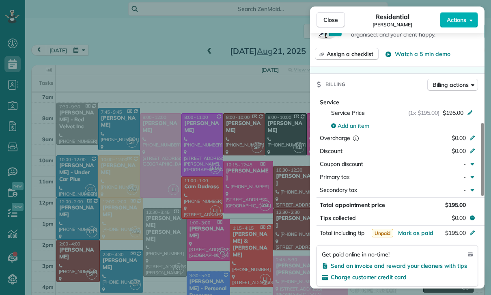
scroll to position [342, 0]
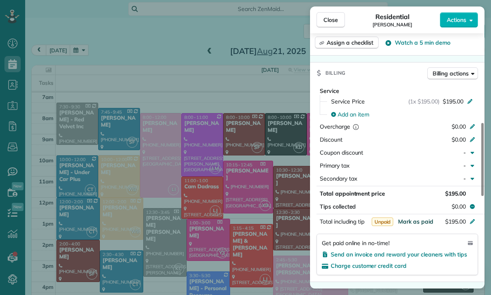
click at [410, 224] on span "Mark as paid" at bounding box center [415, 221] width 35 height 7
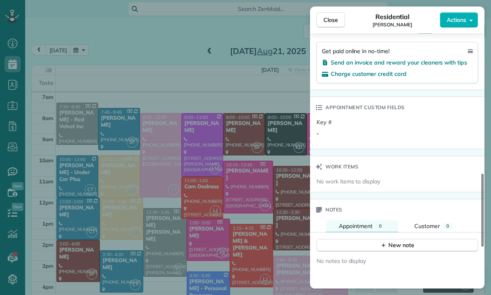
scroll to position [544, 0]
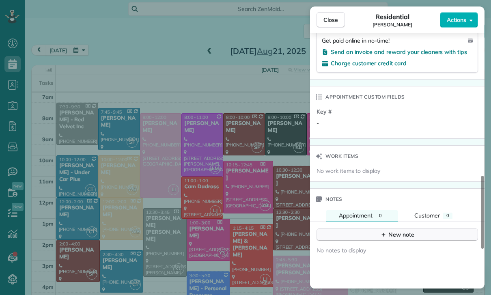
click at [402, 231] on div "New note" at bounding box center [397, 235] width 34 height 9
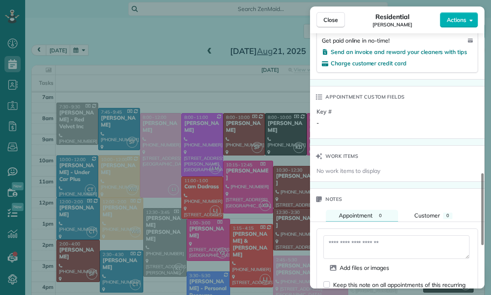
click at [345, 246] on textarea at bounding box center [396, 247] width 146 height 24
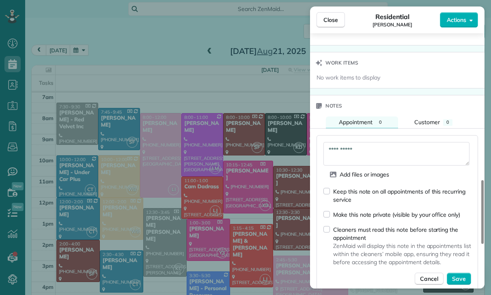
scroll to position [660, 0]
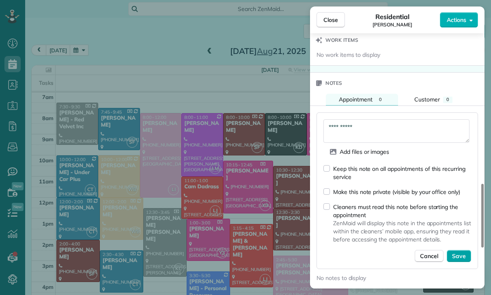
type textarea "**********"
click at [457, 254] on span "Save" at bounding box center [459, 256] width 14 height 8
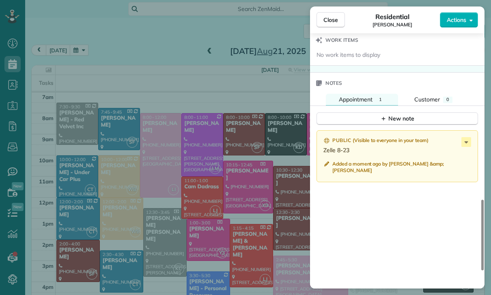
click at [243, 231] on div "Close Residential Erin Oremland Actions Status Confirmed Erin Oremland · Open p…" at bounding box center [245, 147] width 491 height 295
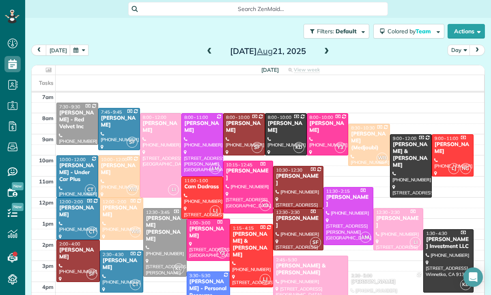
click at [80, 45] on button "button" at bounding box center [79, 50] width 19 height 11
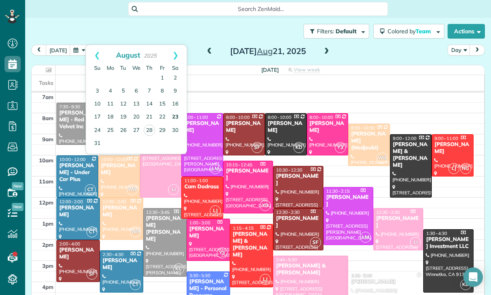
click at [174, 111] on link "23" at bounding box center [175, 117] width 13 height 13
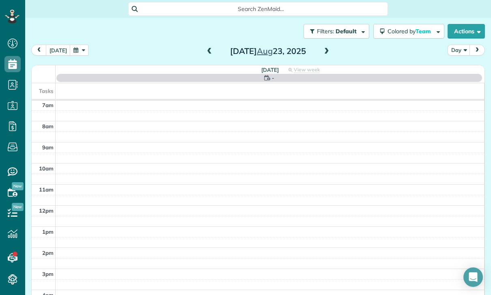
scroll to position [64, 0]
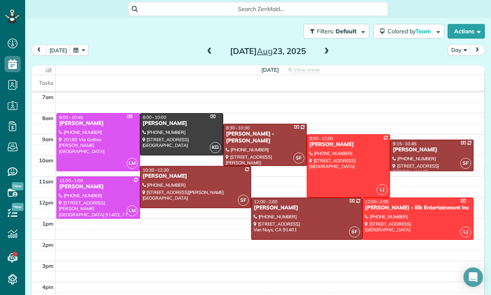
click at [192, 114] on div at bounding box center [181, 134] width 83 height 41
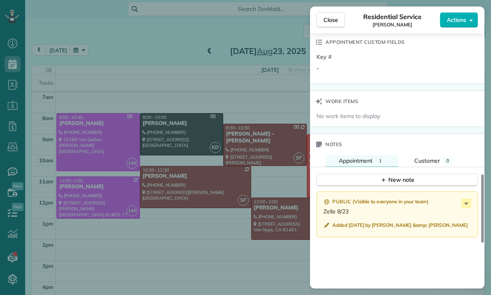
scroll to position [629, 0]
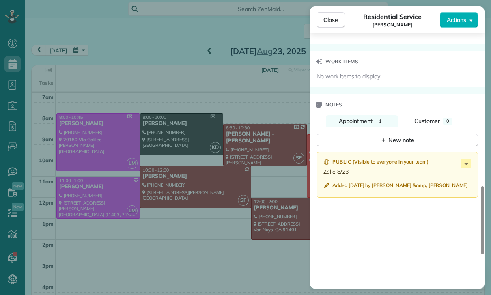
click at [254, 233] on div "Close Residential Service Lee Citron Actions Status Confirmed Lee Citron · Open…" at bounding box center [245, 147] width 491 height 295
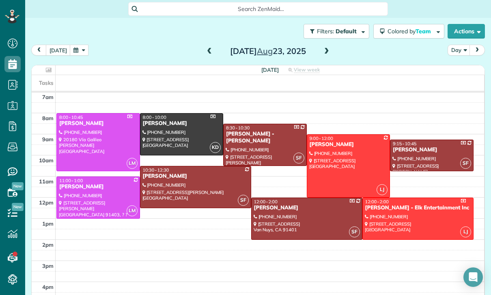
click at [259, 131] on div "Evelyn Galstian - Mario J. Vindeni" at bounding box center [265, 138] width 79 height 14
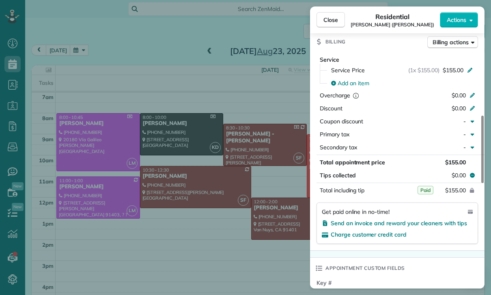
scroll to position [396, 0]
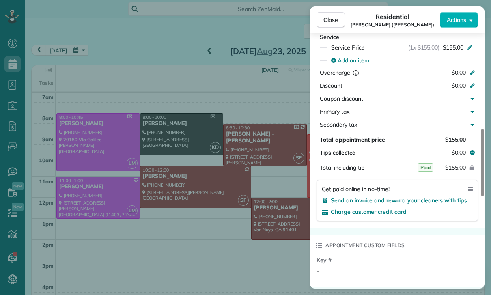
click at [227, 224] on div "Close Residential Evelyn Galstian (Mario J. Vindeni) Actions Status Yet to Conf…" at bounding box center [245, 147] width 491 height 295
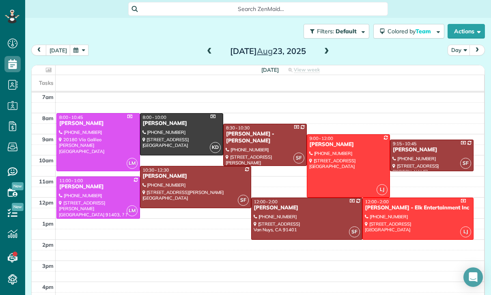
click at [93, 183] on div "Nancy Benavente" at bounding box center [98, 186] width 79 height 7
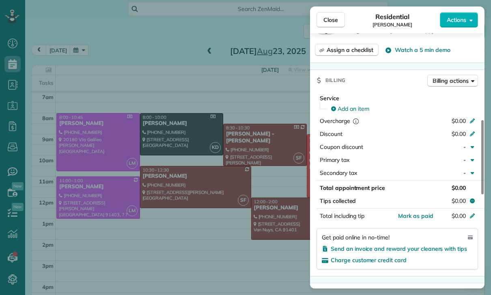
scroll to position [310, 0]
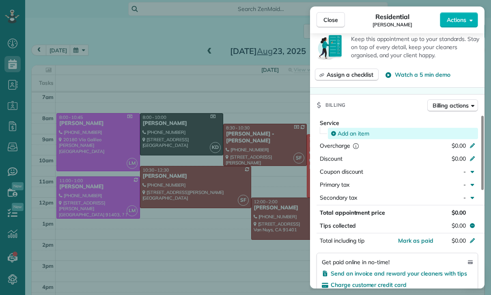
click at [354, 132] on span "Add an item" at bounding box center [354, 133] width 32 height 8
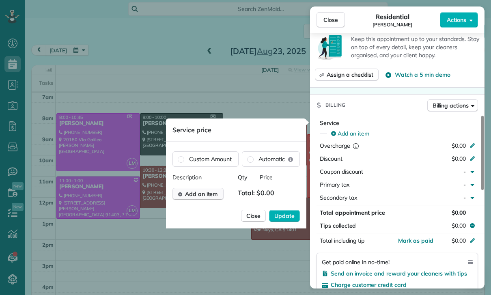
click at [200, 193] on span "Add an item" at bounding box center [201, 194] width 33 height 8
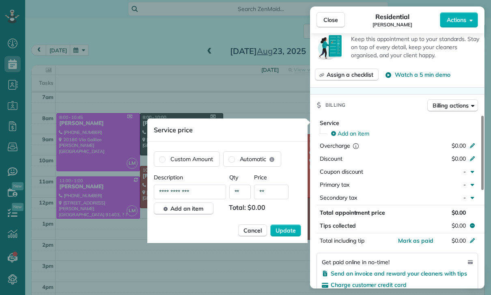
click at [276, 192] on input "**" at bounding box center [271, 192] width 34 height 15
type input "*******"
click at [285, 233] on span "Update" at bounding box center [286, 230] width 20 height 8
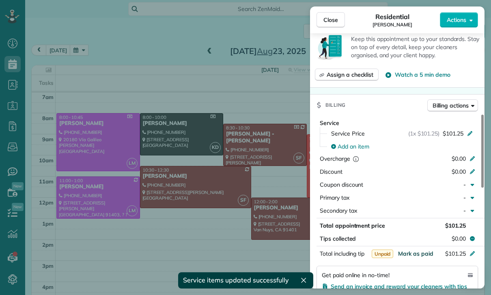
click at [418, 256] on span "Mark as paid" at bounding box center [415, 253] width 35 height 7
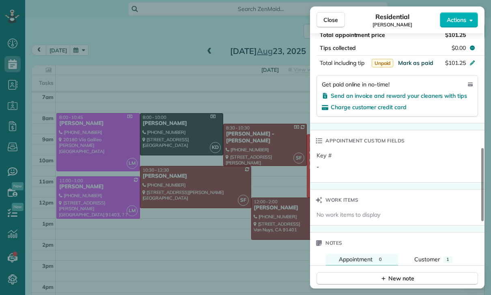
scroll to position [506, 0]
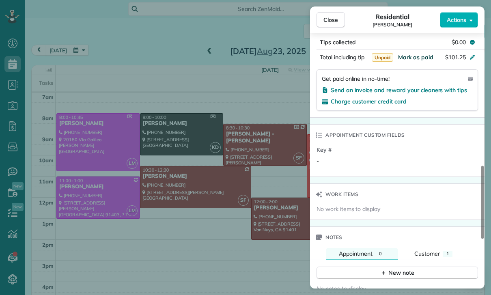
click at [412, 56] on span "Mark as paid" at bounding box center [415, 57] width 35 height 7
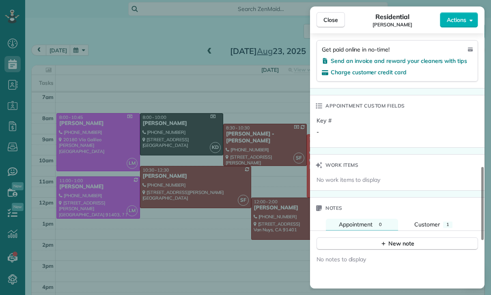
scroll to position [590, 0]
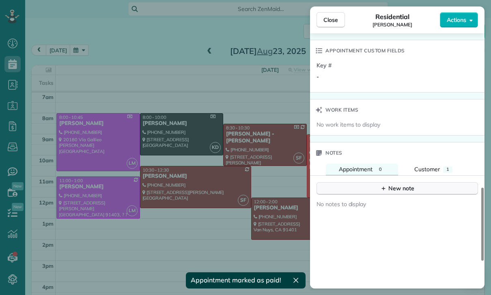
click at [393, 189] on div "New note" at bounding box center [397, 188] width 34 height 9
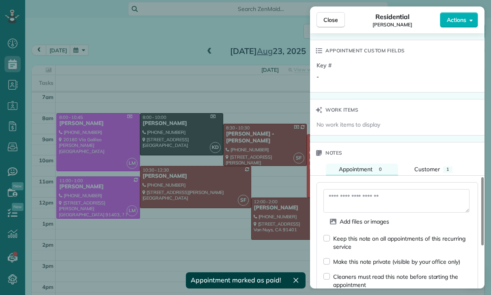
click at [357, 204] on textarea at bounding box center [396, 201] width 146 height 24
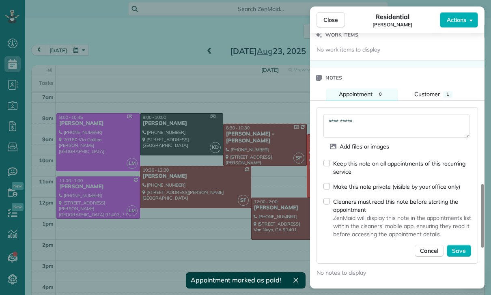
scroll to position [664, 0]
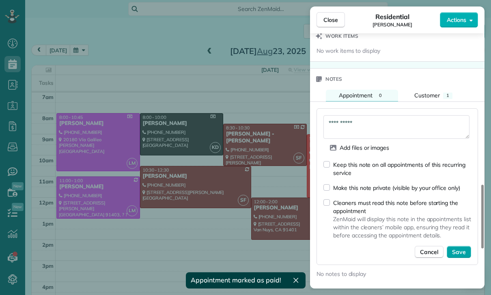
type textarea "**********"
click at [459, 251] on span "Save" at bounding box center [459, 252] width 14 height 8
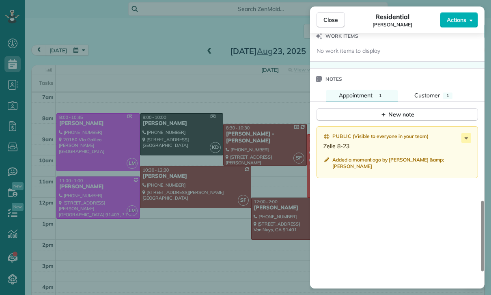
click at [249, 228] on div "Close Residential Nancy Benavente Actions Status Confirmed Nancy Benavente · Op…" at bounding box center [245, 147] width 491 height 295
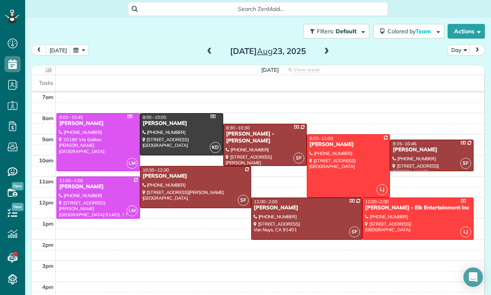
click at [208, 45] on span at bounding box center [209, 51] width 9 height 12
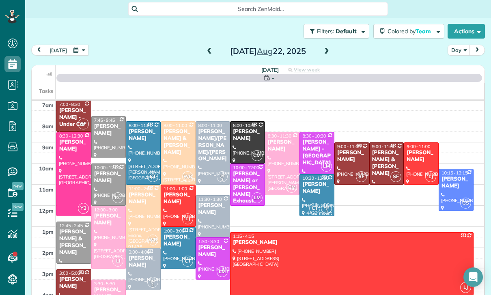
scroll to position [64, 0]
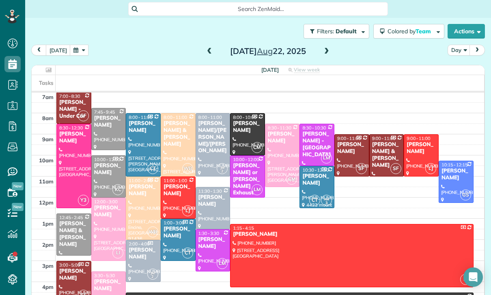
click at [313, 173] on div "Sandra Tignor" at bounding box center [317, 180] width 30 height 14
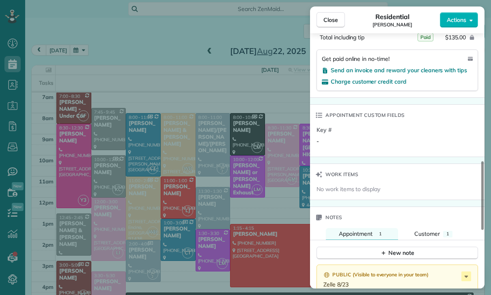
scroll to position [606, 0]
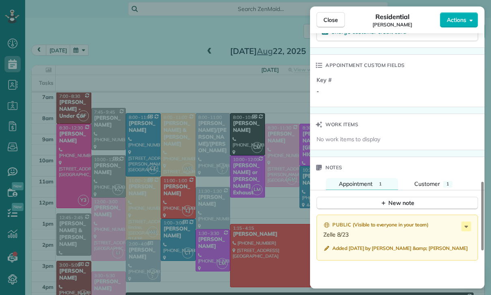
click at [248, 243] on div "Close Residential Sandra Tignor Actions Status Confirmed Sandra Tignor · Open p…" at bounding box center [245, 147] width 491 height 295
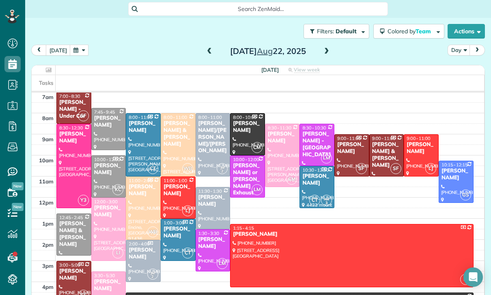
scroll to position [64, 0]
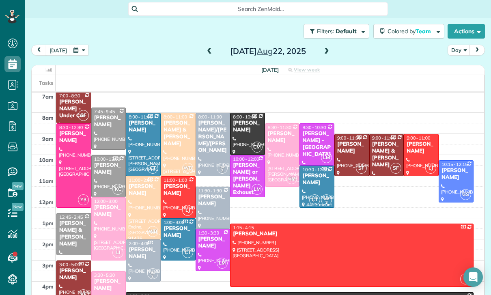
click at [77, 45] on button "button" at bounding box center [79, 50] width 19 height 11
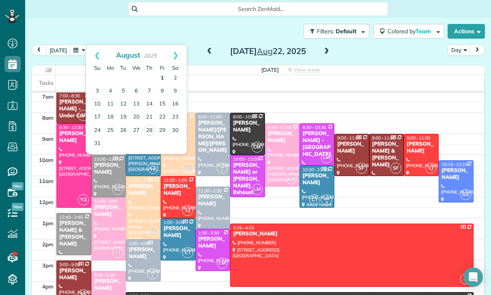
click at [163, 72] on link "1" at bounding box center [162, 78] width 13 height 13
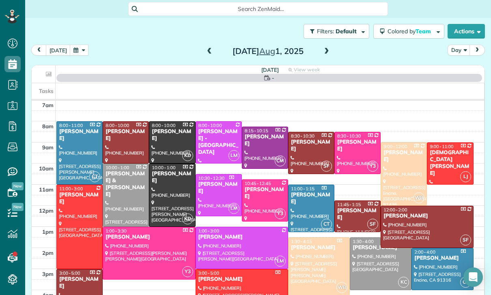
scroll to position [64, 0]
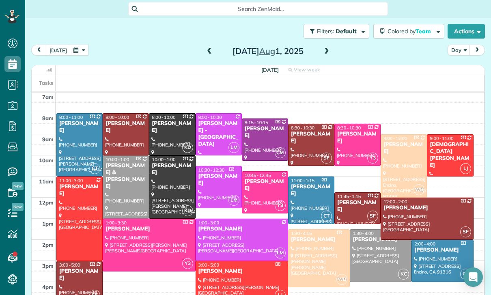
click at [261, 172] on div at bounding box center [264, 192] width 45 height 41
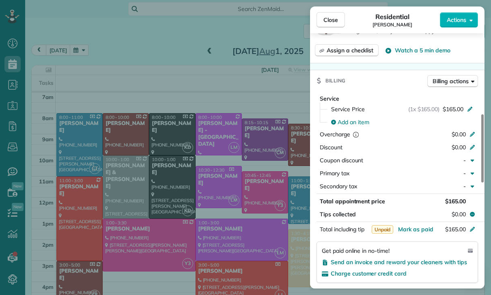
scroll to position [355, 0]
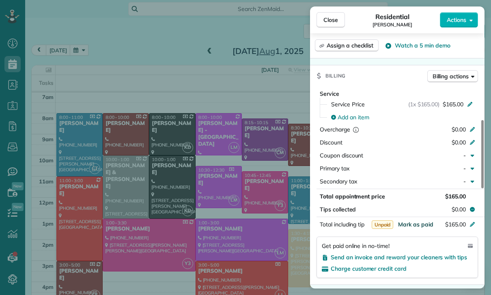
click at [410, 222] on span "Mark as paid" at bounding box center [415, 224] width 35 height 7
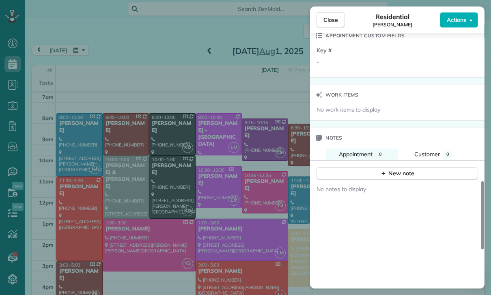
scroll to position [625, 0]
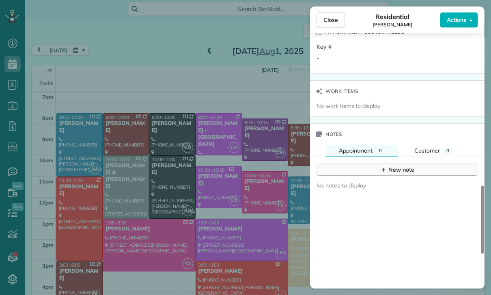
click at [392, 165] on button "New note" at bounding box center [398, 170] width 162 height 13
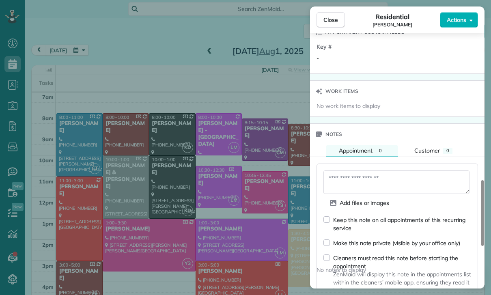
click at [348, 177] on textarea at bounding box center [396, 182] width 146 height 24
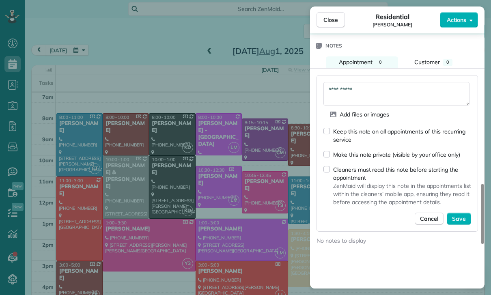
scroll to position [721, 0]
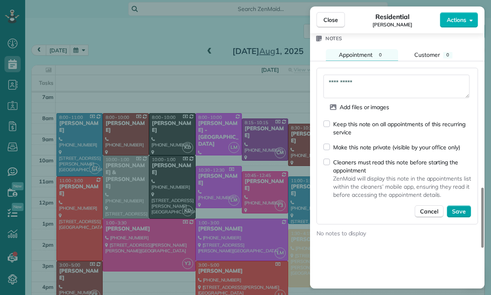
type textarea "**********"
click at [455, 211] on span "Save" at bounding box center [459, 211] width 14 height 8
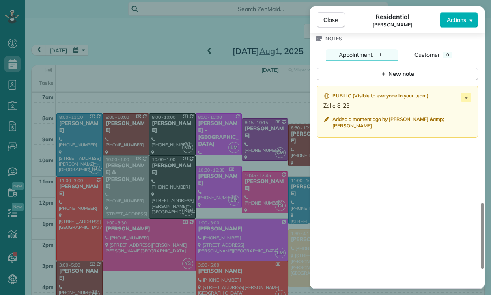
click at [204, 187] on div "Close Residential Chris Carter Actions Status Yet to Confirm Chris Carter · Ope…" at bounding box center [245, 147] width 491 height 295
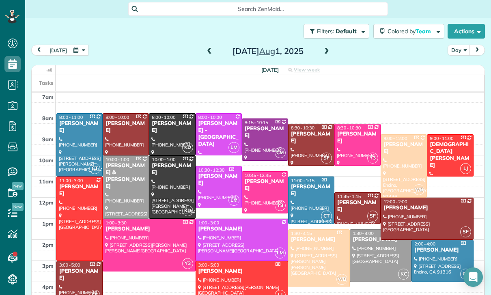
click at [79, 45] on button "button" at bounding box center [79, 50] width 19 height 11
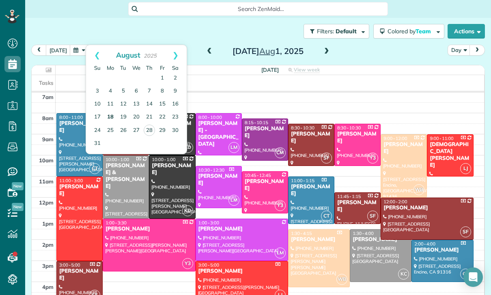
click at [109, 111] on link "18" at bounding box center [110, 117] width 13 height 13
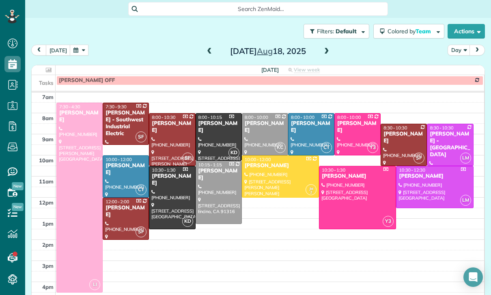
click at [322, 48] on span at bounding box center [326, 51] width 9 height 7
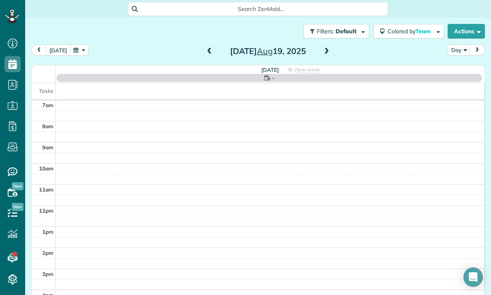
scroll to position [64, 0]
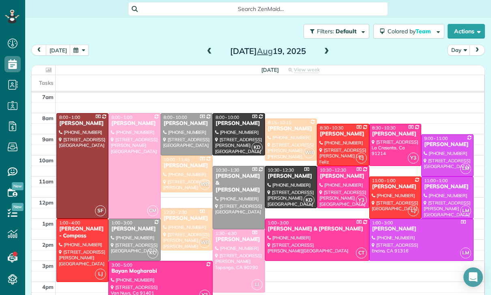
click at [180, 114] on div at bounding box center [186, 134] width 51 height 41
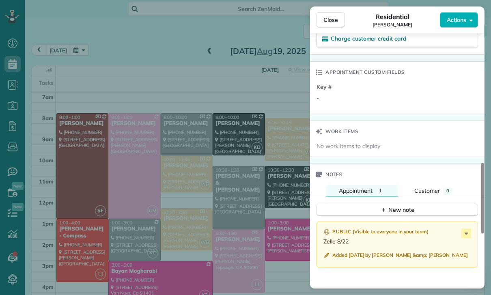
scroll to position [571, 0]
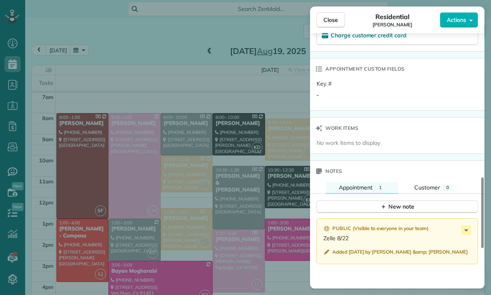
click at [250, 244] on div "Close Residential Max Frieser Actions Status Confirmed Max Frieser · Open profi…" at bounding box center [245, 147] width 491 height 295
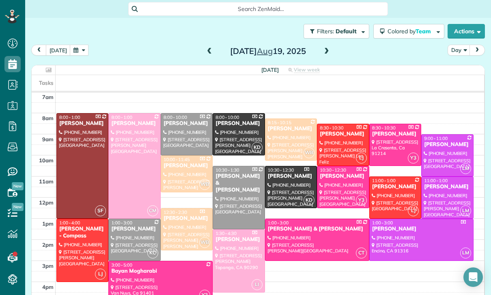
click at [131, 142] on div at bounding box center [134, 166] width 51 height 105
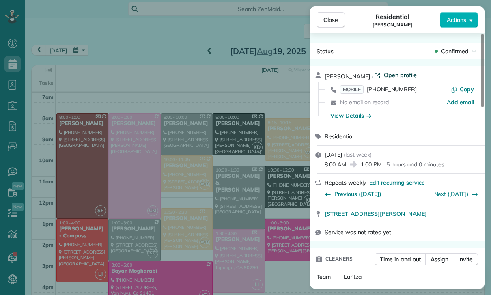
click at [392, 79] on span "Open profile" at bounding box center [400, 75] width 33 height 8
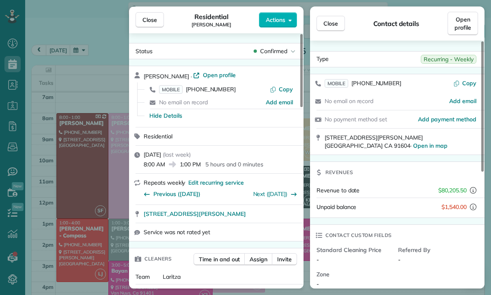
click at [109, 39] on div "Close Residential Marie Kuehne Actions Status Confirmed Marie Kuehne · Open pro…" at bounding box center [245, 147] width 491 height 295
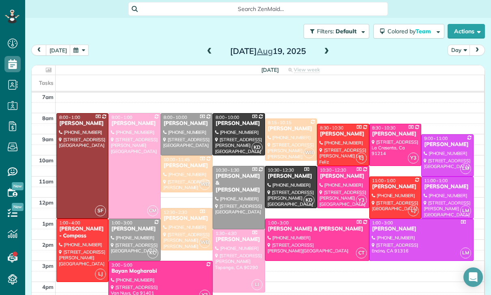
click at [70, 45] on button "button" at bounding box center [79, 50] width 19 height 11
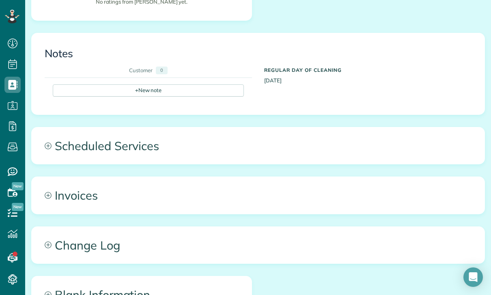
scroll to position [279, 0]
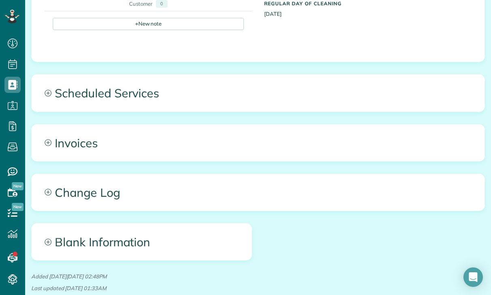
click at [118, 88] on span "Scheduled Services" at bounding box center [258, 93] width 453 height 37
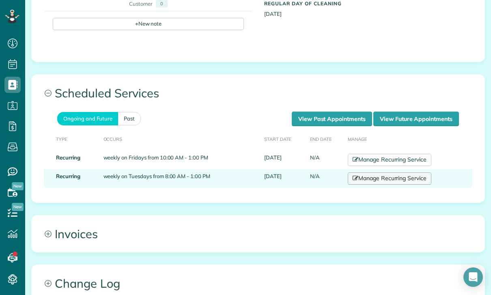
click at [370, 181] on link "Manage Recurring Service" at bounding box center [390, 178] width 84 height 12
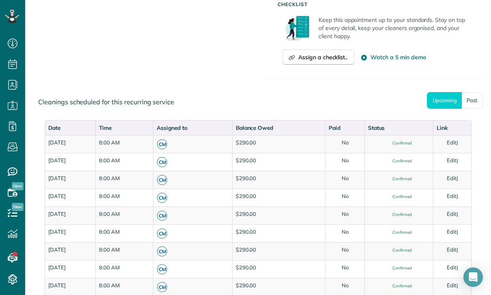
scroll to position [347, 0]
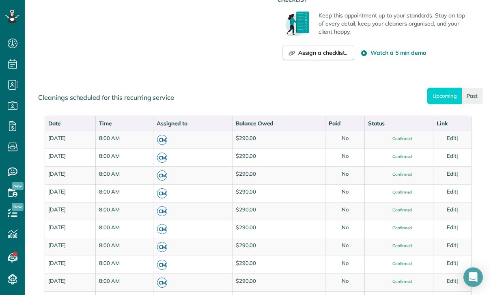
click at [473, 90] on link "Past" at bounding box center [473, 96] width 22 height 17
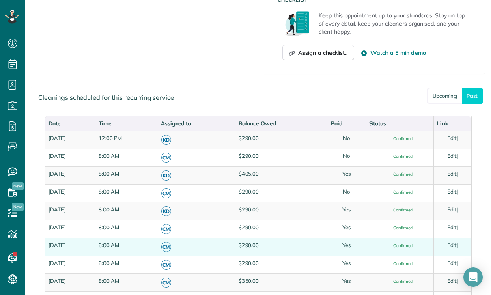
click at [304, 239] on td "$290.00" at bounding box center [281, 247] width 92 height 18
